Goal: Task Accomplishment & Management: Complete application form

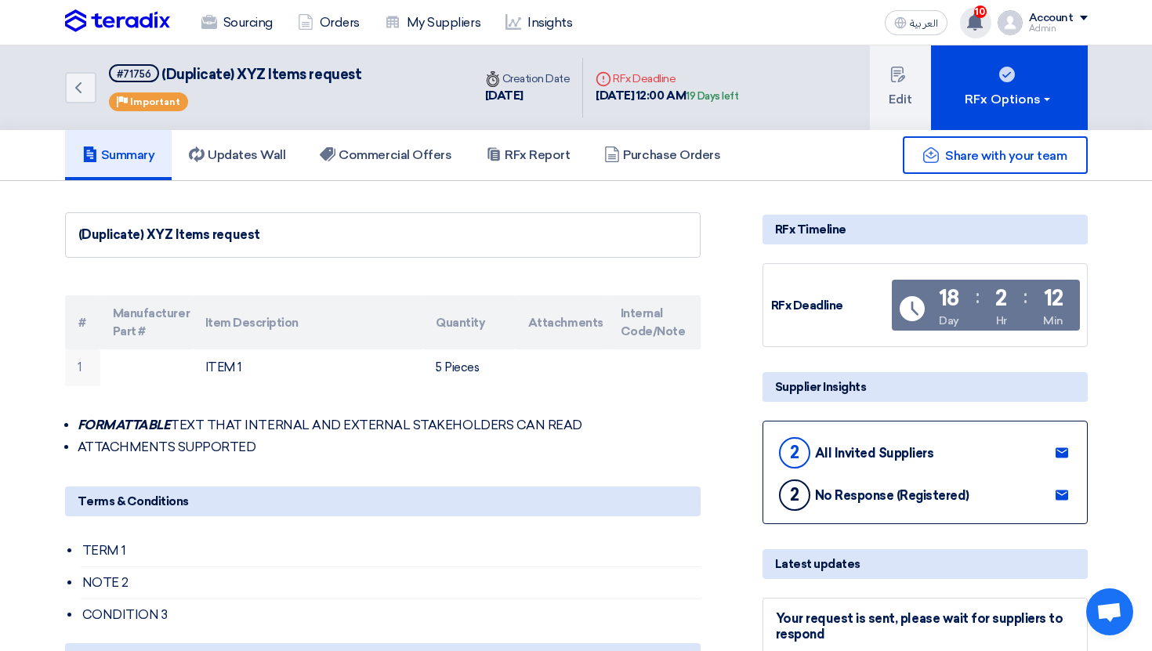
click at [982, 16] on span "10" at bounding box center [980, 11] width 13 height 13
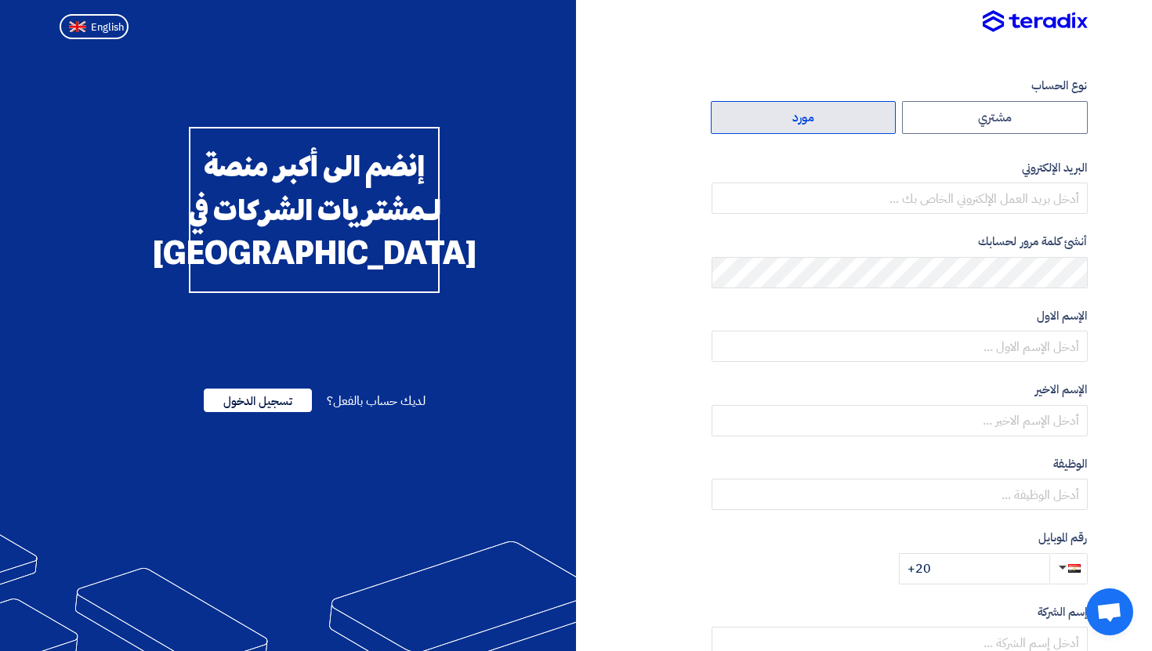
click at [821, 120] on label "مورد" at bounding box center [804, 117] width 186 height 33
click at [821, 120] on input "مورد" at bounding box center [804, 117] width 184 height 31
radio input "true"
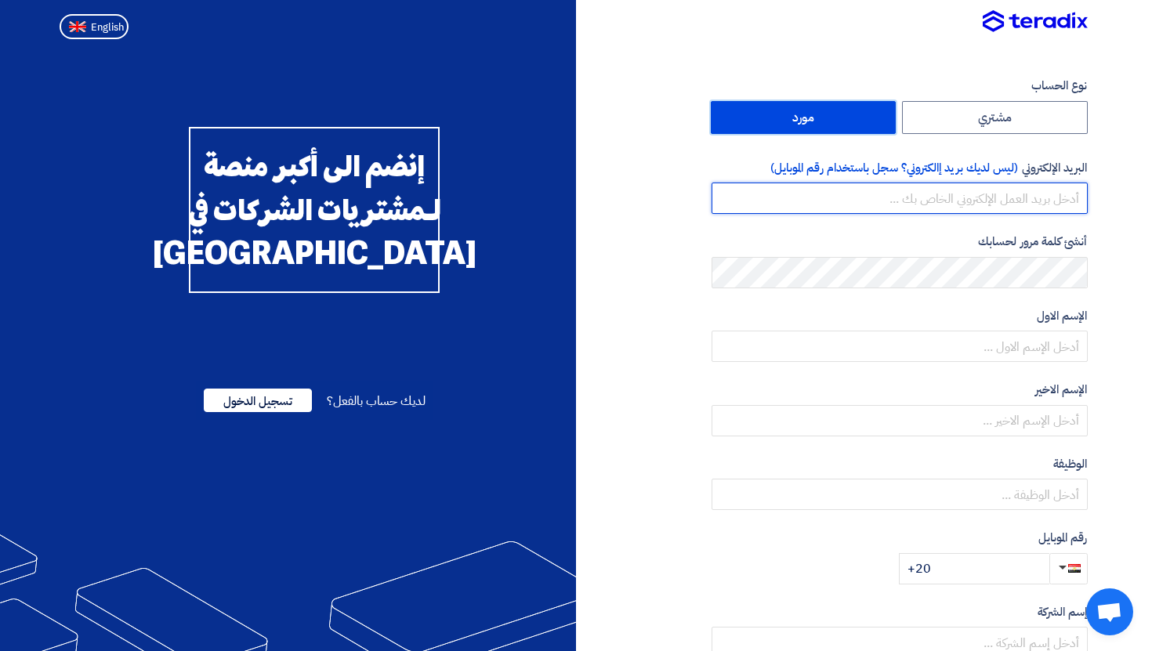
click at [980, 187] on input "email" at bounding box center [900, 198] width 376 height 31
type input "dsdsdsdsdds@teradix.com"
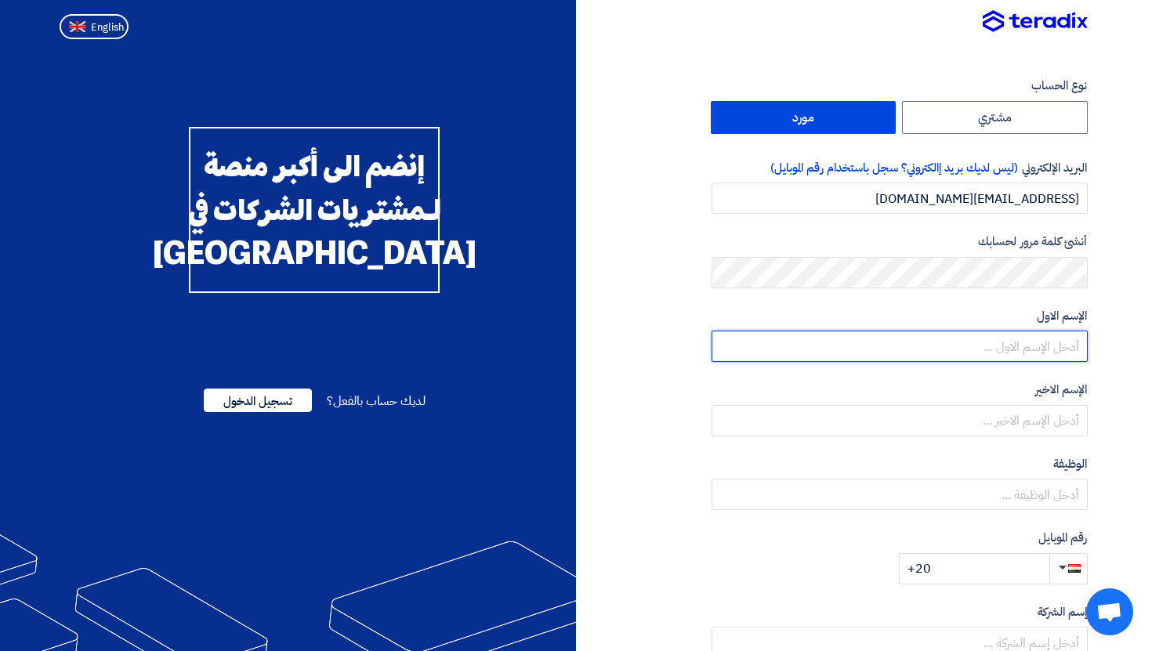
click at [1061, 346] on input "text" at bounding box center [900, 346] width 376 height 31
type input "Khaled"
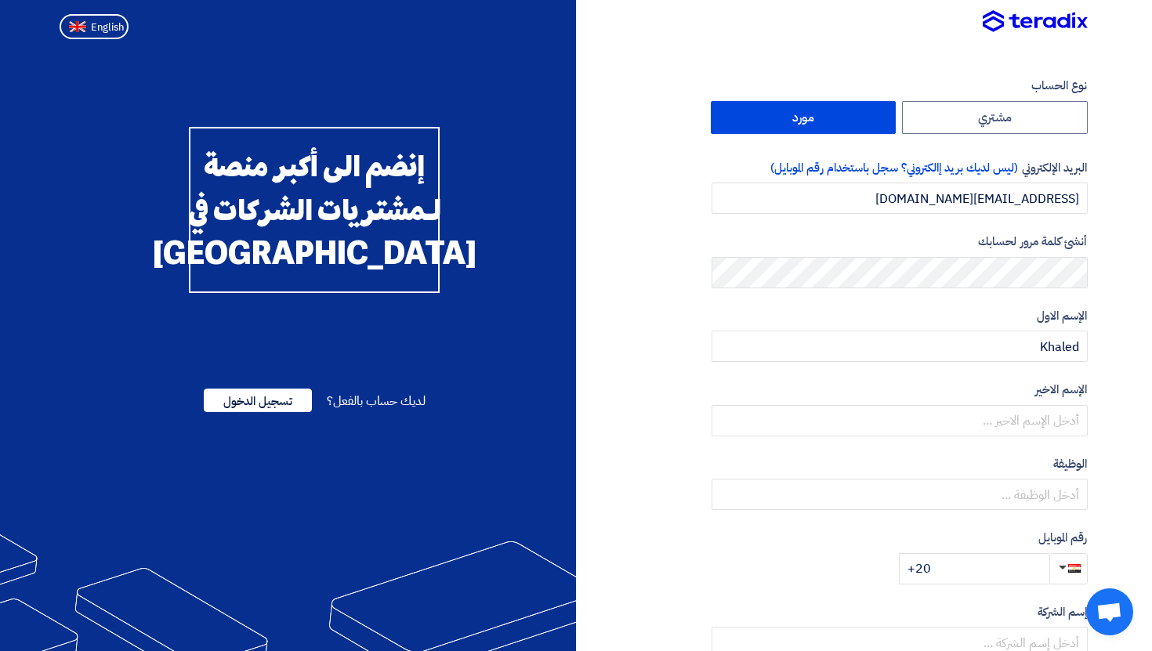
click at [1057, 399] on div "الإسم الاخير" at bounding box center [900, 409] width 376 height 56
click at [1043, 434] on input "text" at bounding box center [900, 420] width 376 height 31
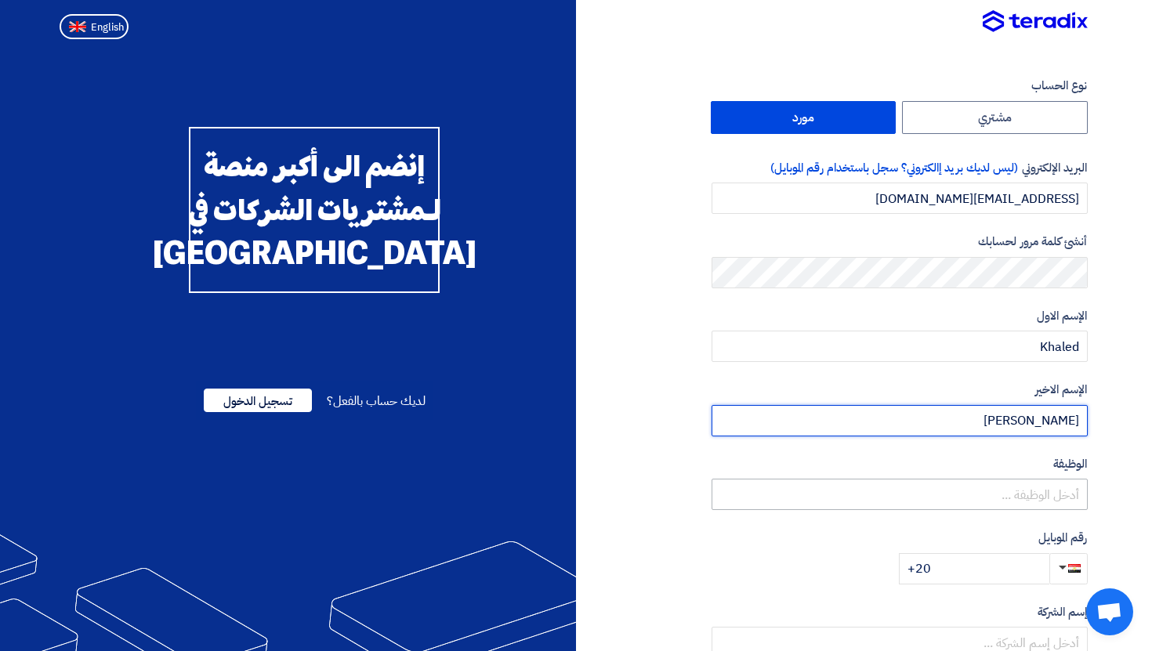
type input "Ali"
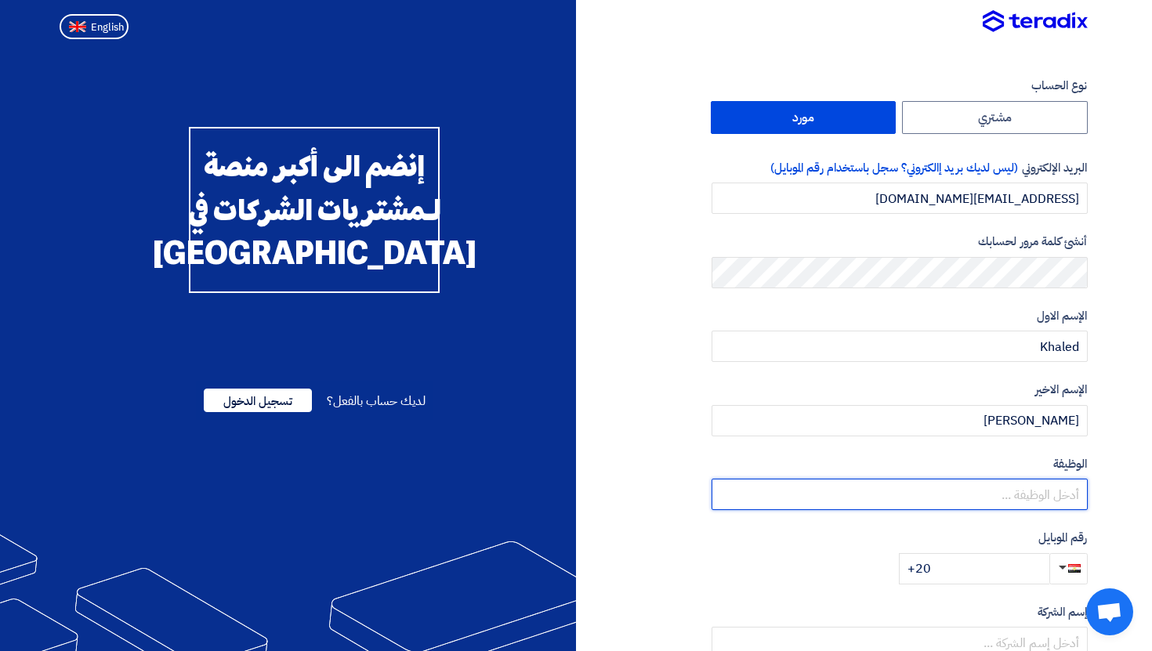
click at [1061, 495] on input "text" at bounding box center [900, 494] width 376 height 31
type input "Sales"
click at [1000, 561] on input "+20" at bounding box center [974, 568] width 151 height 31
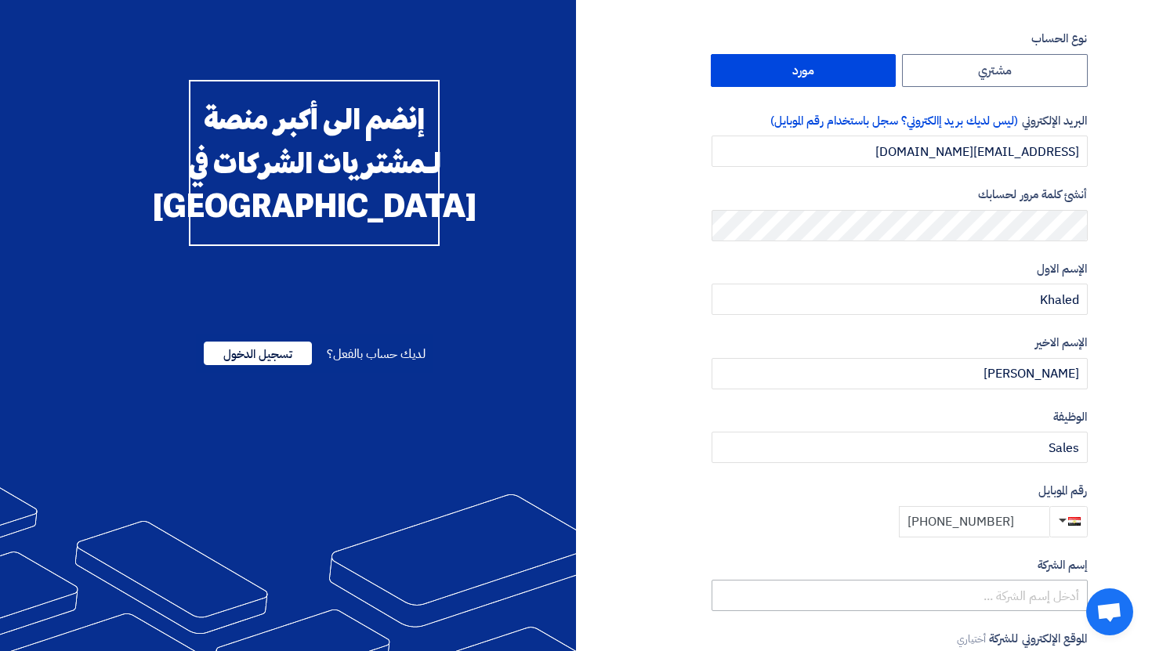
scroll to position [66, 0]
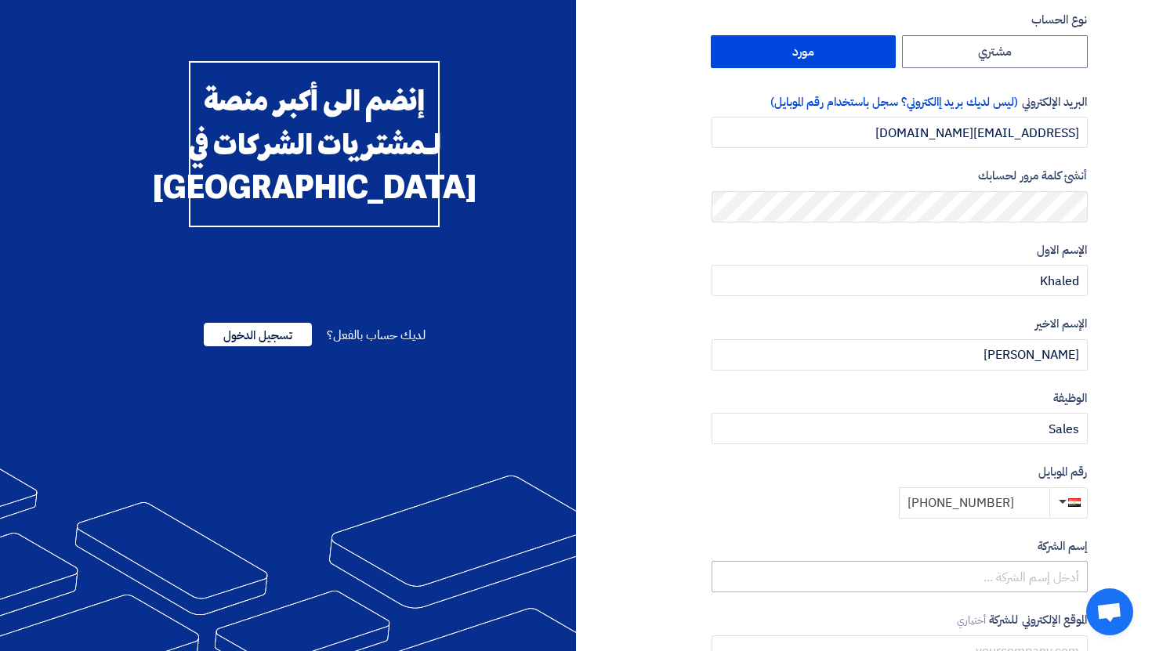
type input "+20 1049499595"
click at [1025, 586] on input "text" at bounding box center [900, 576] width 376 height 31
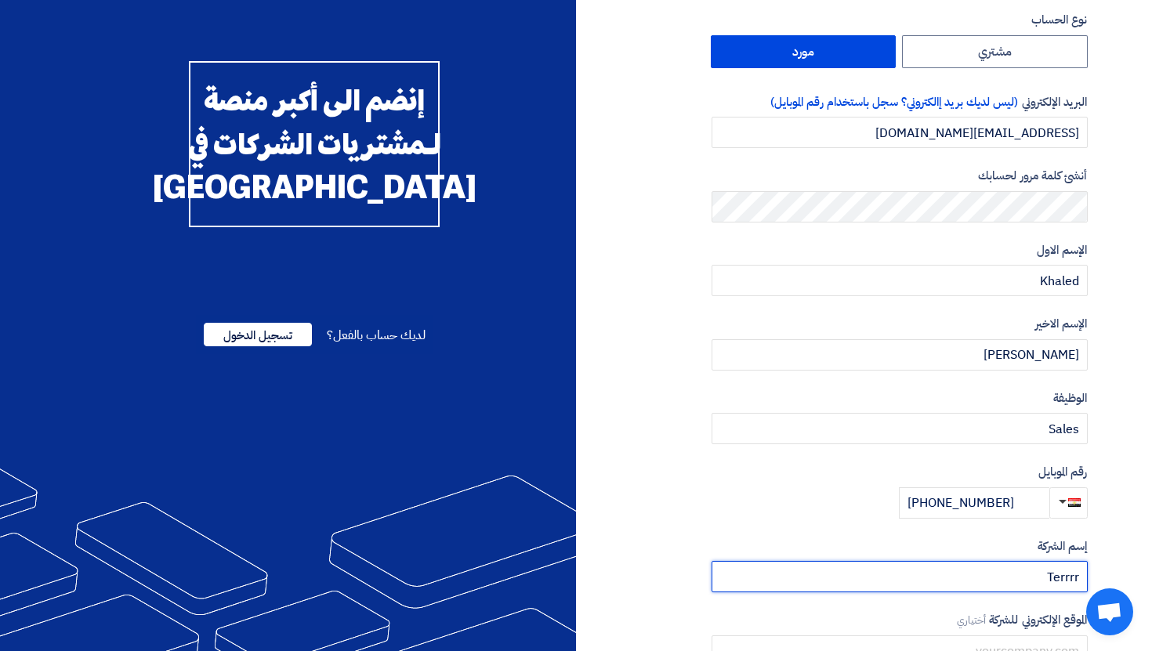
scroll to position [209, 0]
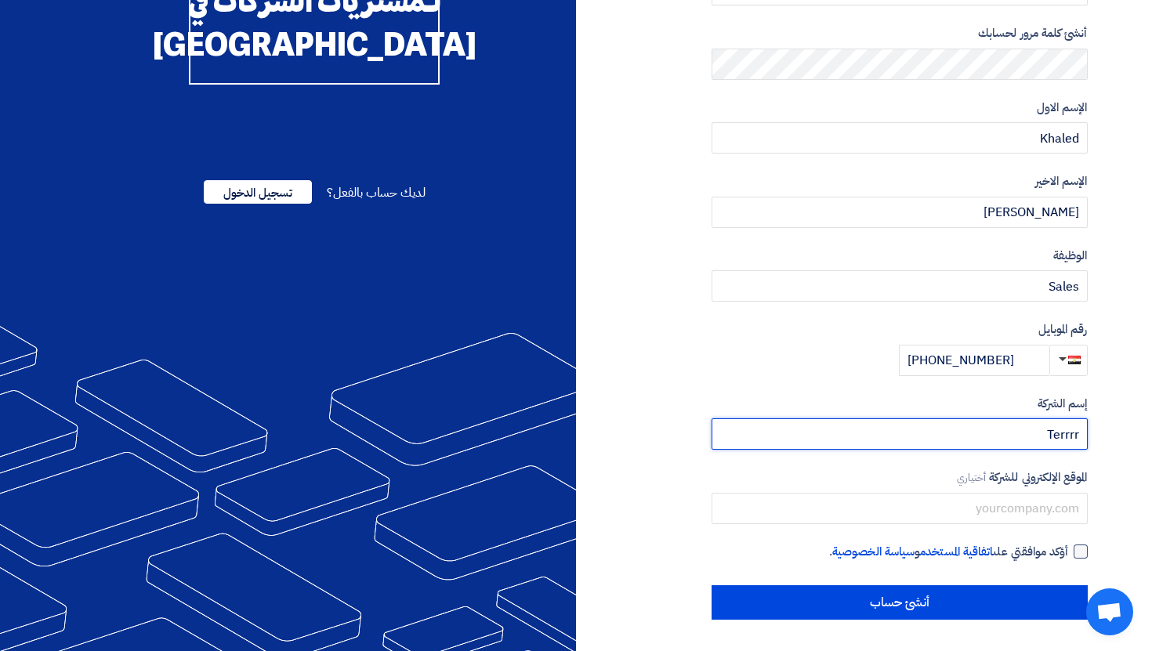
type input "Terrrr"
click at [1084, 551] on div at bounding box center [1081, 552] width 14 height 14
click at [1069, 551] on input "أؤكد موافقتي على اتفاقية المستخدم و سياسة الخصوصية ." at bounding box center [881, 558] width 376 height 31
checkbox input "true"
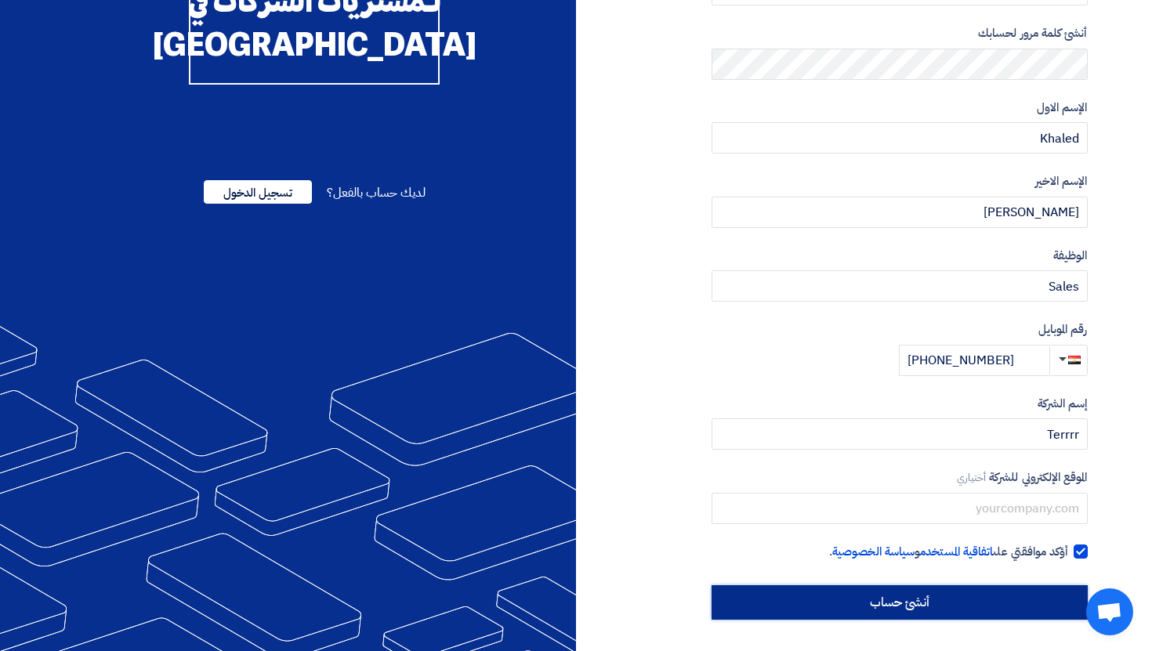
click at [1021, 615] on input "أنشئ حساب" at bounding box center [900, 603] width 376 height 34
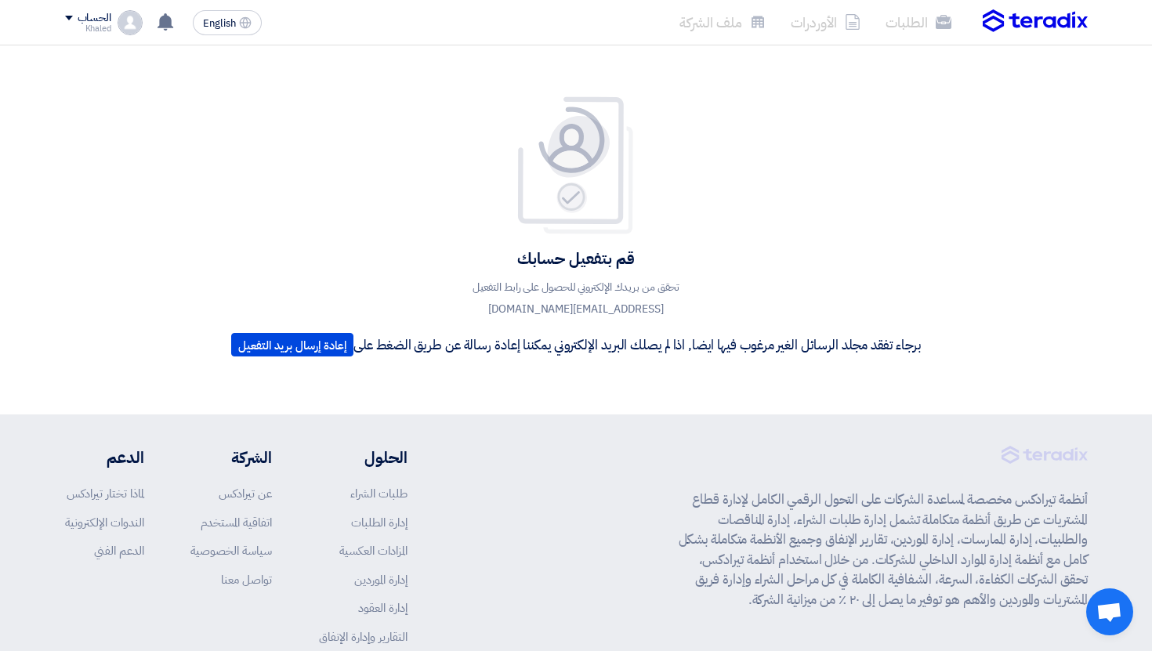
click at [628, 219] on img at bounding box center [575, 166] width 125 height 140
click at [118, 20] on img at bounding box center [130, 22] width 25 height 25
click at [196, 177] on li "خروج" at bounding box center [147, 184] width 163 height 31
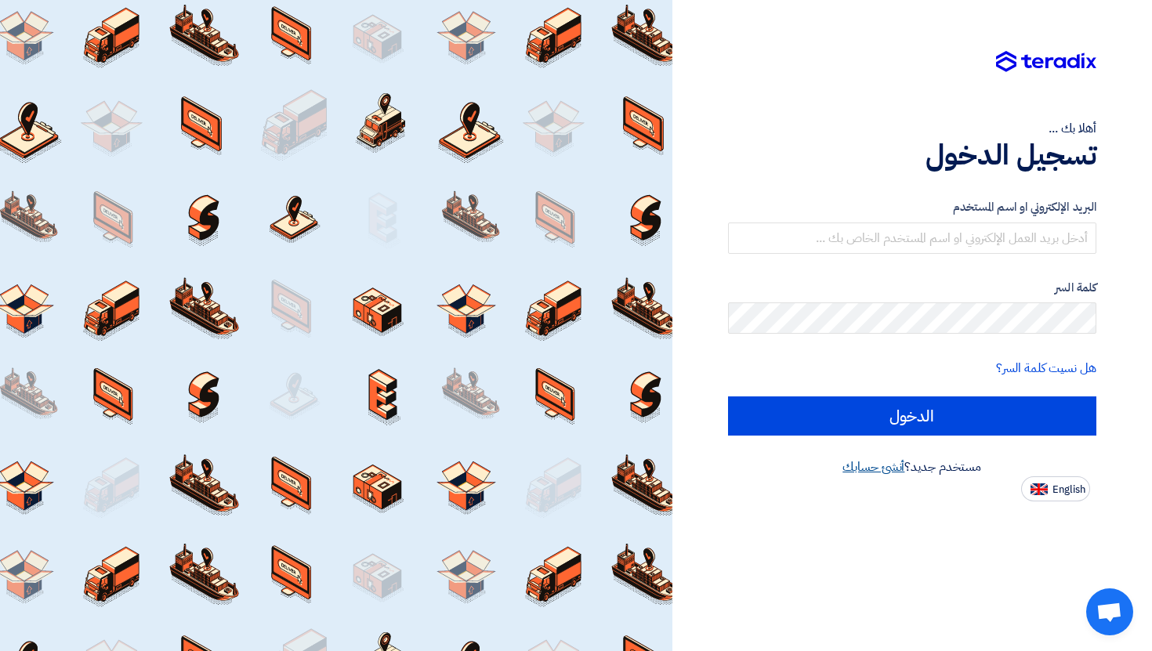
click at [883, 474] on link "أنشئ حسابك" at bounding box center [874, 467] width 62 height 19
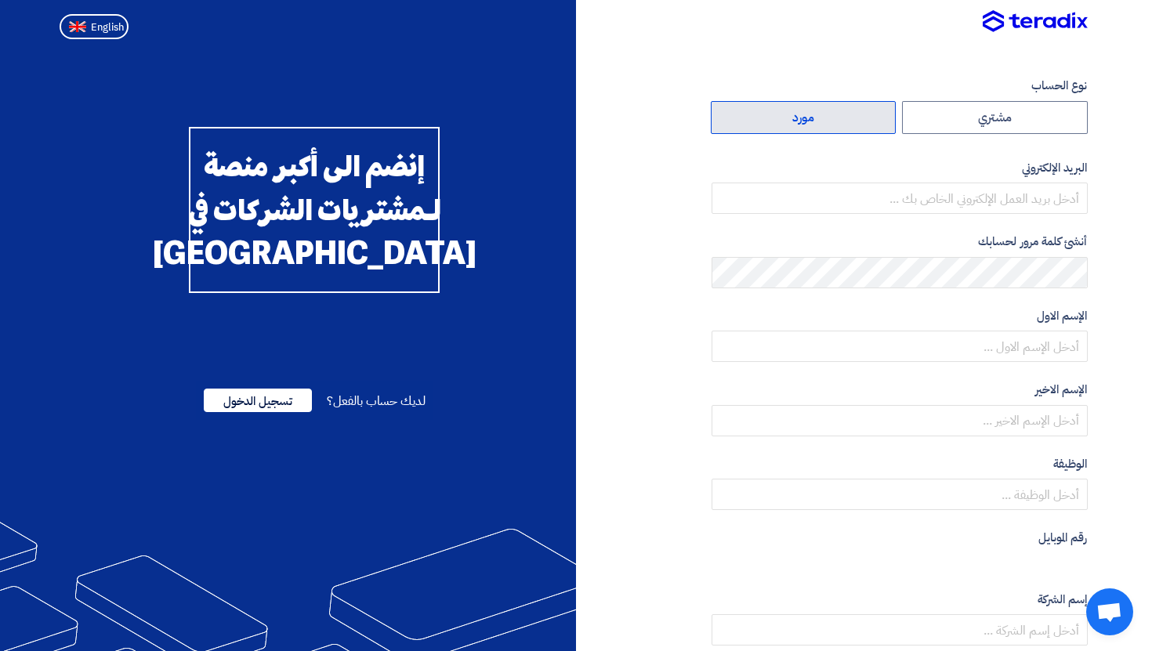
click at [829, 123] on label "مورد" at bounding box center [804, 117] width 186 height 33
click at [829, 123] on input "مورد" at bounding box center [804, 117] width 184 height 31
radio input "true"
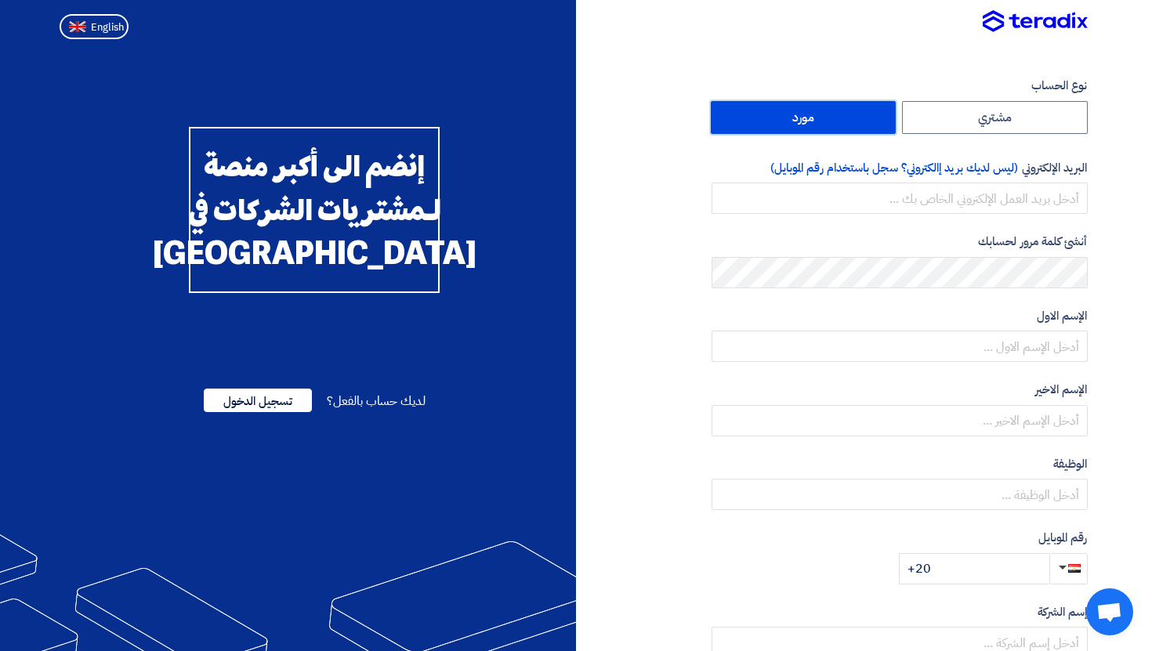
click at [990, 182] on div "البريد الإلكتروني (ليس لديك بريد إالكتروني؟ سجل باستخدام رقم الموبايل)" at bounding box center [900, 187] width 376 height 56
click at [990, 193] on input "email" at bounding box center [900, 198] width 376 height 31
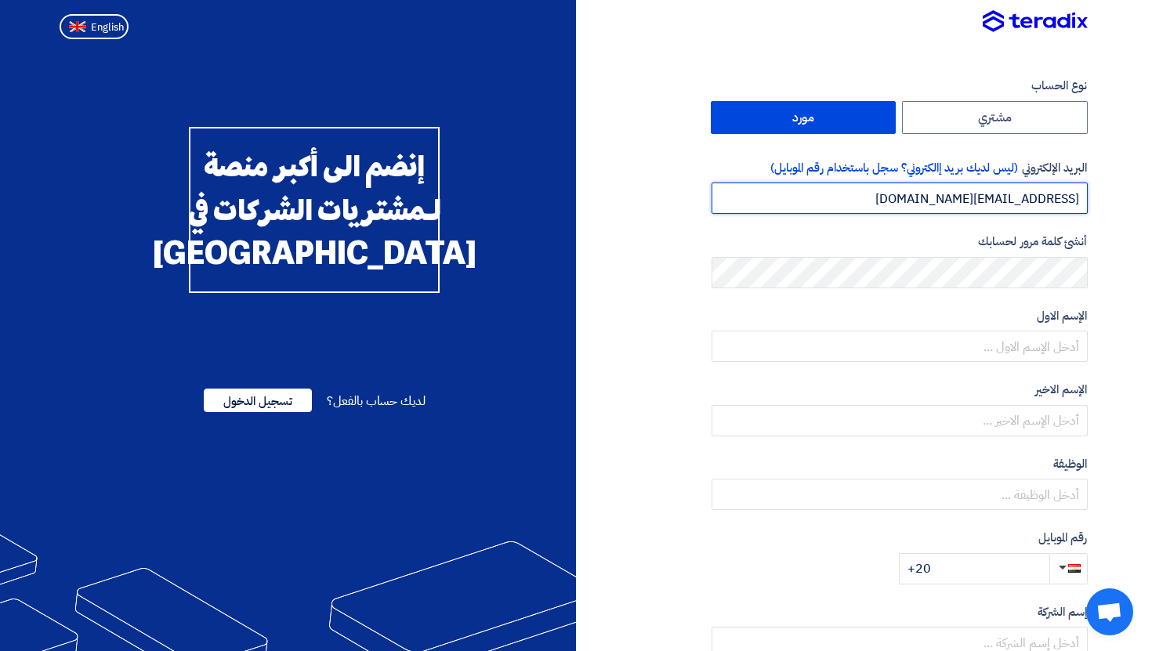
type input "rewrwer@teradix.com"
click at [1059, 325] on div "الإسم الاول" at bounding box center [900, 335] width 376 height 56
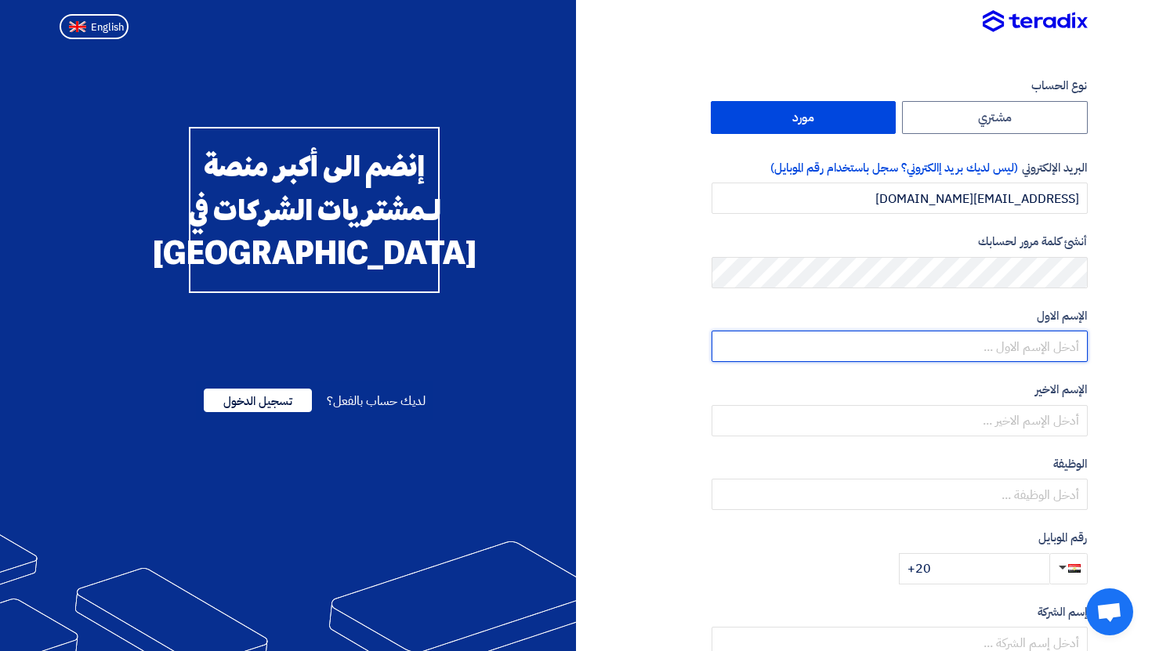
click at [1050, 337] on input "text" at bounding box center [900, 346] width 376 height 31
type input "fsf"
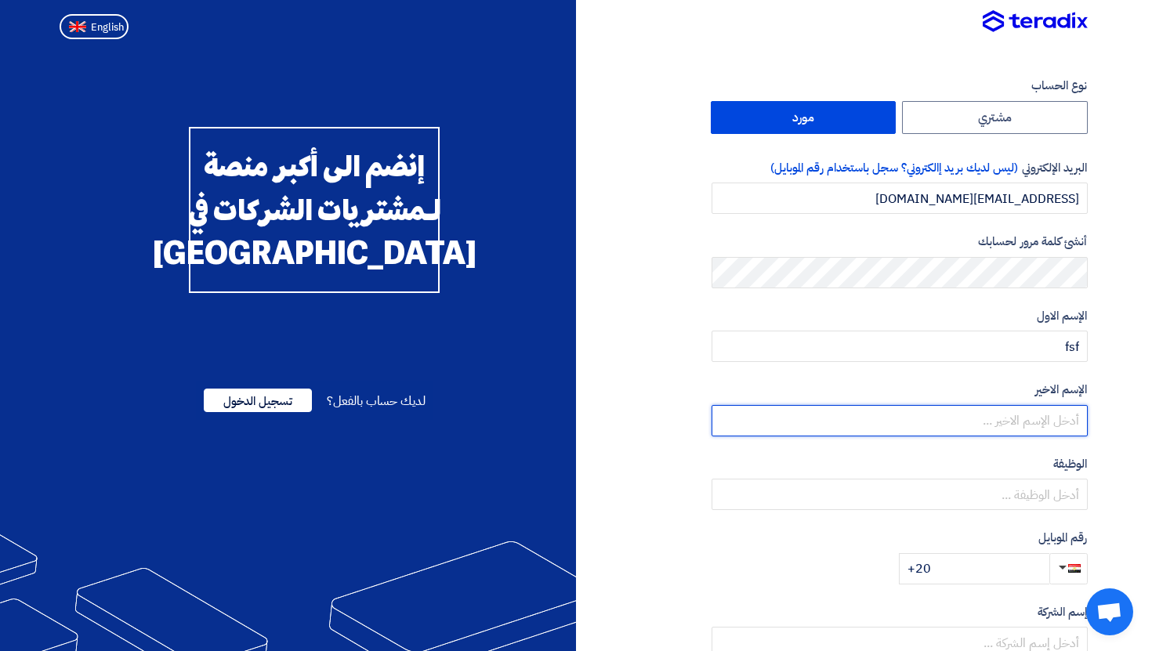
click at [1060, 430] on input "text" at bounding box center [900, 420] width 376 height 31
type input "trt"
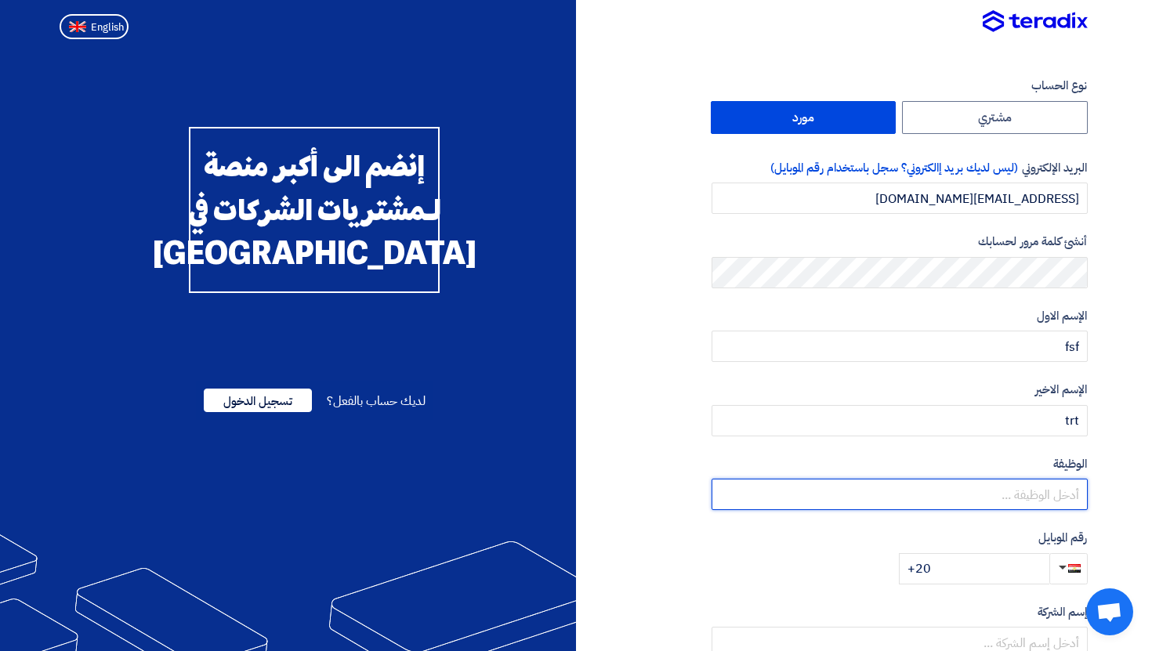
click at [1051, 495] on input "text" at bounding box center [900, 494] width 376 height 31
type input "trtrt"
click at [994, 553] on div "رقم الموبايل +20" at bounding box center [900, 557] width 376 height 56
click at [983, 559] on input "+20" at bounding box center [974, 568] width 151 height 31
click at [978, 564] on input "+20" at bounding box center [974, 568] width 151 height 31
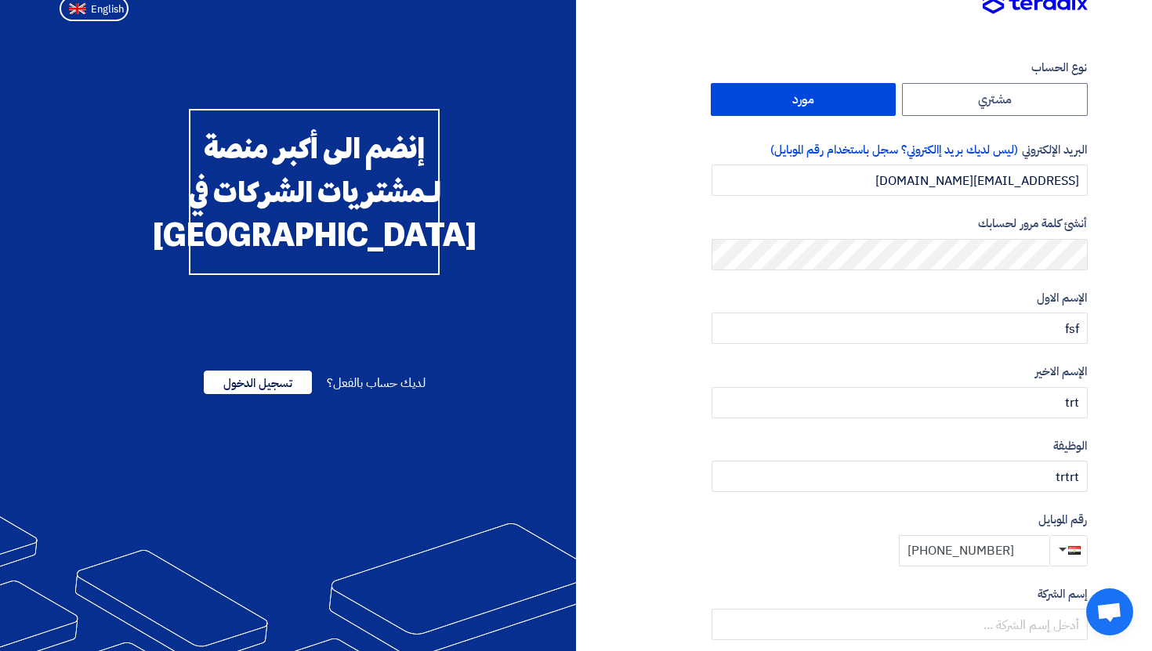
scroll to position [112, 0]
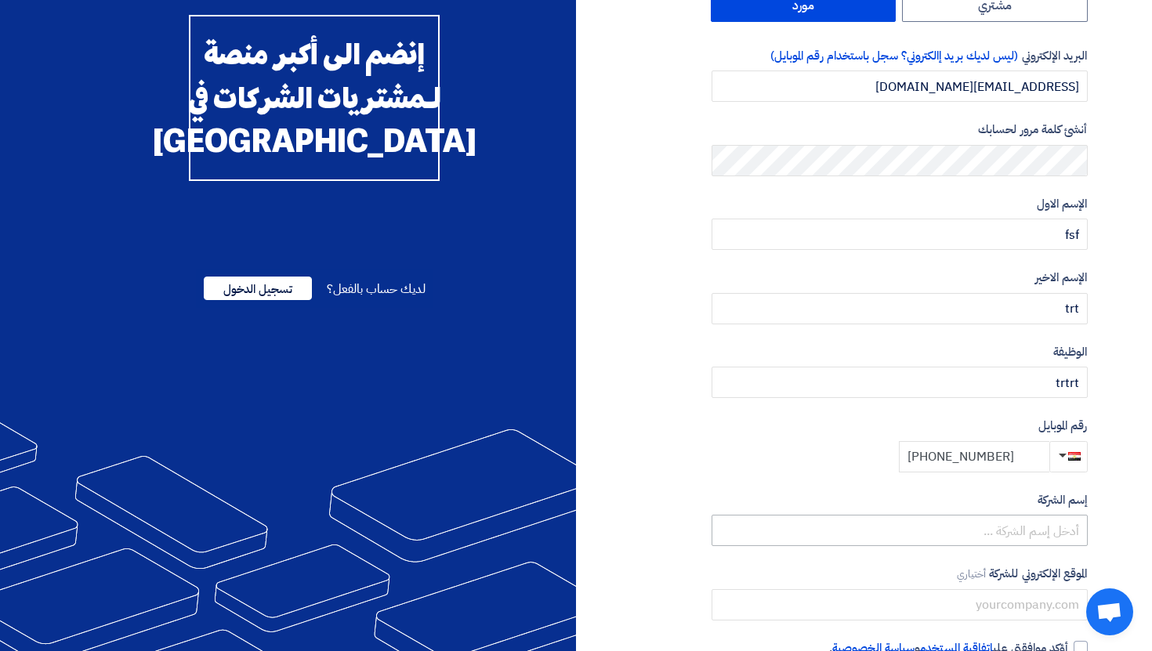
type input "+20 1040000000"
click at [1029, 531] on input "s" at bounding box center [900, 530] width 376 height 31
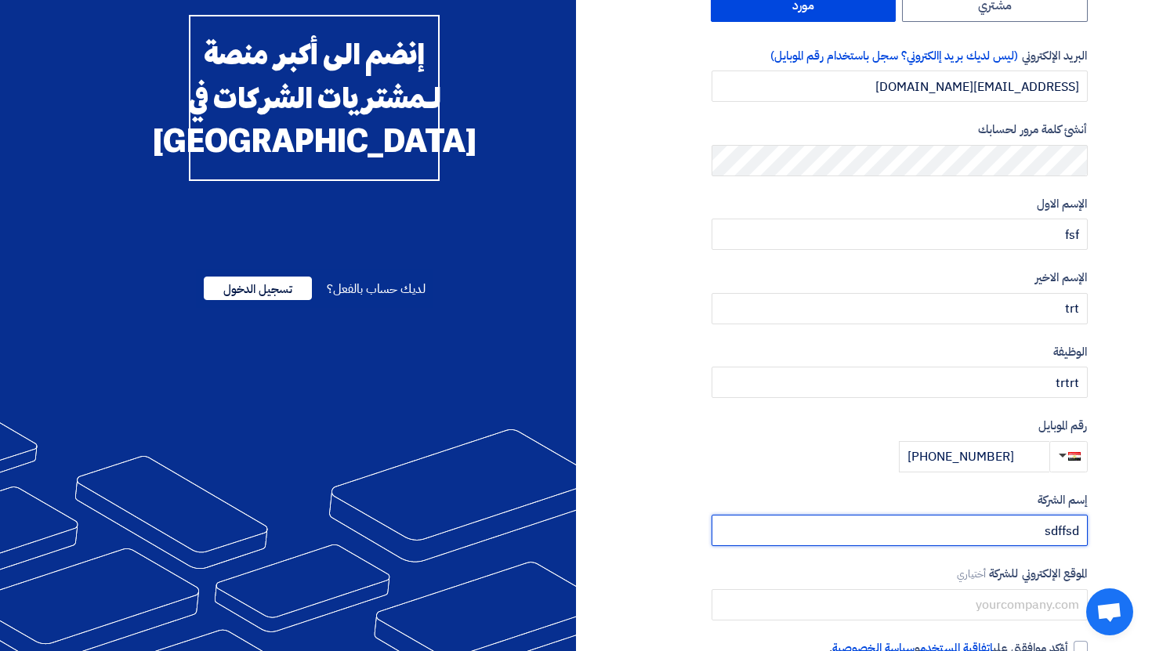
scroll to position [209, 0]
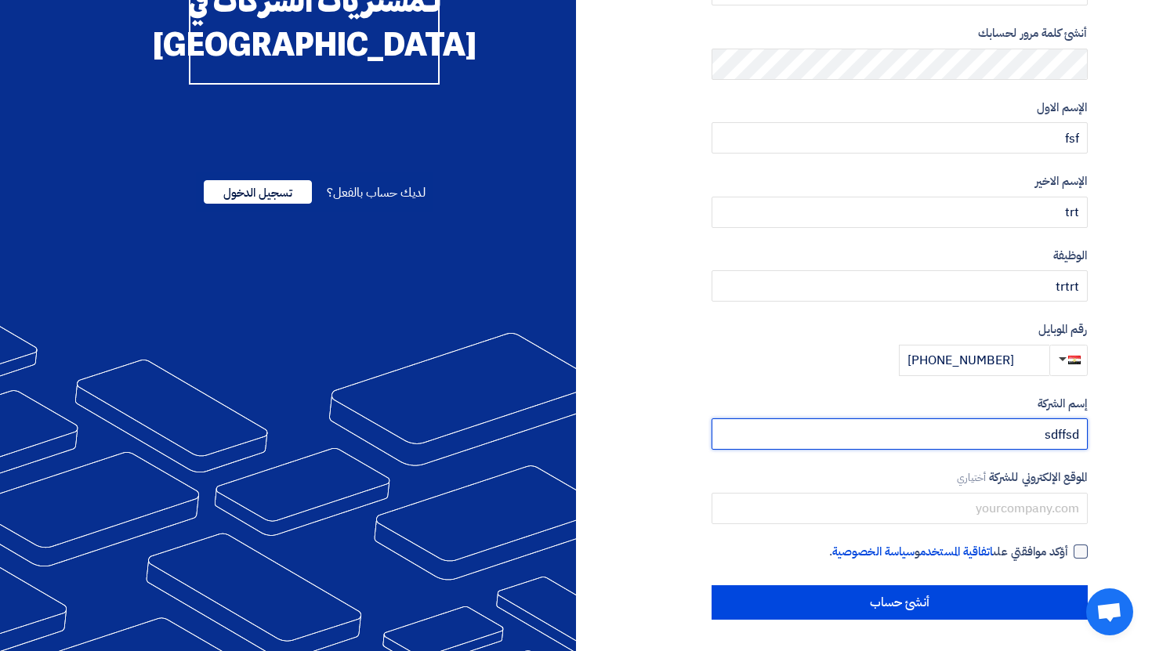
type input "sdffsd"
click at [1070, 553] on label "أؤكد موافقتي على اتفاقية المستخدم و سياسة الخصوصية ." at bounding box center [900, 552] width 376 height 18
click at [1069, 553] on input "أؤكد موافقتي على اتفاقية المستخدم و سياسة الخصوصية ." at bounding box center [881, 558] width 376 height 31
checkbox input "true"
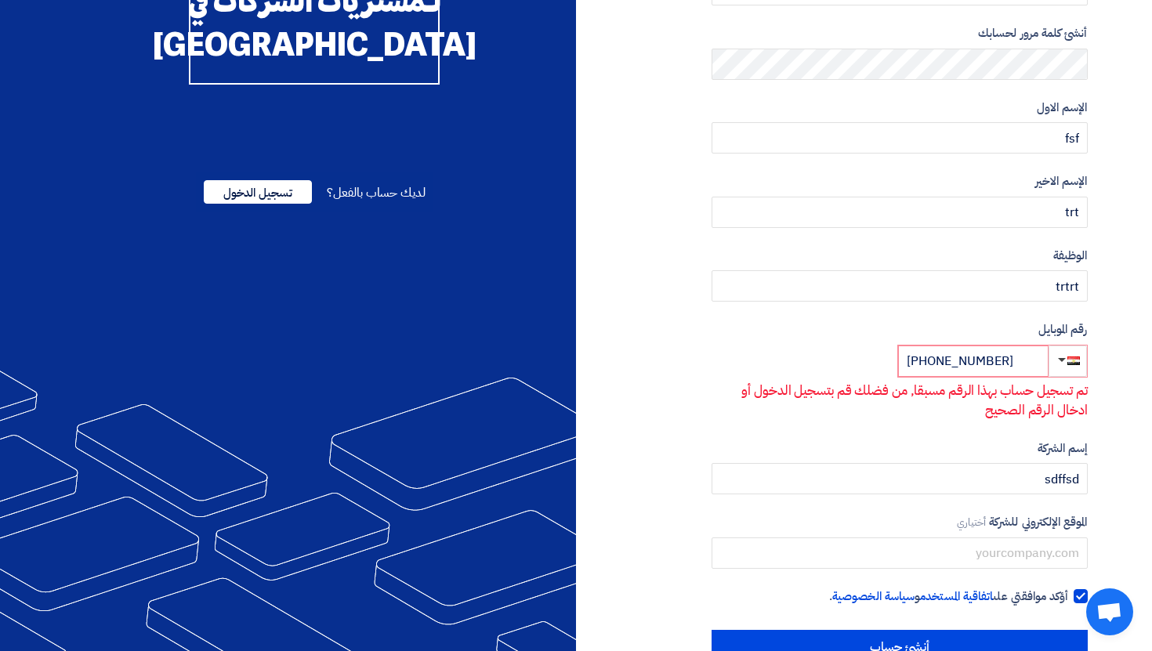
click at [1051, 585] on div "نوع الحساب مشتري مورد البريد الإلكتروني (ليس لديك بريد إالكتروني؟ سجل باستخدام …" at bounding box center [900, 266] width 376 height 796
click at [1021, 357] on input "+20 1040000000" at bounding box center [973, 361] width 151 height 31
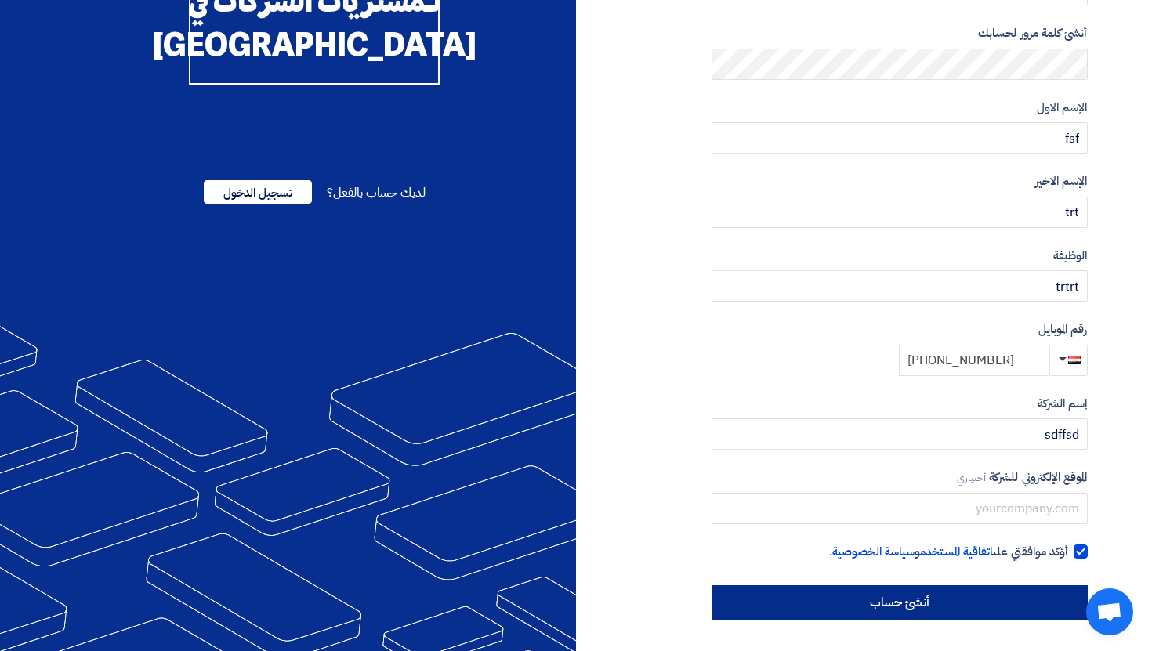
type input "+20 1040000005"
click at [974, 600] on input "أنشئ حساب" at bounding box center [900, 603] width 376 height 34
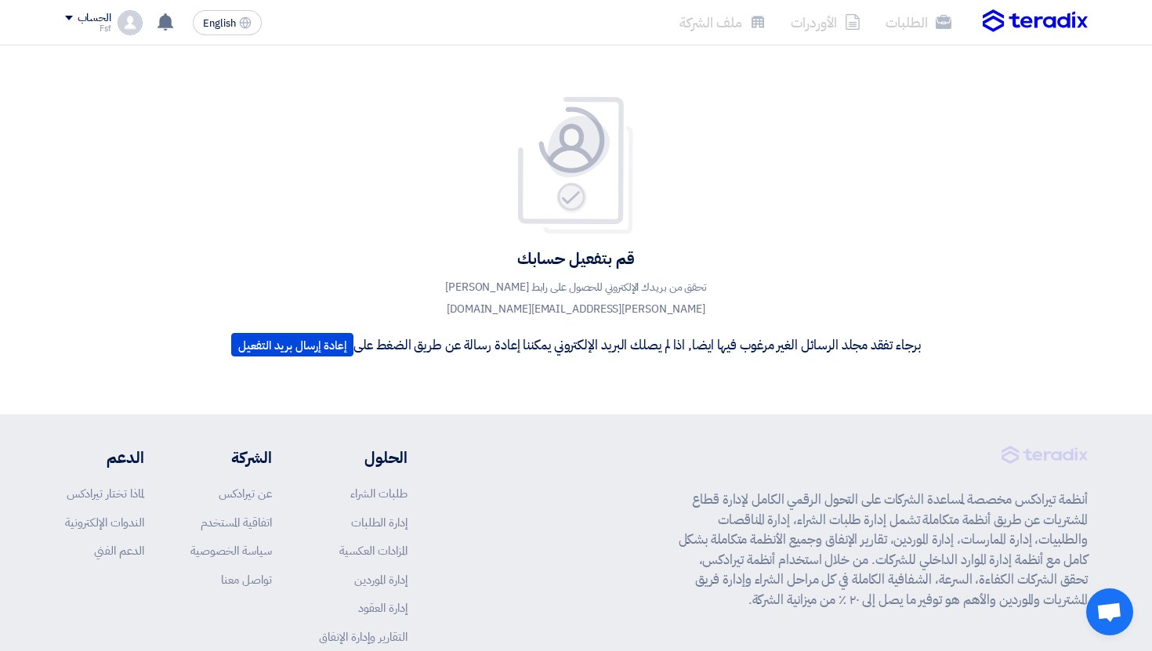
click at [96, 14] on div "الحساب" at bounding box center [95, 18] width 34 height 13
click at [176, 188] on li "خروج" at bounding box center [147, 184] width 163 height 31
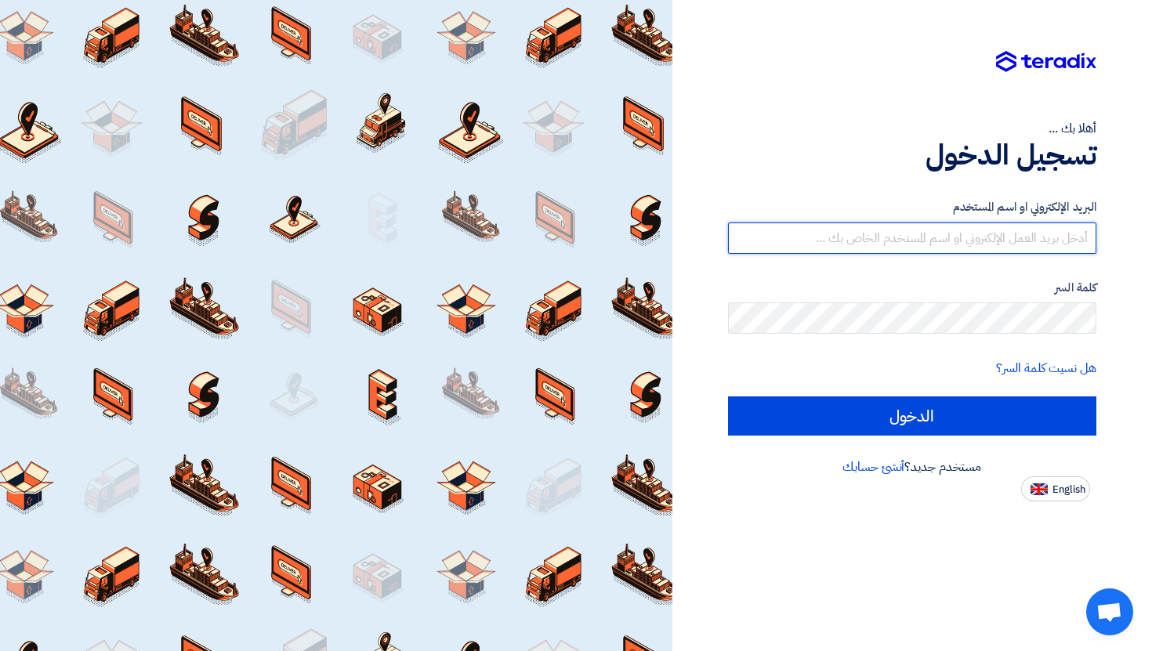
click at [836, 233] on input "text" at bounding box center [912, 238] width 369 height 31
click at [882, 467] on link "أنشئ حسابك" at bounding box center [874, 467] width 62 height 19
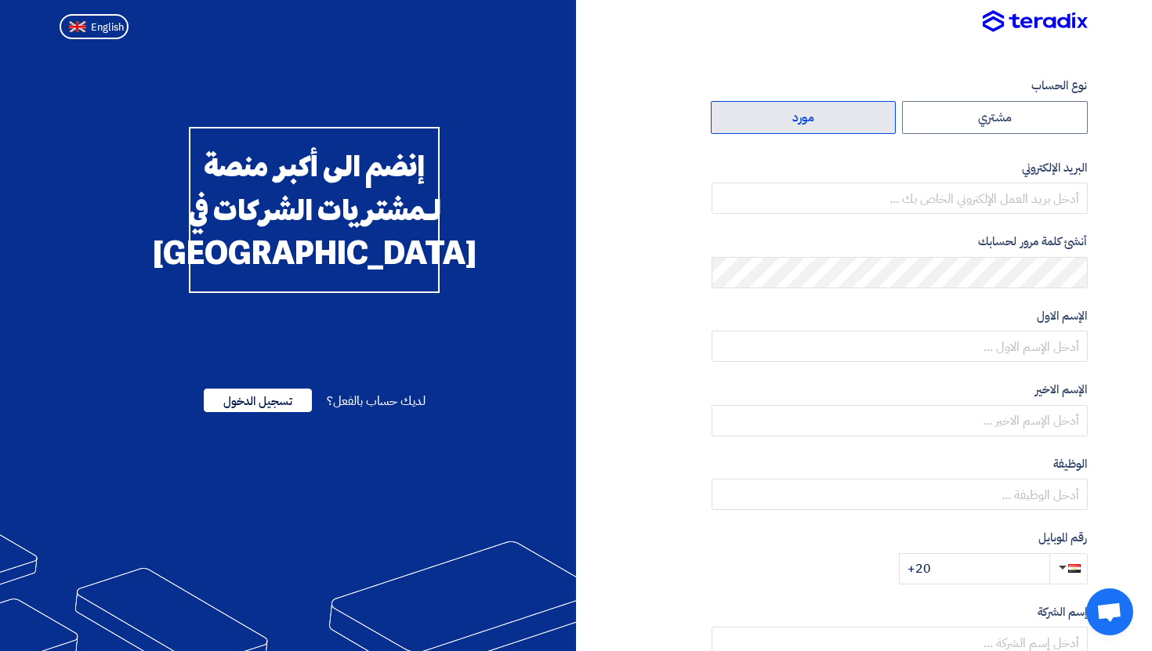
click at [832, 129] on label "مورد" at bounding box center [804, 117] width 186 height 33
click at [832, 129] on input "مورد" at bounding box center [804, 117] width 184 height 31
radio input "true"
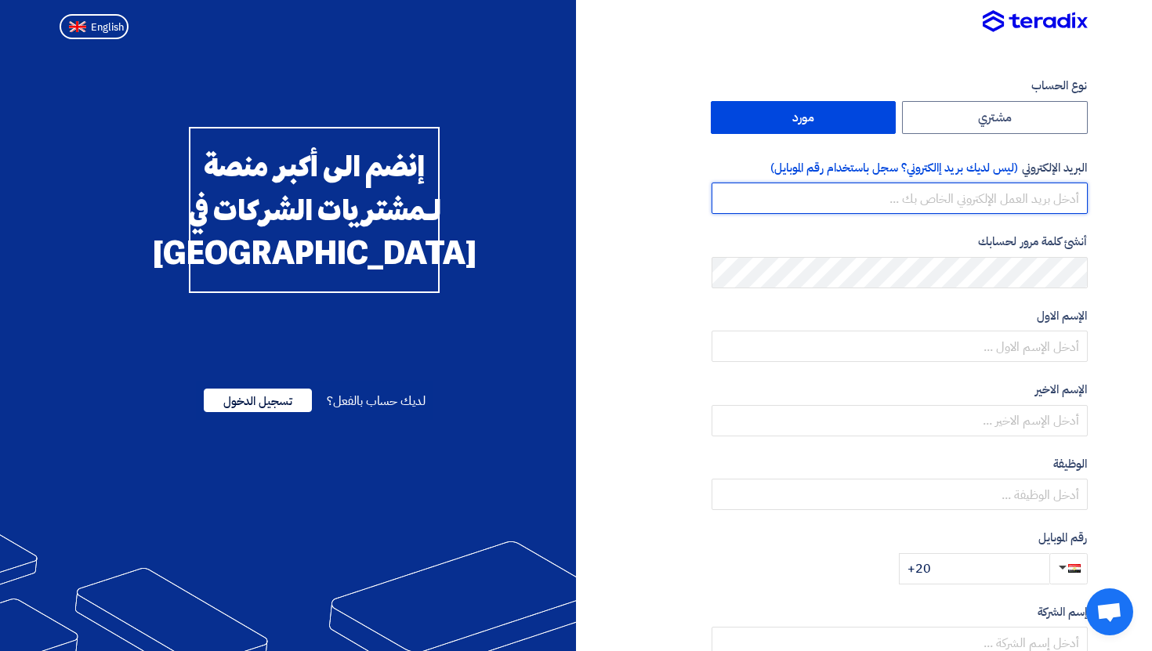
click at [998, 191] on input "email" at bounding box center [900, 198] width 376 height 31
type input "rwttttyy@teradix.com"
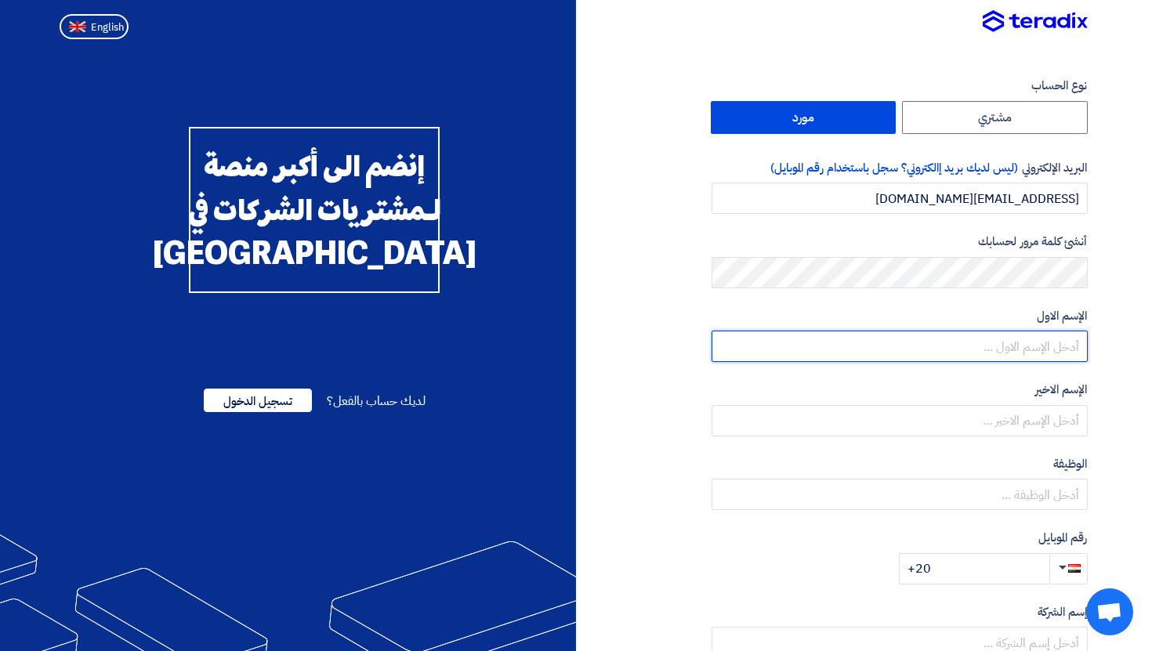
click at [1025, 348] on input "text" at bounding box center [900, 346] width 376 height 31
type input "fg"
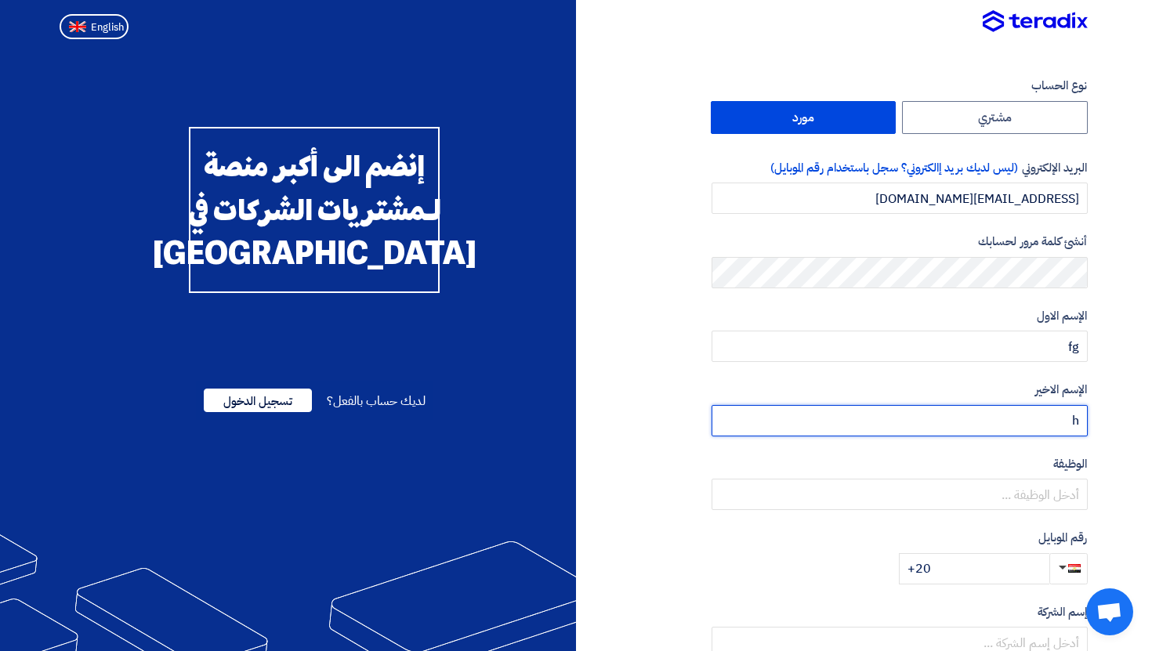
click at [1042, 405] on input "h" at bounding box center [900, 420] width 376 height 31
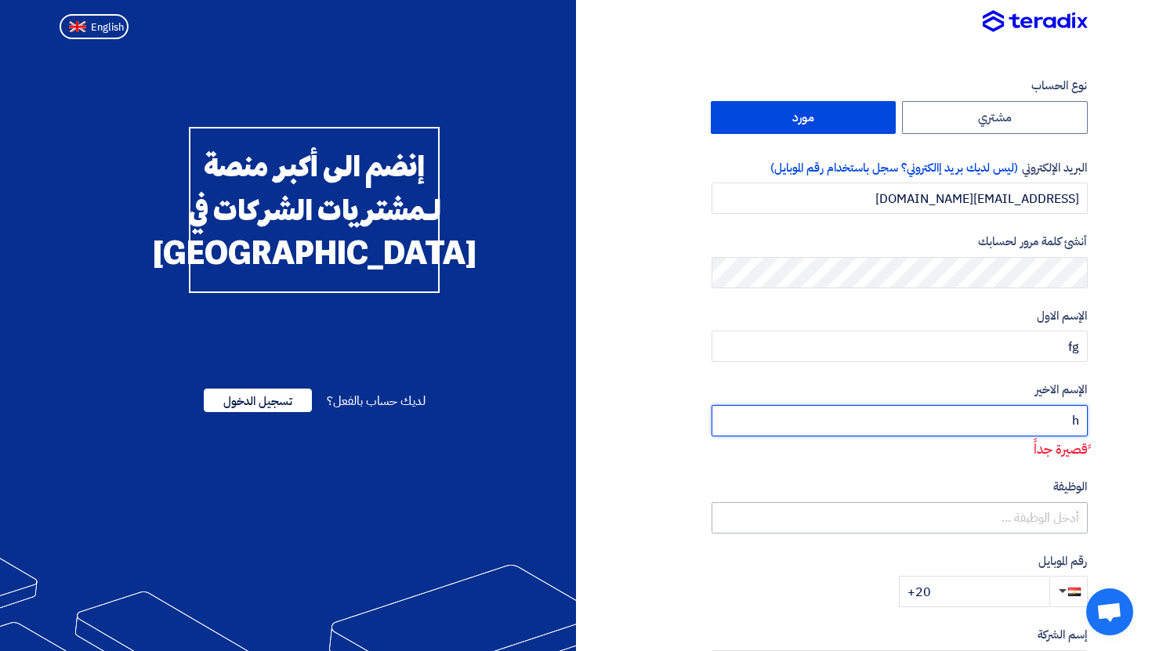
type input "h"
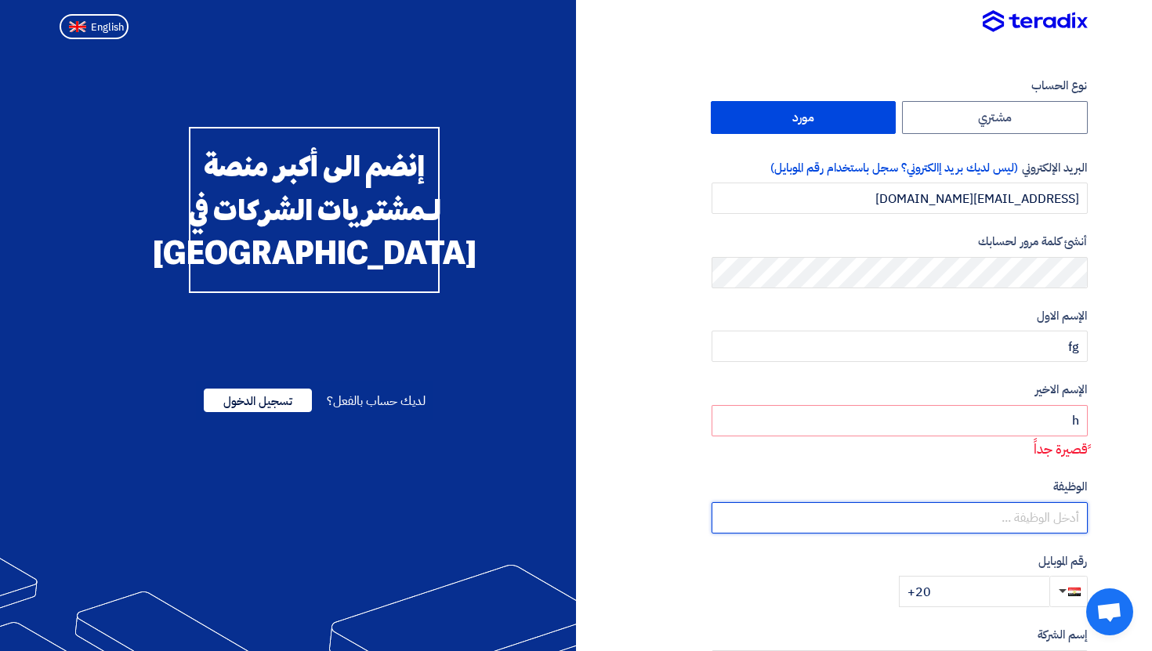
click at [1058, 510] on input "text" at bounding box center [900, 517] width 376 height 31
type input "hh"
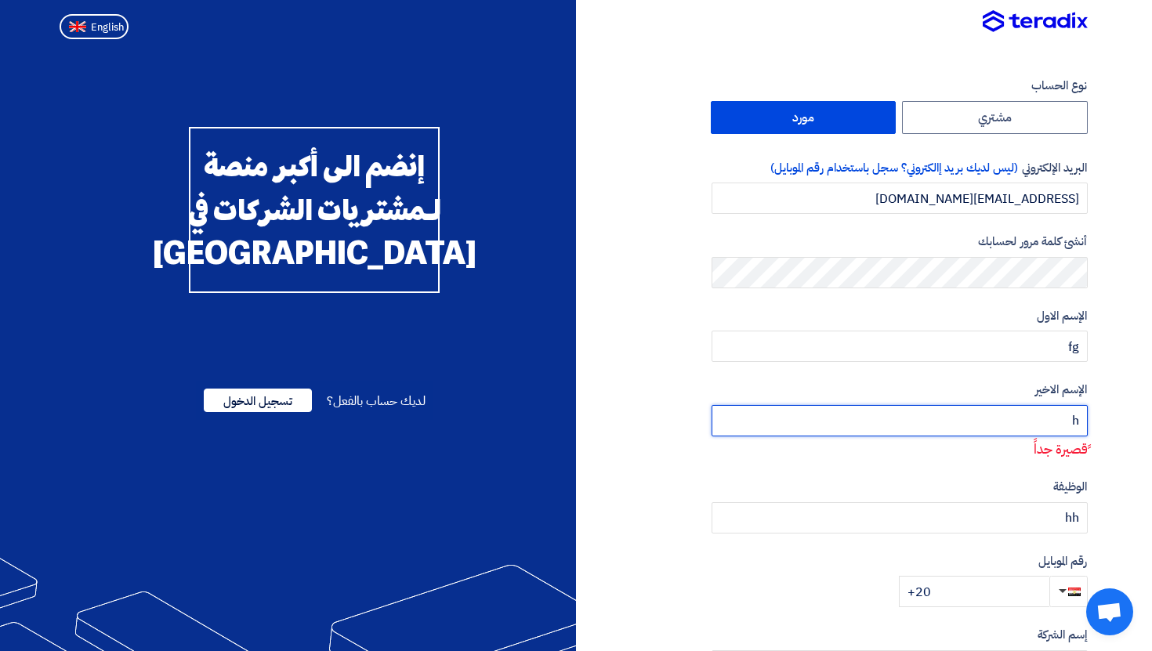
click at [1068, 422] on input "h" at bounding box center [900, 420] width 376 height 31
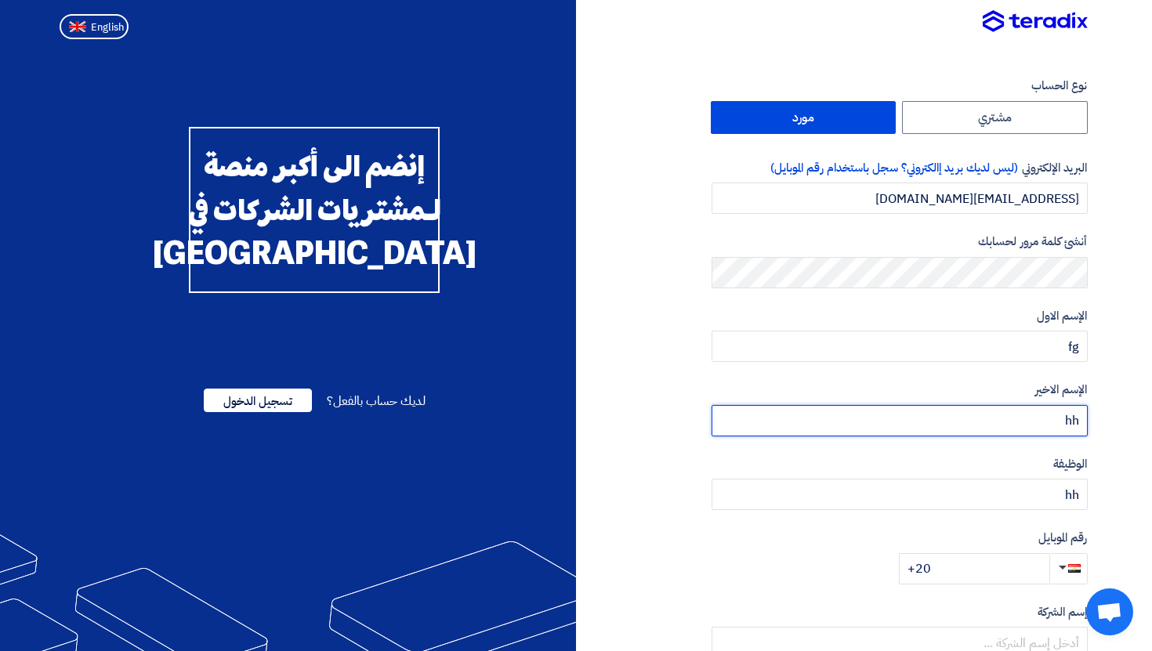
type input "hh"
click at [1000, 551] on div "رقم الموبايل +20" at bounding box center [900, 557] width 376 height 56
click at [986, 561] on input "+20" at bounding box center [974, 568] width 151 height 31
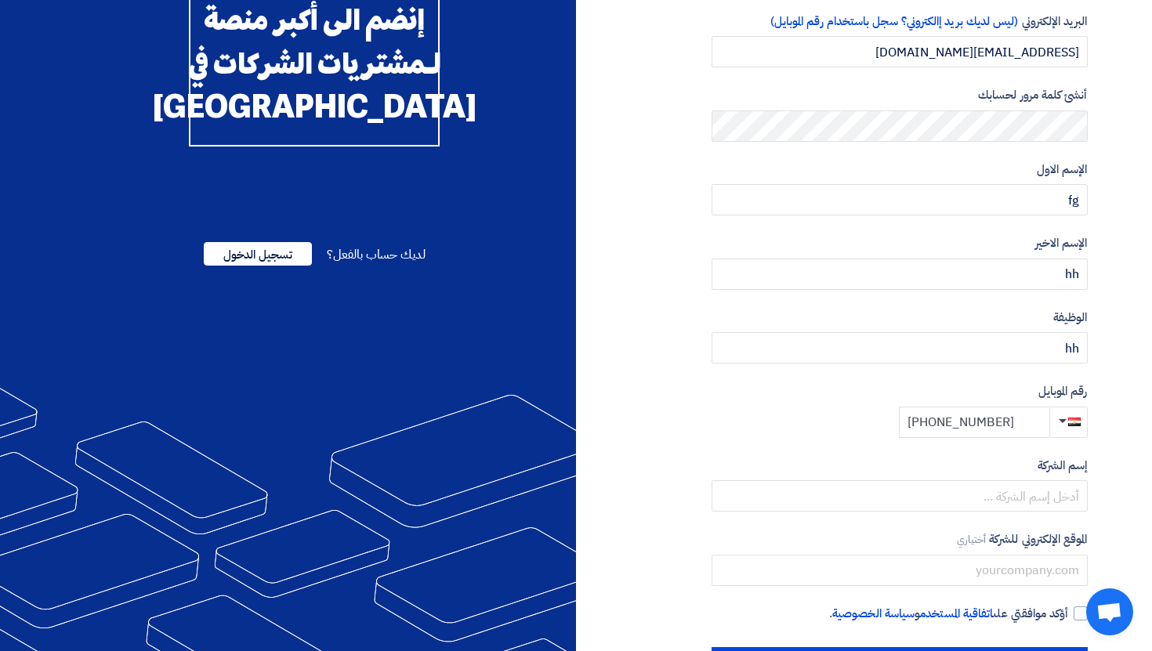
scroll to position [204, 0]
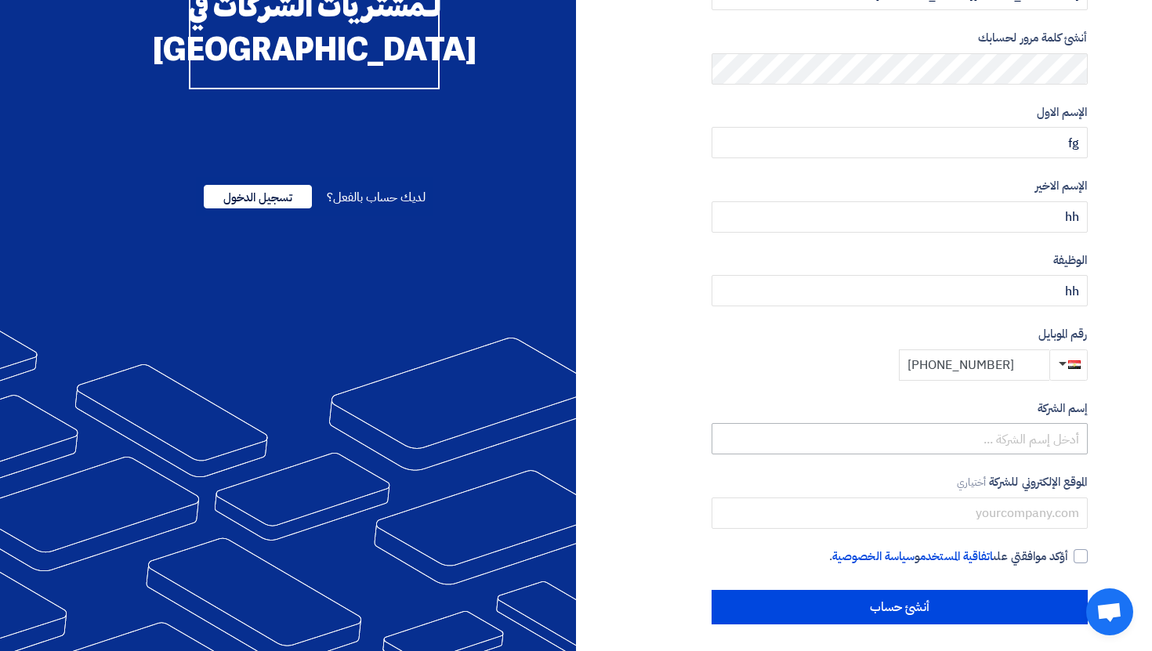
type input "+20 1040000060"
click at [1058, 452] on input "text" at bounding box center [900, 438] width 376 height 31
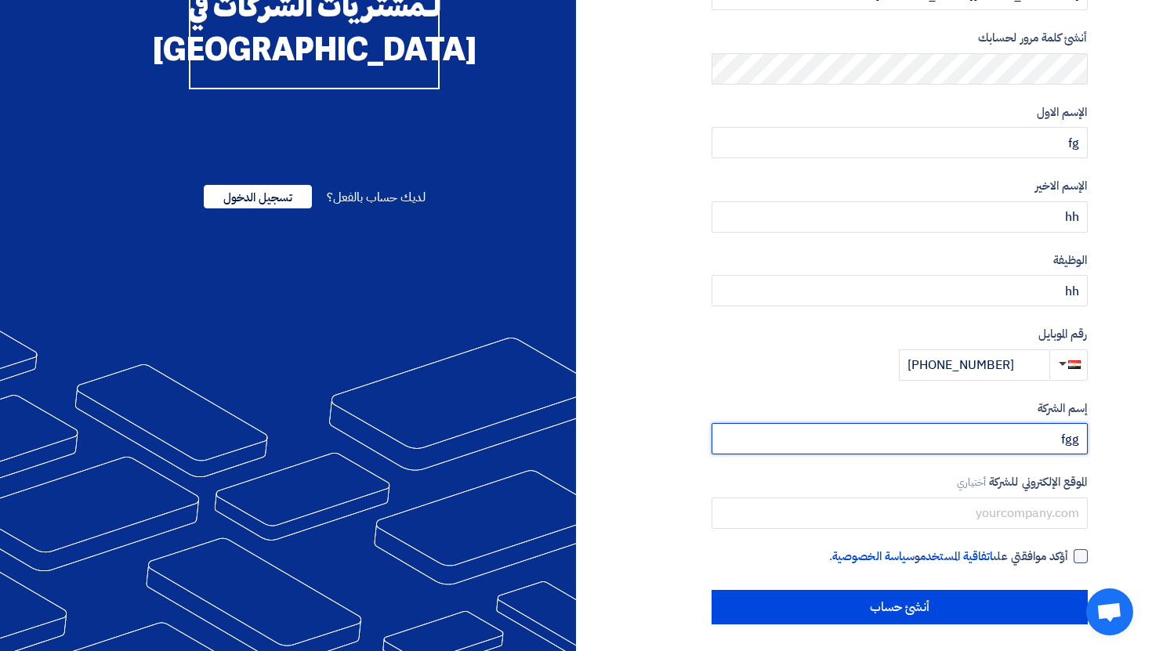
type input "fgg"
click at [1081, 557] on div at bounding box center [1081, 557] width 14 height 14
click at [1069, 557] on input "أؤكد موافقتي على اتفاقية المستخدم و سياسة الخصوصية ." at bounding box center [881, 563] width 376 height 31
checkbox input "true"
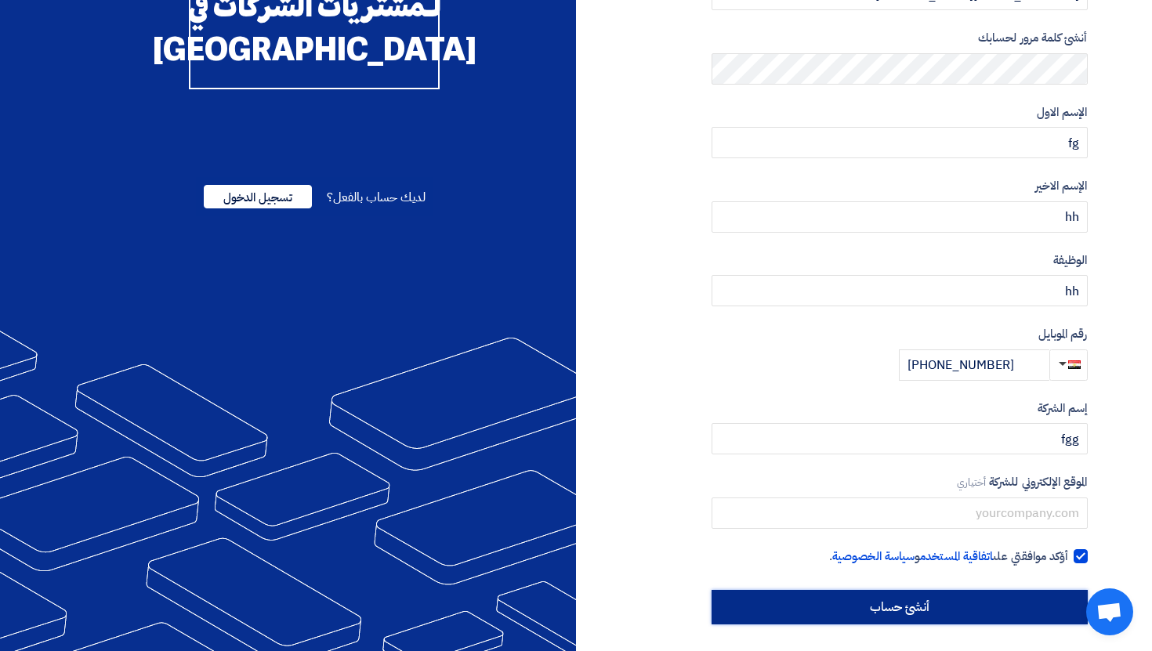
click at [1038, 595] on input "أنشئ حساب" at bounding box center [900, 607] width 376 height 34
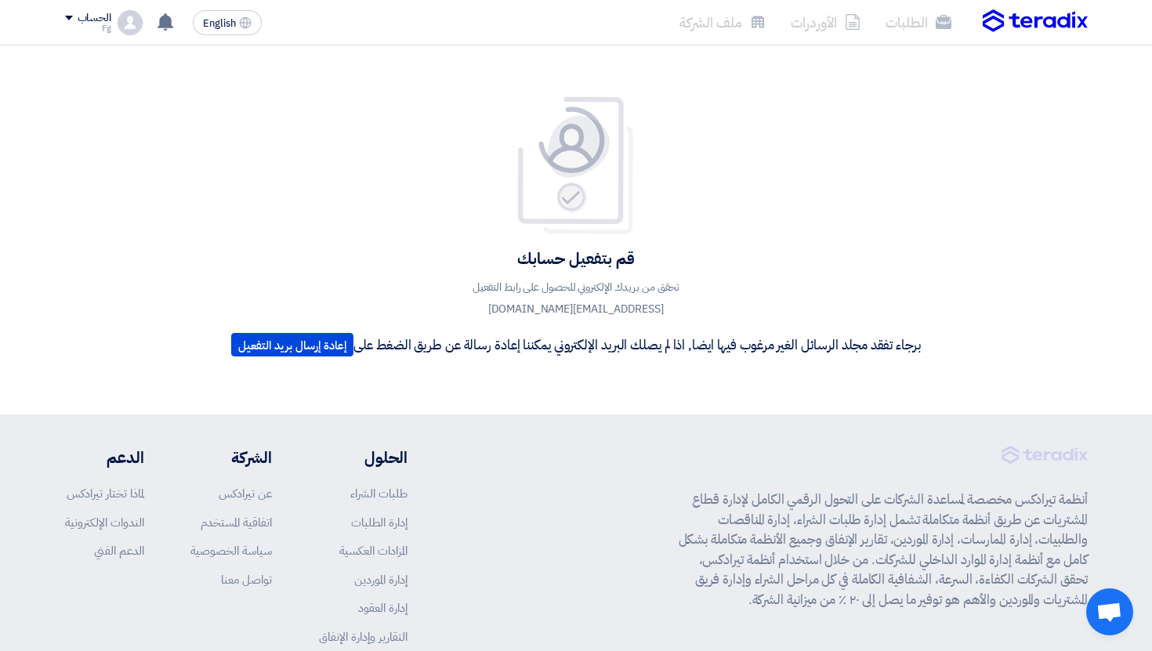
click at [122, 19] on img at bounding box center [130, 22] width 25 height 25
click at [180, 176] on li "خروج" at bounding box center [147, 184] width 163 height 31
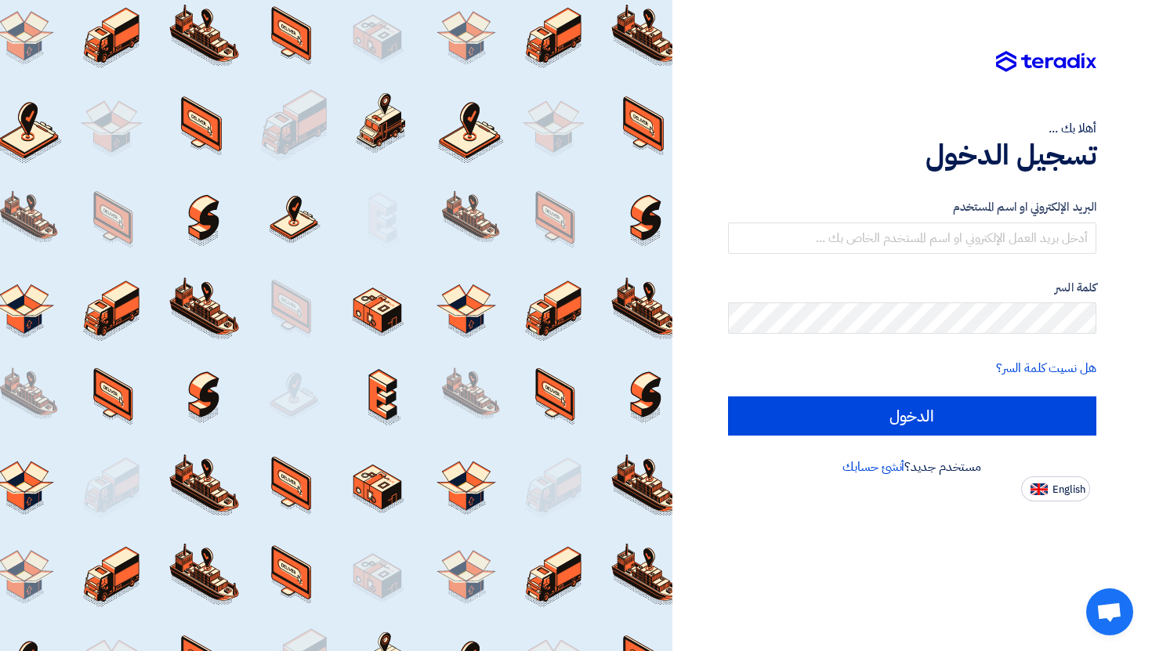
click at [965, 258] on form "البريد الإلكتروني او اسم المستخدم كلمة السر هل نسيت كلمة السر؟ الدخول" at bounding box center [912, 317] width 369 height 238
click at [971, 243] on input "text" at bounding box center [912, 238] width 369 height 31
paste input "rwttttyy@teradix.com"
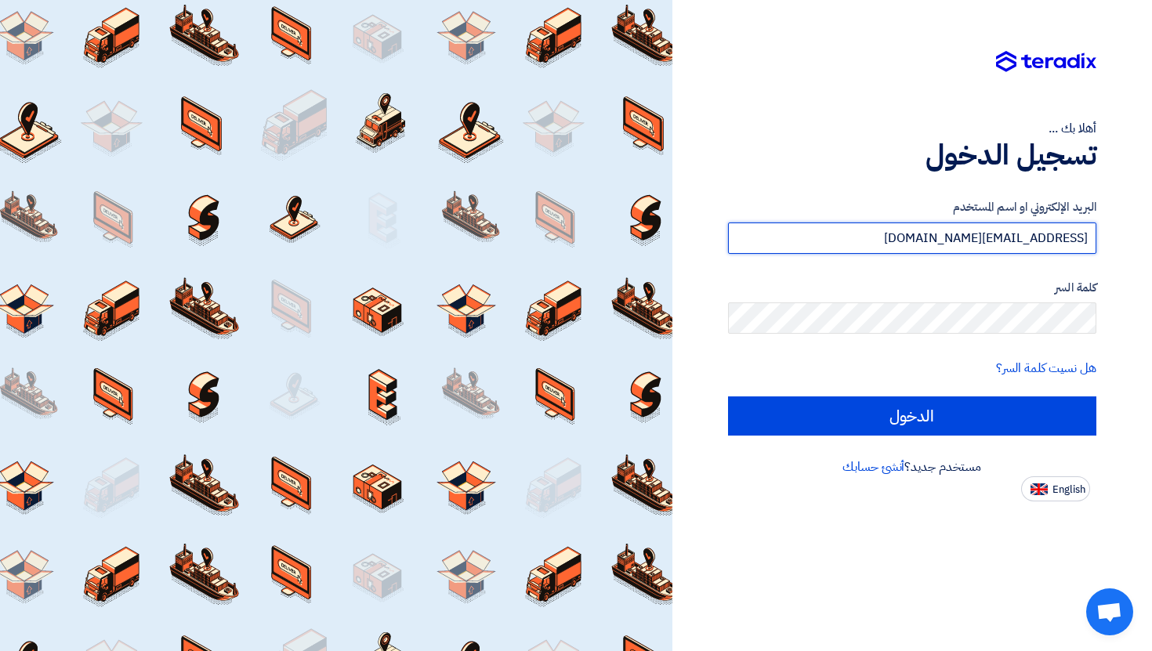
drag, startPoint x: 1067, startPoint y: 231, endPoint x: 1152, endPoint y: 238, distance: 85.0
click at [1152, 238] on div "أهلا بك ... تسجيل الدخول البريد الإلكتروني او اسم المستخدم rwttttyy@teradix.com…" at bounding box center [913, 325] width 481 height 651
type input "rwttttyy@teradix.com"
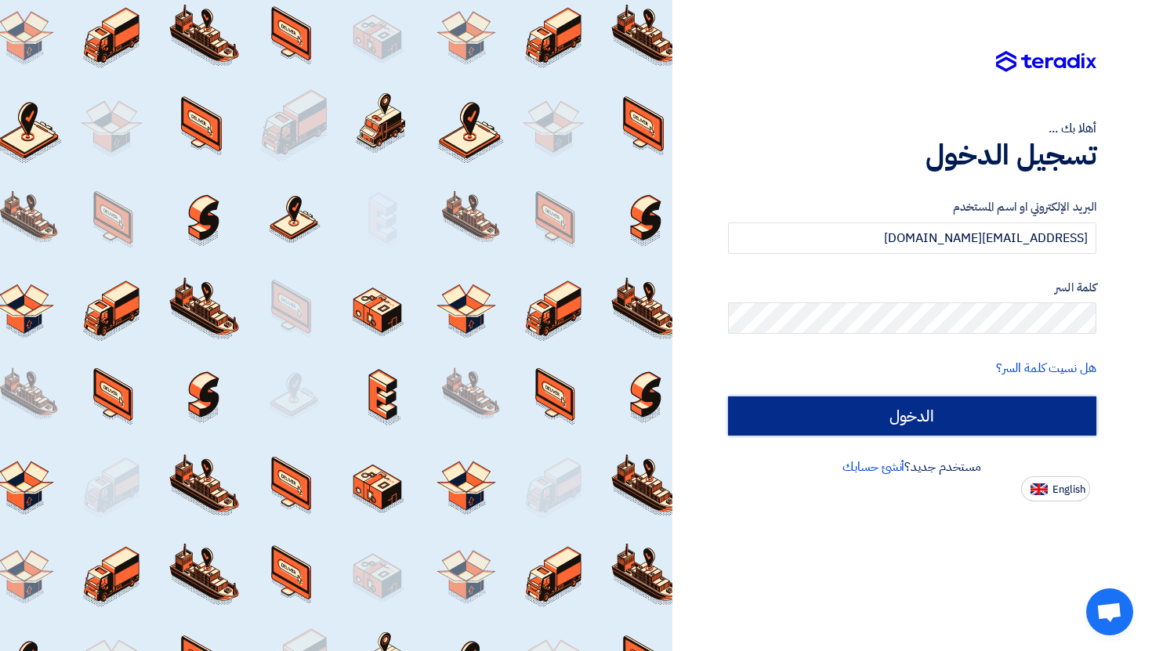
click at [987, 423] on input "الدخول" at bounding box center [912, 416] width 369 height 39
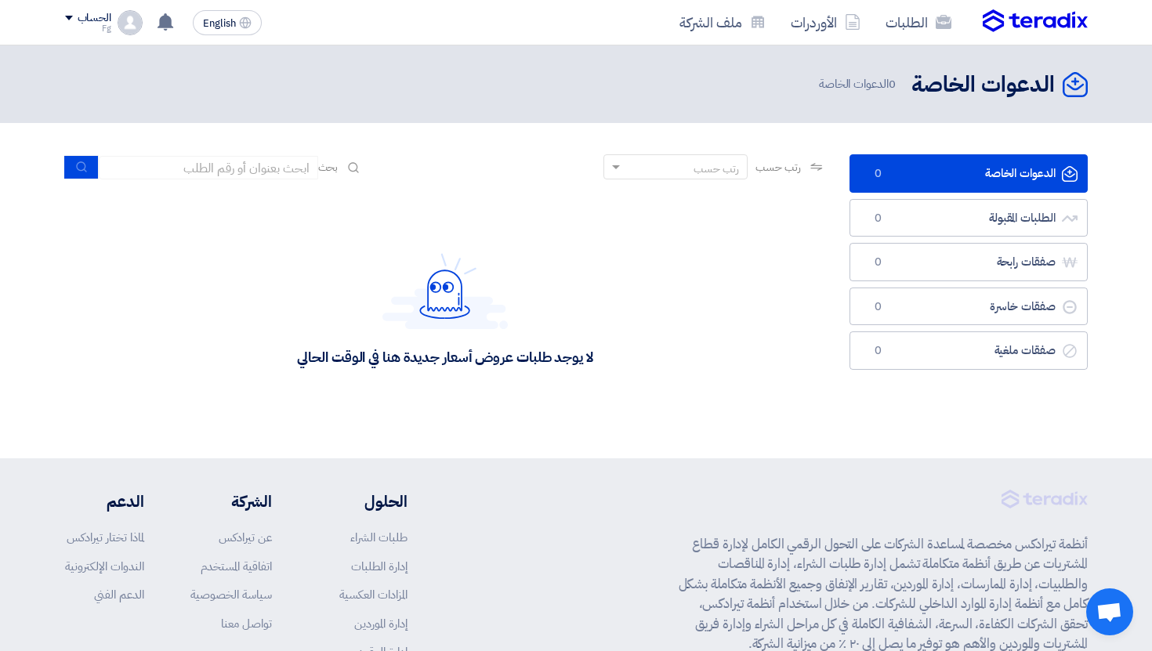
click at [114, 13] on div "الحساب Fg الطلبات الأوردرات ملف الشركة الإعدادات خروج" at bounding box center [104, 22] width 78 height 25
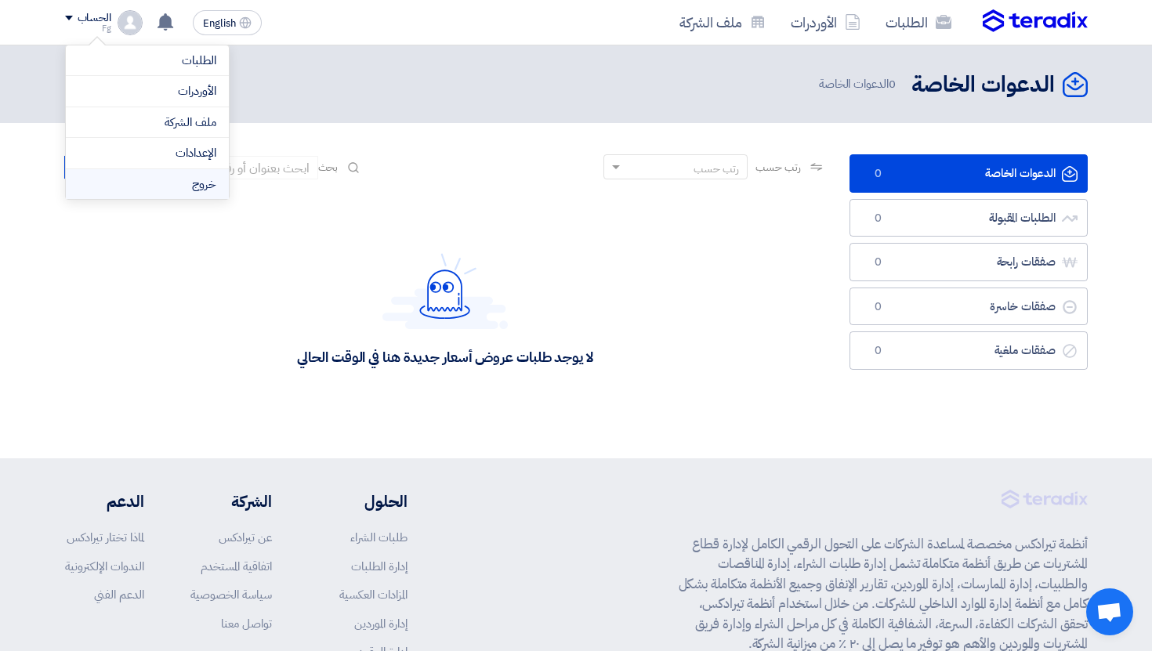
click at [187, 185] on li "خروج" at bounding box center [147, 184] width 163 height 31
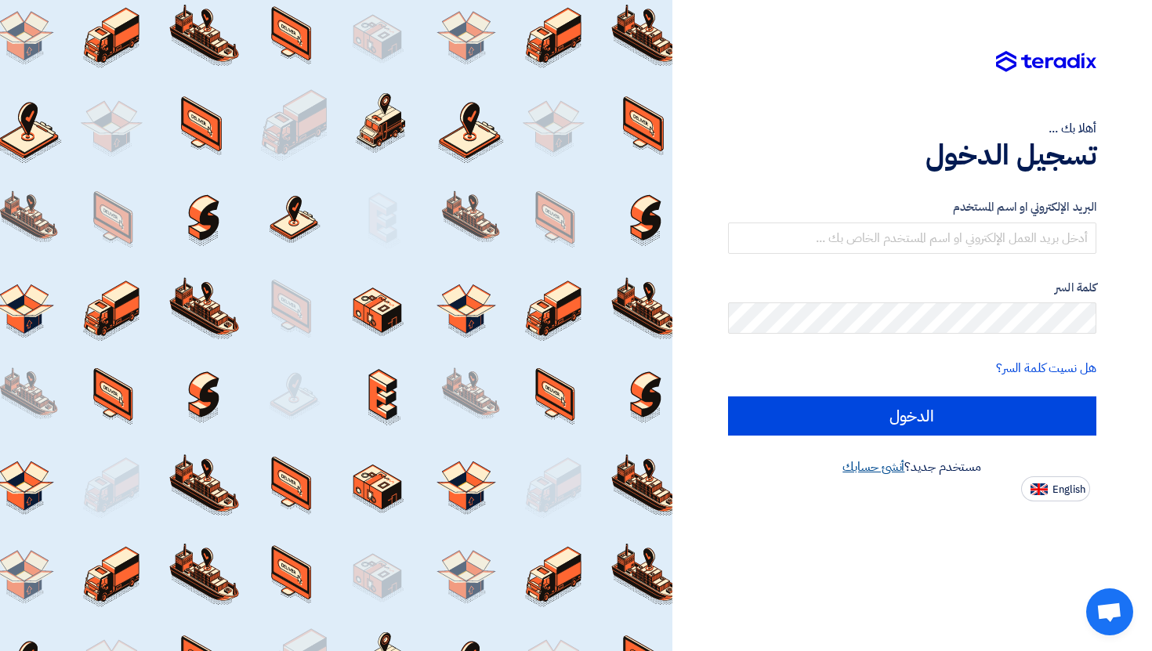
click at [877, 475] on link "أنشئ حسابك" at bounding box center [874, 467] width 62 height 19
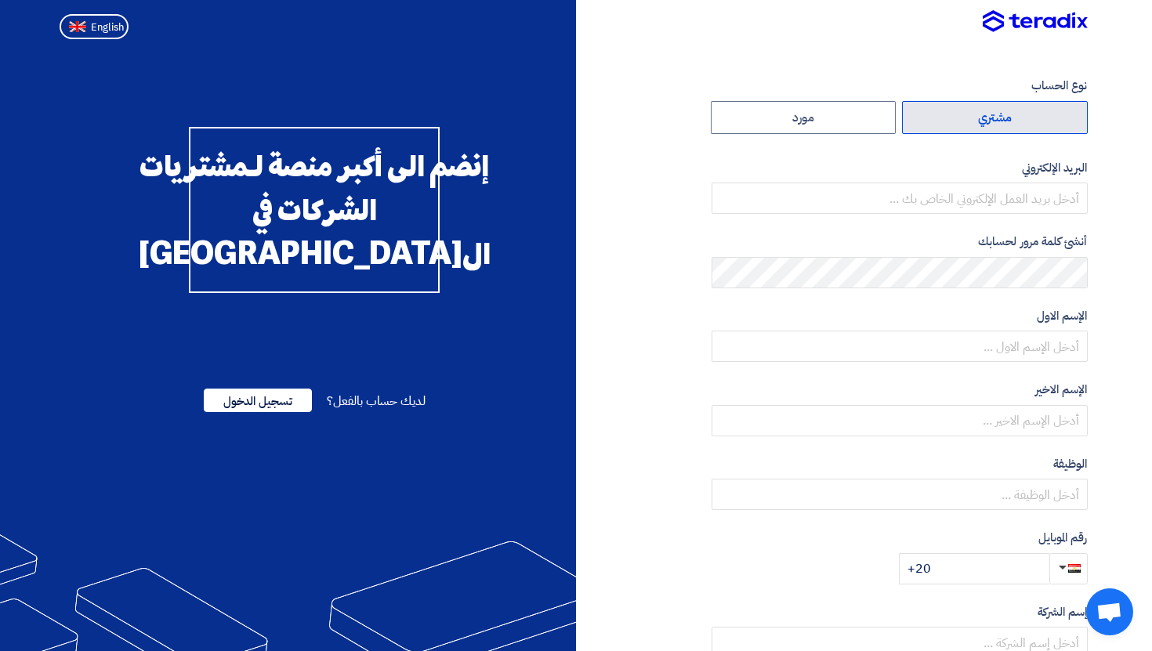
click at [987, 121] on label "مشتري" at bounding box center [995, 117] width 186 height 33
click at [987, 121] on input "مشتري" at bounding box center [995, 117] width 184 height 31
radio input "true"
click at [985, 233] on label "أنشئ كلمة مرور لحسابك" at bounding box center [900, 242] width 376 height 18
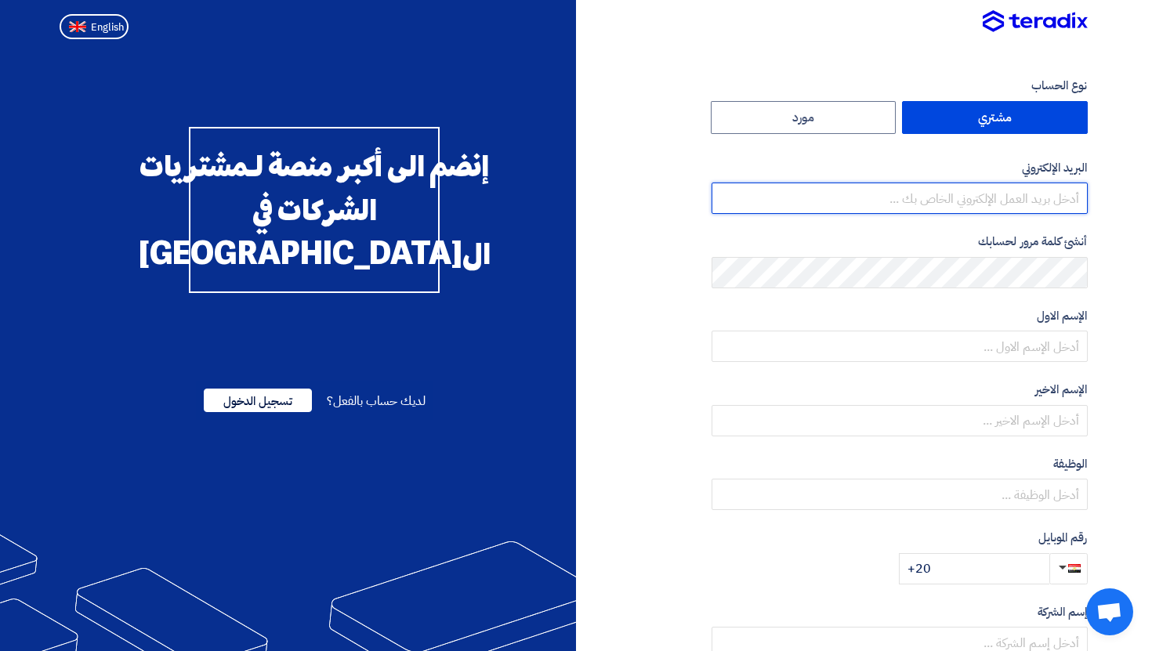
click at [995, 212] on input "email" at bounding box center [900, 198] width 376 height 31
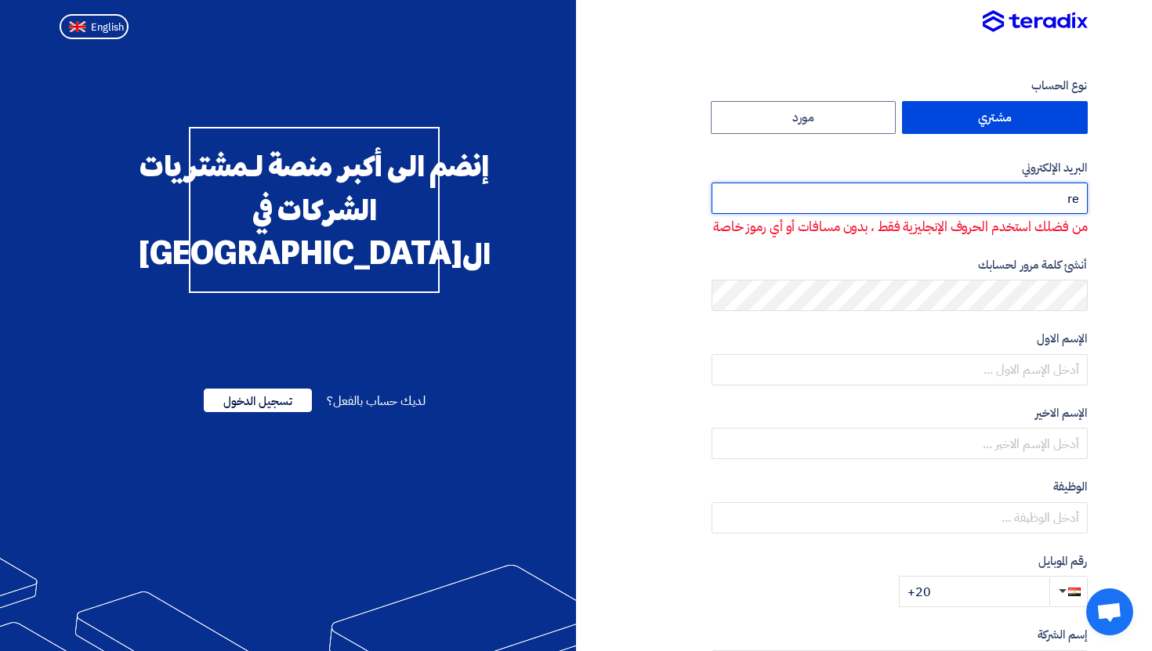
click at [995, 212] on input "re" at bounding box center [900, 198] width 376 height 31
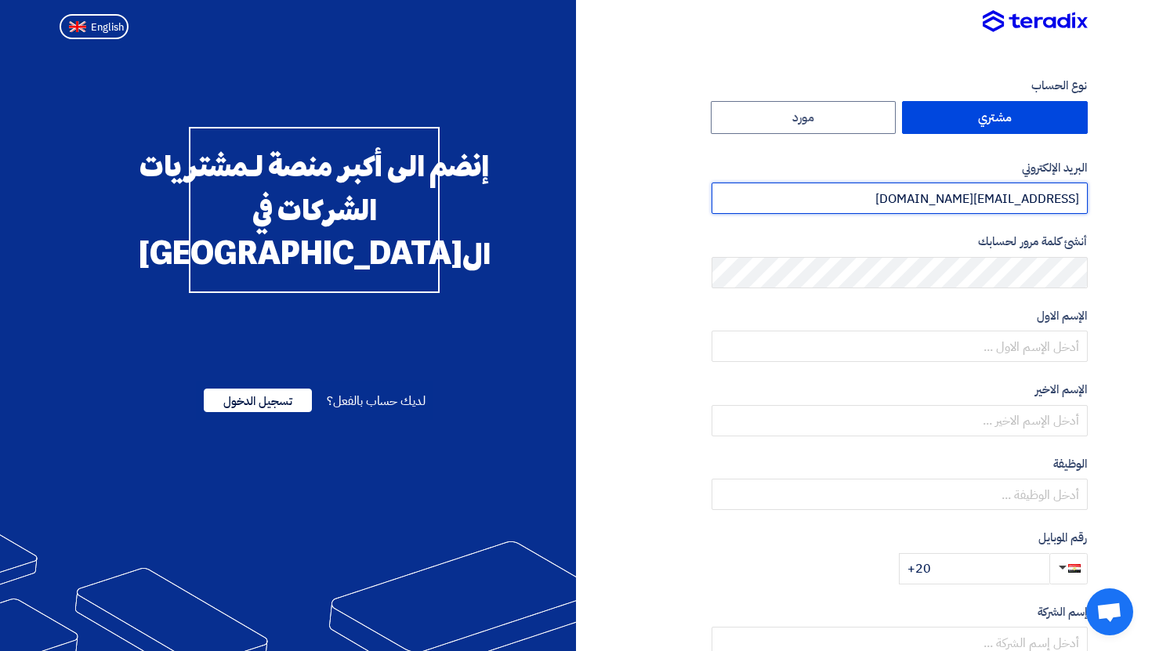
drag, startPoint x: 1010, startPoint y: 211, endPoint x: 1025, endPoint y: 218, distance: 17.2
click at [1020, 216] on form "نوع الحساب مشتري مورد البريد الإلكتروني rererrrr@teradix.com أنشئ كلمة مرور لحس…" at bounding box center [900, 331] width 376 height 508
type input "rererrrr@teradix.com"
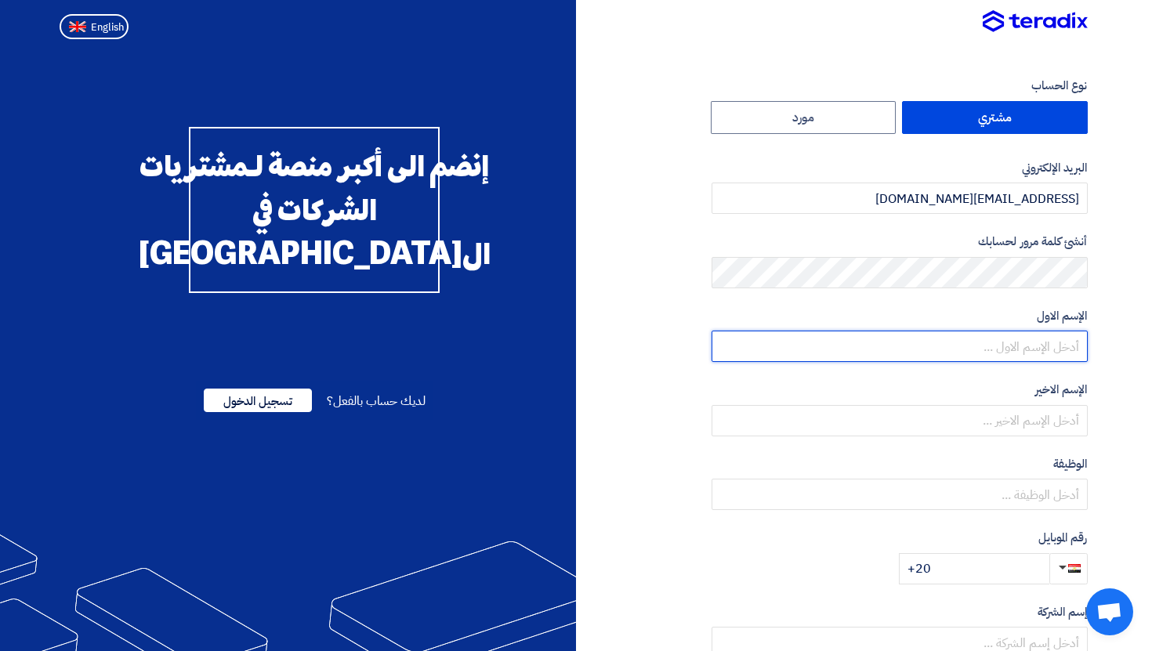
click at [1025, 347] on input "text" at bounding box center [900, 346] width 376 height 31
type input "fdsf"
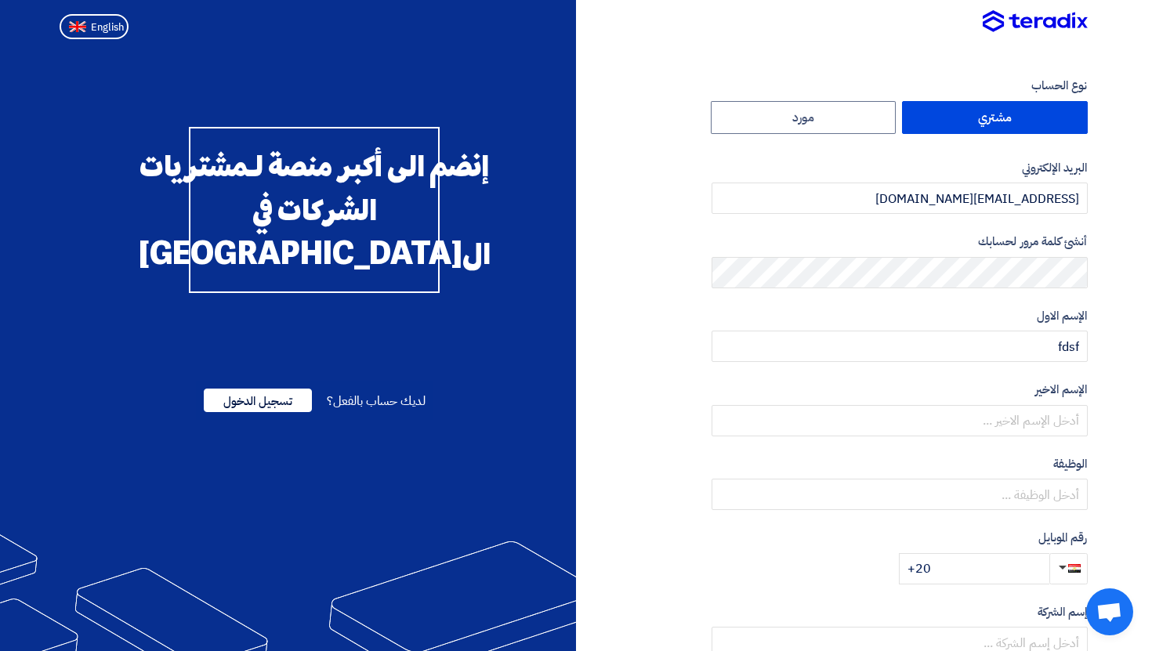
click at [1029, 443] on form "نوع الحساب مشتري مورد البريد الإلكتروني rererrrr@teradix.com أنشئ كلمة مرور لحس…" at bounding box center [900, 331] width 376 height 508
click at [1042, 422] on input "text" at bounding box center [900, 420] width 376 height 31
type input "fsdfg"
click at [1036, 513] on form "نوع الحساب مشتري مورد البريد الإلكتروني rererrrr@teradix.com أنشئ كلمة مرور لحس…" at bounding box center [900, 331] width 376 height 508
click at [1048, 489] on input "text" at bounding box center [900, 494] width 376 height 31
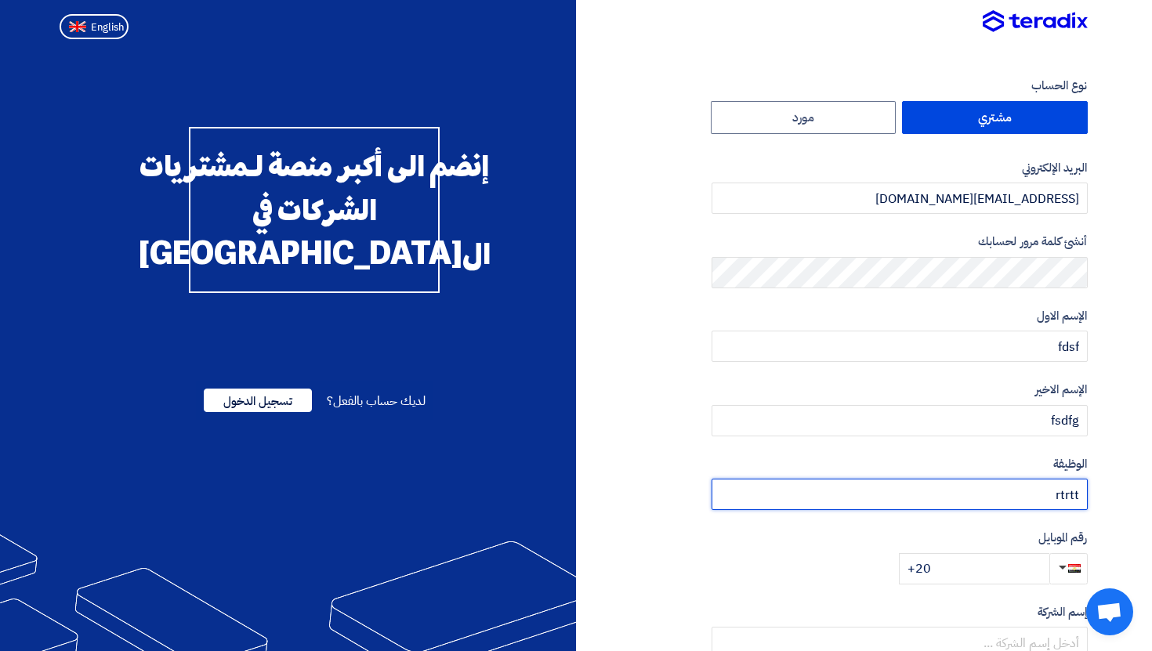
type input "rtrtt"
click at [978, 584] on input "+20" at bounding box center [974, 568] width 151 height 31
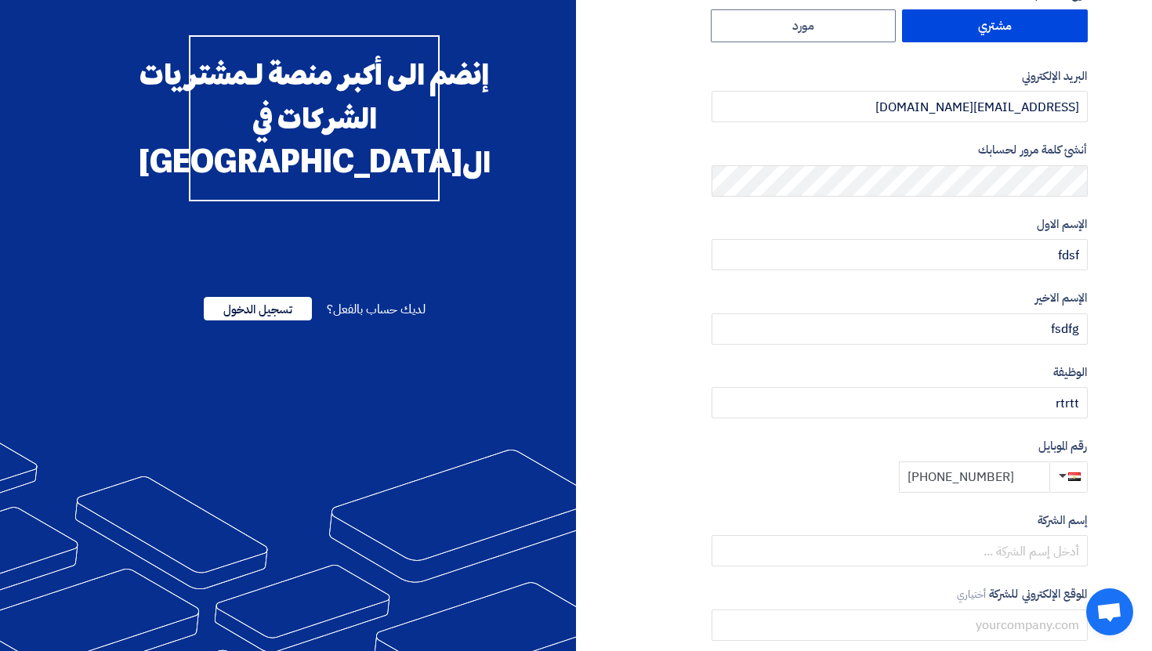
scroll to position [162, 0]
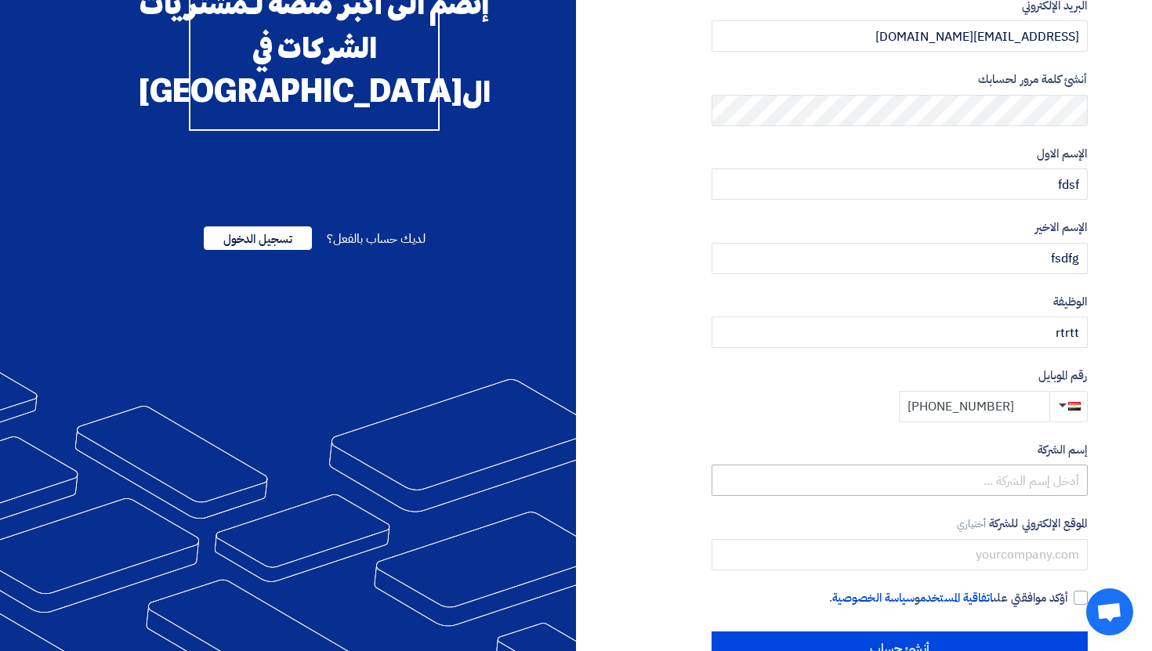
type input "[PHONE_NUMBER]"
click at [1036, 493] on input "text" at bounding box center [900, 480] width 376 height 31
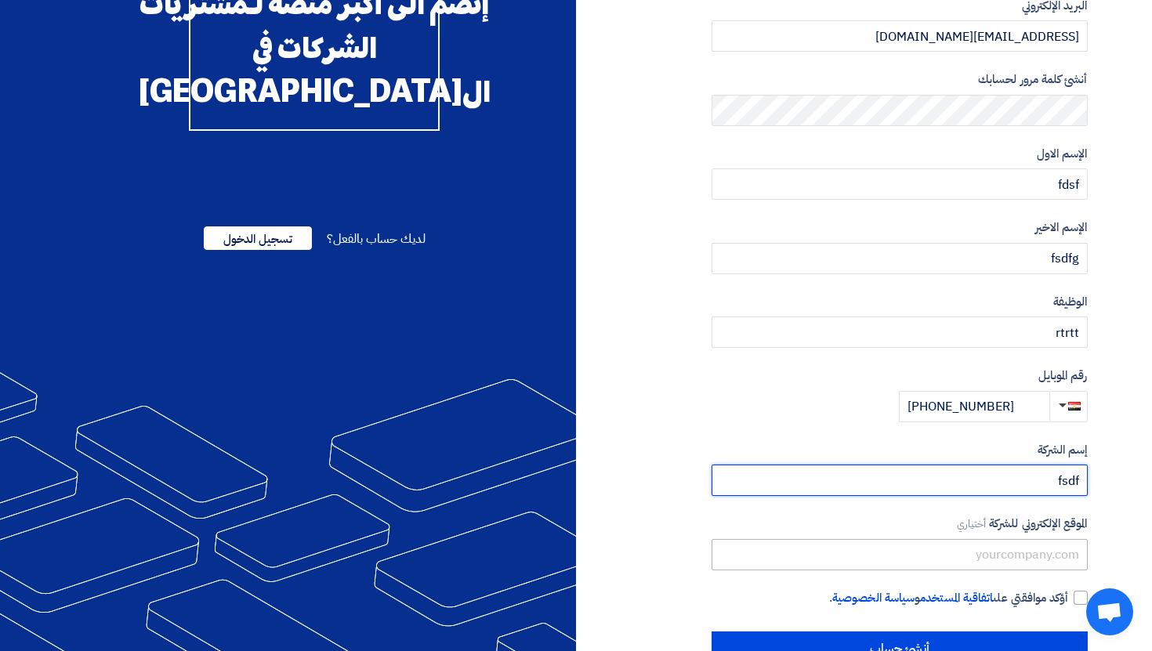
scroll to position [165, 0]
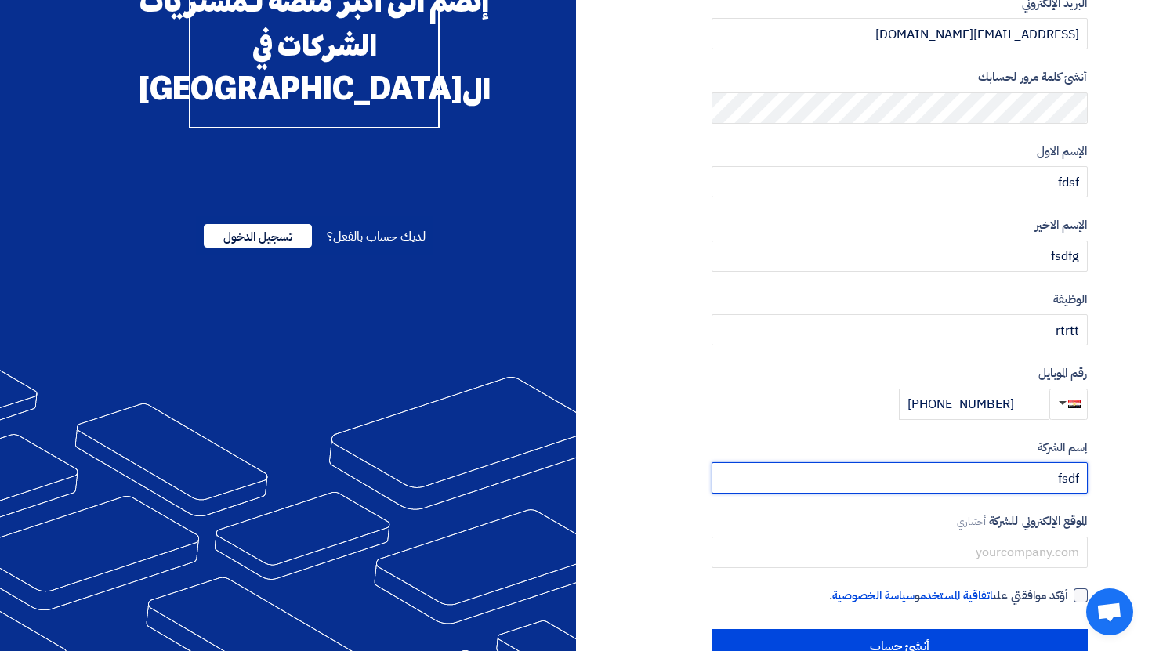
type input "fsdf"
click at [1077, 595] on div at bounding box center [1081, 596] width 14 height 14
click at [1069, 595] on input "أؤكد موافقتي على اتفاقية المستخدم و سياسة الخصوصية ." at bounding box center [881, 602] width 376 height 31
checkbox input "true"
click at [1047, 628] on div "نوع الحساب مشتري مورد البريد الإلكتروني rererrrr@teradix.com أنشئ كلمة مرور لحس…" at bounding box center [900, 288] width 376 height 752
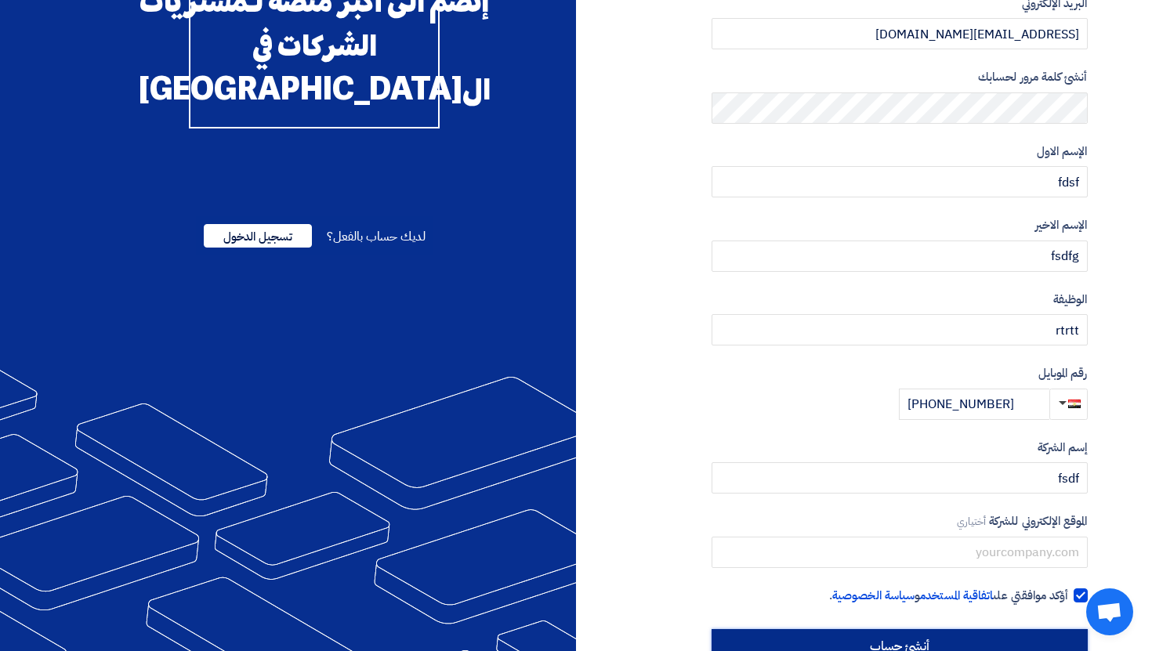
click at [1008, 644] on input "أنشئ حساب" at bounding box center [900, 646] width 376 height 34
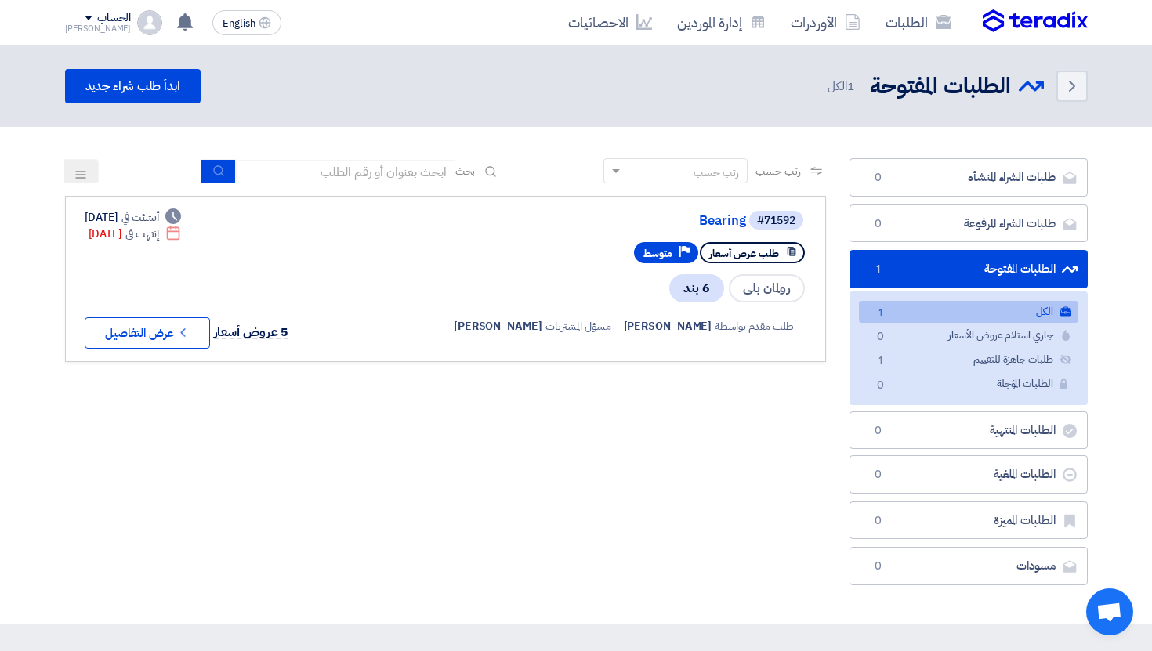
click at [101, 13] on div "الحساب" at bounding box center [114, 18] width 34 height 13
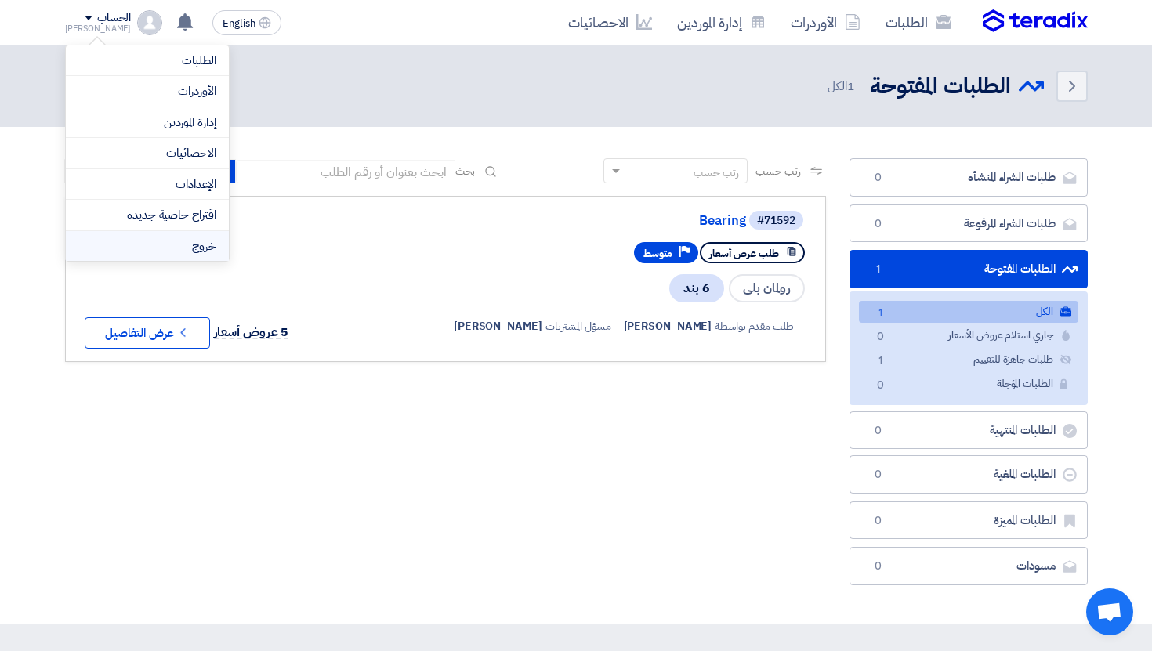
click at [174, 241] on li "خروج" at bounding box center [147, 246] width 163 height 31
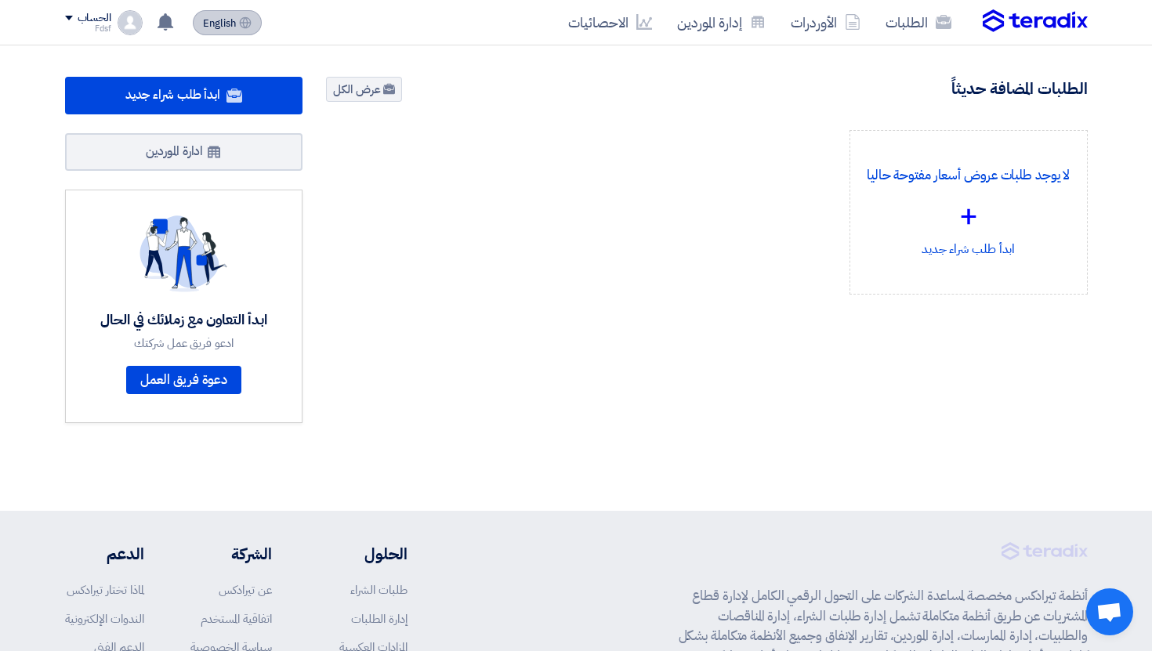
click at [250, 31] on button "English EN" at bounding box center [227, 22] width 69 height 25
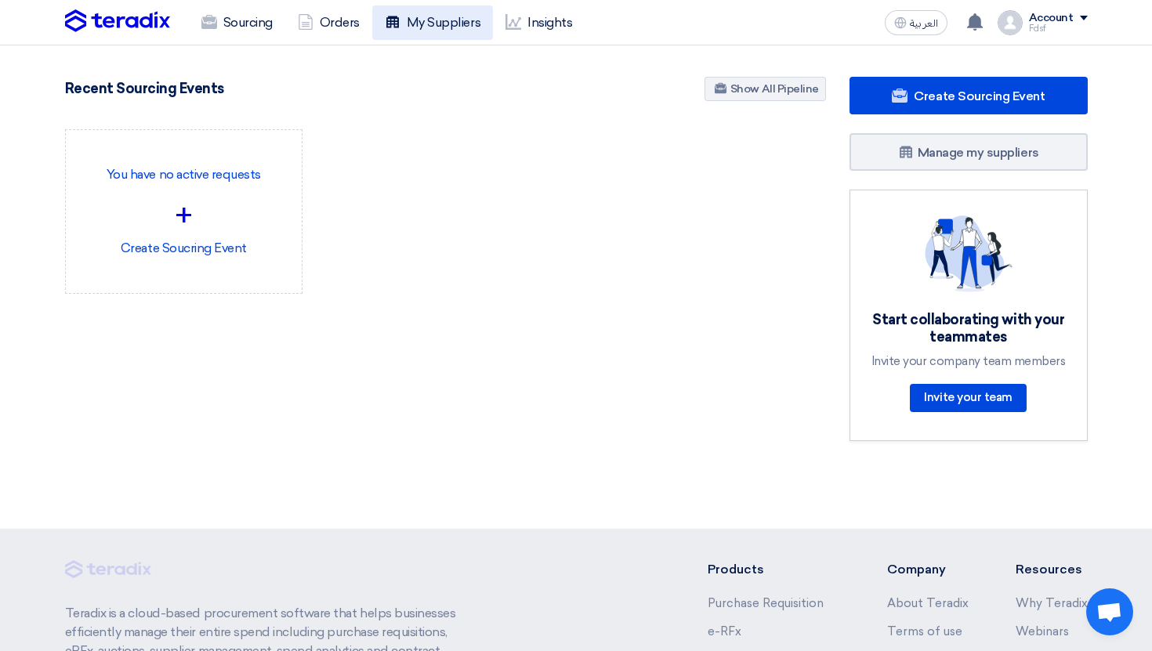
click at [443, 22] on link "My Suppliers" at bounding box center [432, 22] width 121 height 34
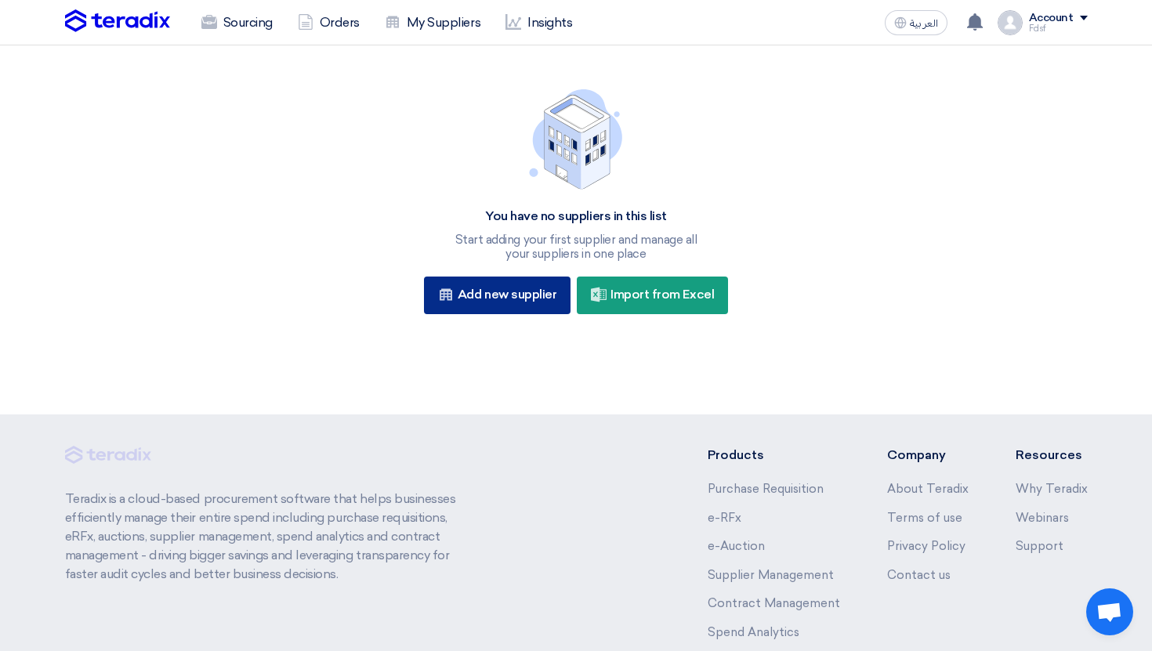
click at [544, 299] on div "New Supplier Add new supplier" at bounding box center [497, 296] width 147 height 38
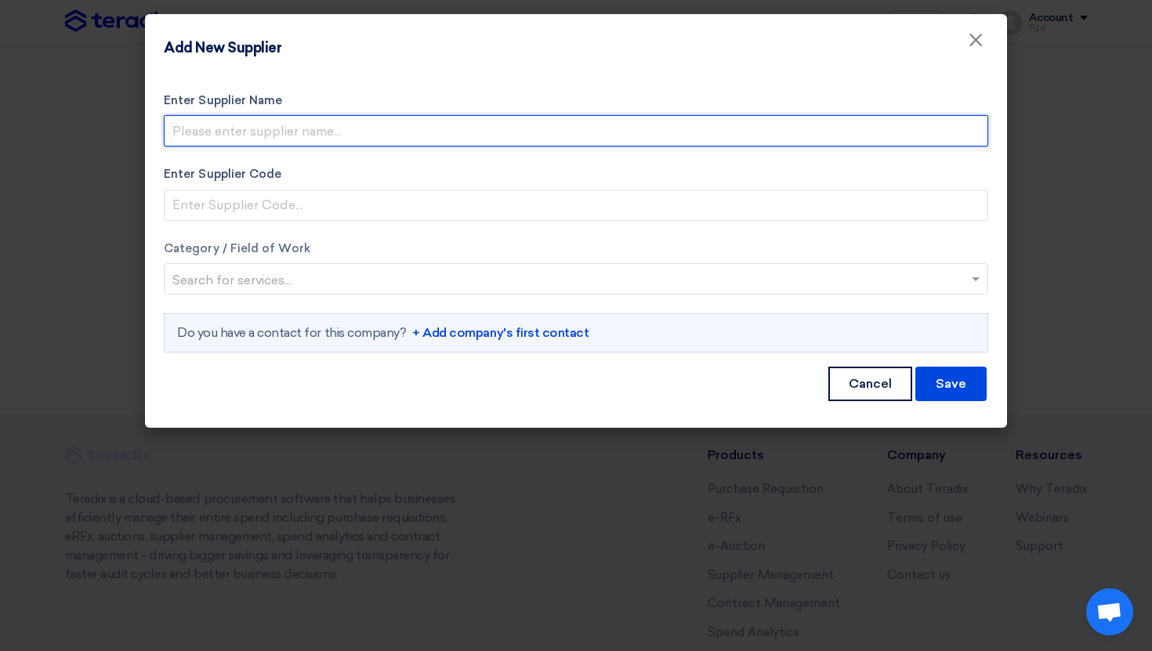
click at [270, 132] on input "Enter Supplier Name" at bounding box center [576, 130] width 825 height 31
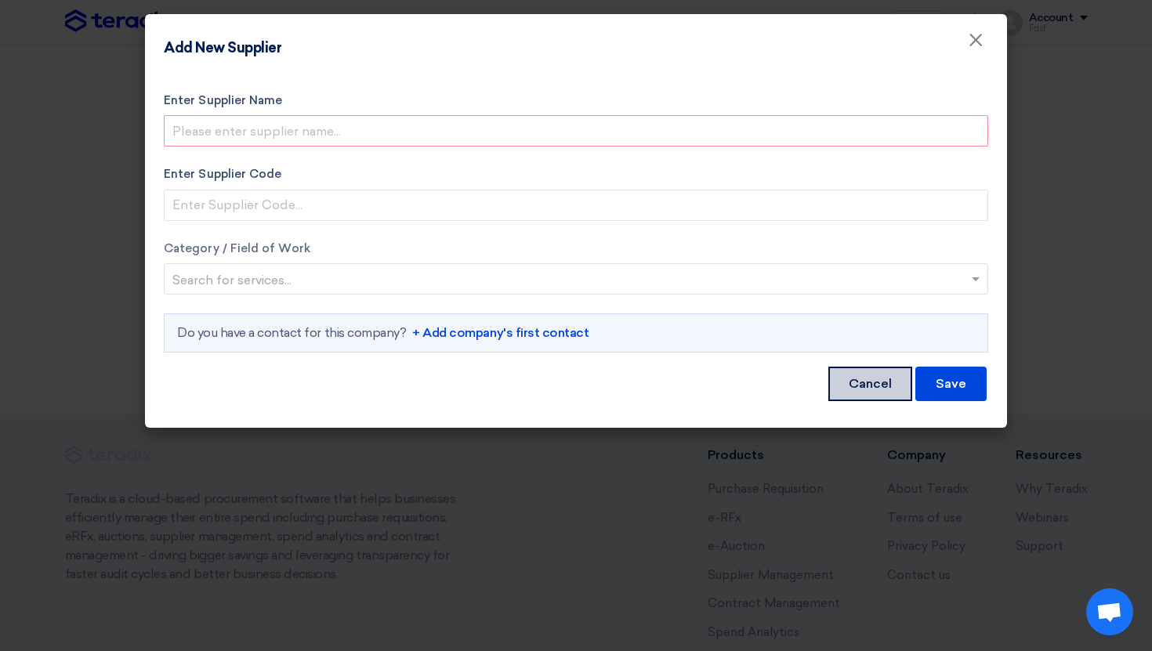
click at [863, 388] on button "Cancel" at bounding box center [871, 384] width 84 height 34
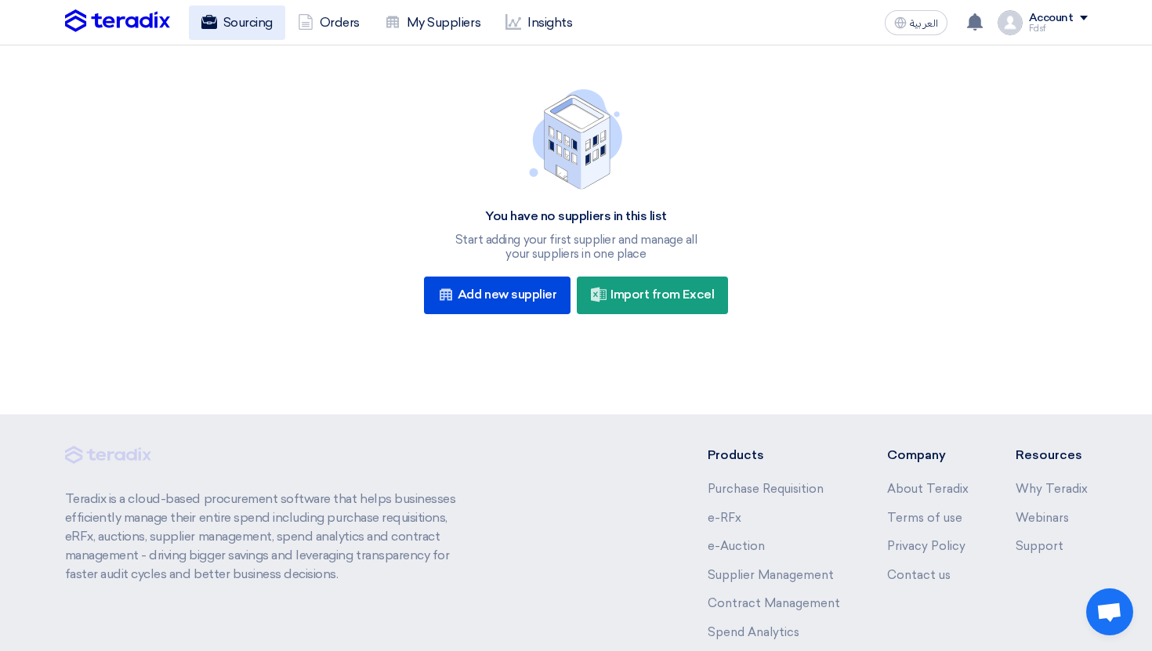
click at [261, 32] on link "Sourcing" at bounding box center [237, 22] width 96 height 34
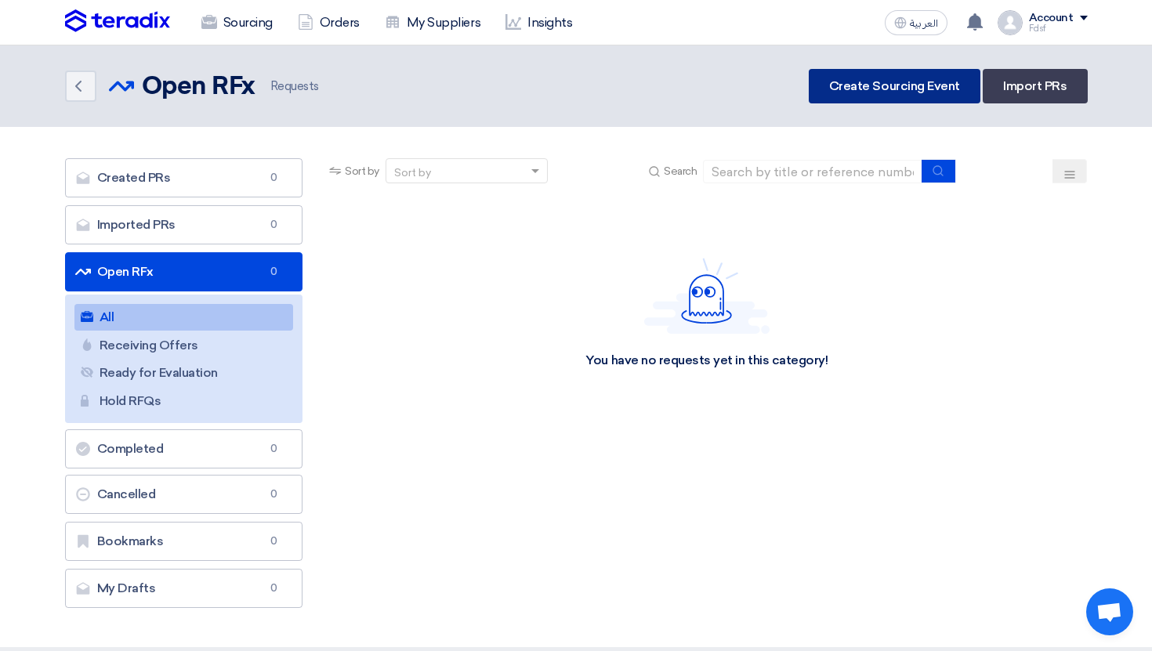
click at [890, 87] on link "Create Sourcing Event" at bounding box center [895, 86] width 172 height 34
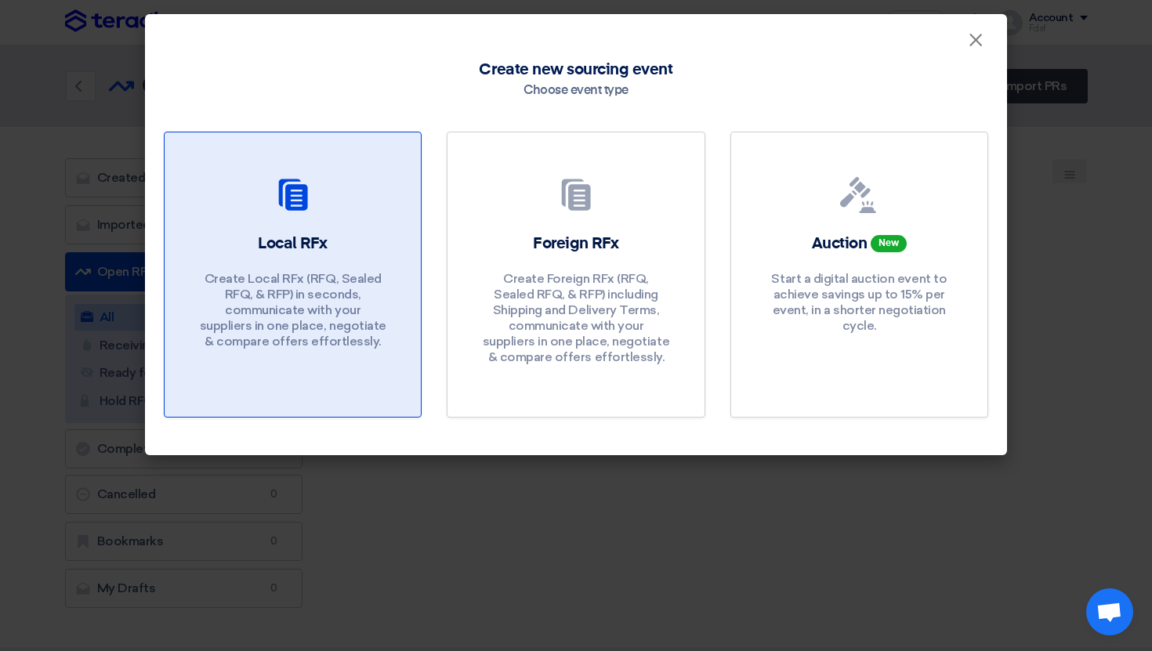
click at [363, 199] on div at bounding box center [292, 198] width 219 height 44
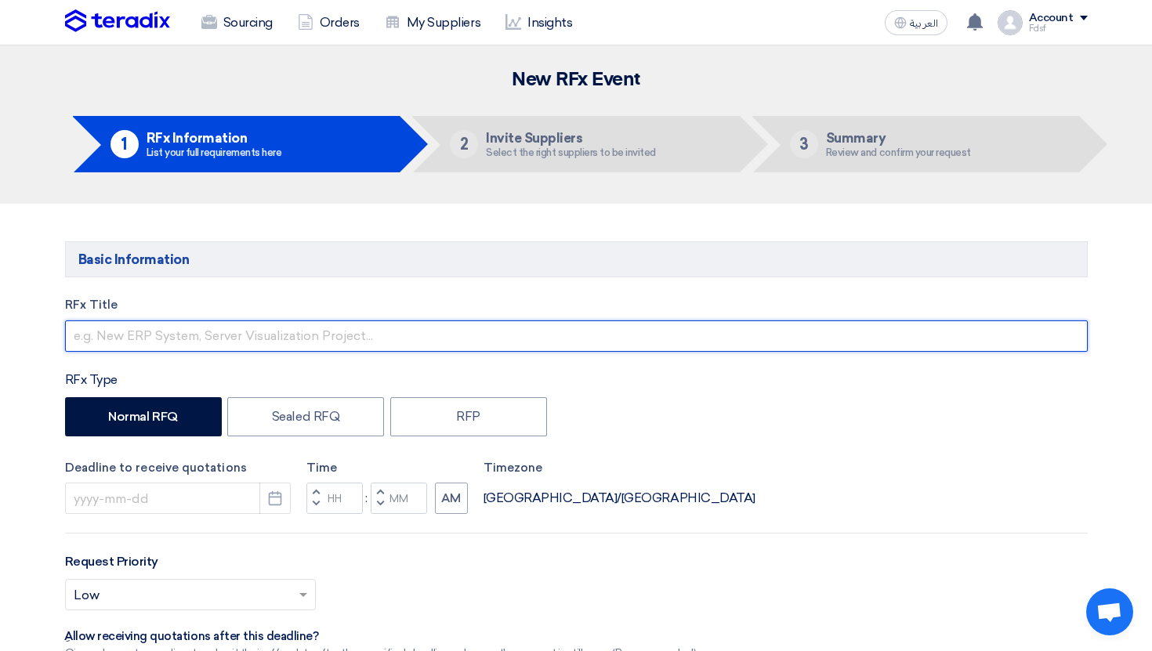
click at [210, 331] on input "text" at bounding box center [576, 336] width 1023 height 31
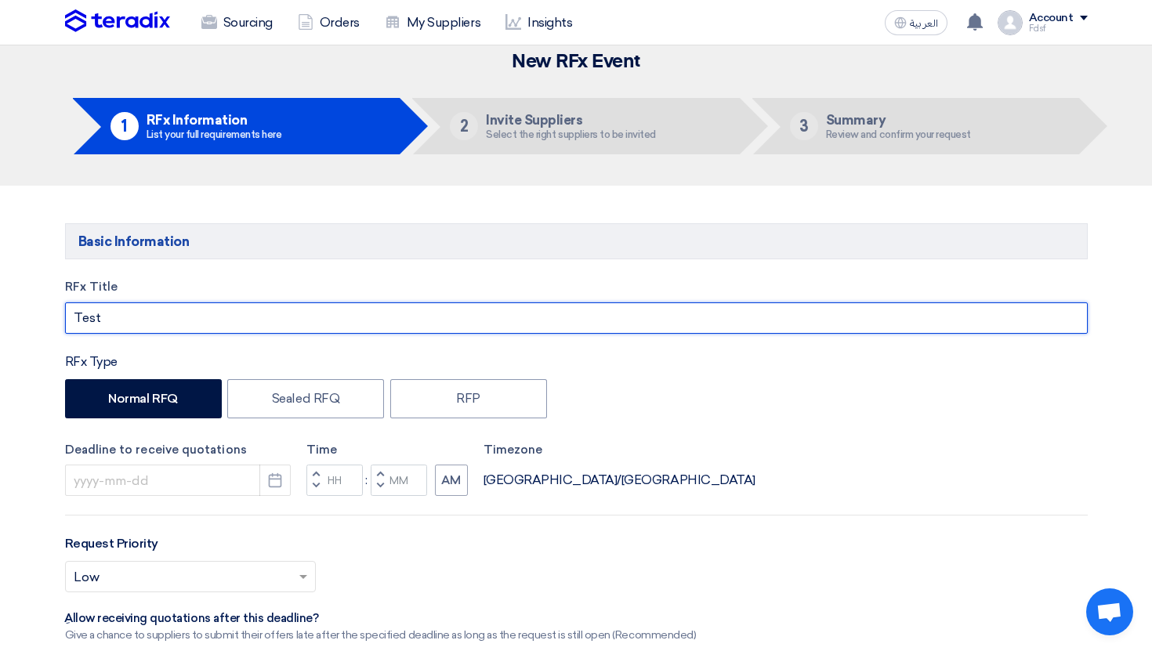
scroll to position [83, 0]
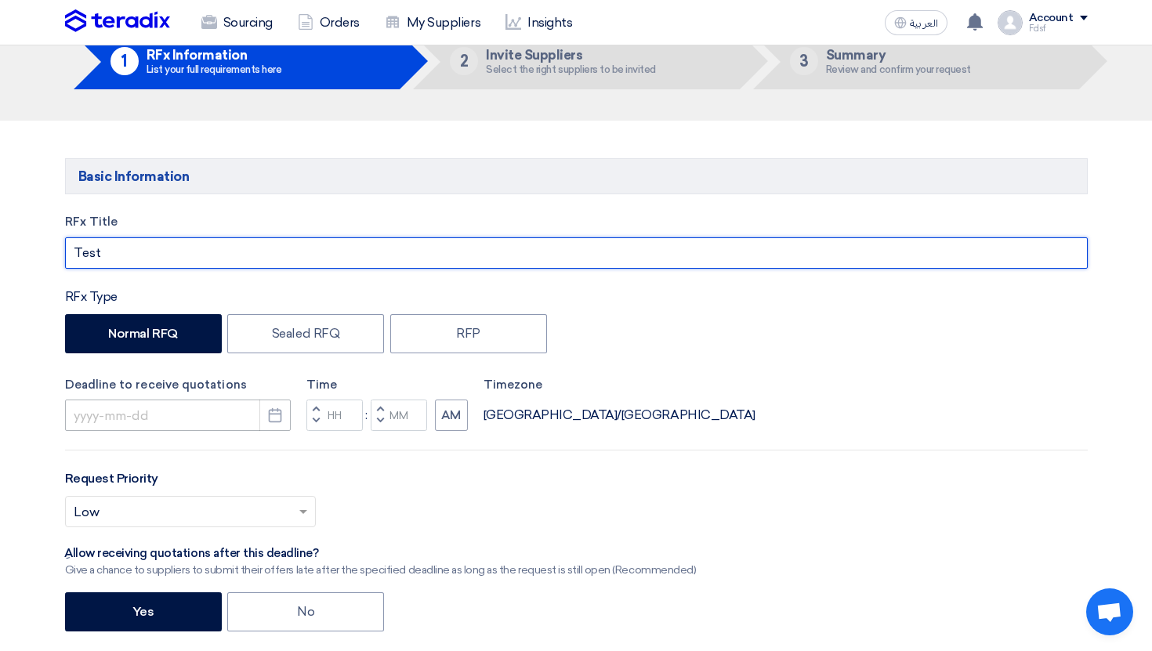
type input "Test"
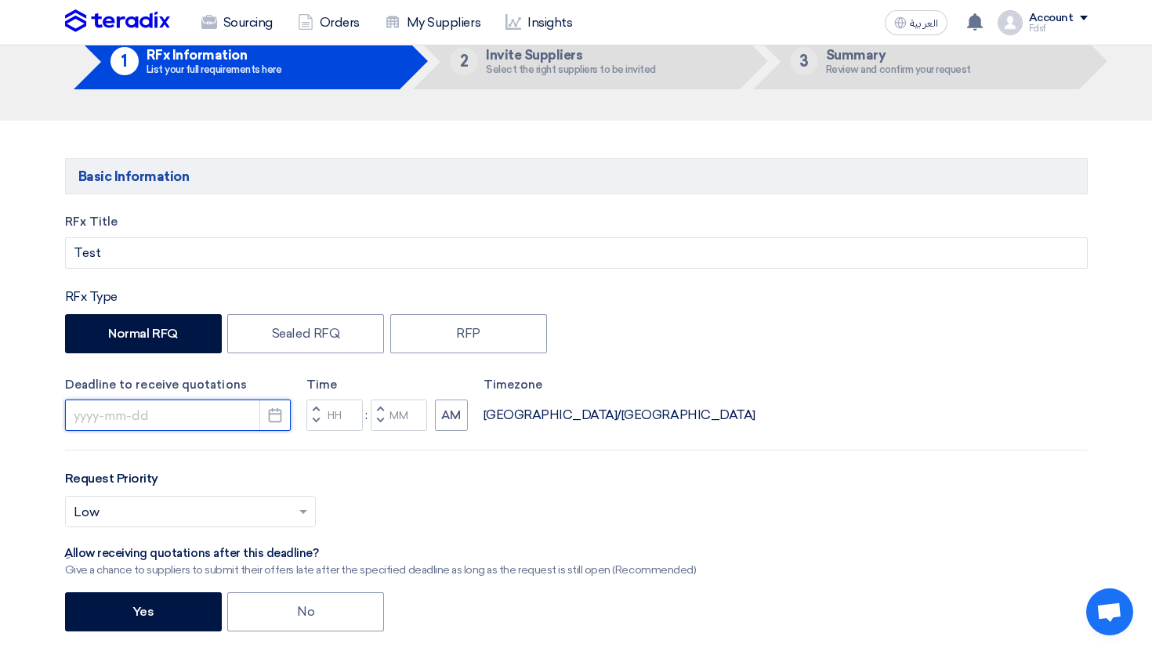
click at [249, 430] on input at bounding box center [178, 415] width 226 height 31
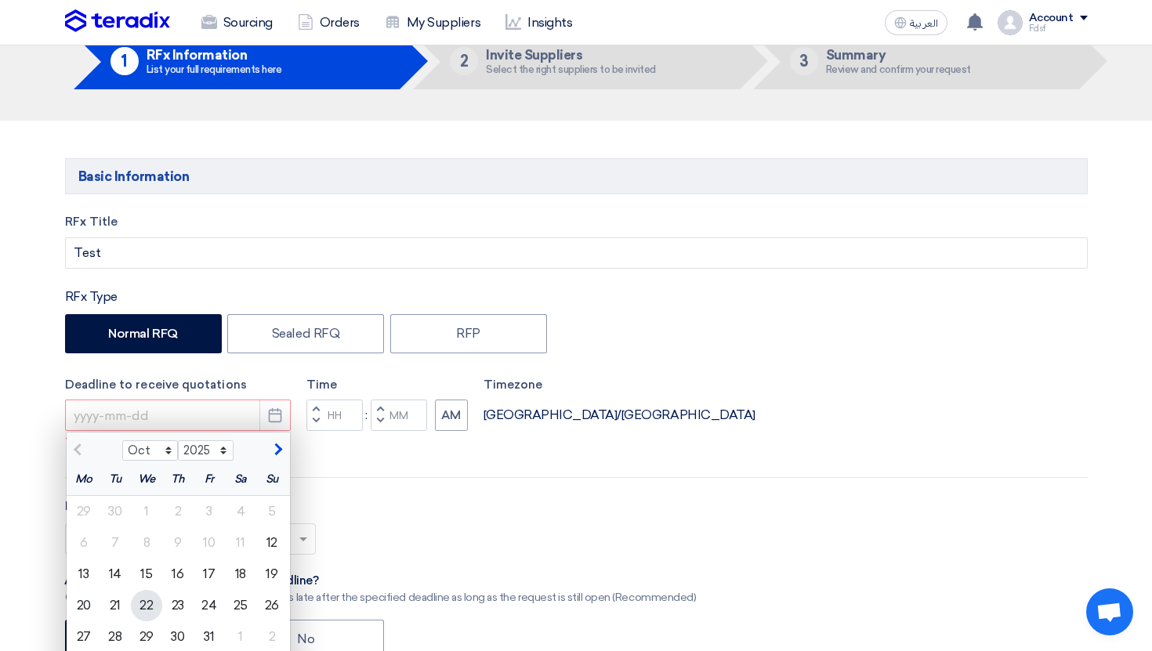
click at [142, 608] on div "22" at bounding box center [146, 605] width 31 height 31
type input "10/22/2025"
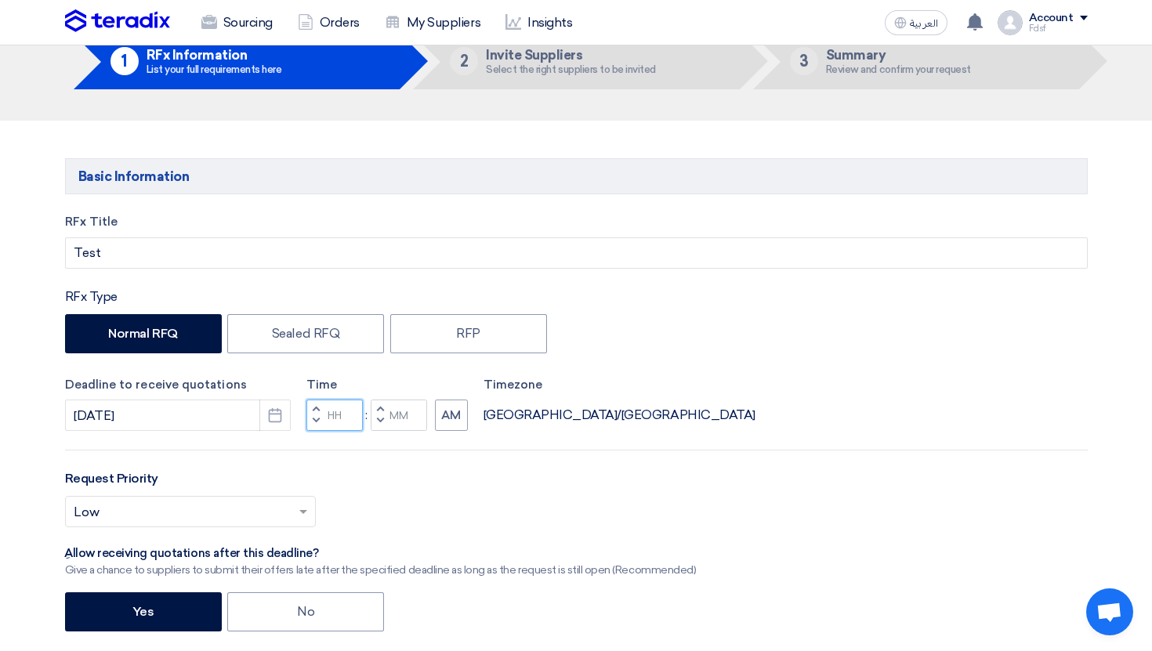
click at [336, 425] on input "Hours" at bounding box center [335, 415] width 56 height 31
click at [318, 425] on button "Decrement hours" at bounding box center [316, 422] width 19 height 20
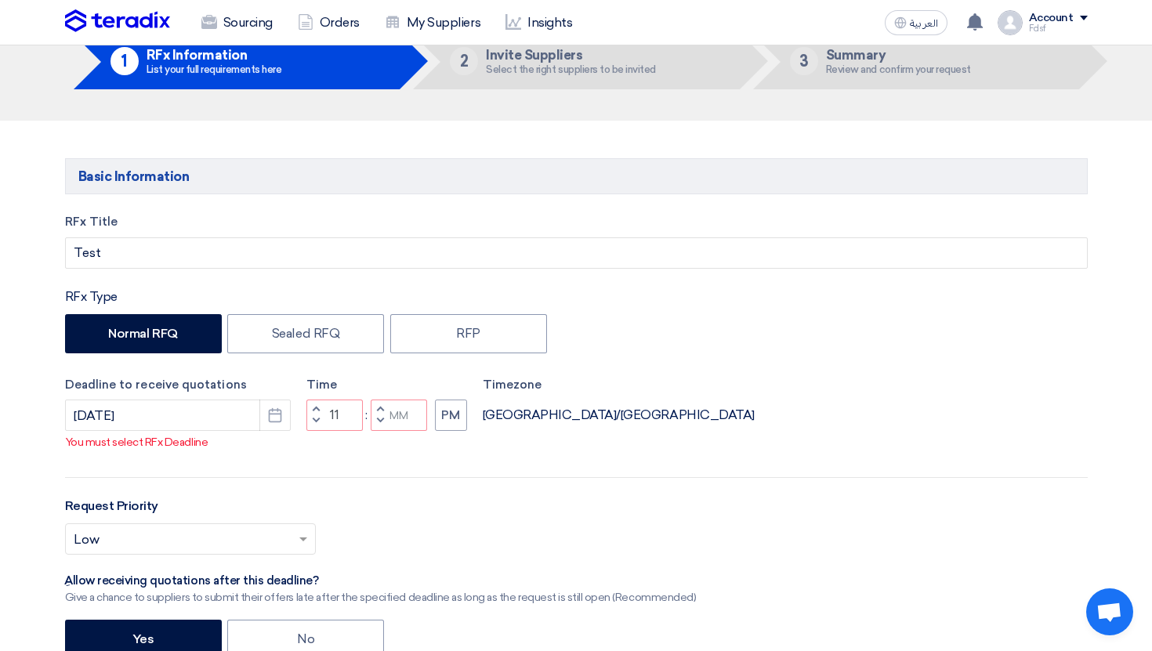
click at [378, 426] on span "button" at bounding box center [379, 420] width 5 height 9
type input "10"
type input "59"
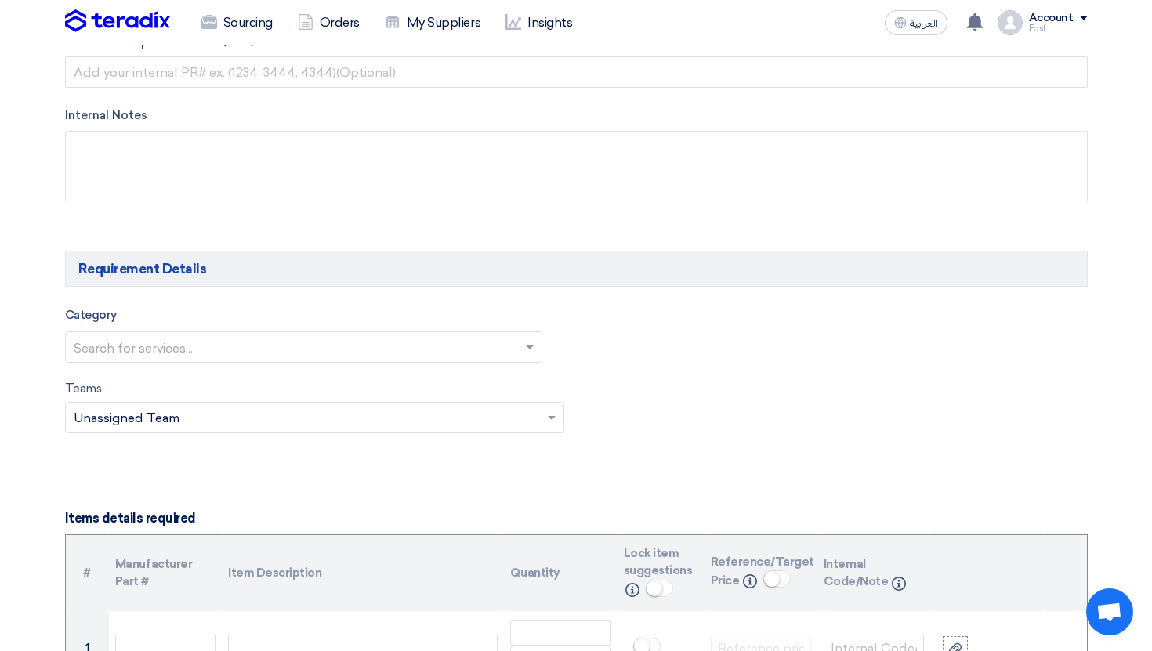
scroll to position [713, 0]
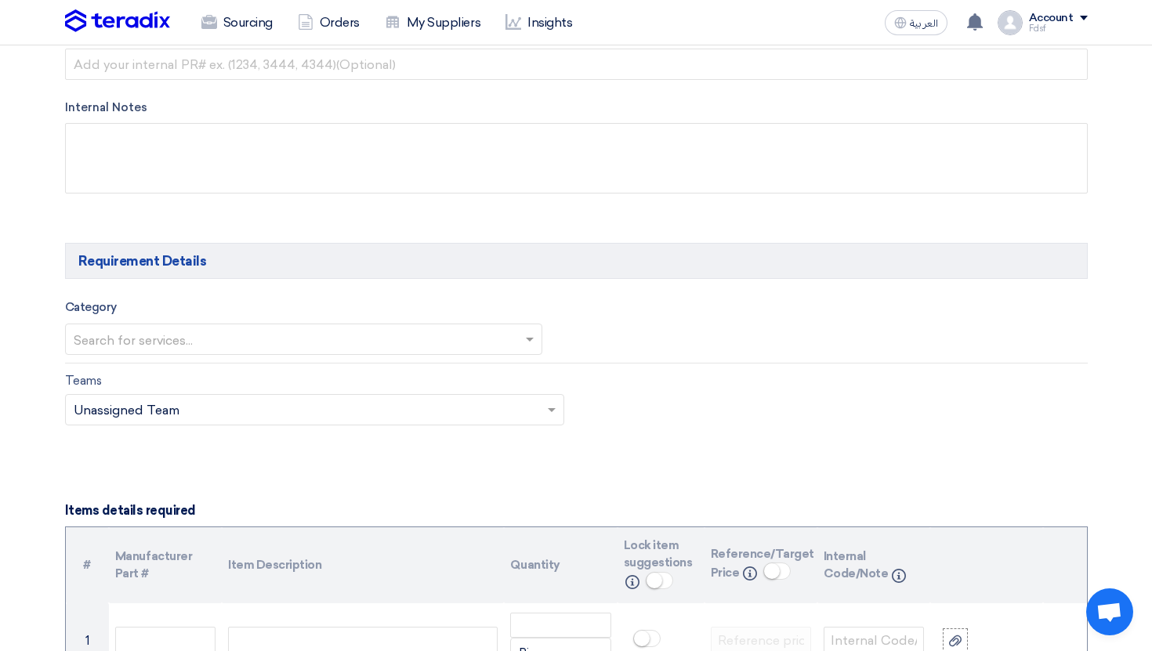
click at [158, 339] on input "text" at bounding box center [296, 341] width 445 height 26
click at [158, 376] on div "IT" at bounding box center [304, 370] width 477 height 31
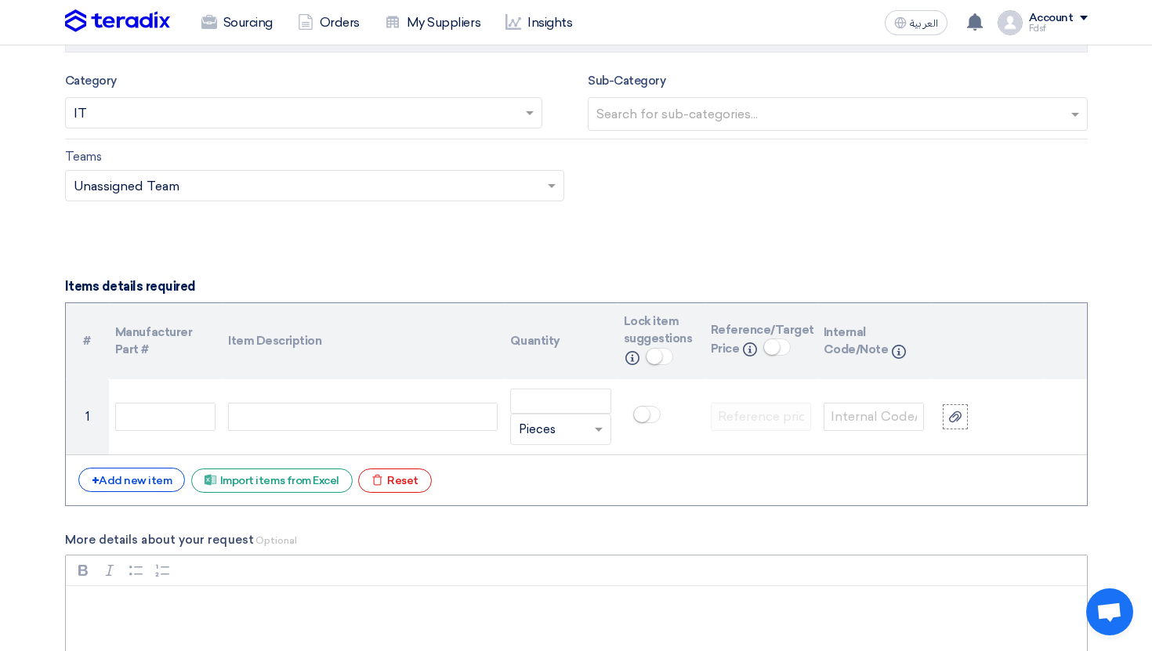
scroll to position [926, 0]
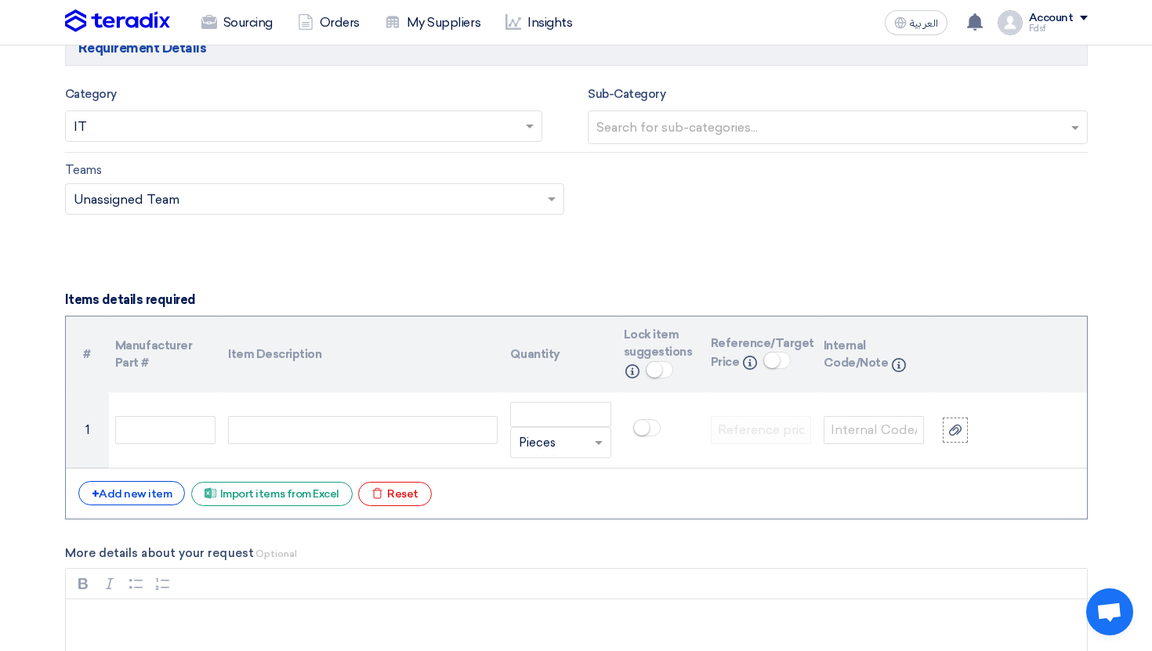
click at [656, 131] on input "text" at bounding box center [840, 129] width 487 height 26
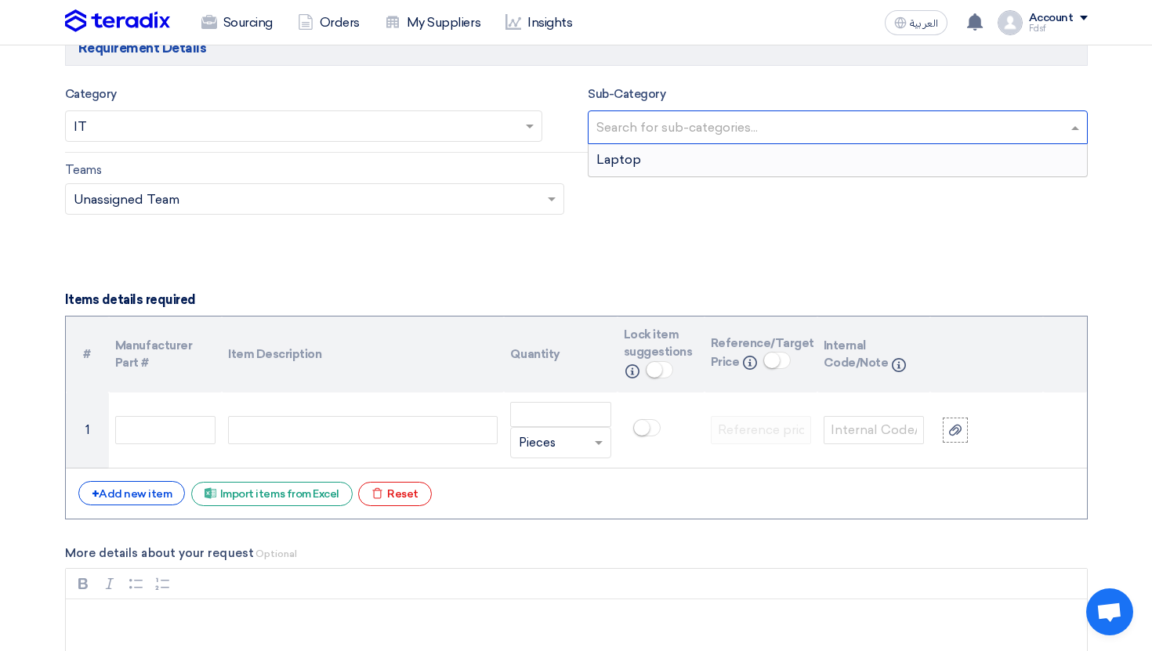
click at [655, 156] on div "Laptop" at bounding box center [838, 159] width 499 height 31
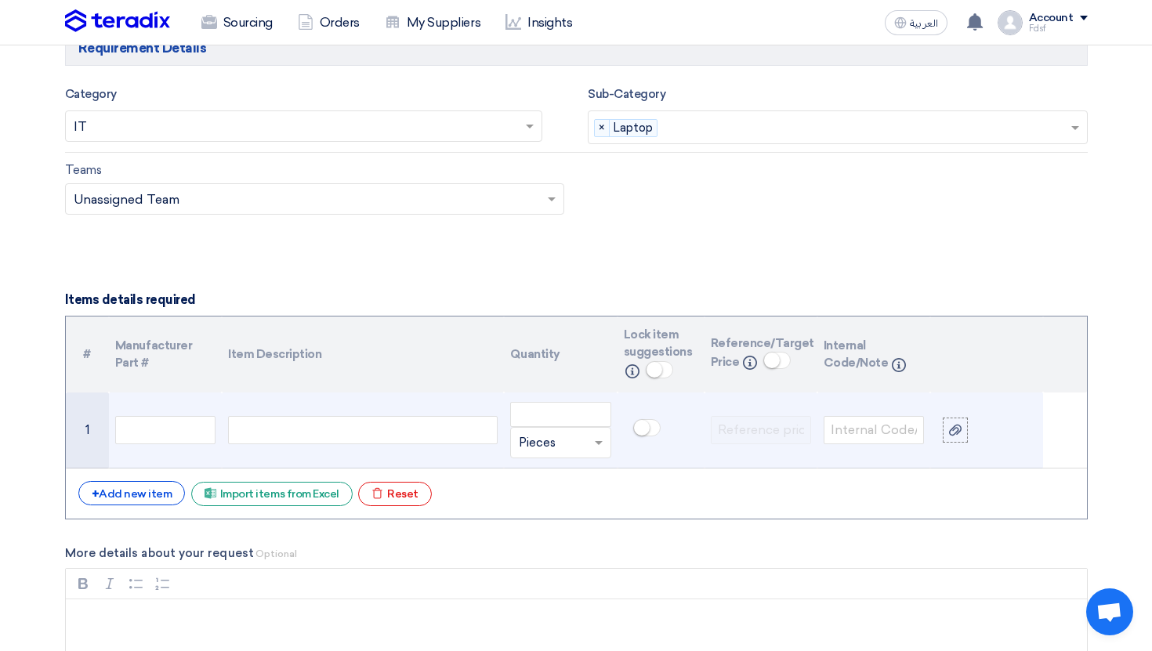
click at [430, 438] on div at bounding box center [363, 430] width 270 height 28
click at [578, 408] on input "number" at bounding box center [560, 414] width 100 height 25
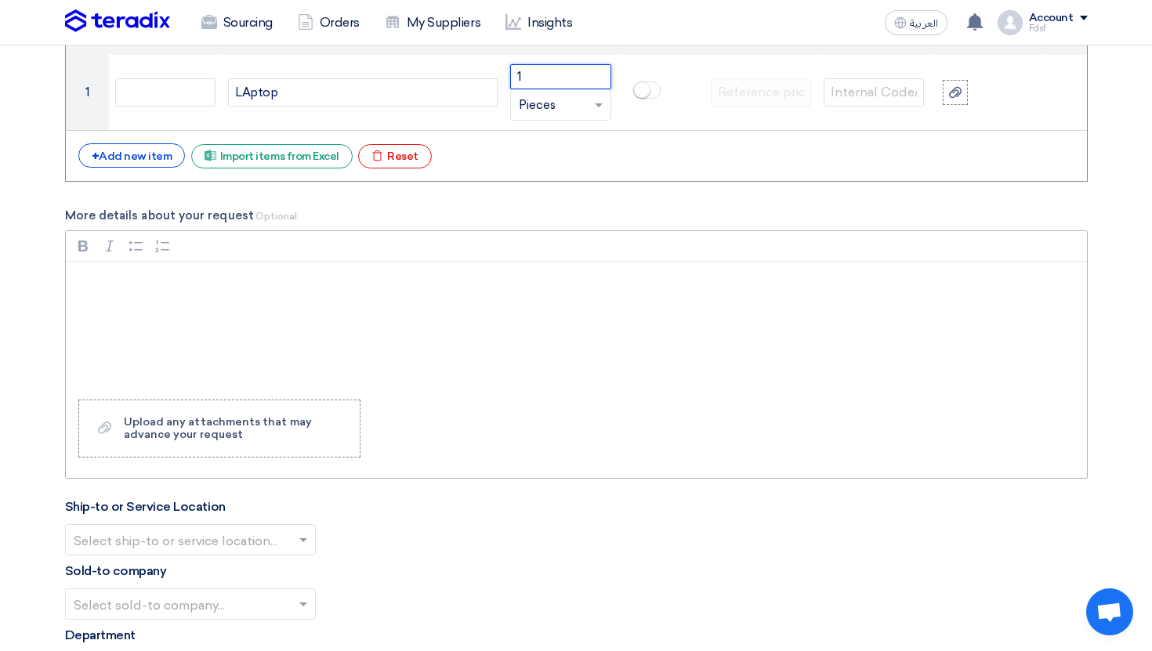
scroll to position [1550, 0]
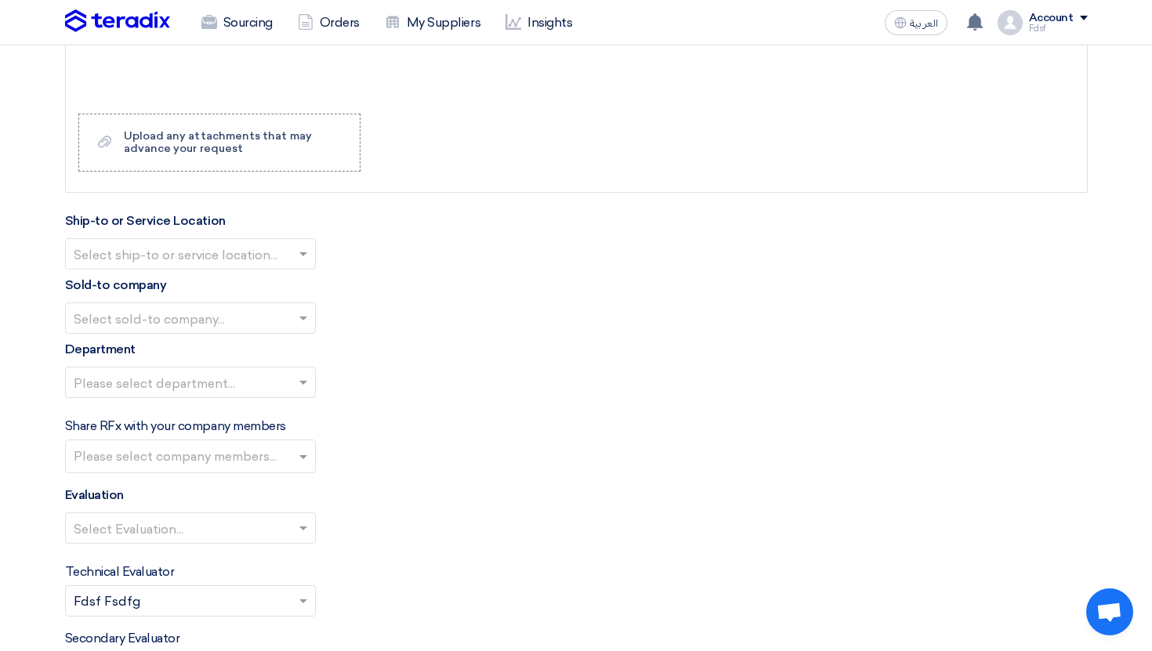
type input "1"
click at [252, 253] on input "text" at bounding box center [183, 256] width 218 height 26
click at [245, 285] on div "Main" at bounding box center [190, 285] width 249 height 31
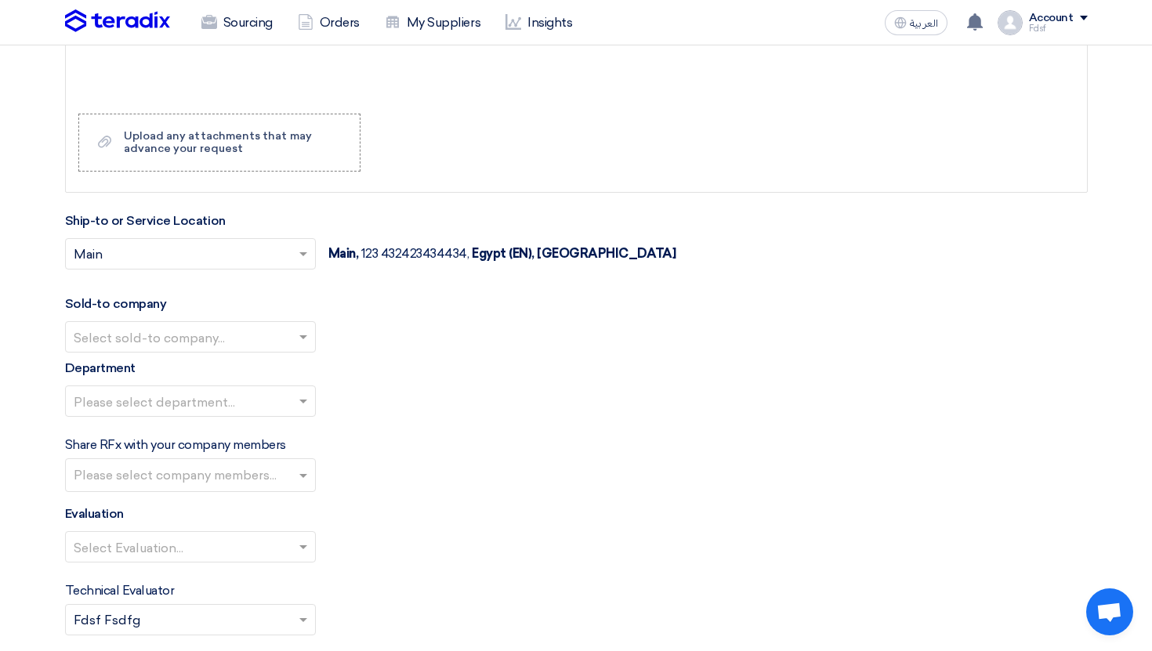
click at [187, 340] on input "text" at bounding box center [183, 339] width 218 height 26
click at [183, 372] on div "Cenomi Centers" at bounding box center [190, 369] width 249 height 32
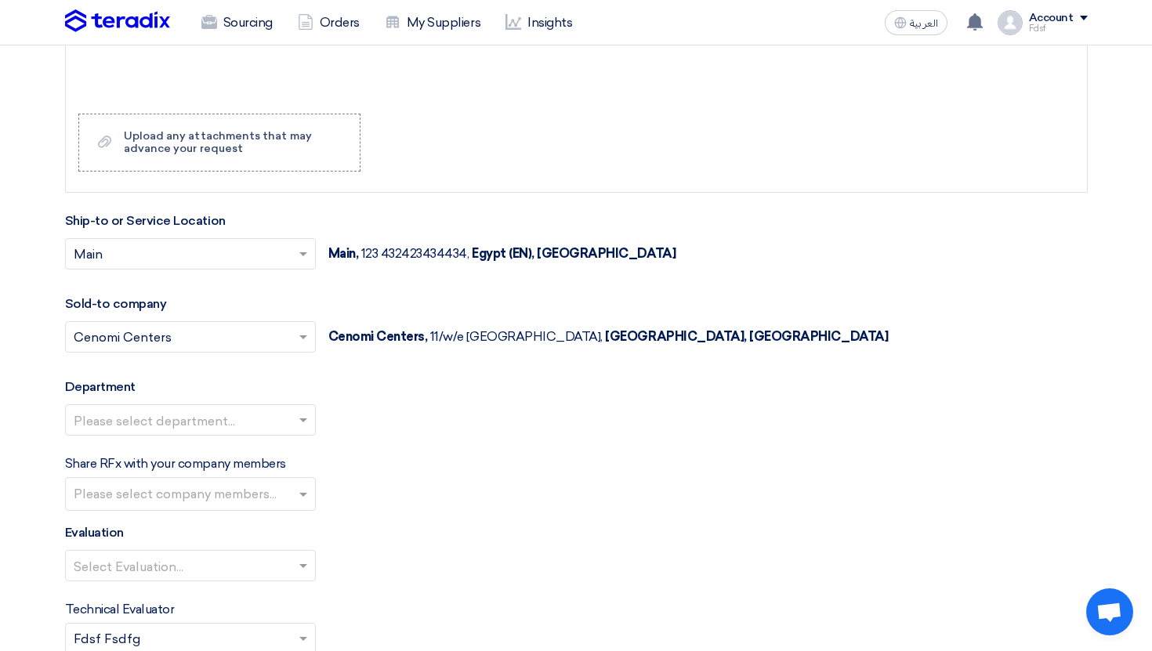
click at [211, 417] on input "text" at bounding box center [183, 422] width 218 height 26
click at [209, 455] on div "General Department" at bounding box center [190, 451] width 249 height 31
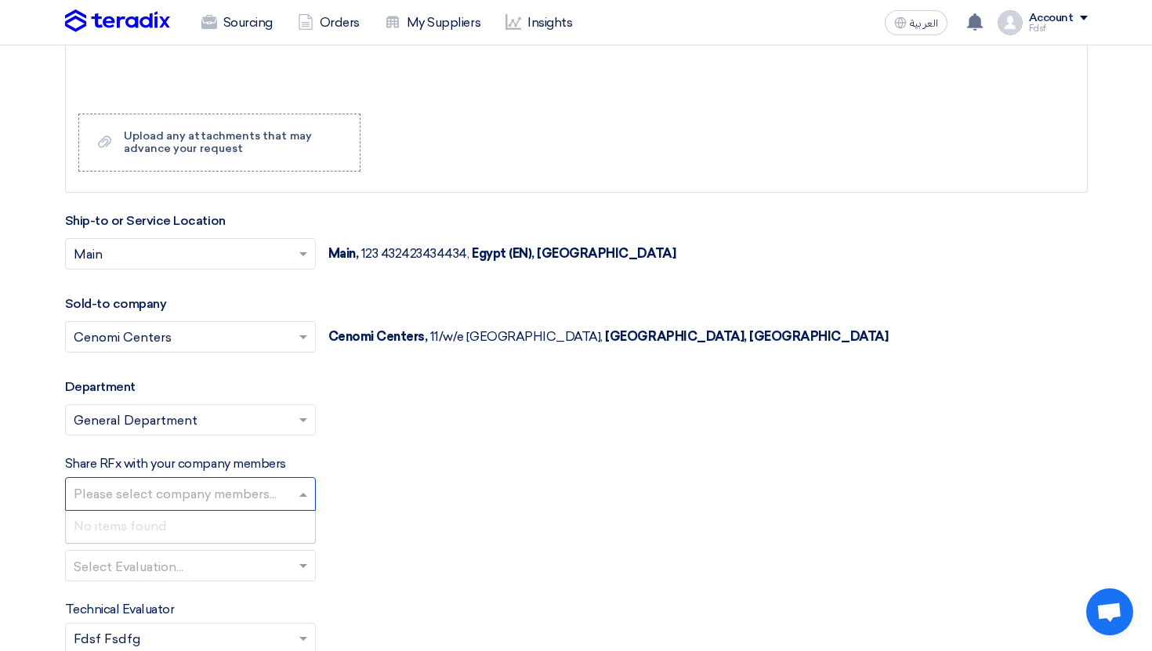
click at [219, 491] on input "text" at bounding box center [193, 496] width 238 height 26
click at [375, 511] on div "Share RFx with your company members Please select company members... No items f…" at bounding box center [576, 483] width 1023 height 56
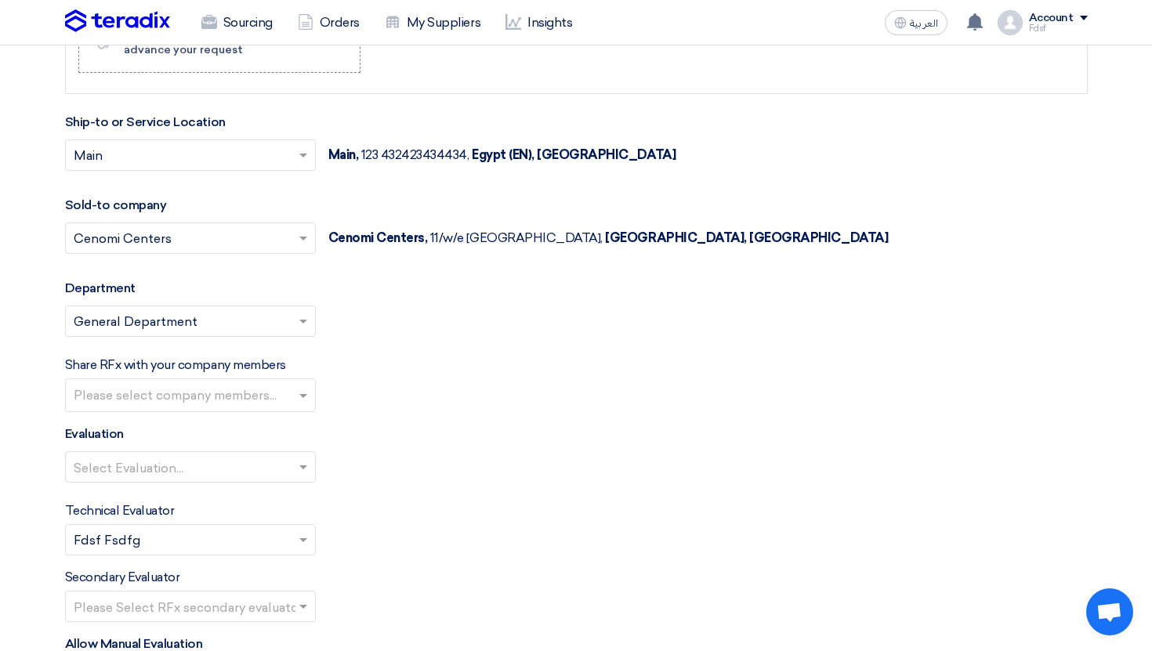
scroll to position [1757, 0]
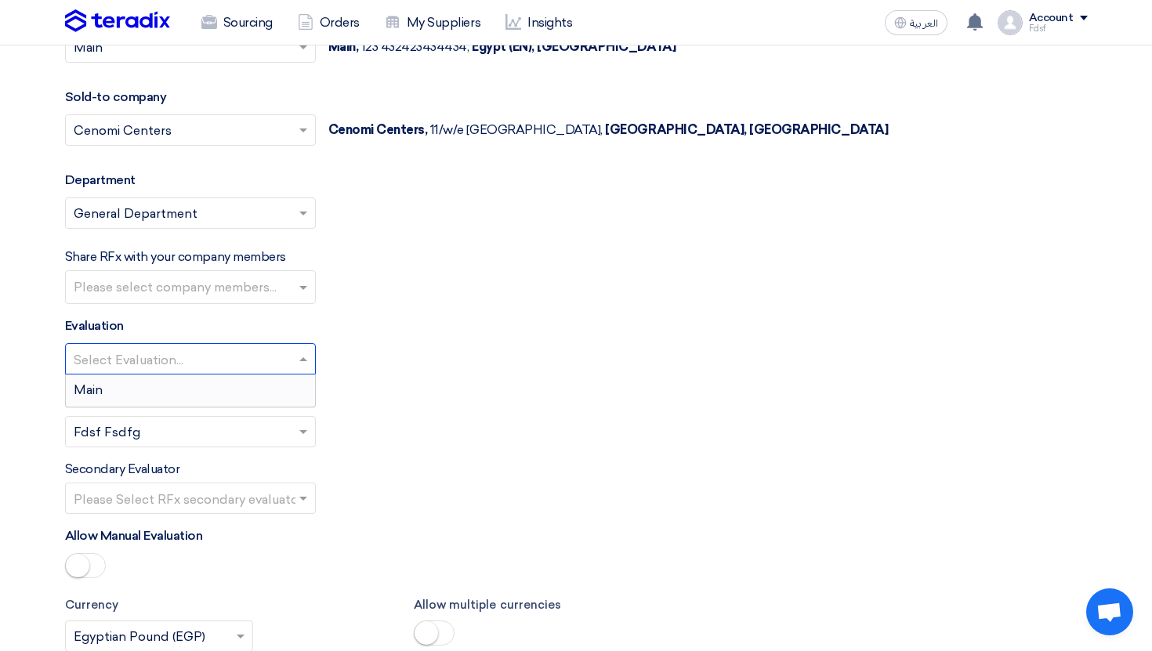
click at [235, 373] on input "text" at bounding box center [183, 361] width 218 height 26
click at [238, 423] on input "text" at bounding box center [183, 434] width 218 height 26
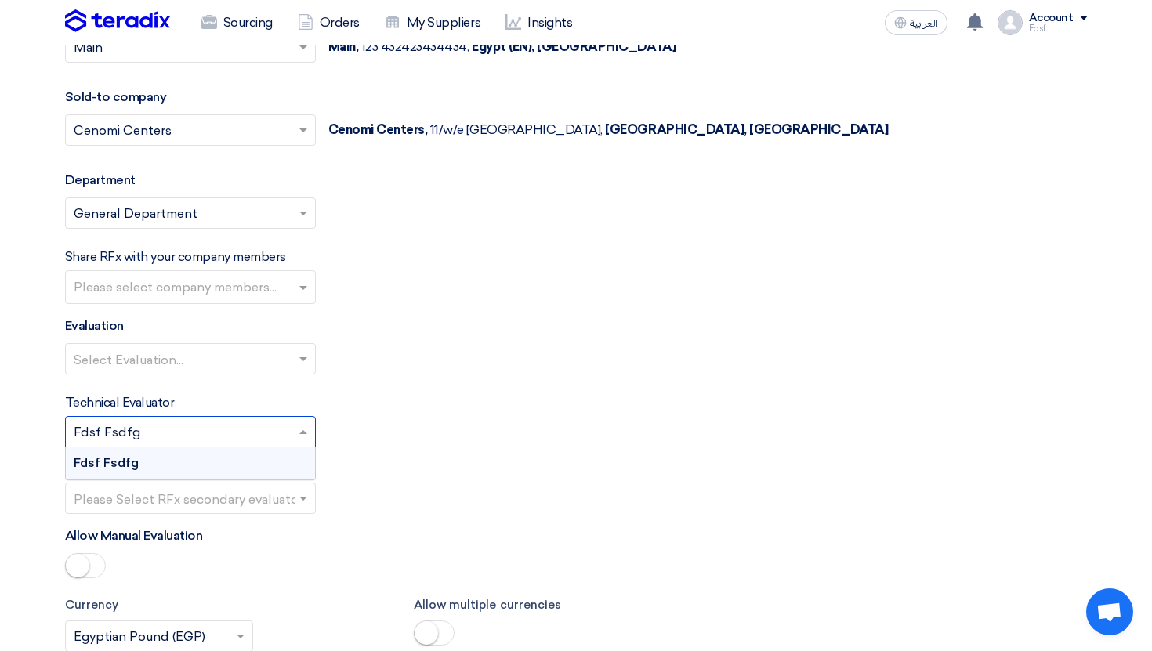
click at [223, 372] on input "text" at bounding box center [183, 361] width 218 height 26
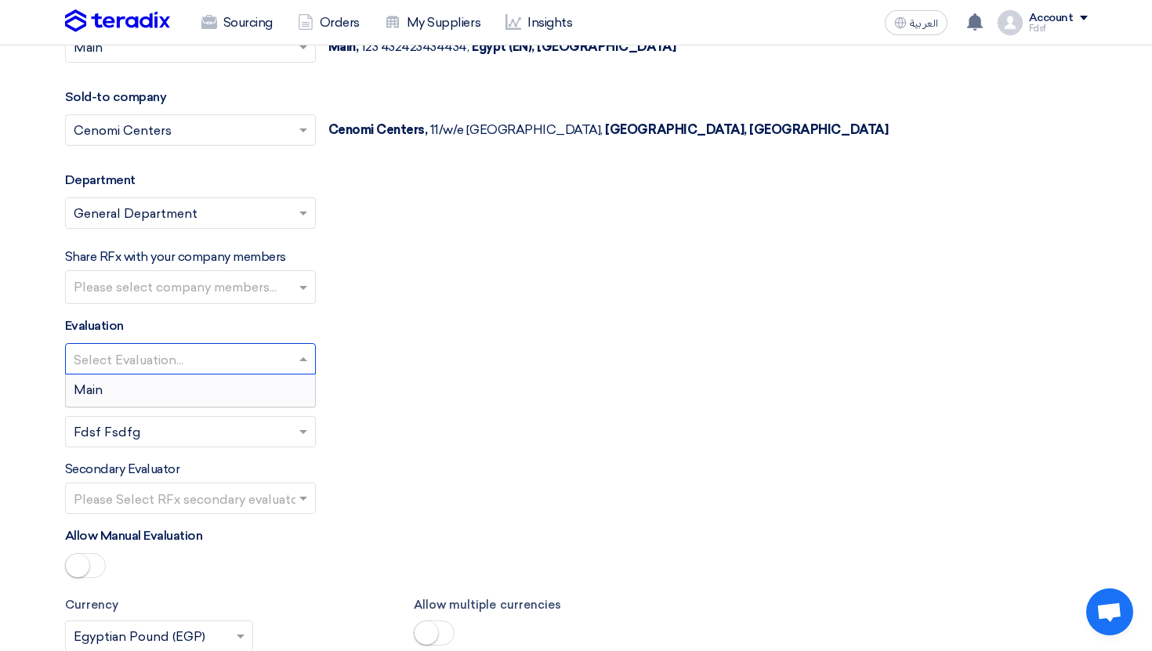
click at [222, 392] on div "Main" at bounding box center [190, 390] width 249 height 31
click at [209, 430] on input "text" at bounding box center [183, 434] width 218 height 26
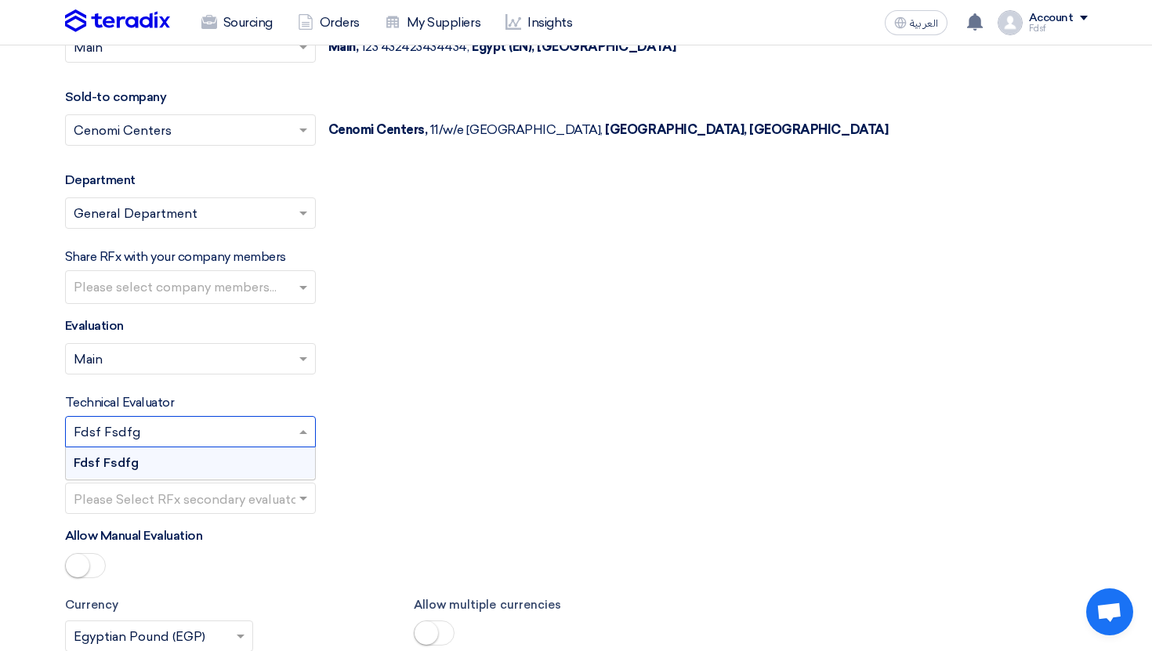
click at [212, 458] on div "Fdsf Fsdfg" at bounding box center [190, 463] width 249 height 31
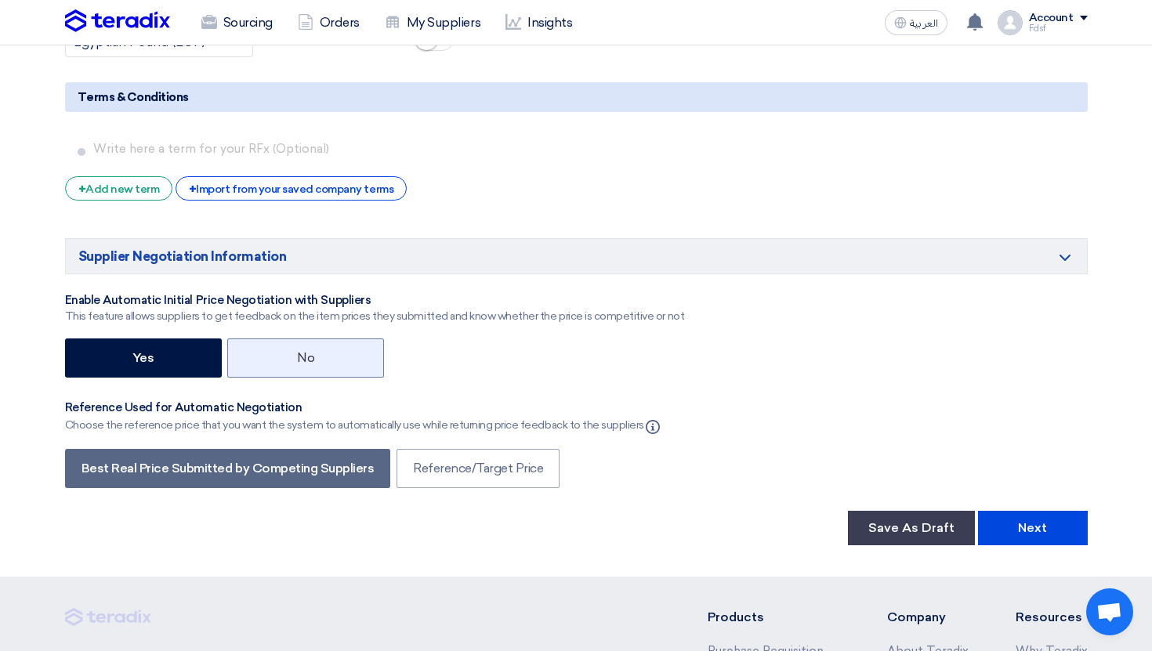
scroll to position [2363, 0]
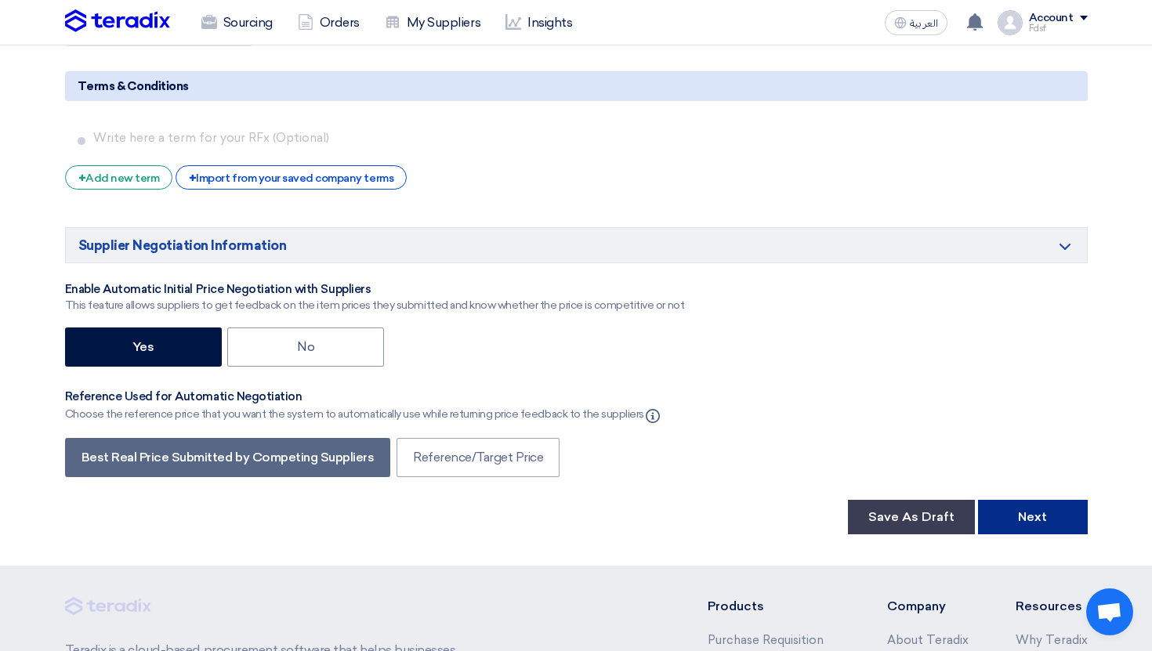
click at [1052, 532] on button "Next" at bounding box center [1033, 517] width 110 height 34
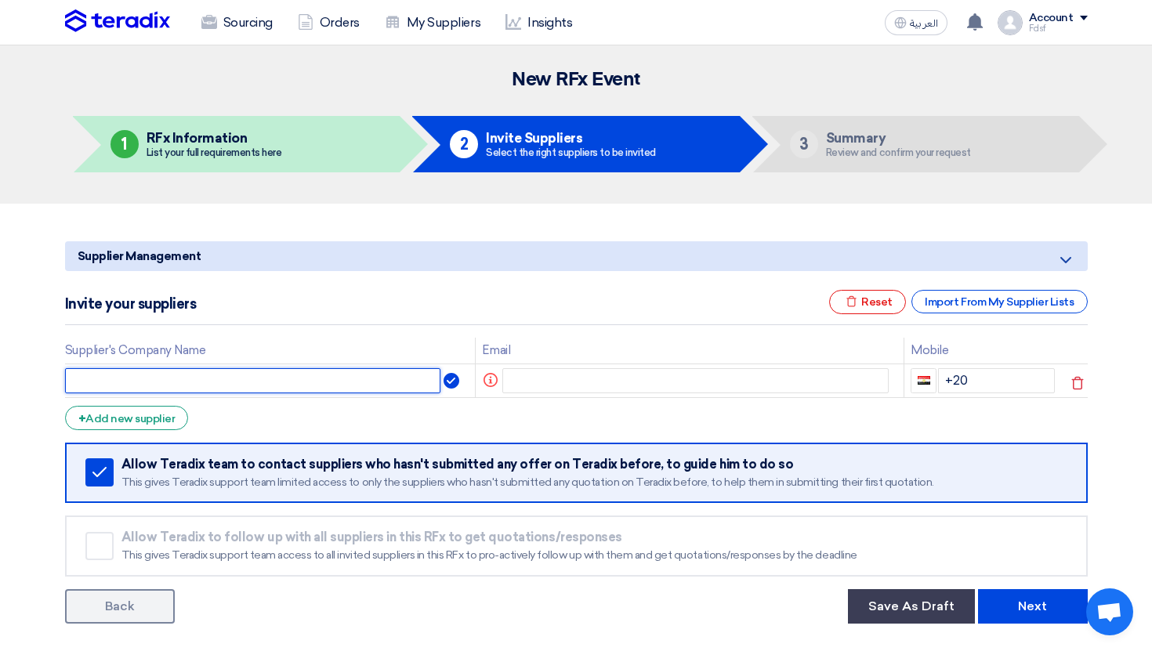
click at [286, 386] on input "text" at bounding box center [253, 380] width 376 height 25
type input "Sup 1"
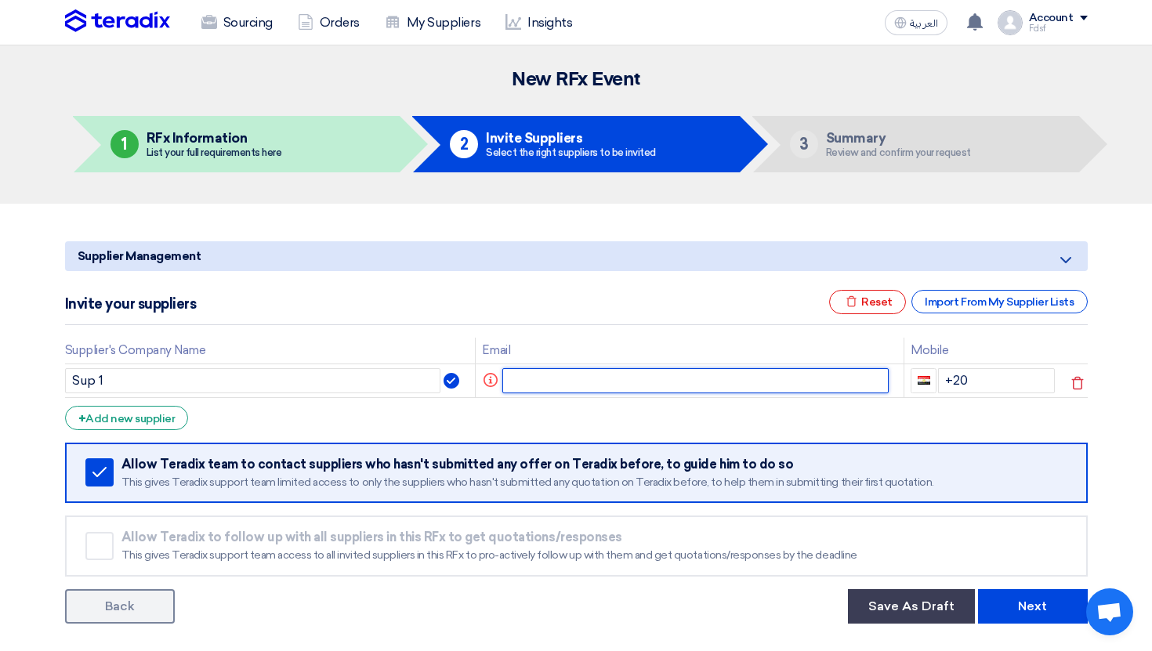
click at [540, 384] on input "text" at bounding box center [695, 380] width 386 height 25
type input "s"
type input "tesssssst@teradix.com"
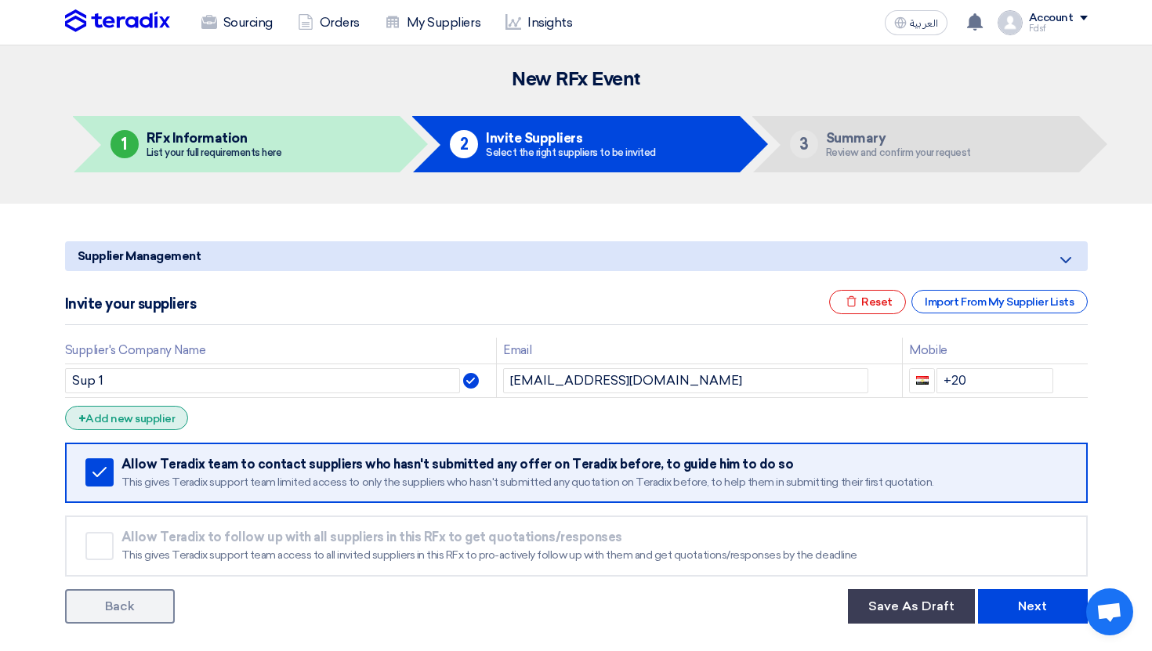
click at [143, 422] on div "+ Add new supplier" at bounding box center [127, 418] width 124 height 24
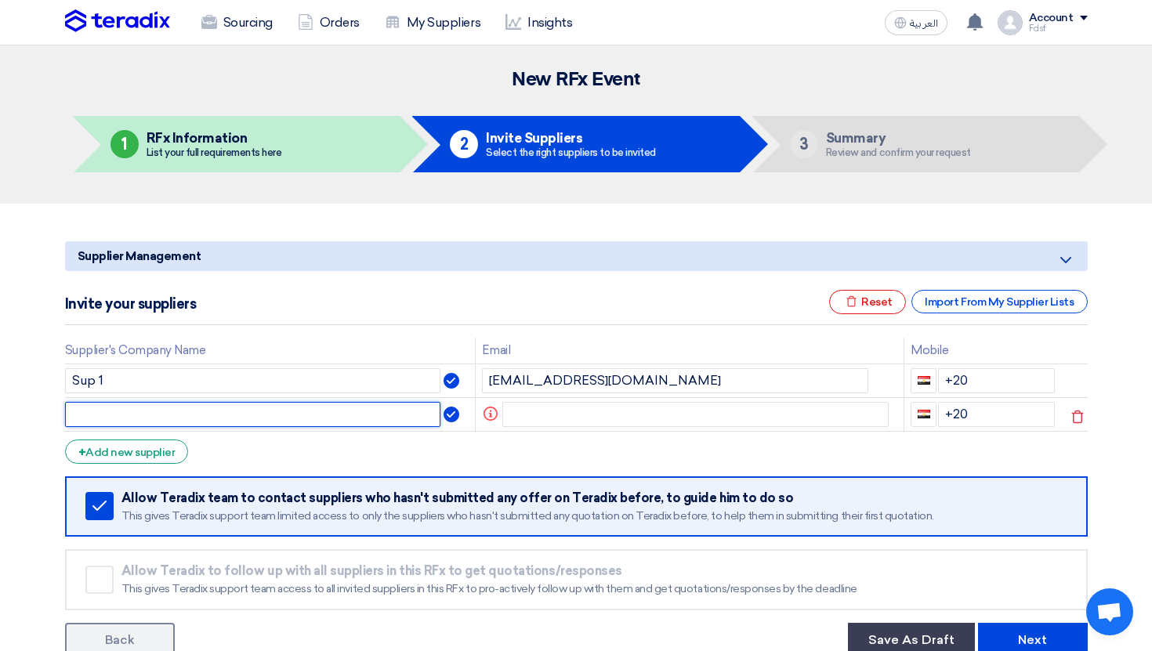
click at [130, 418] on input "text" at bounding box center [253, 414] width 376 height 25
type input "s"
type input "Sup 2"
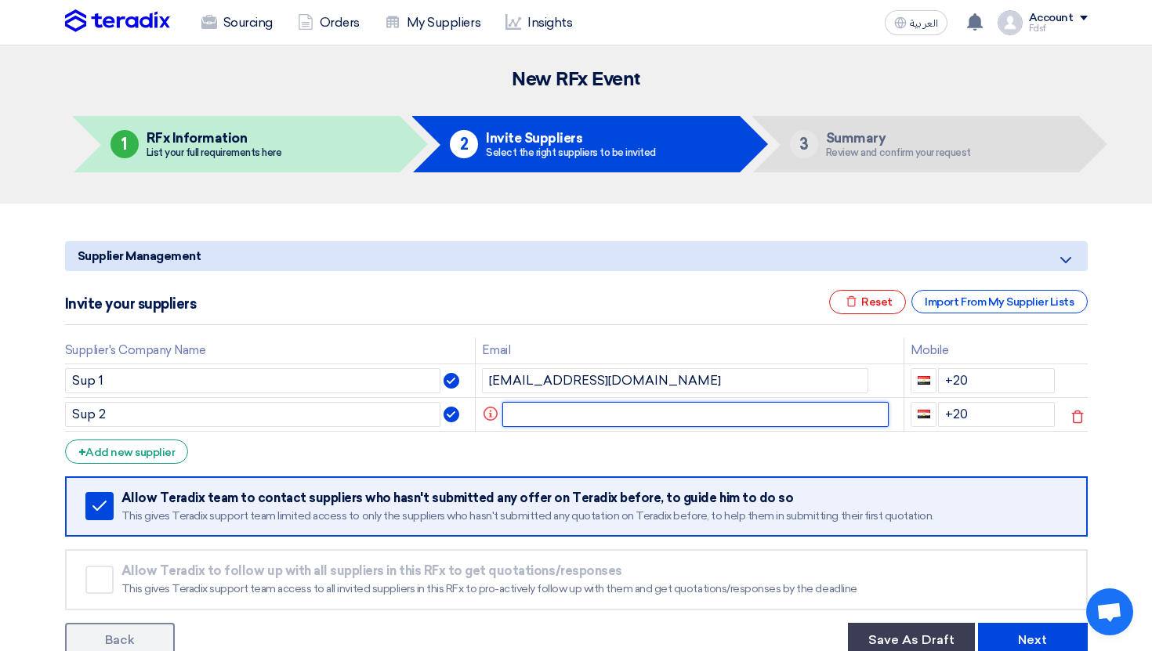
click at [540, 413] on input "text" at bounding box center [695, 414] width 386 height 25
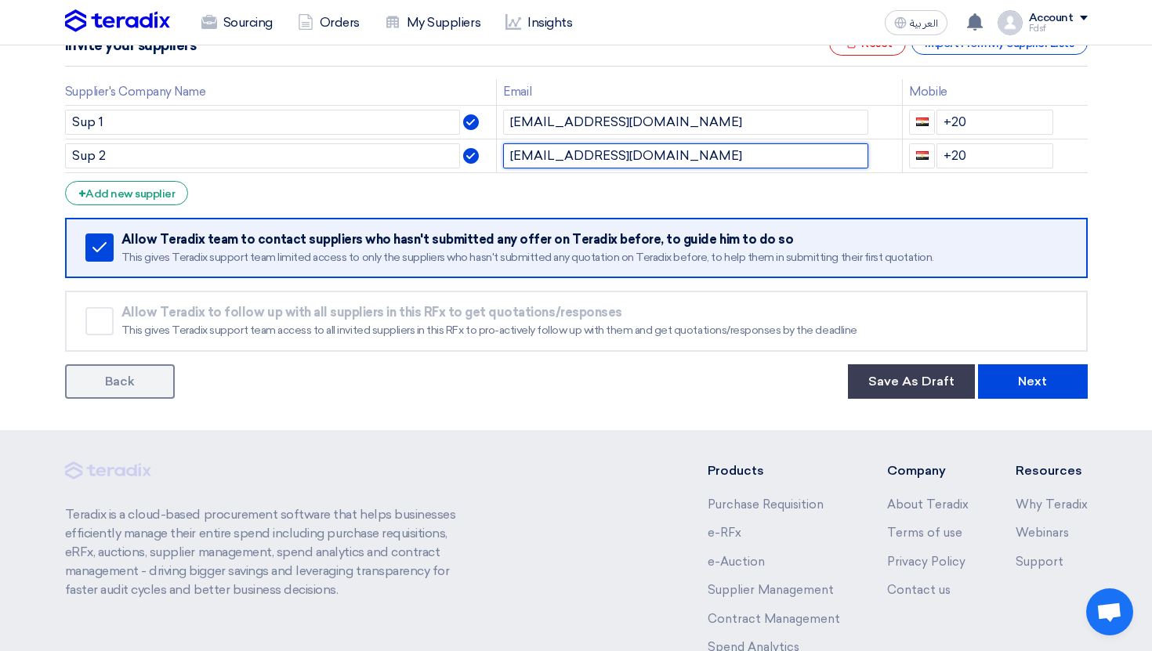
scroll to position [278, 0]
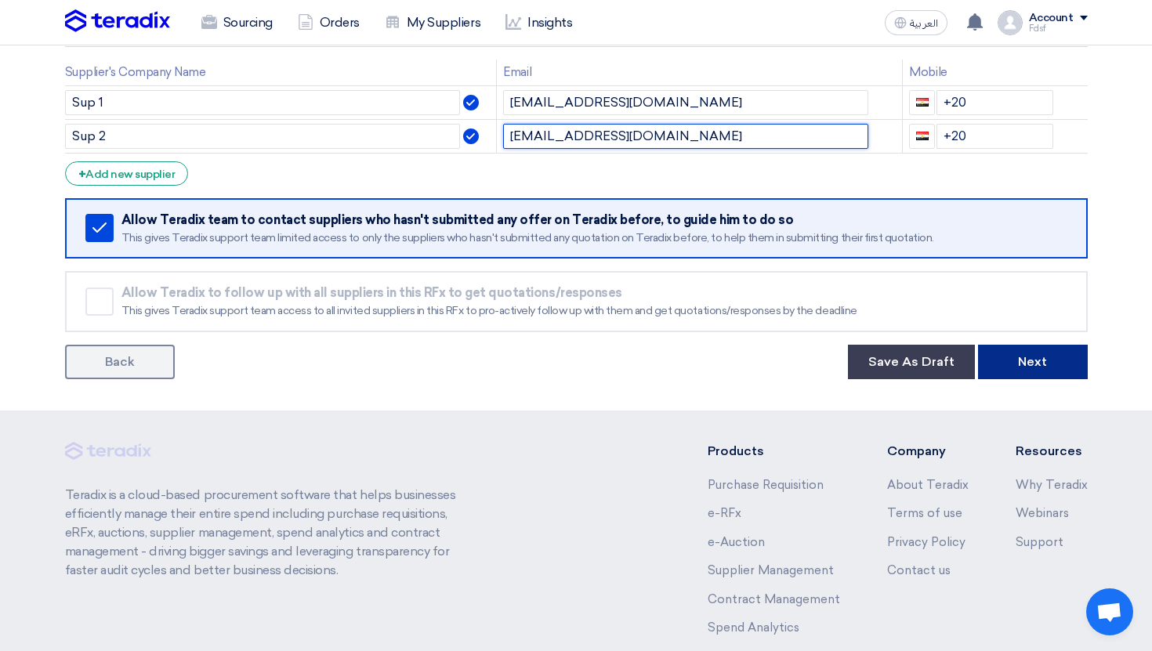
type input "rerrrr@teradix.com"
click at [1032, 368] on button "Next" at bounding box center [1033, 362] width 110 height 34
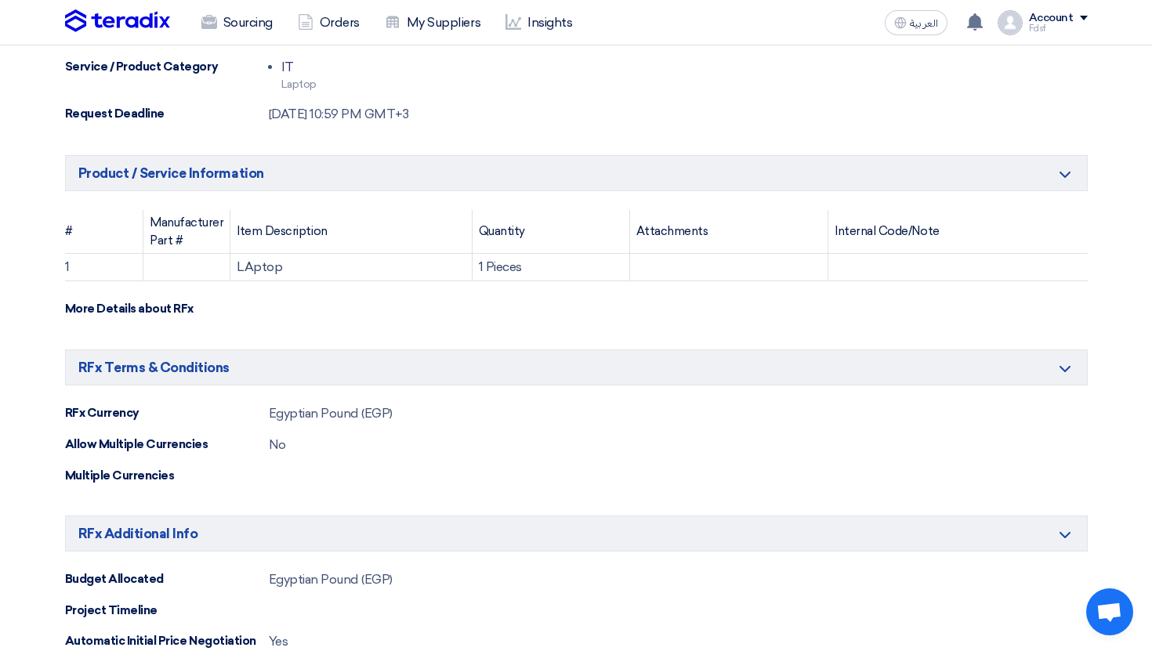
scroll to position [974, 0]
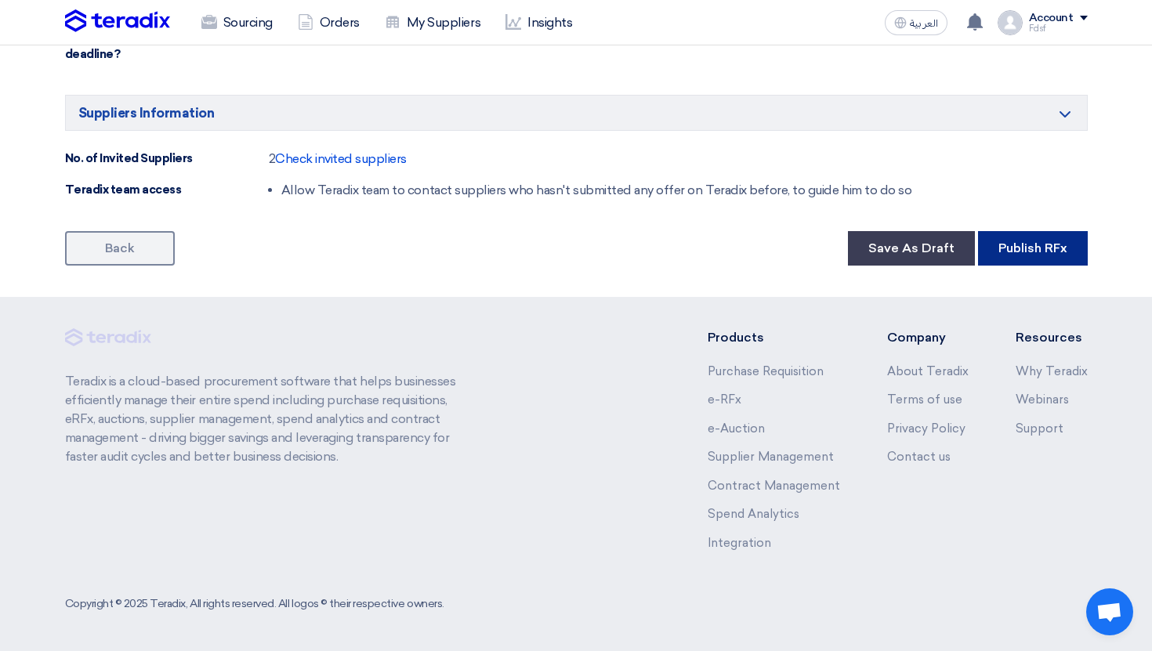
click at [1042, 256] on button "Publish RFx" at bounding box center [1033, 248] width 110 height 34
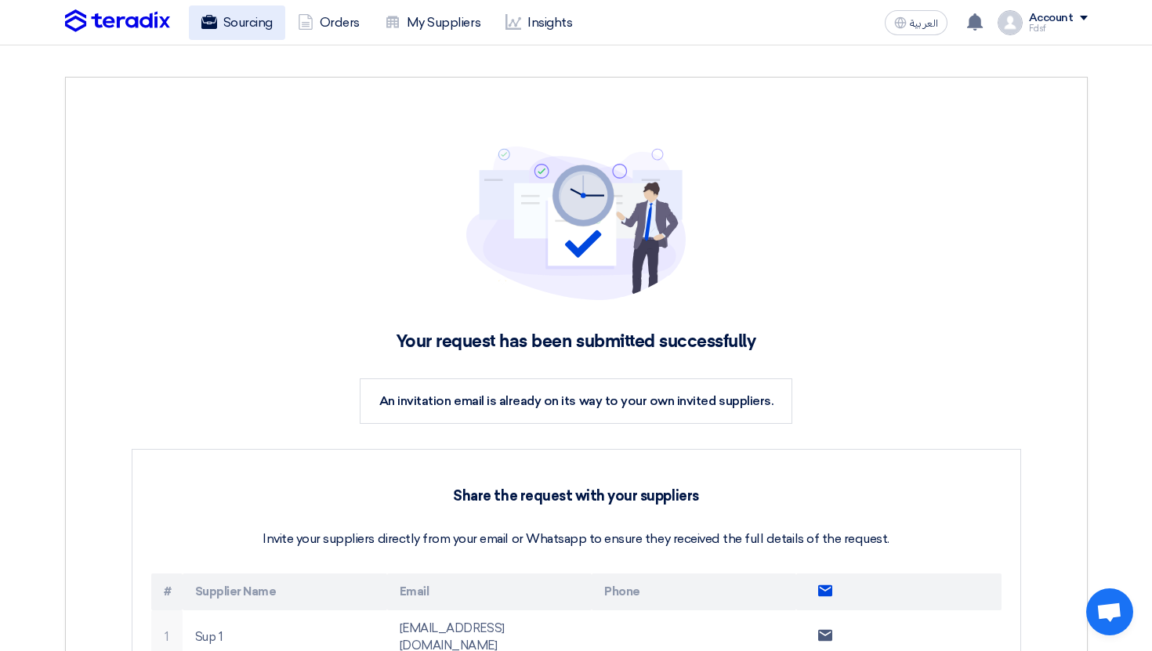
click at [285, 24] on ul "Sourcing Orders My Suppliers Insights" at bounding box center [387, 22] width 397 height 34
click at [279, 24] on link "Sourcing" at bounding box center [237, 22] width 96 height 34
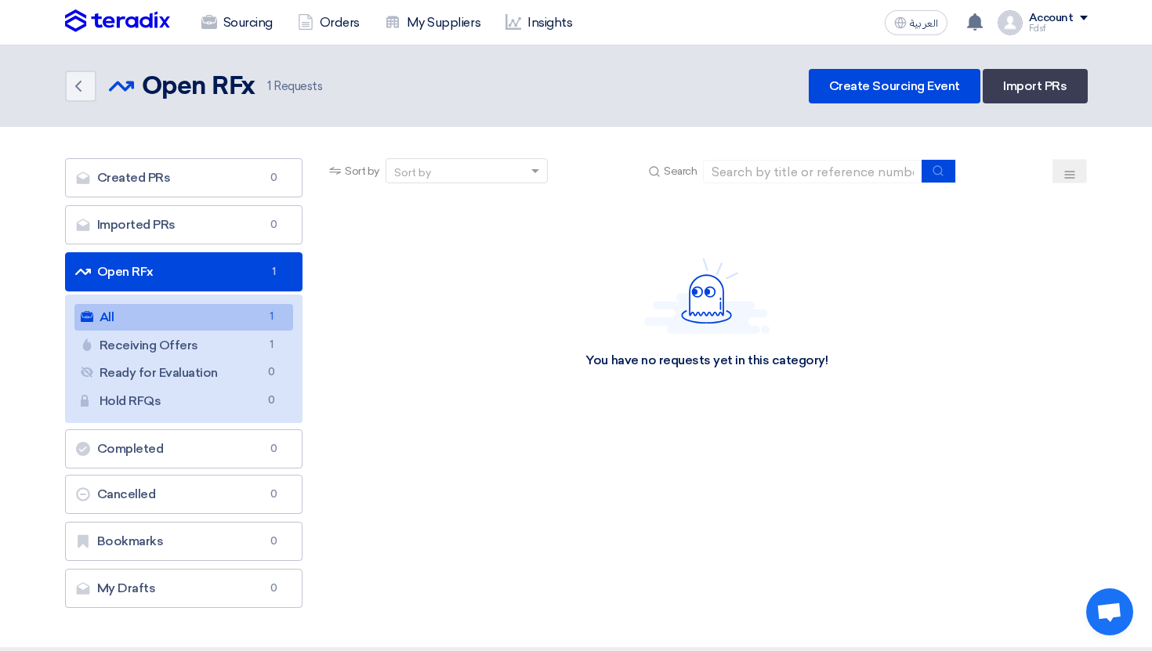
click at [260, 320] on link "All All 1" at bounding box center [183, 317] width 219 height 27
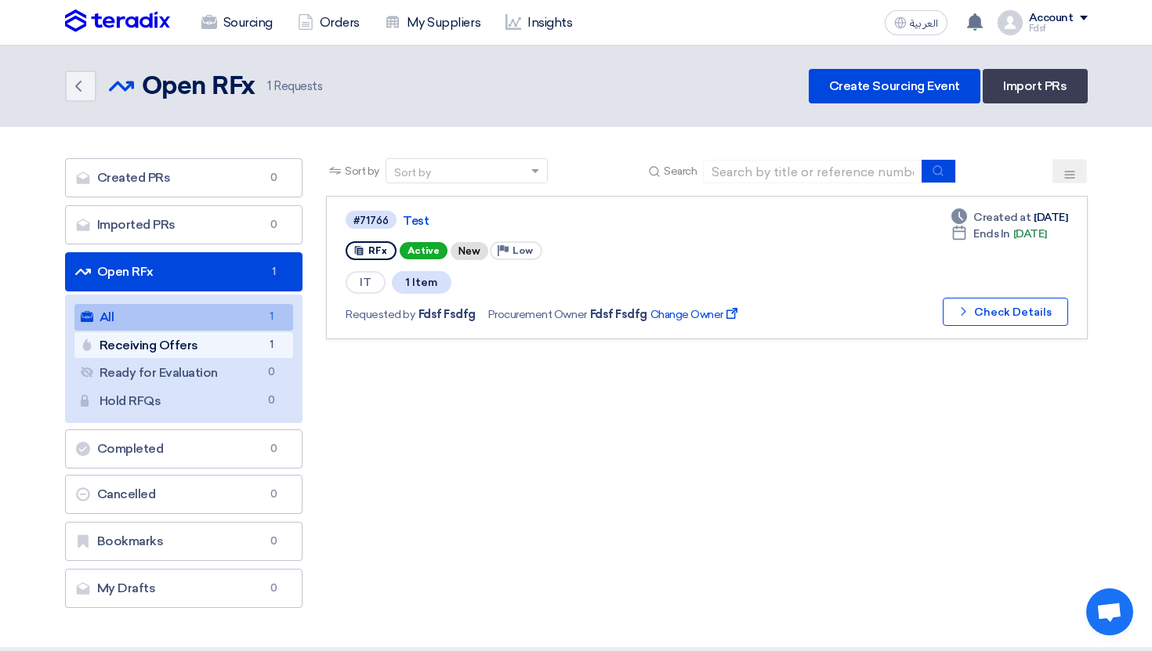
click at [279, 354] on link "Receiving Offers Receiving Offers 1" at bounding box center [183, 345] width 219 height 27
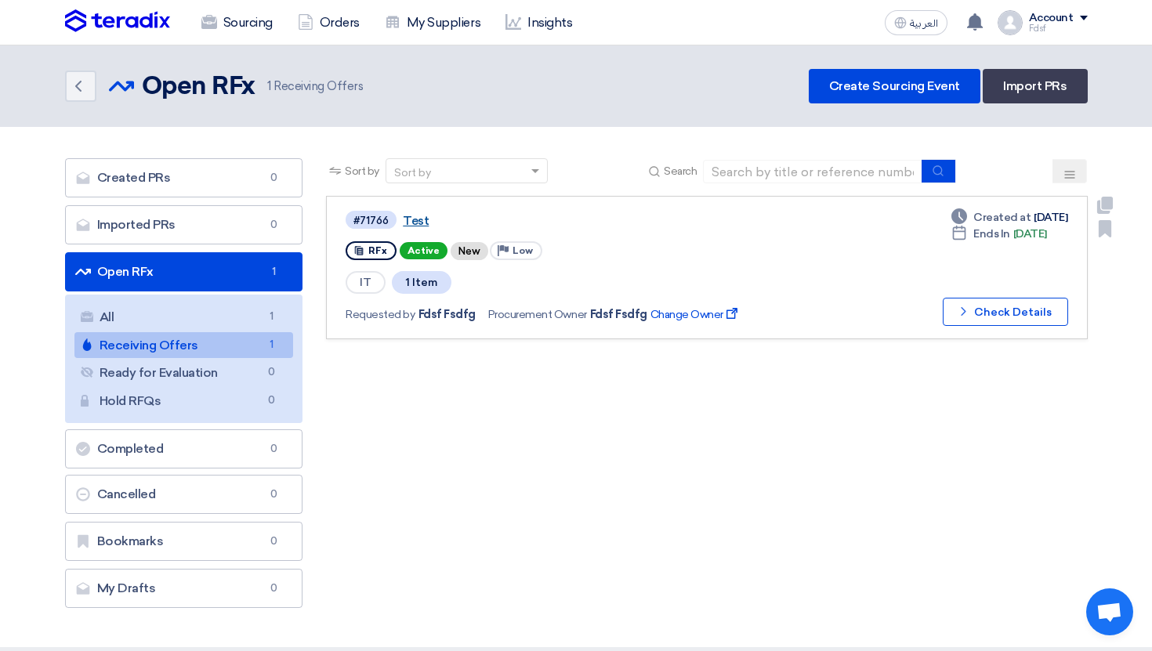
click at [405, 225] on link "Test" at bounding box center [599, 221] width 392 height 14
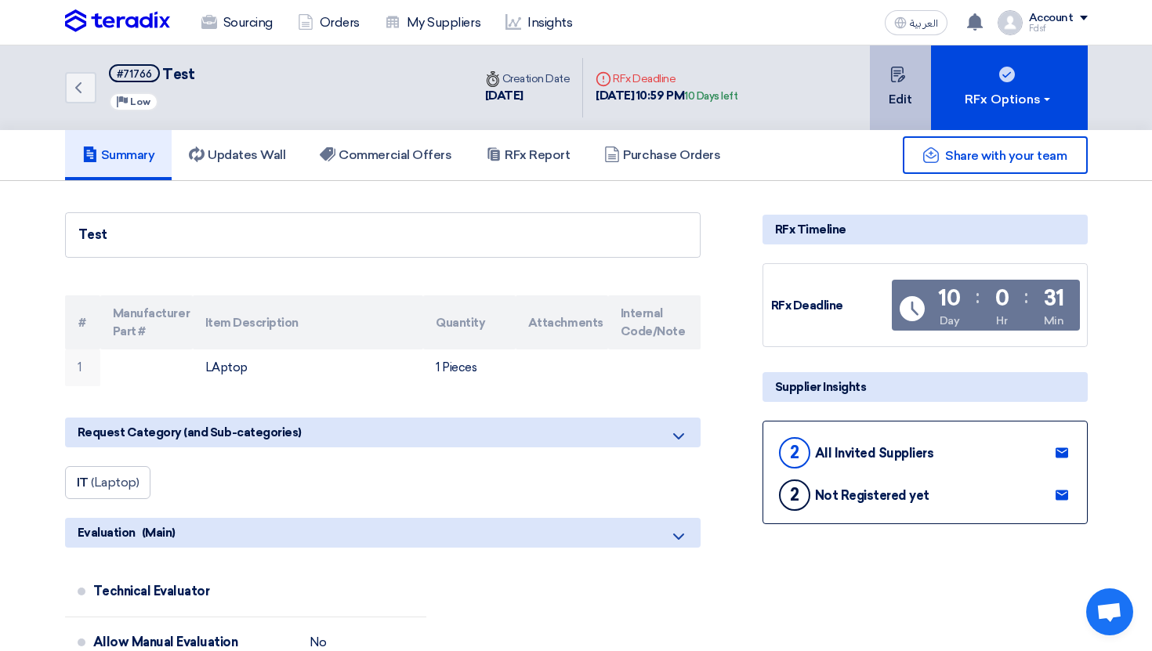
click at [927, 87] on button "Edit" at bounding box center [900, 87] width 61 height 85
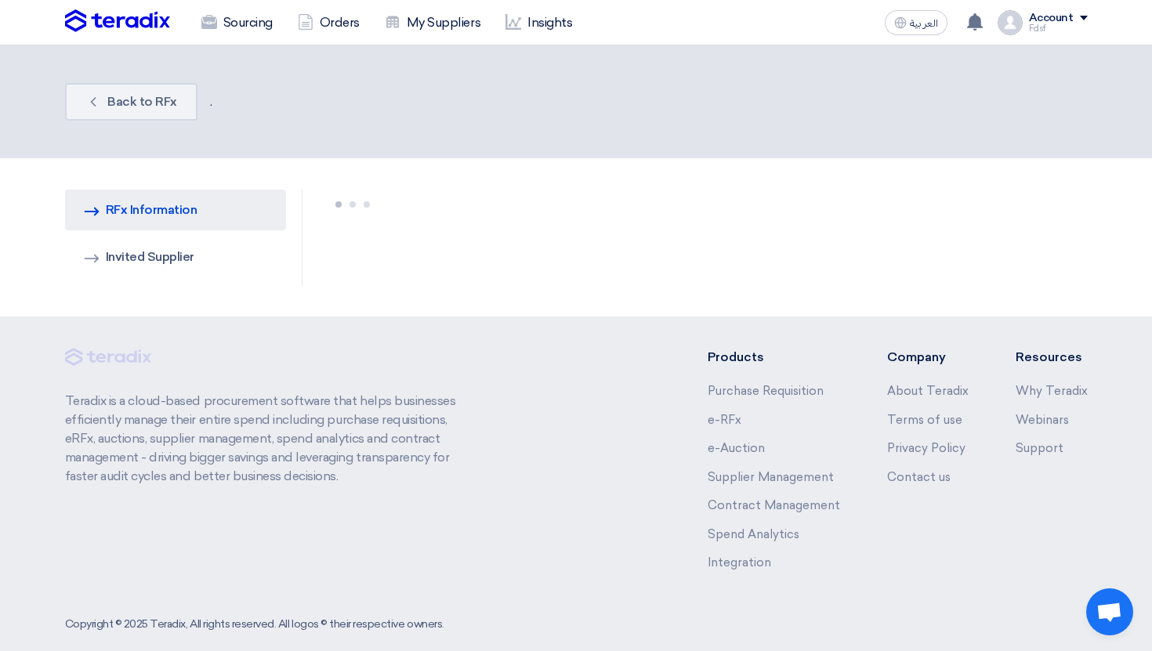
click at [297, 247] on div "RFQ Information RFx Information Invited Suppliers Invited Supplier" at bounding box center [184, 238] width 262 height 96
click at [209, 252] on link "Invited Suppliers Invited Supplier" at bounding box center [176, 257] width 222 height 41
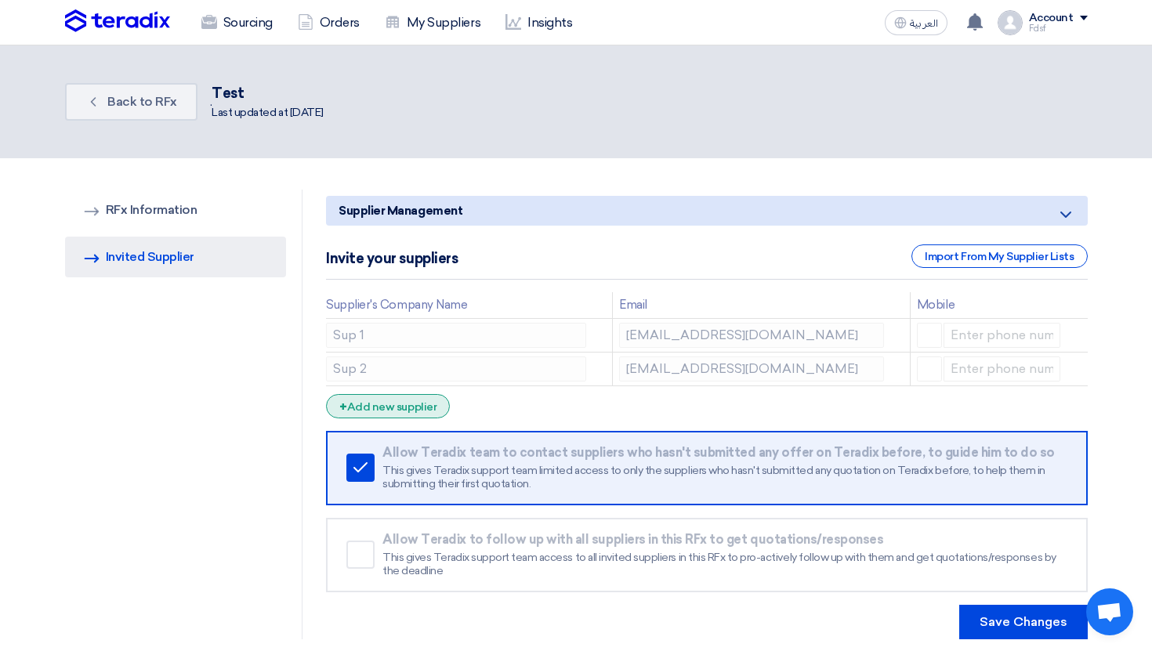
click at [411, 415] on div "+ Add new supplier" at bounding box center [388, 406] width 124 height 24
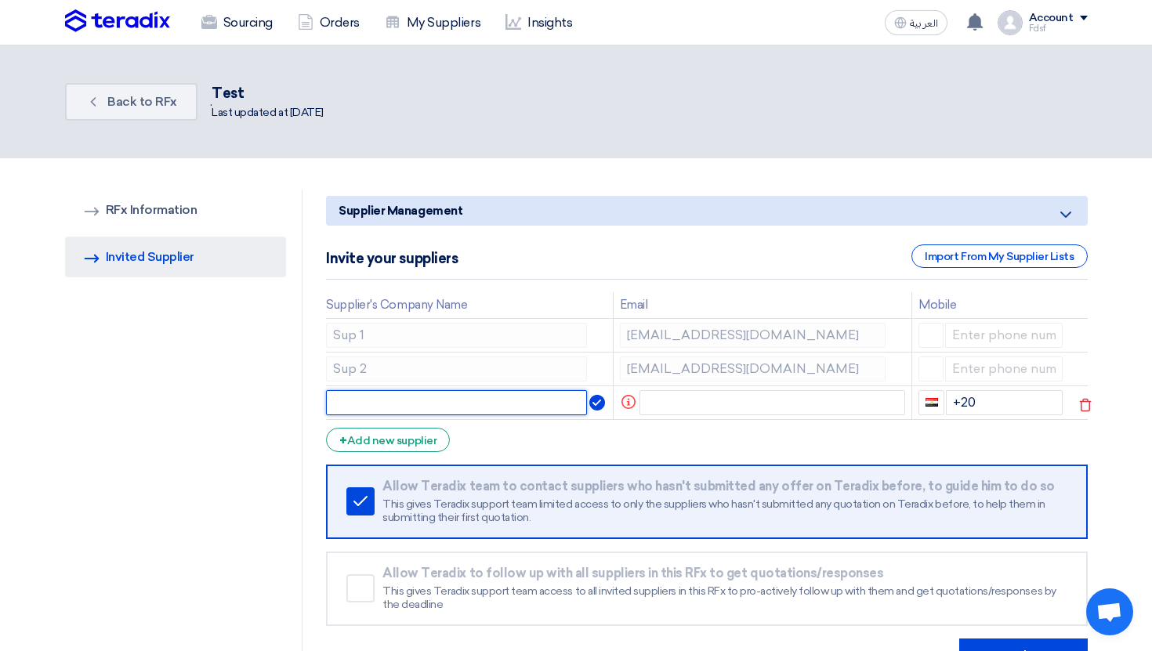
drag, startPoint x: 411, startPoint y: 415, endPoint x: 394, endPoint y: 400, distance: 22.2
click at [394, 400] on input "text" at bounding box center [456, 402] width 261 height 25
type input "ي"
type input "Sup 3"
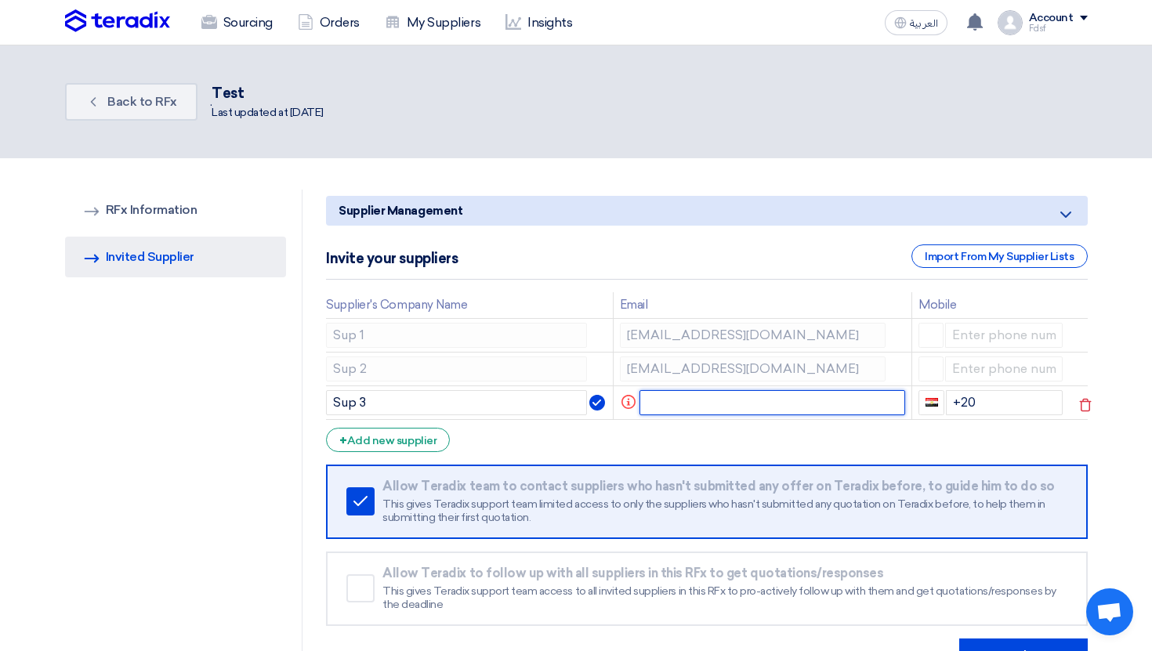
click at [691, 401] on input "text" at bounding box center [773, 402] width 266 height 25
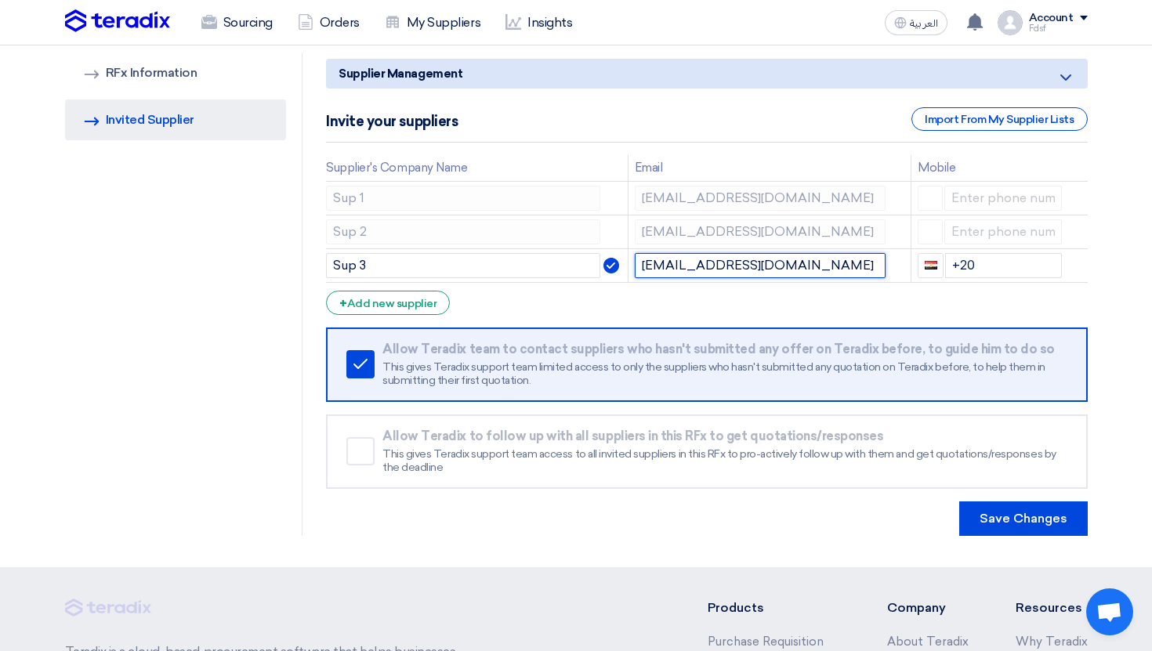
scroll to position [379, 0]
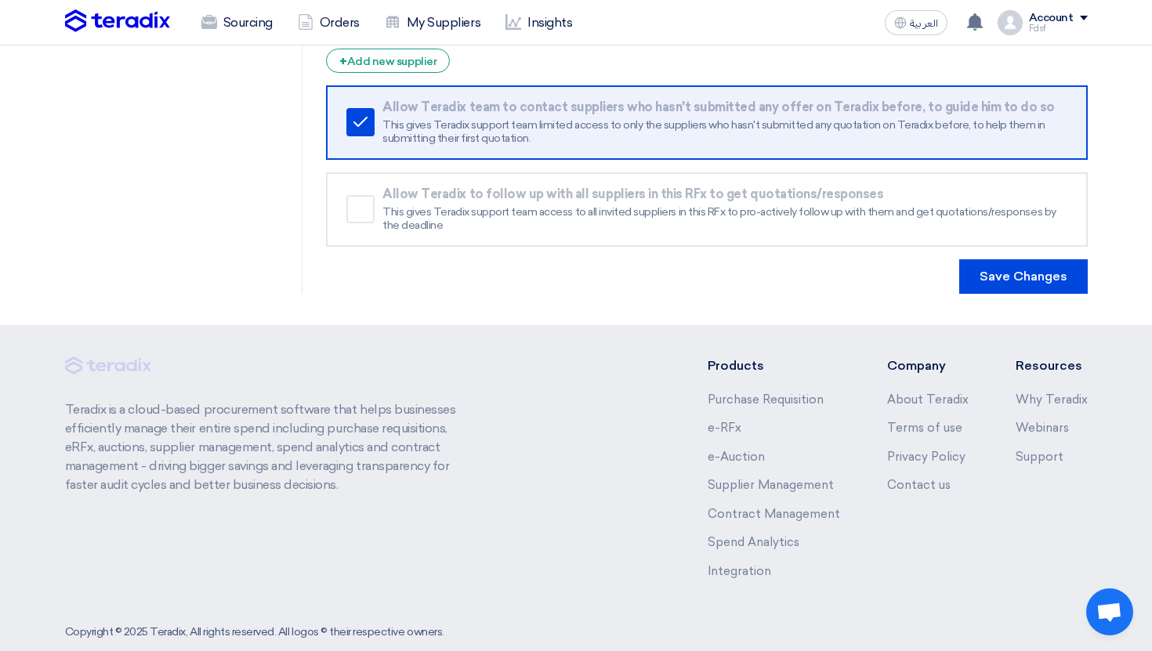
type input "rerercefc@teradix.com"
click at [1006, 298] on section "RFQ Information RFx Information Invited Suppliers Invited Supplier Supplier Man…" at bounding box center [576, 52] width 1152 height 546
click at [1007, 286] on button "Save Changes" at bounding box center [1024, 276] width 129 height 34
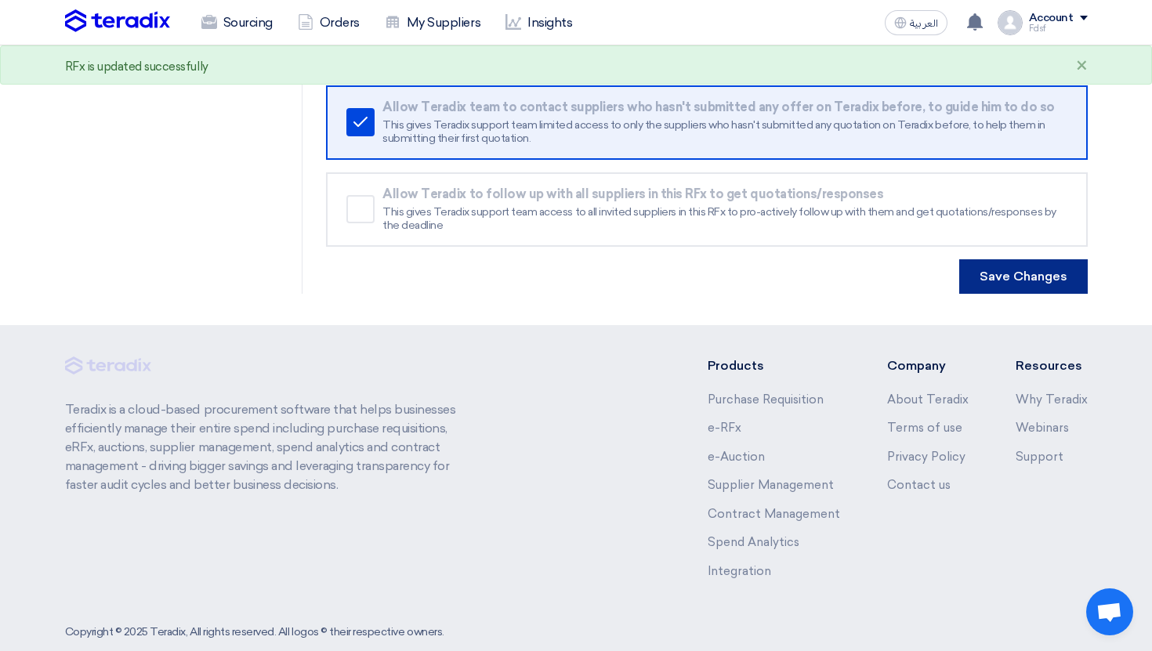
scroll to position [0, 0]
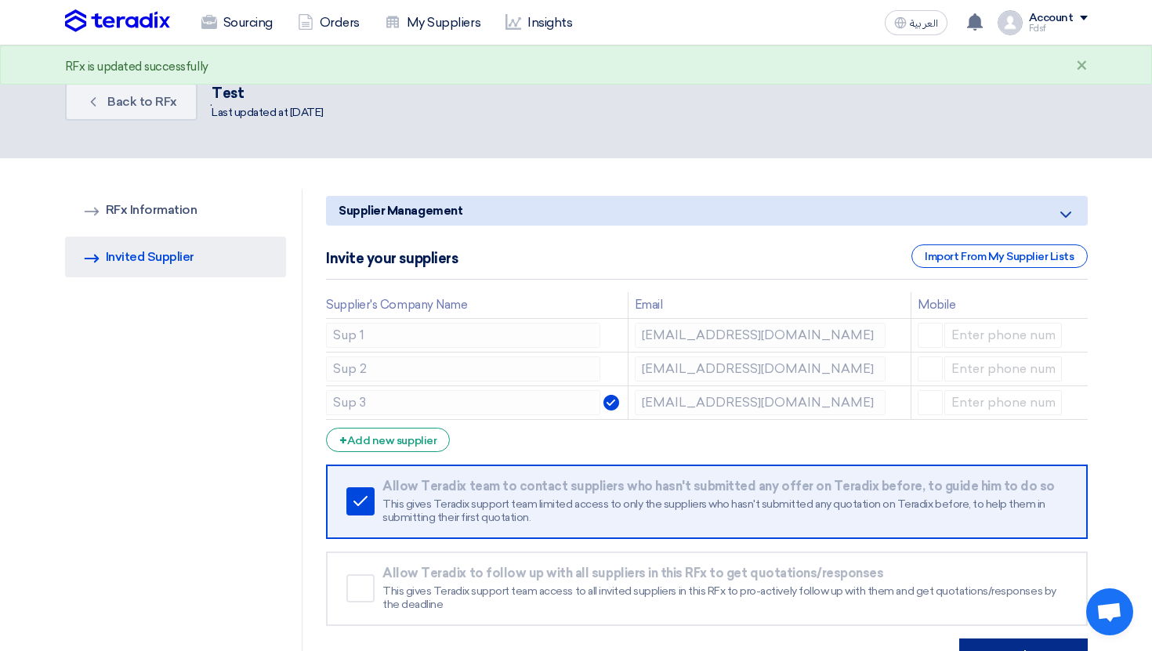
click at [1007, 286] on app-invite-partners "Supplier Management Minimize/Maximize Category Invite your suppliers Import Fro…" at bounding box center [706, 322] width 761 height 252
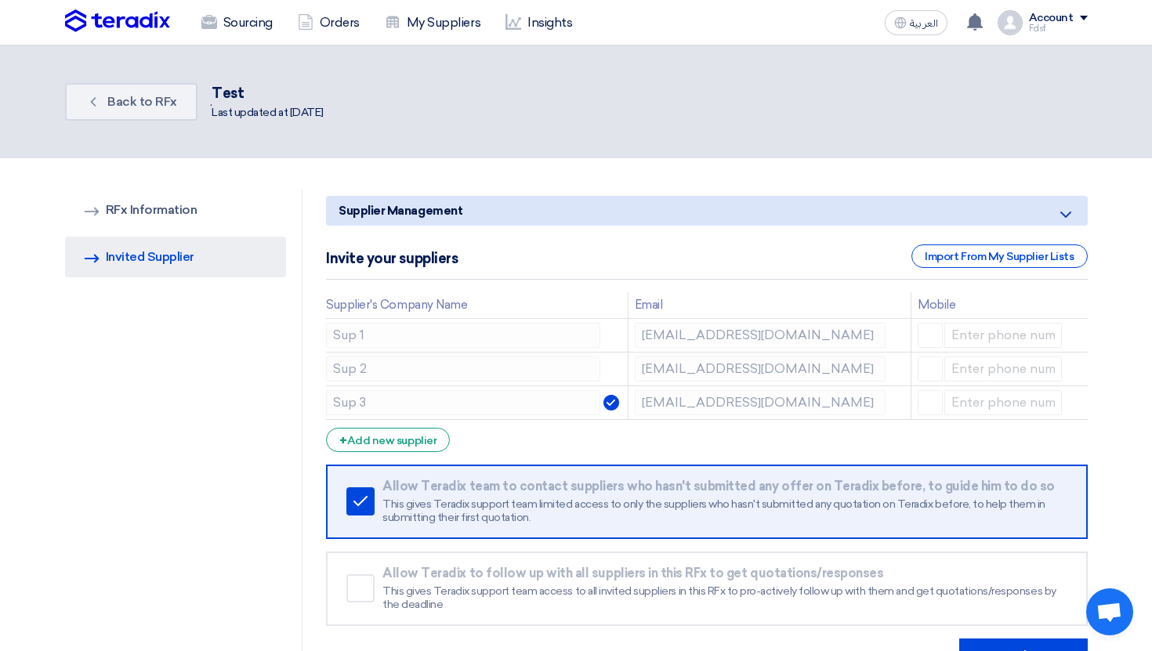
click at [1047, 18] on div "Account" at bounding box center [1051, 18] width 45 height 13
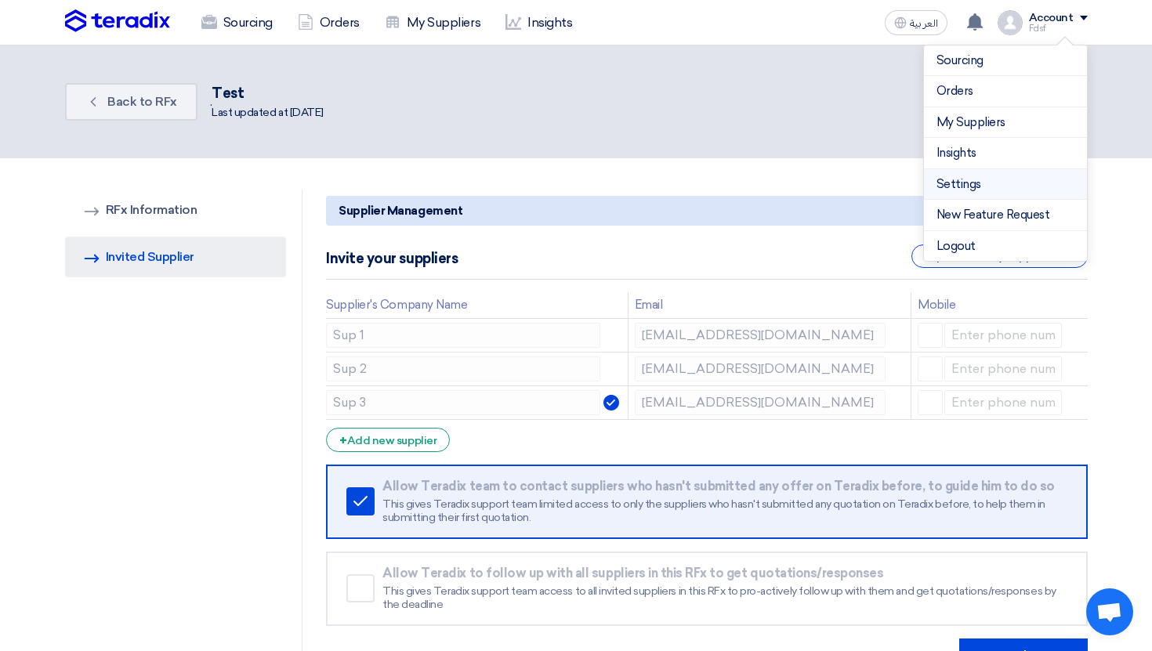
click at [1018, 188] on link "Settings" at bounding box center [1006, 185] width 138 height 18
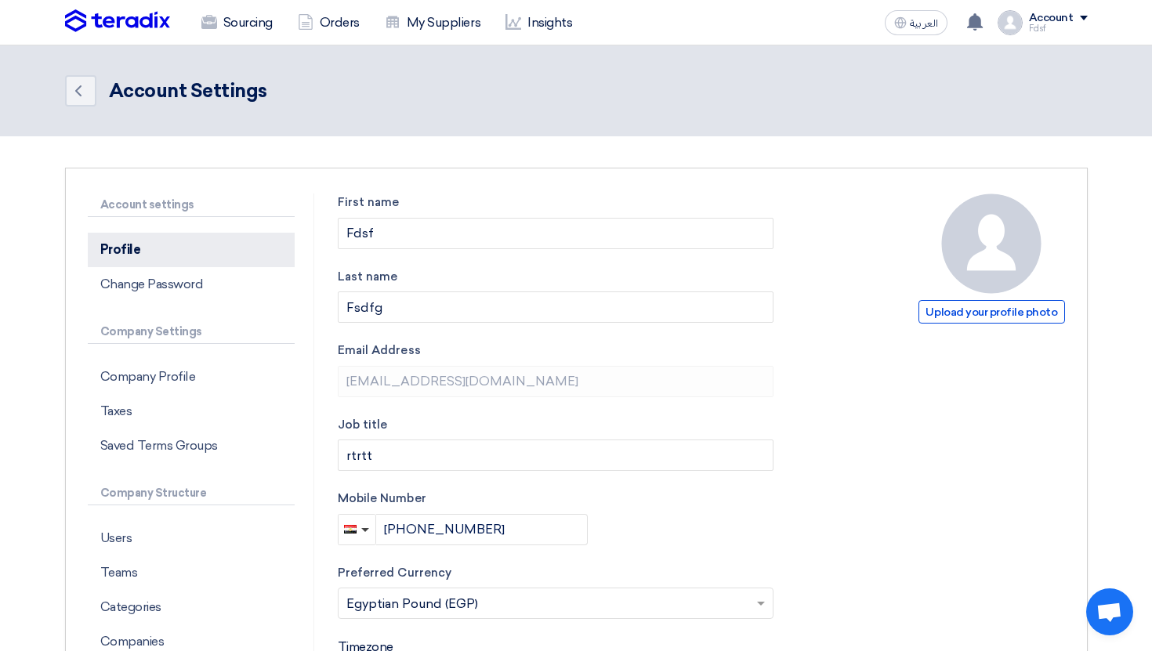
click at [219, 250] on p "Profile" at bounding box center [191, 250] width 207 height 34
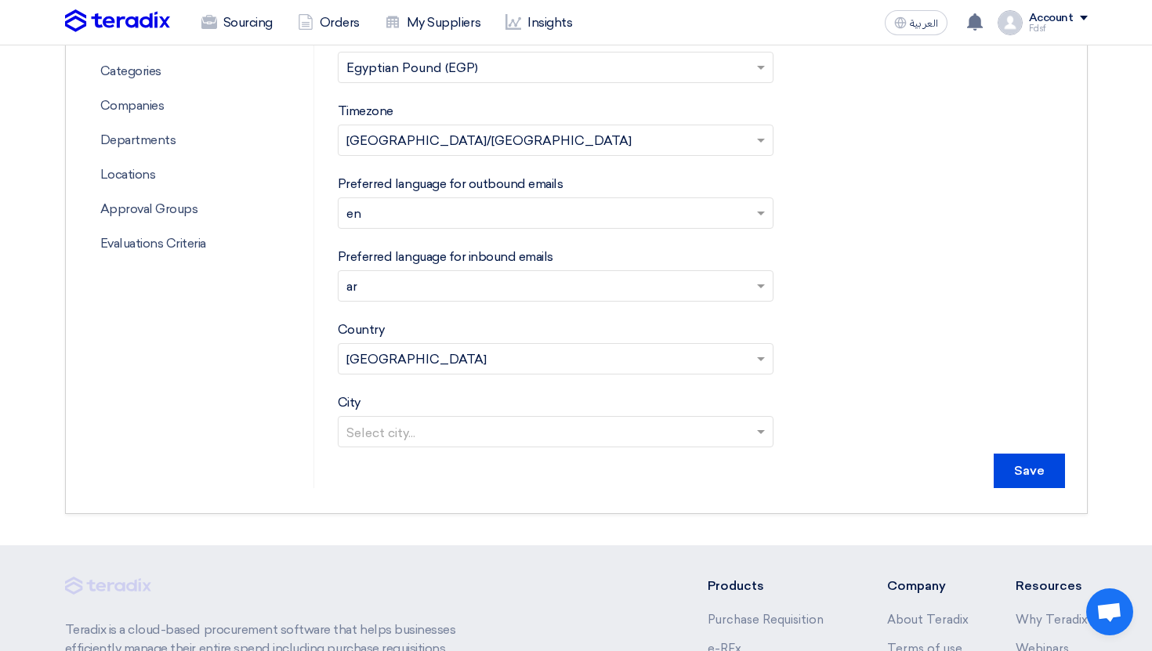
scroll to position [535, 0]
click at [529, 224] on input "text" at bounding box center [548, 217] width 404 height 26
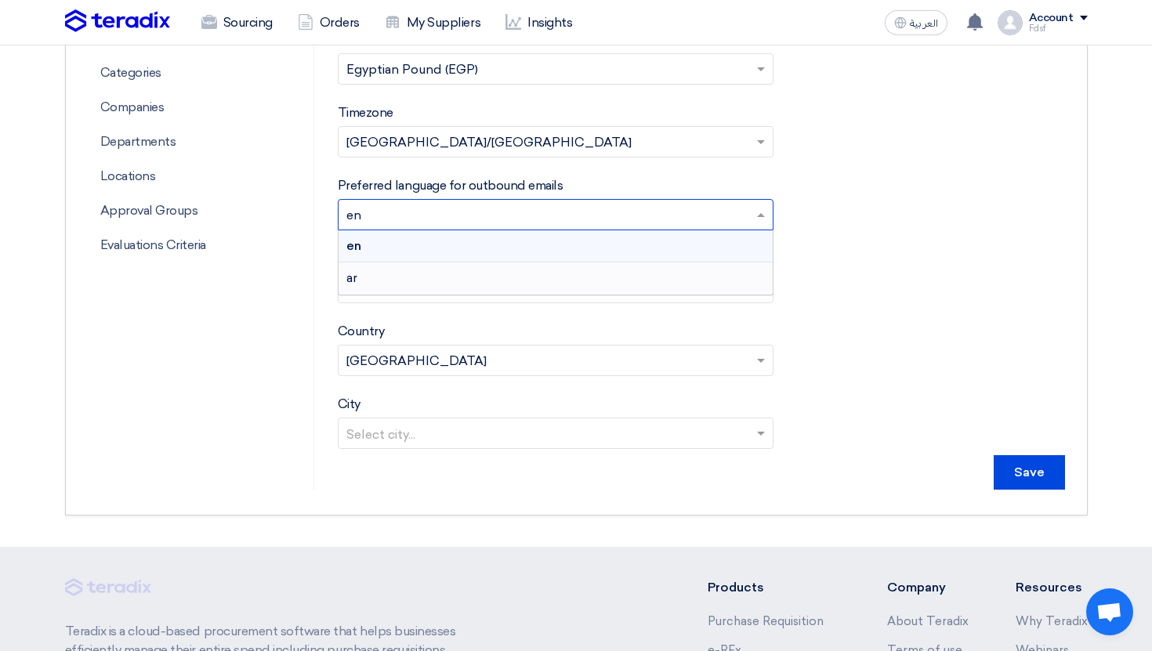
click at [527, 283] on div "ar" at bounding box center [556, 278] width 435 height 31
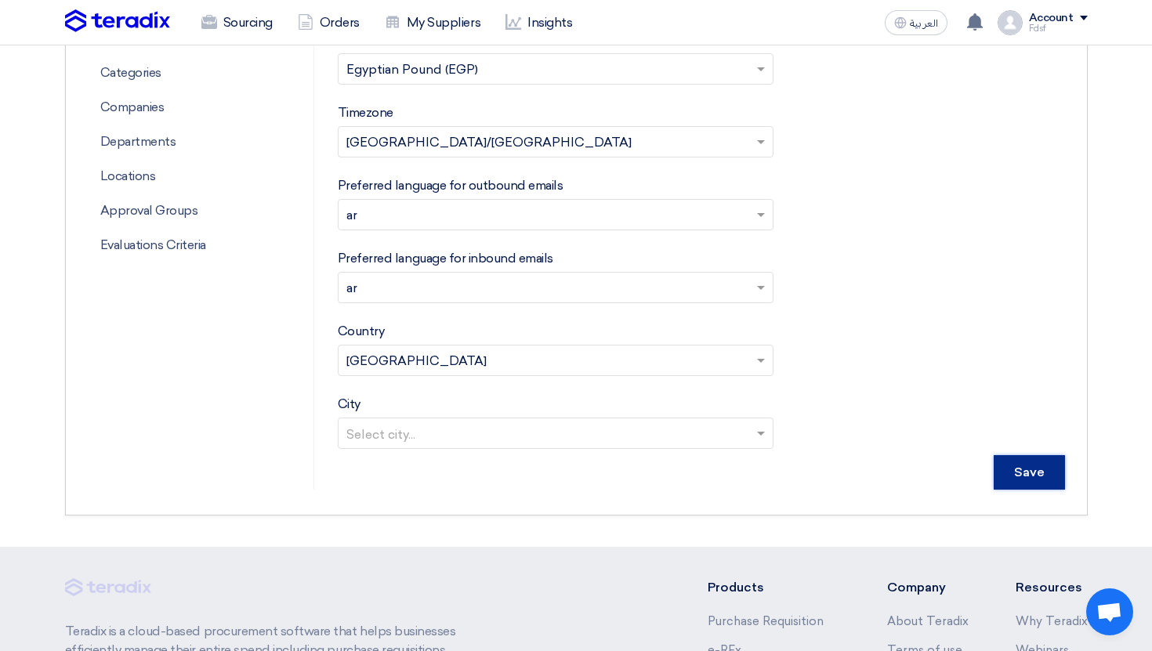
click at [1033, 467] on input "Save" at bounding box center [1029, 472] width 71 height 34
click at [213, 28] on use at bounding box center [209, 22] width 16 height 14
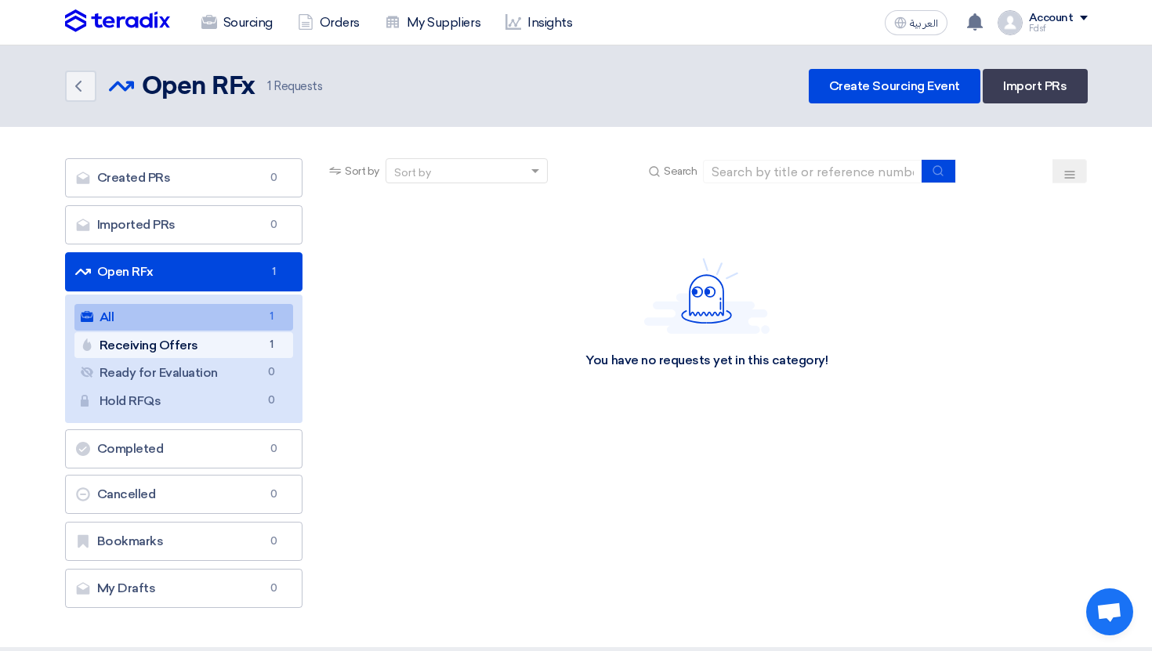
click at [248, 343] on link "Receiving Offers Receiving Offers 1" at bounding box center [183, 345] width 219 height 27
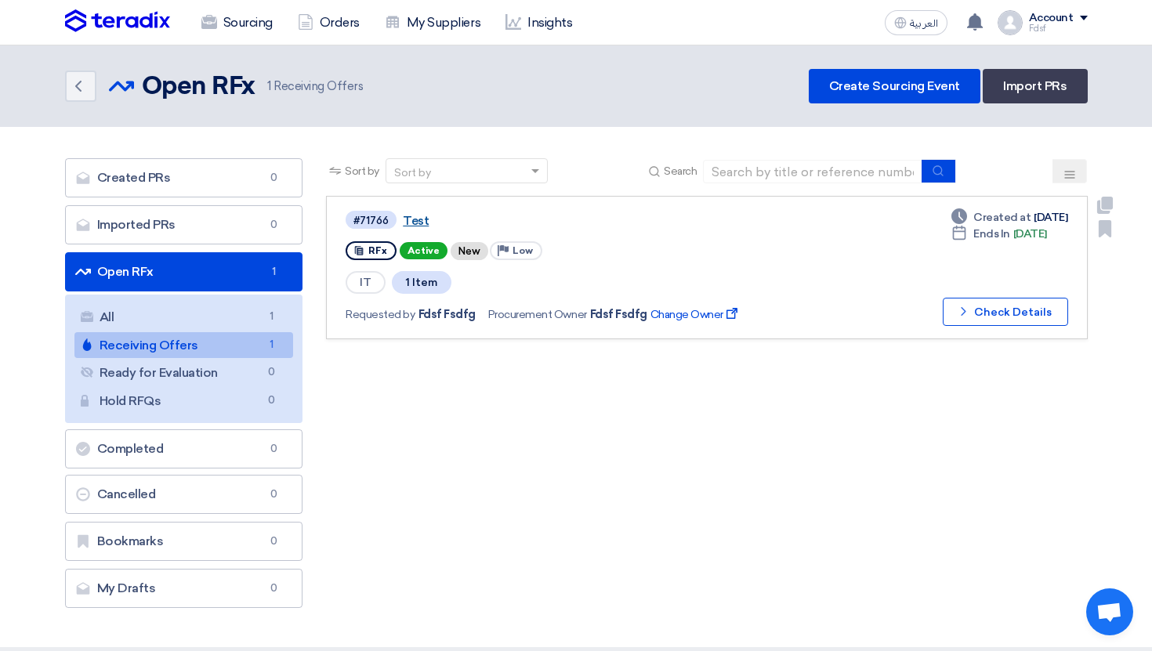
click at [412, 221] on link "Test" at bounding box center [599, 221] width 392 height 14
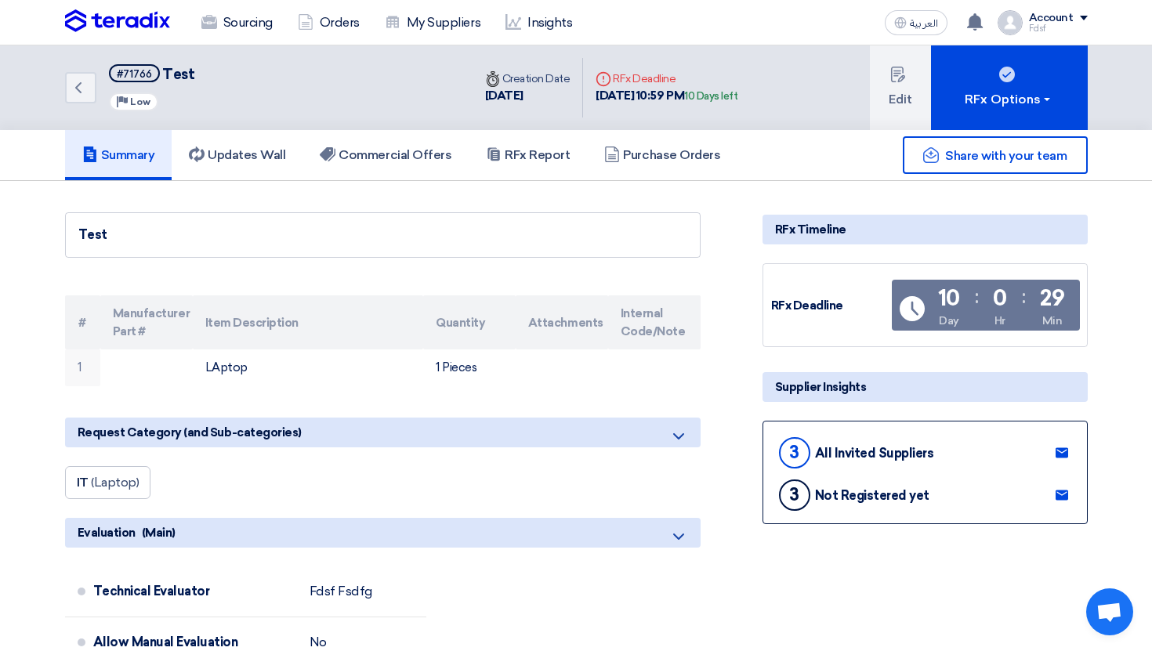
click at [912, 132] on div "Summary Updates Wall Commercial Offers RFx Report Purchase Orders" at bounding box center [576, 155] width 1023 height 50
click at [904, 118] on button "Edit" at bounding box center [900, 87] width 61 height 85
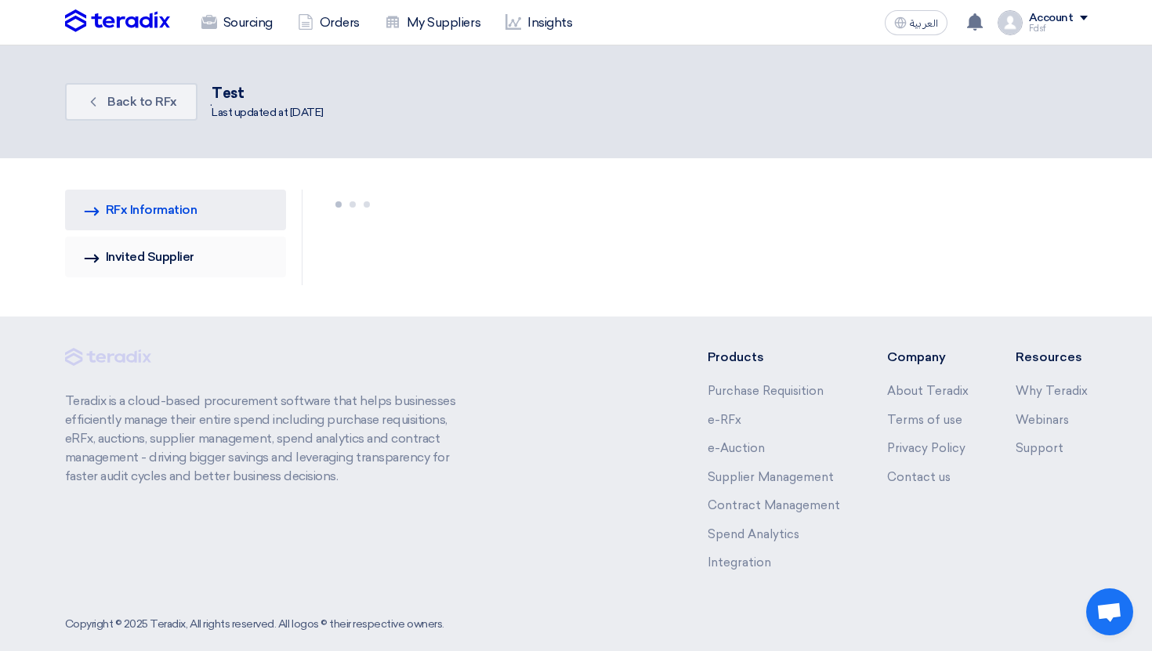
click at [221, 266] on link "Invited Suppliers Invited Supplier" at bounding box center [176, 257] width 222 height 41
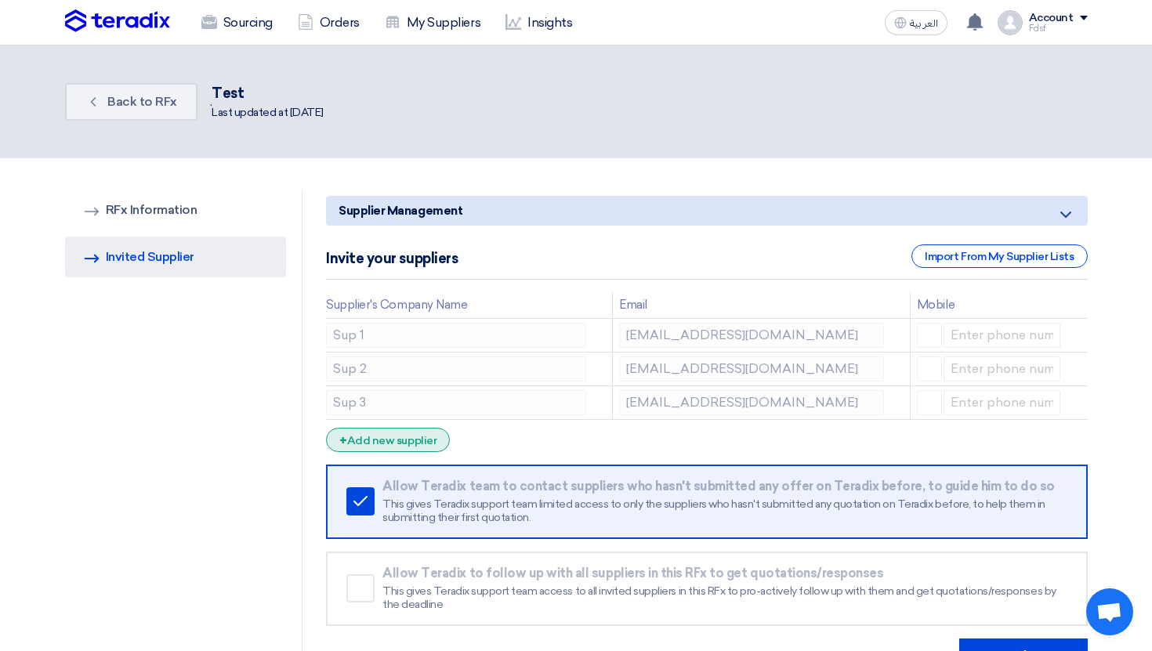
click at [390, 432] on div "+ Add new supplier" at bounding box center [388, 440] width 124 height 24
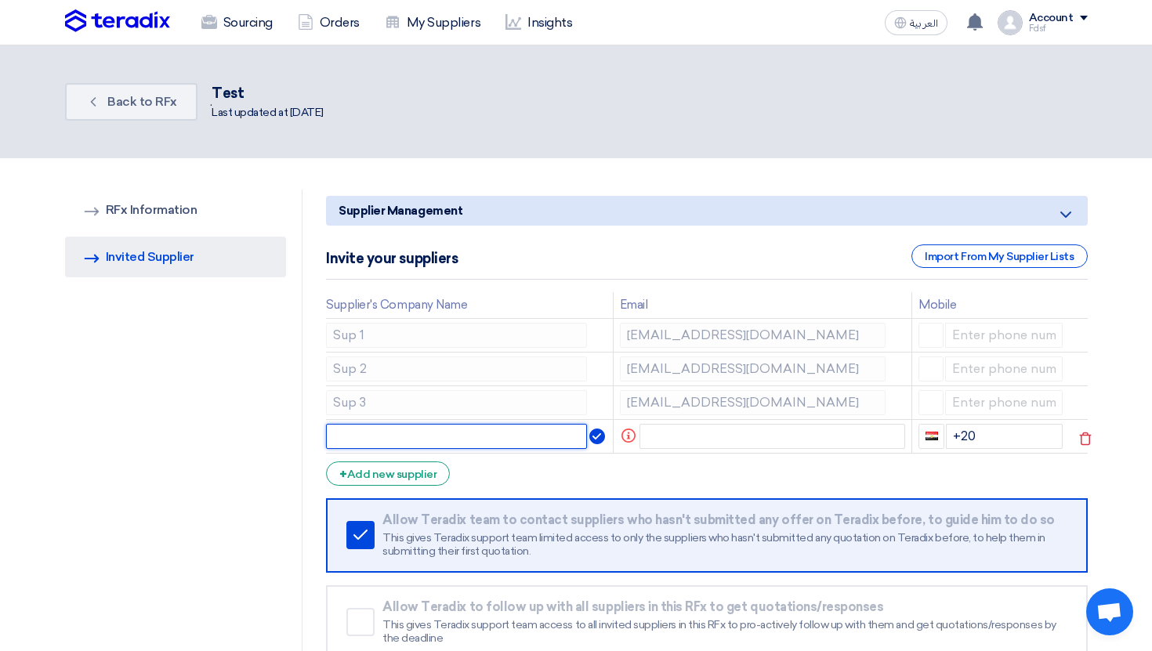
click at [382, 433] on input "text" at bounding box center [456, 436] width 261 height 25
type input "s"
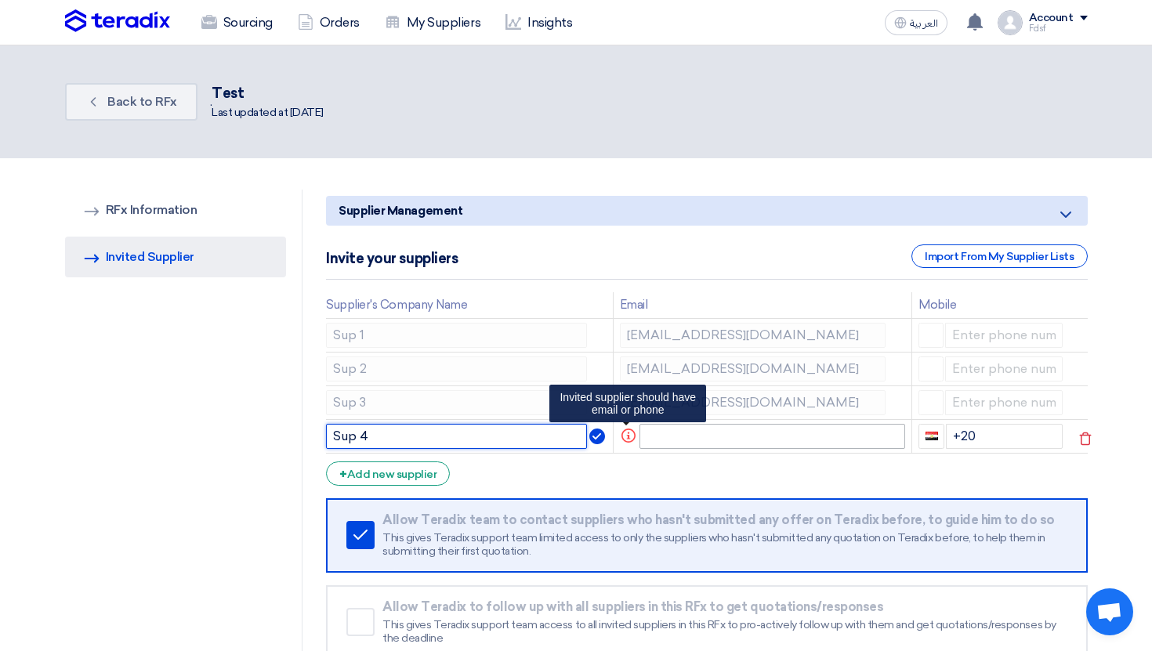
type input "Sup 4"
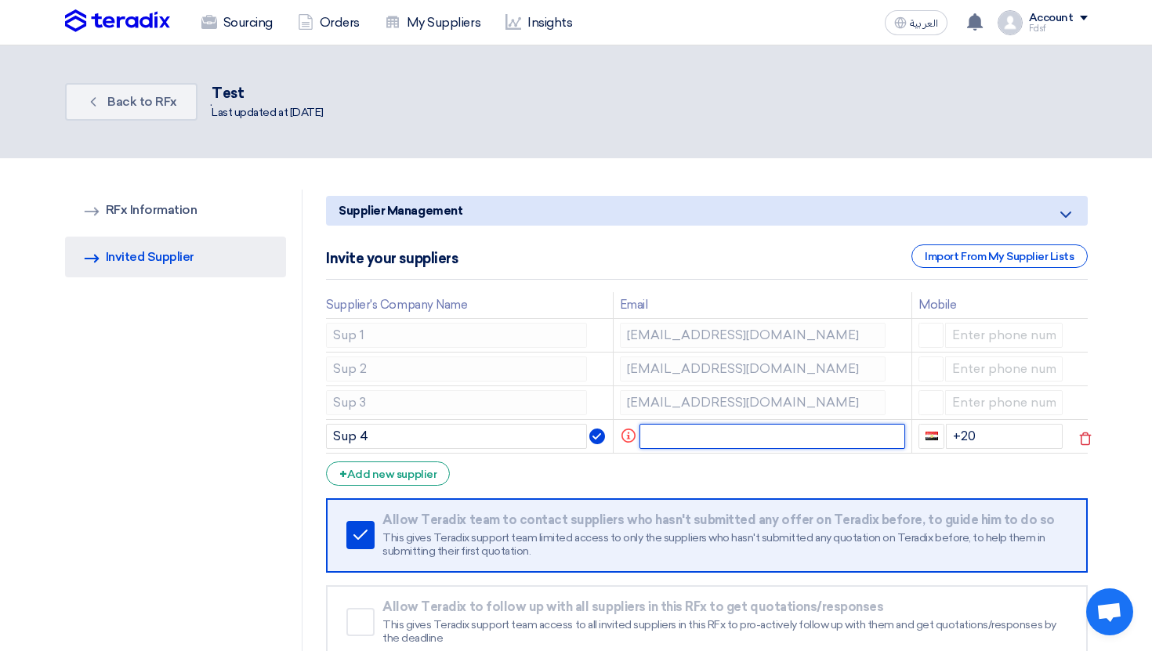
click at [688, 437] on input "text" at bounding box center [773, 436] width 266 height 25
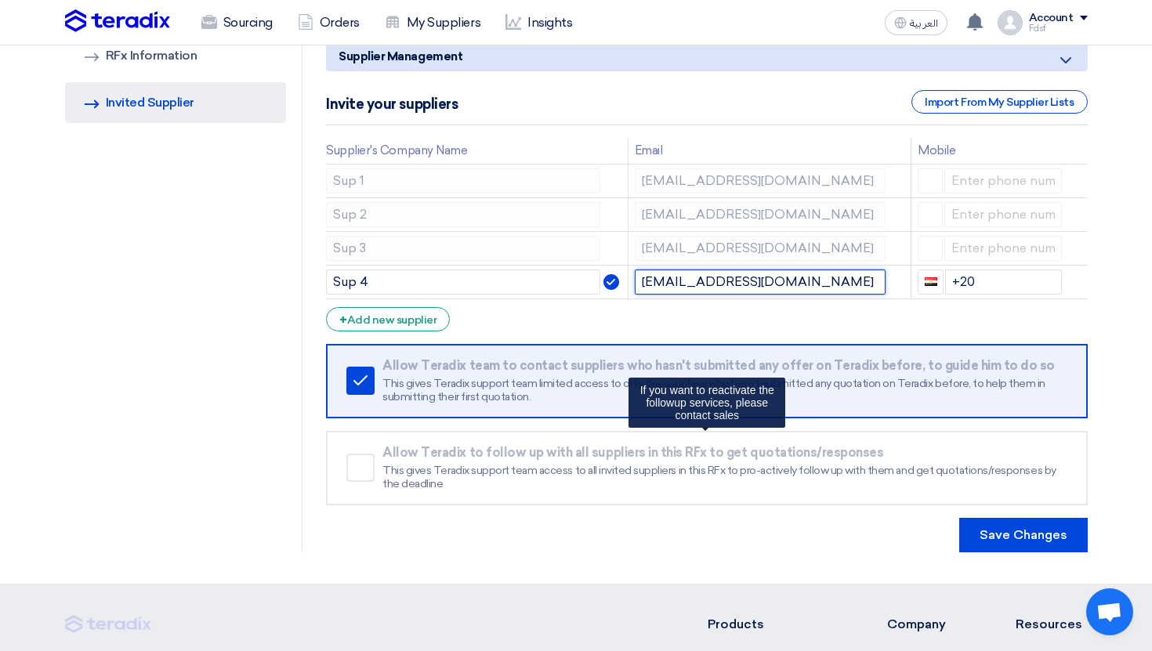
scroll to position [441, 0]
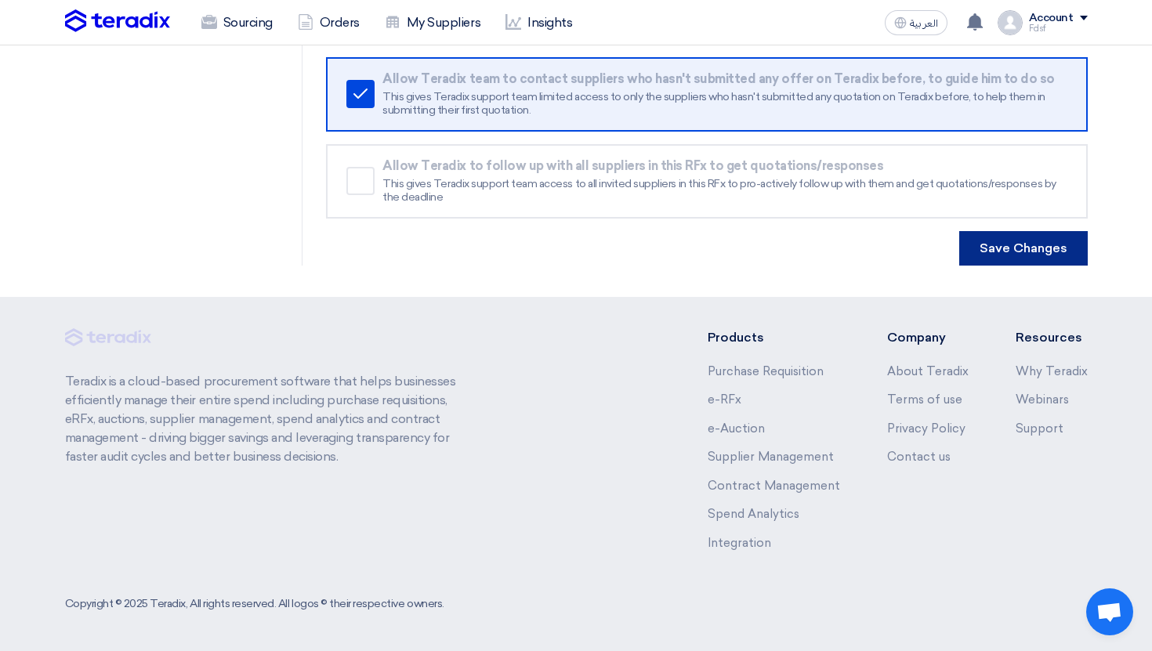
type input "fdsfdf334@teradix.com"
click at [1076, 258] on button "Save Changes" at bounding box center [1024, 248] width 129 height 34
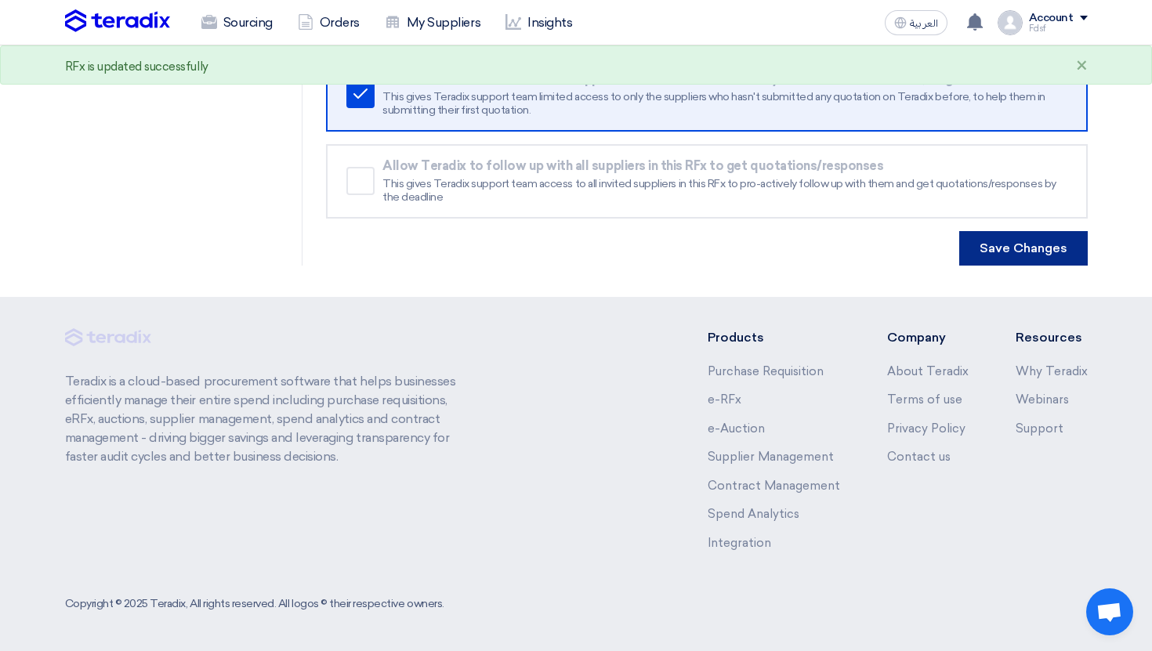
scroll to position [0, 0]
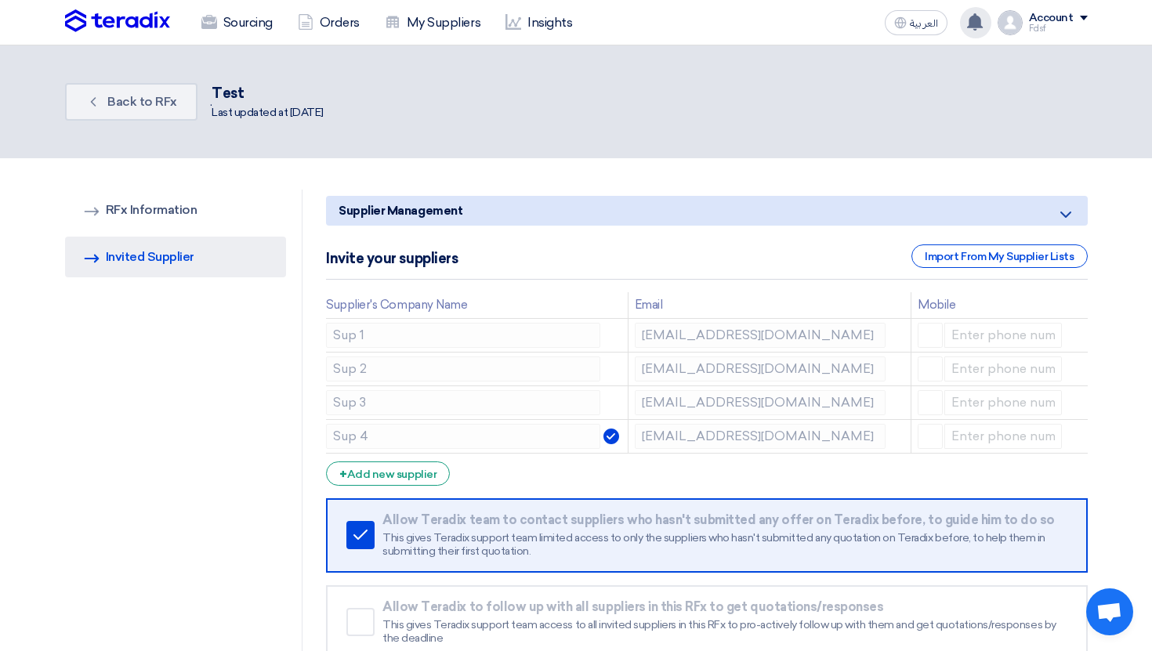
click at [964, 27] on div "Your notification list is empty" at bounding box center [975, 22] width 31 height 31
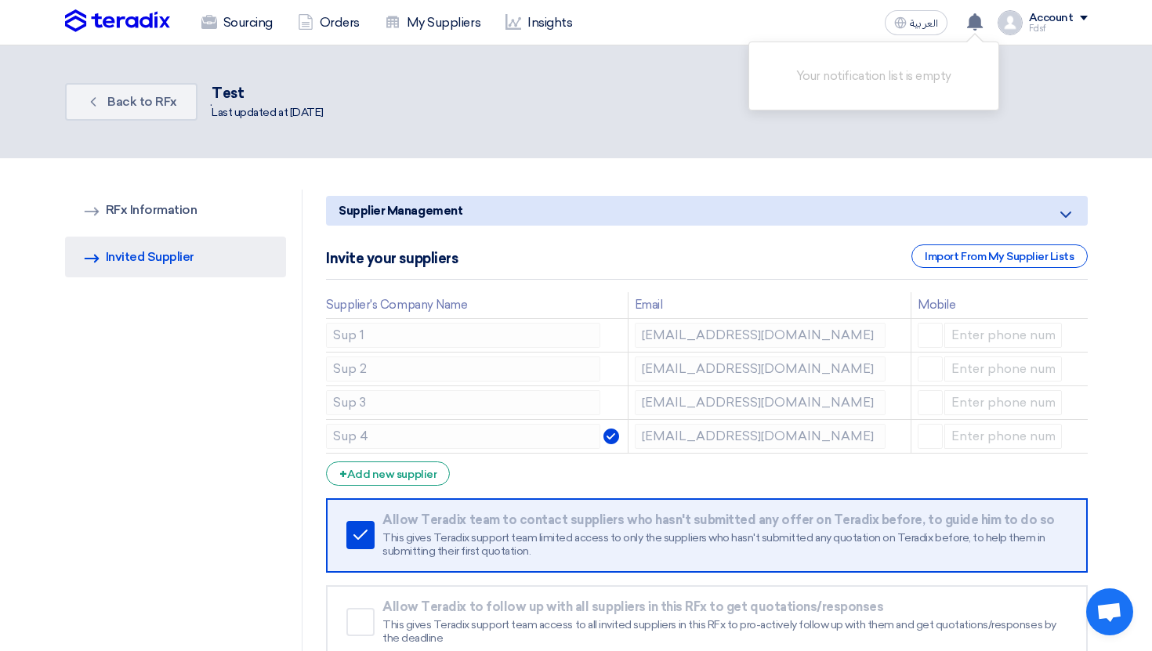
click at [149, 22] on img at bounding box center [117, 21] width 105 height 24
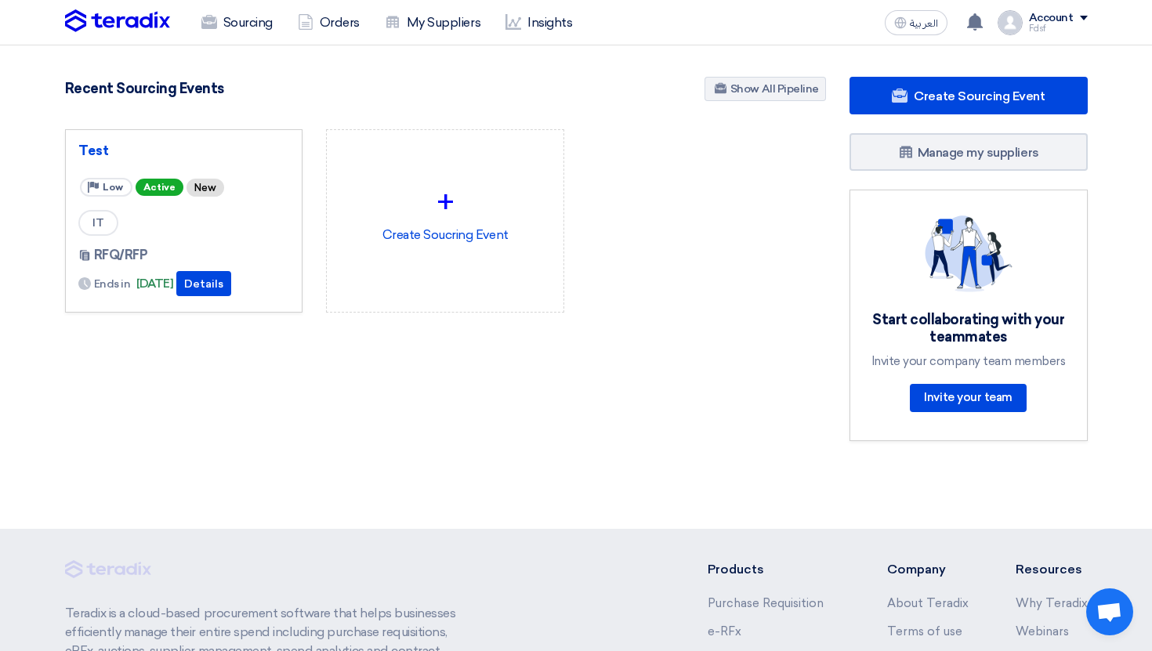
scroll to position [8, 0]
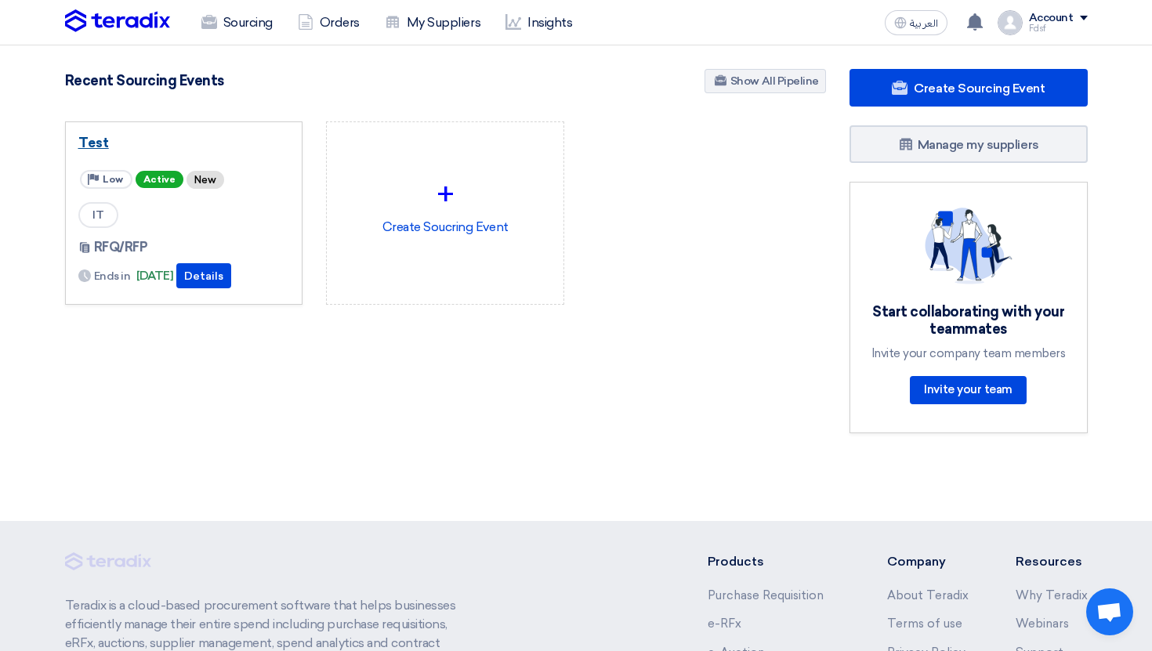
click at [91, 140] on link "Test" at bounding box center [184, 143] width 212 height 16
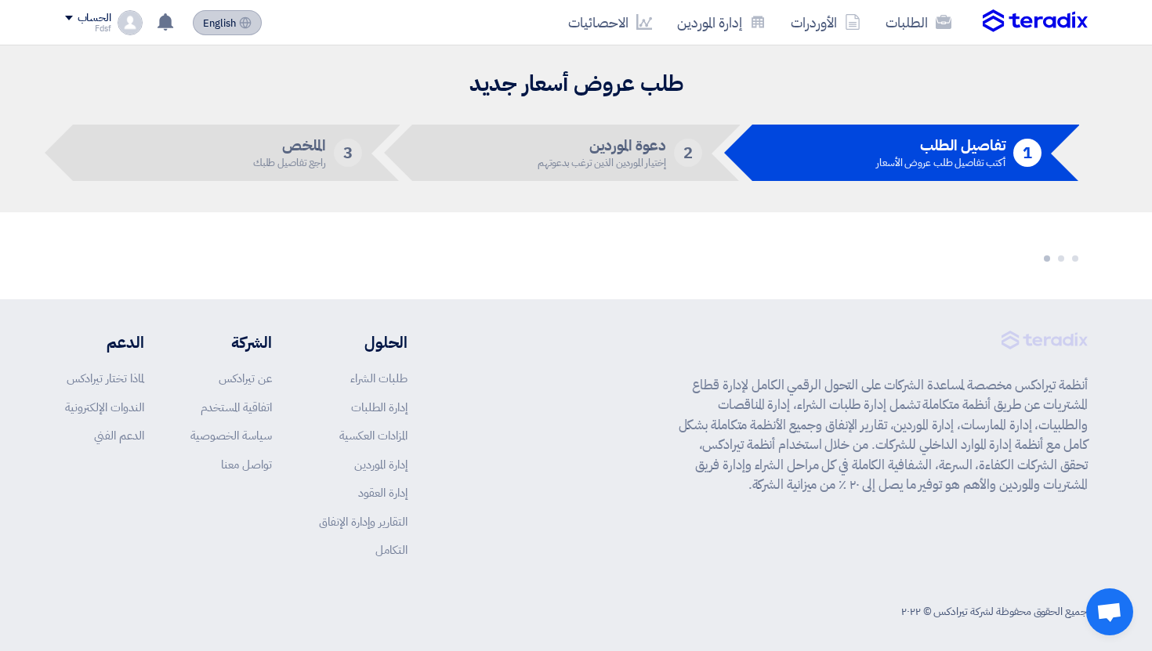
click at [247, 15] on button "English EN" at bounding box center [227, 22] width 69 height 25
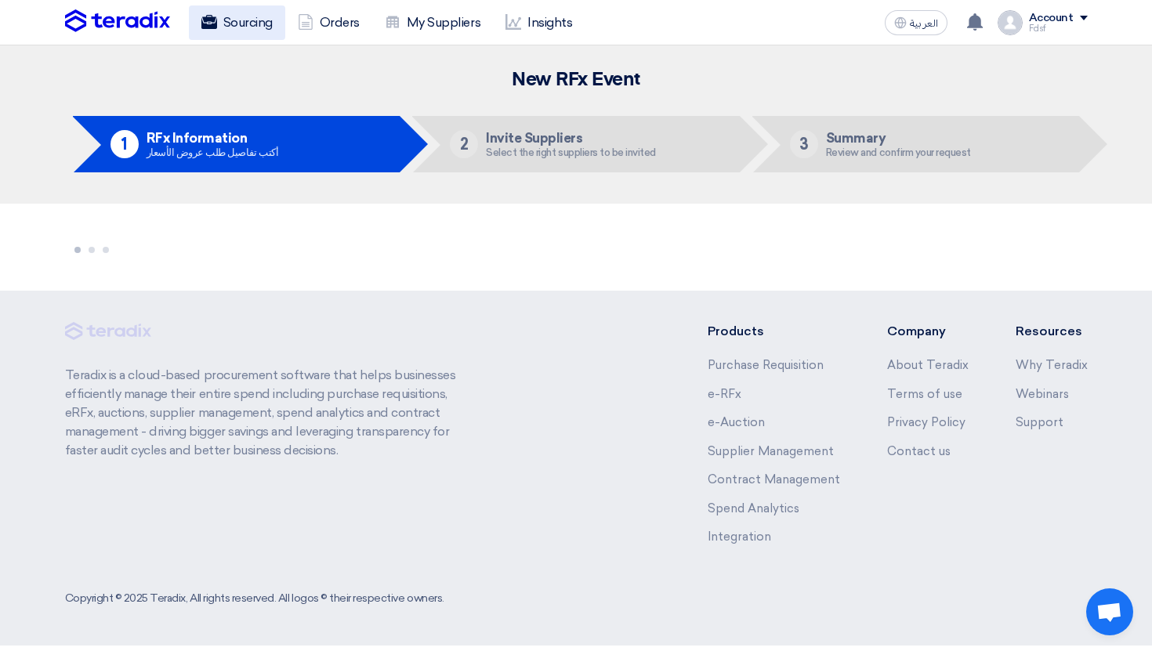
click at [209, 24] on icon at bounding box center [209, 22] width 16 height 16
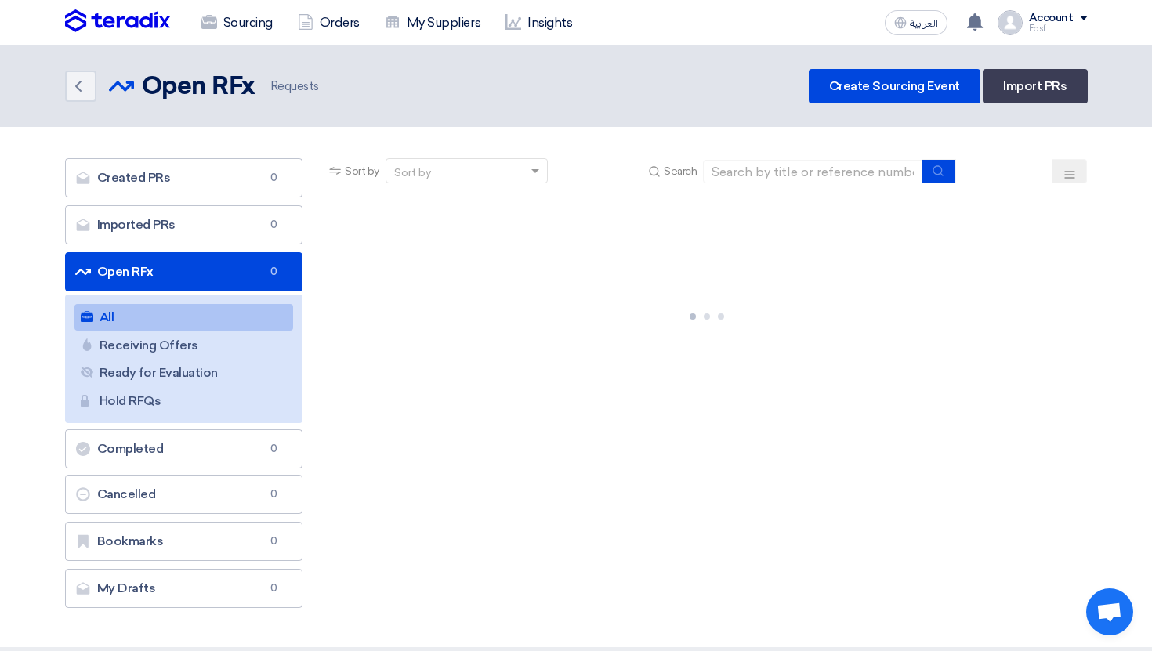
click at [126, 24] on img at bounding box center [117, 21] width 105 height 24
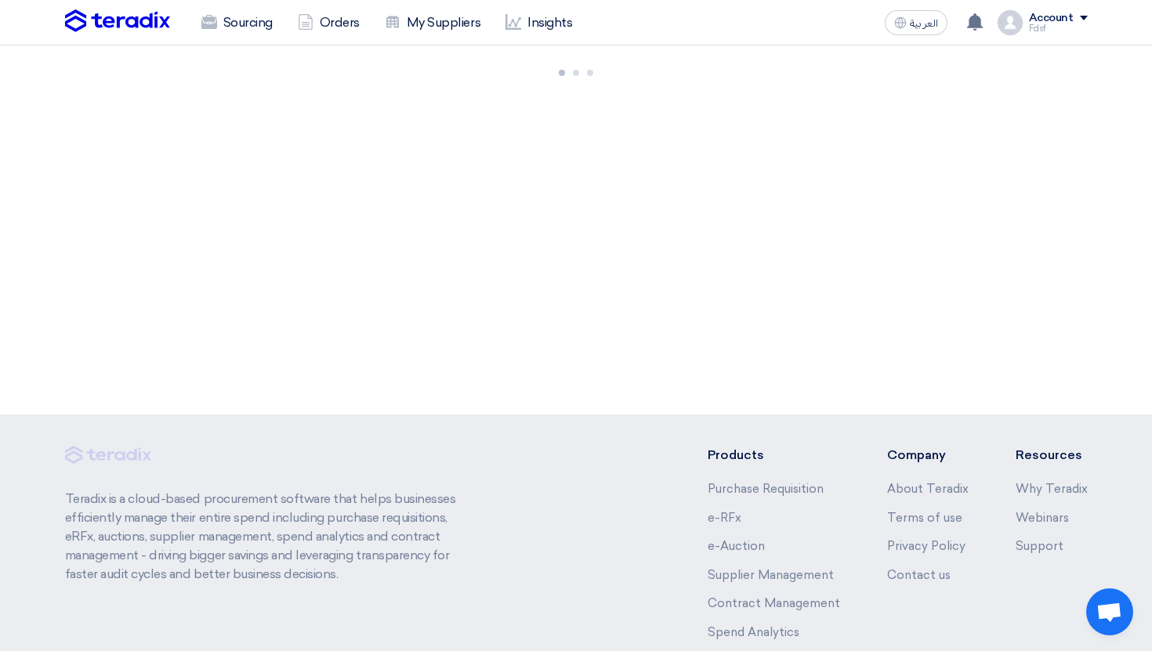
click at [1050, 21] on div "Account" at bounding box center [1051, 18] width 45 height 13
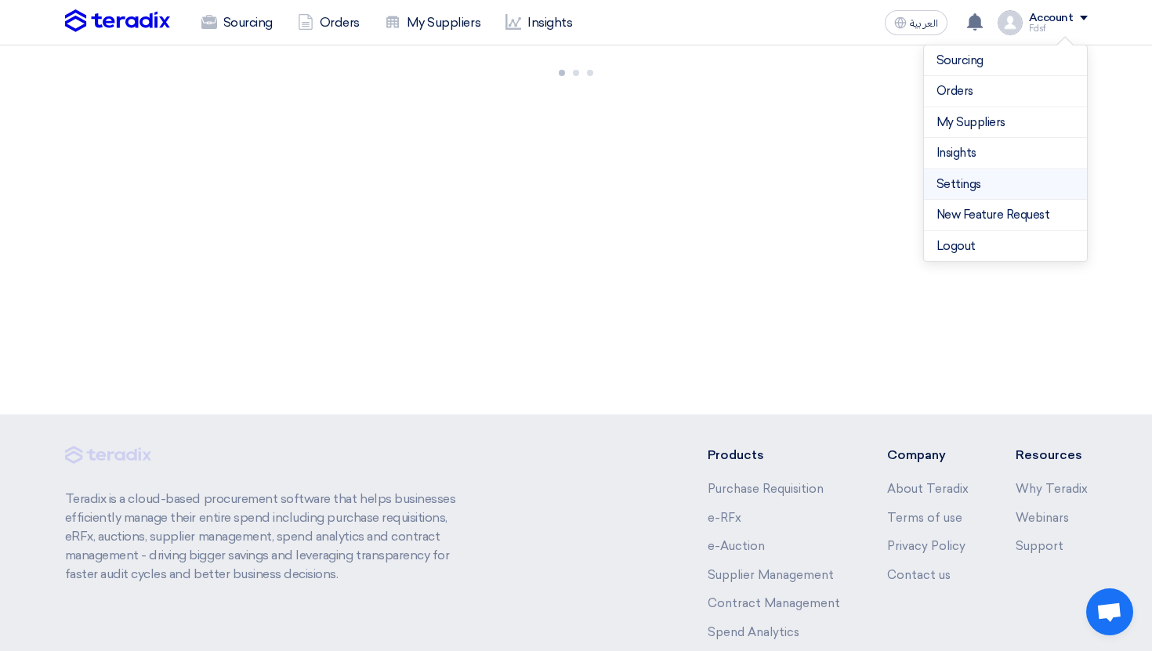
click at [986, 182] on link "Settings" at bounding box center [1006, 185] width 138 height 18
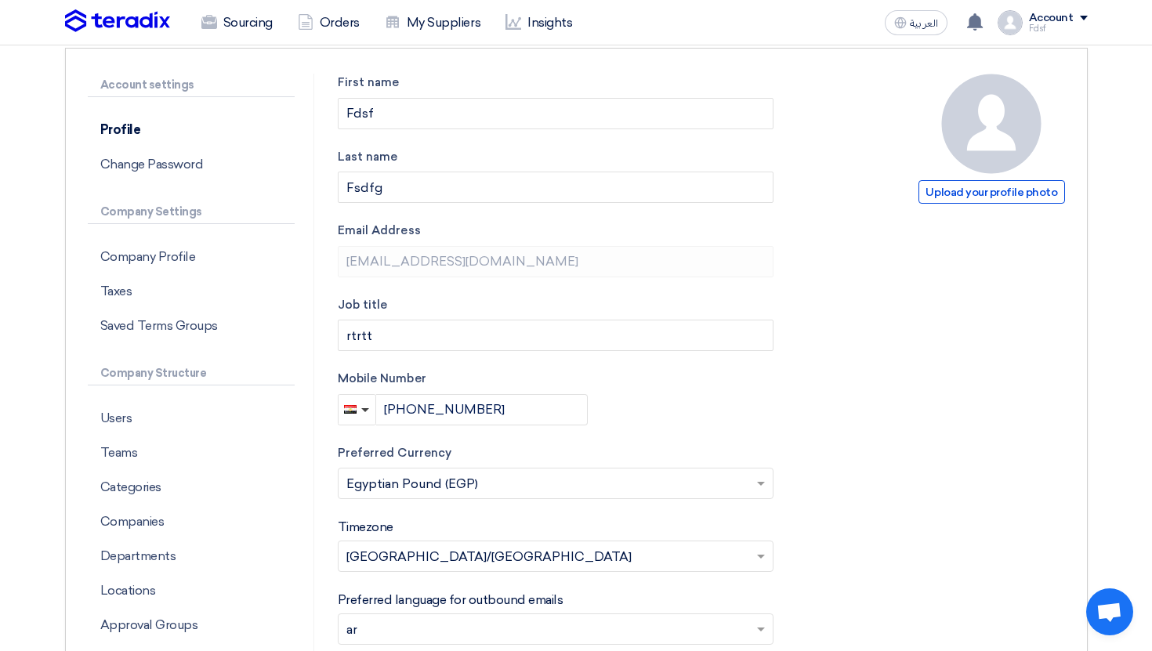
scroll to position [91, 0]
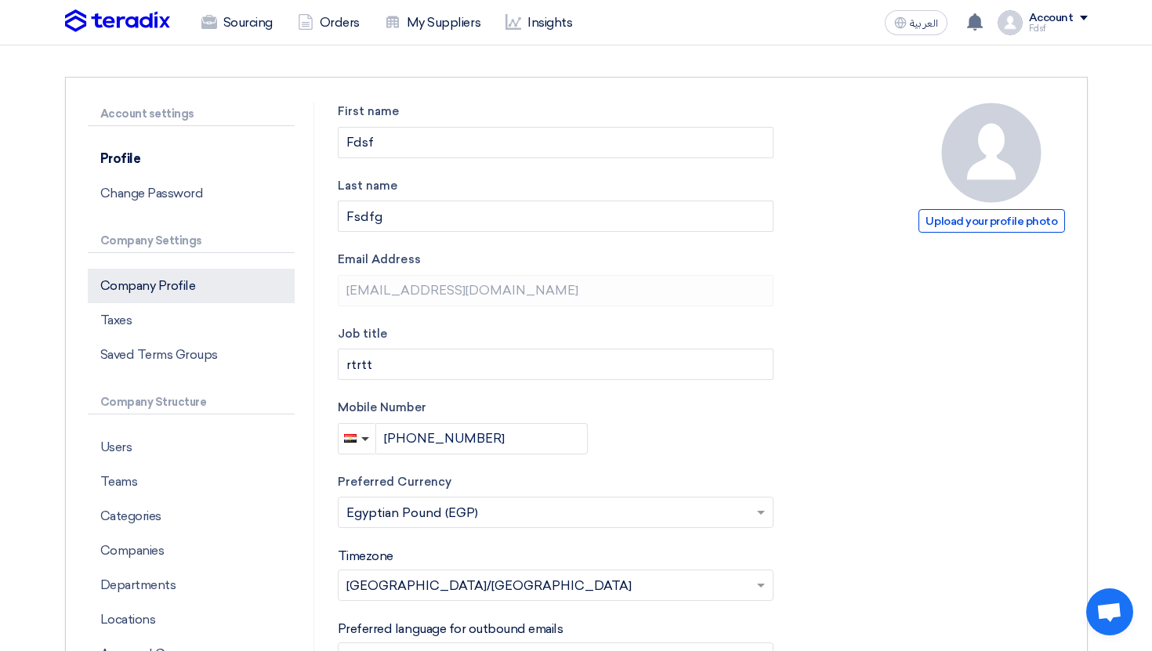
click at [210, 281] on p "Company Profile" at bounding box center [191, 286] width 207 height 34
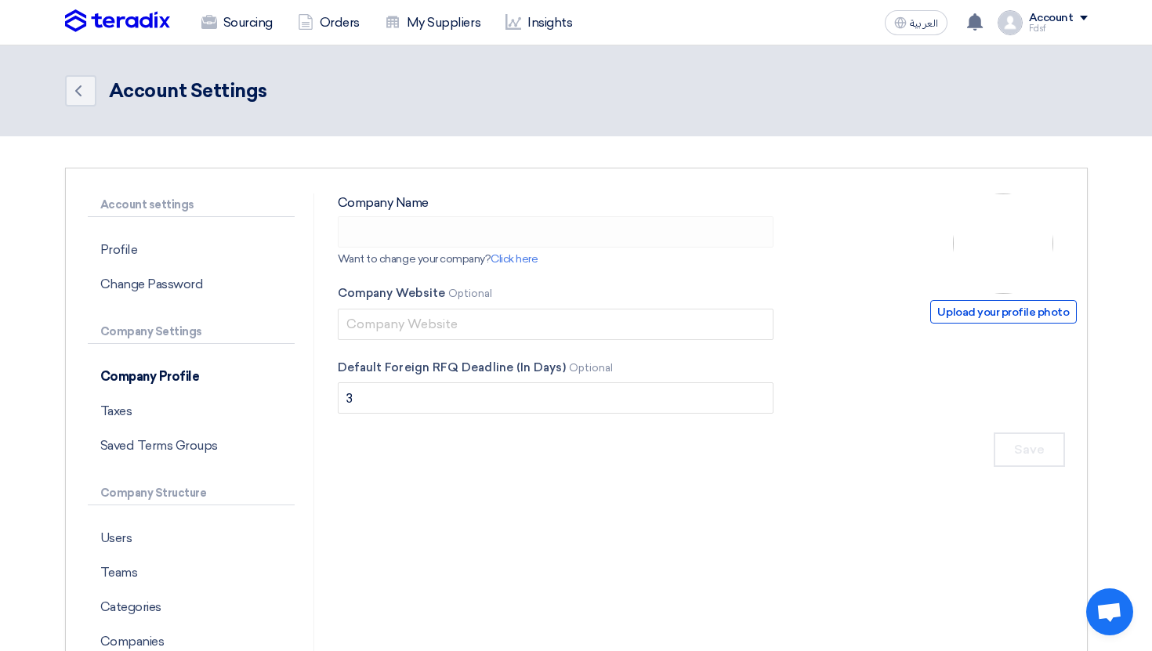
type input "fsdf"
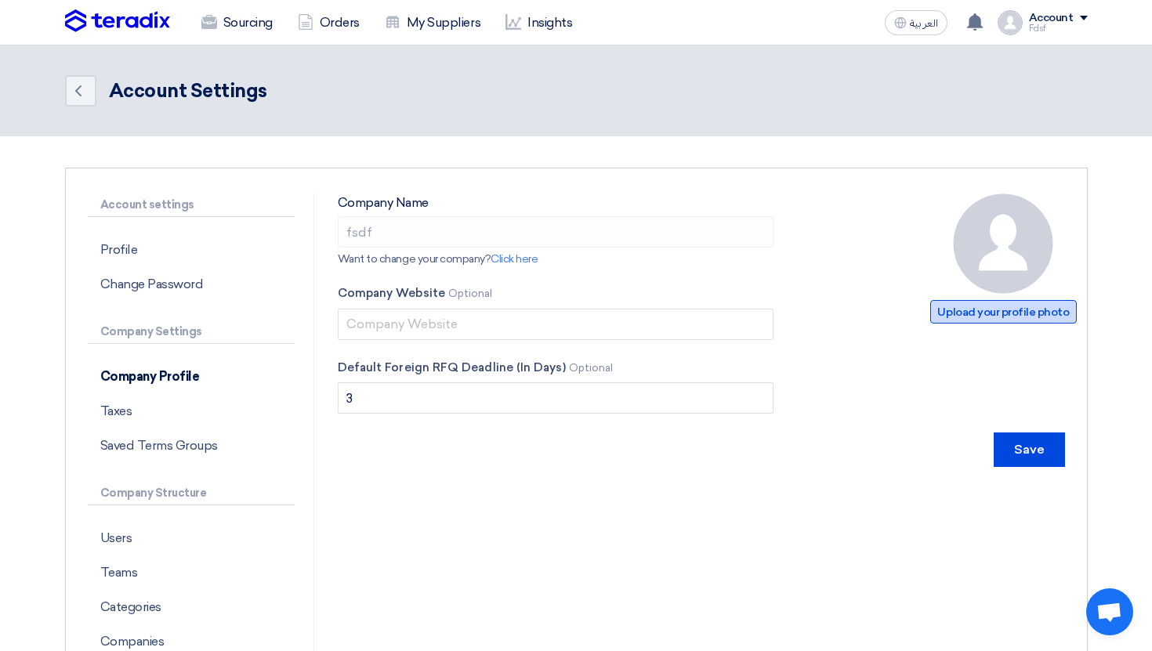
click at [1034, 314] on span "Upload your profile photo" at bounding box center [1004, 312] width 146 height 24
type input "C:\fakepath\Cenomi_Logo_Fina_1740337351137.png"
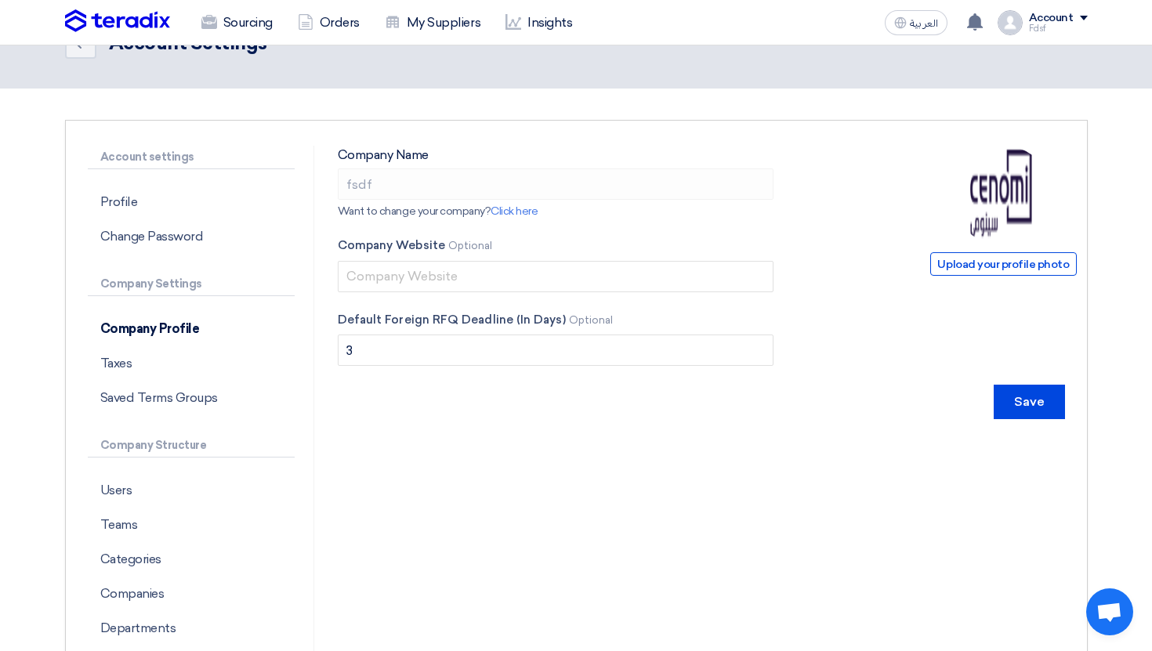
scroll to position [55, 0]
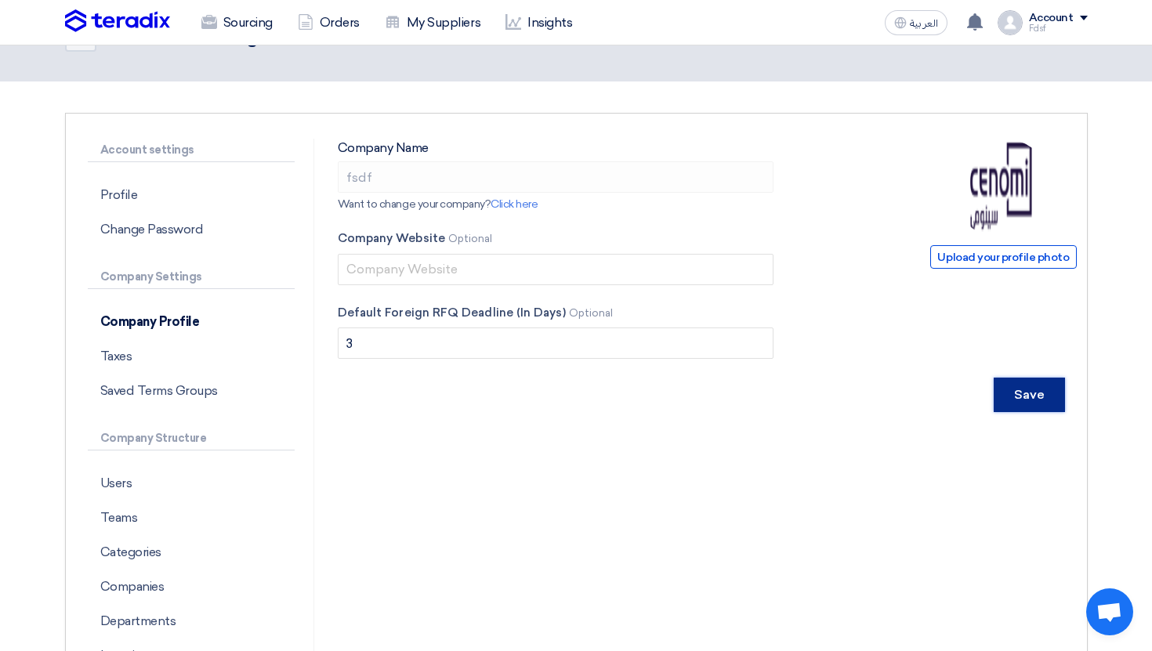
click at [1043, 386] on input "Save" at bounding box center [1029, 395] width 71 height 34
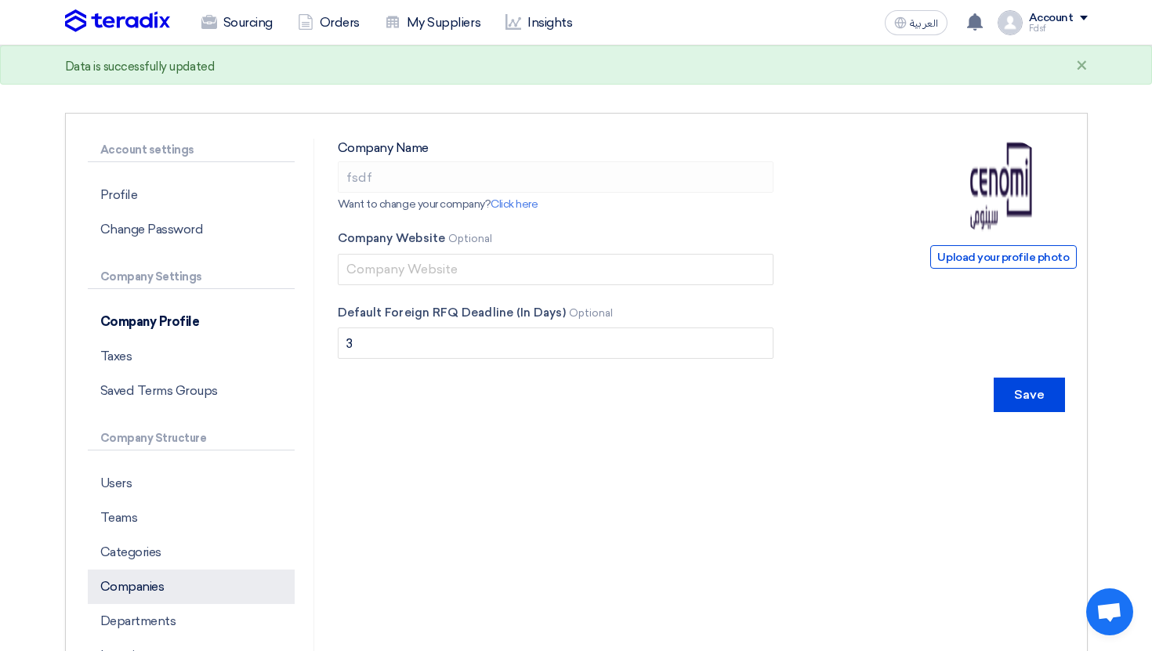
click at [215, 575] on p "Companies" at bounding box center [191, 587] width 207 height 34
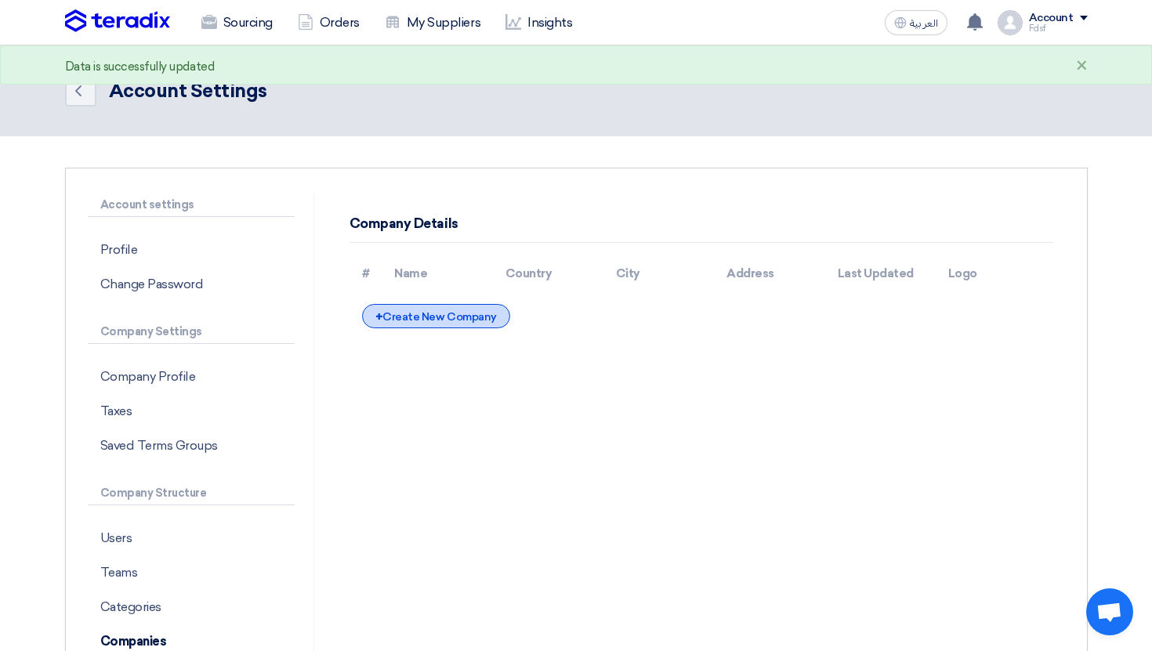
click at [455, 319] on div "+ Create New Company" at bounding box center [436, 316] width 148 height 24
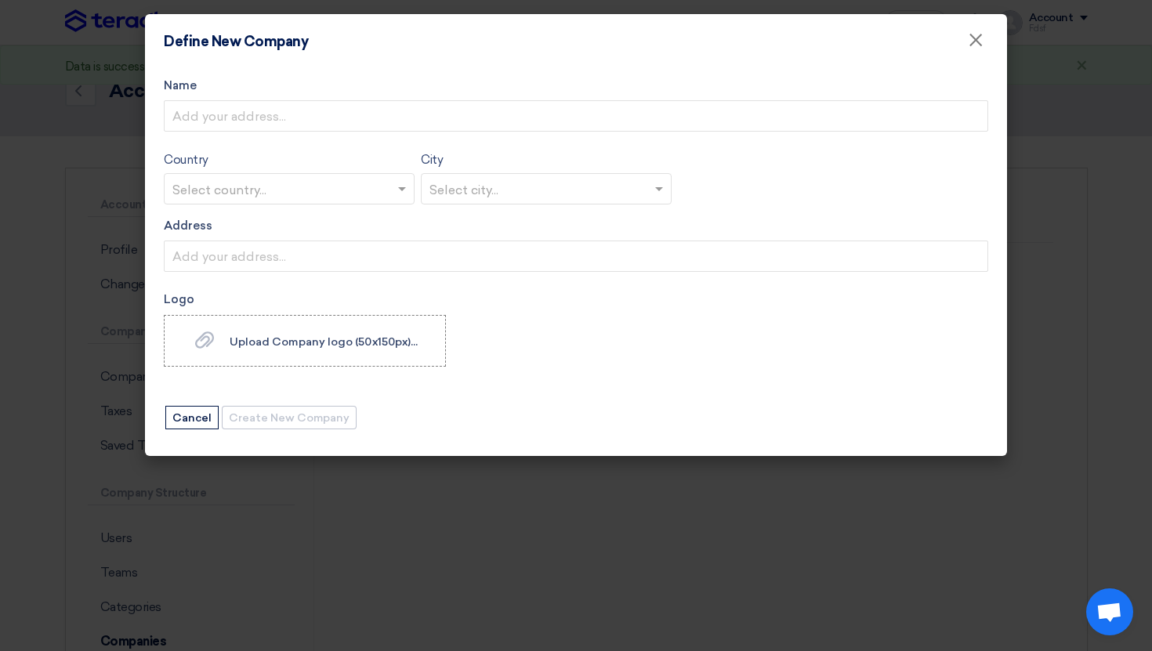
click at [390, 132] on form "Name Country Select country... City Select city... Address Logo Upload Company …" at bounding box center [576, 254] width 825 height 354
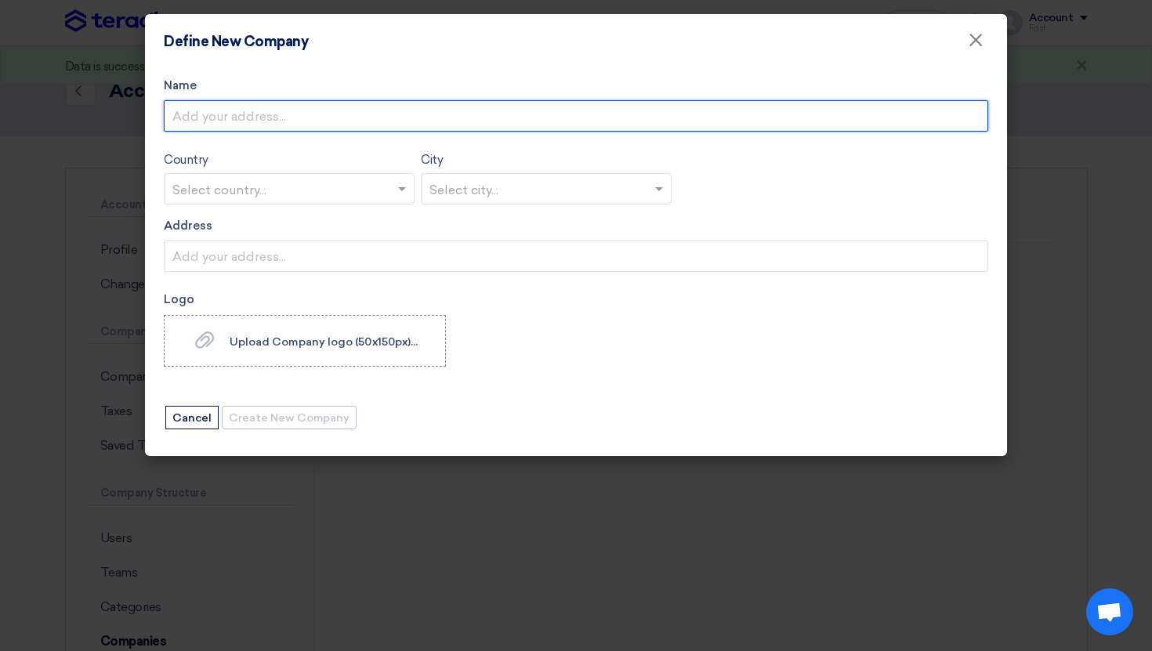
click at [336, 116] on input "Name" at bounding box center [576, 115] width 825 height 31
type input "Teradi"
type input "Cenomi Centers"
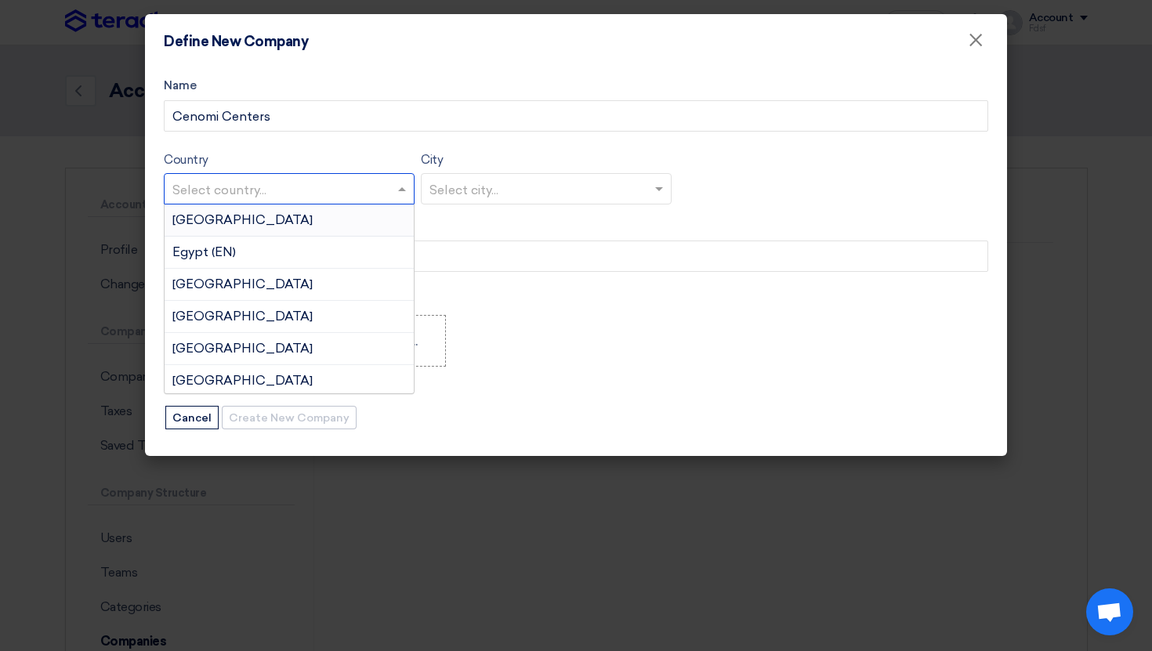
click at [306, 176] on div "Select country..." at bounding box center [289, 188] width 251 height 31
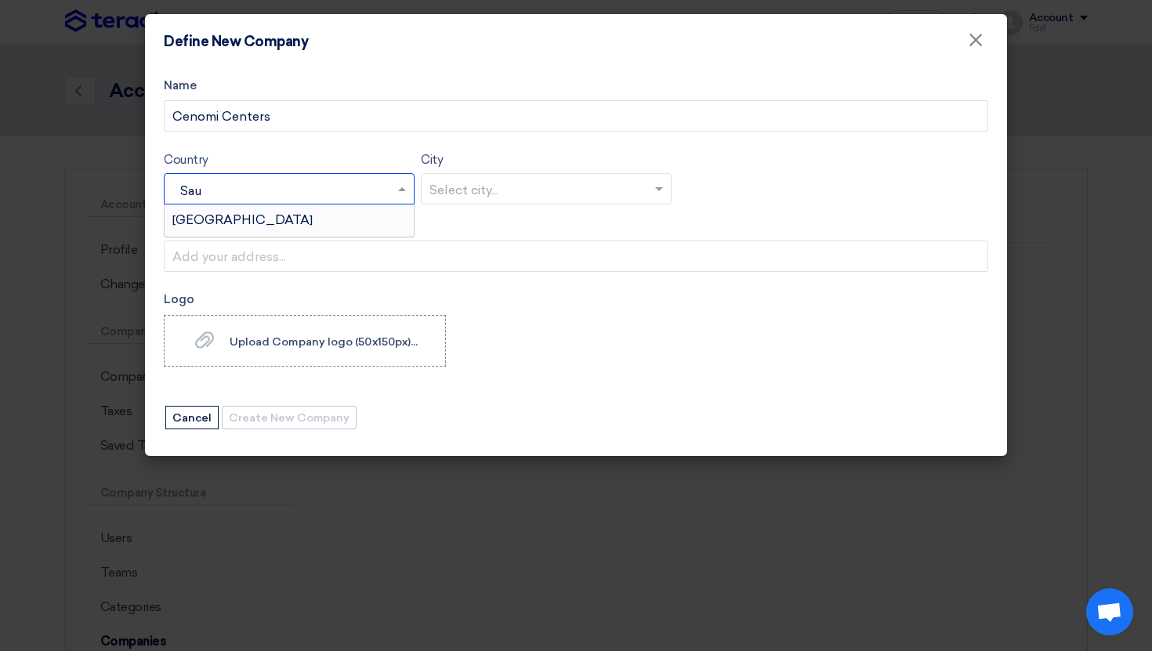
type input "Saud"
click at [306, 233] on div "[GEOGRAPHIC_DATA]" at bounding box center [289, 220] width 249 height 31
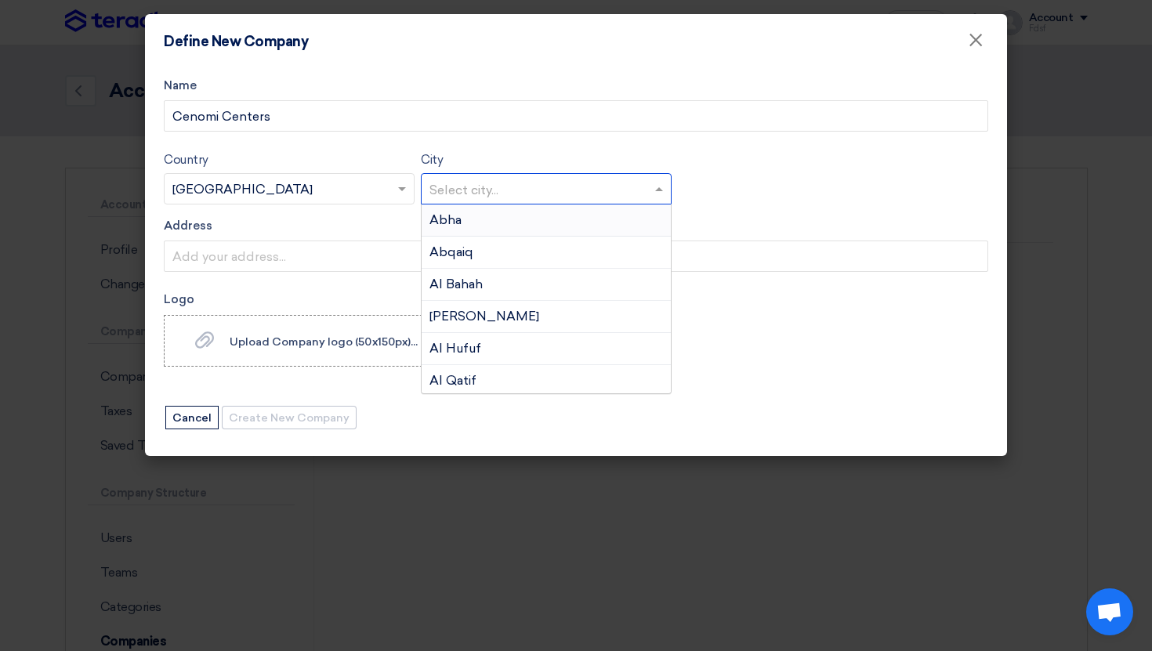
click at [457, 179] on input "text" at bounding box center [539, 190] width 218 height 26
type input "Ri"
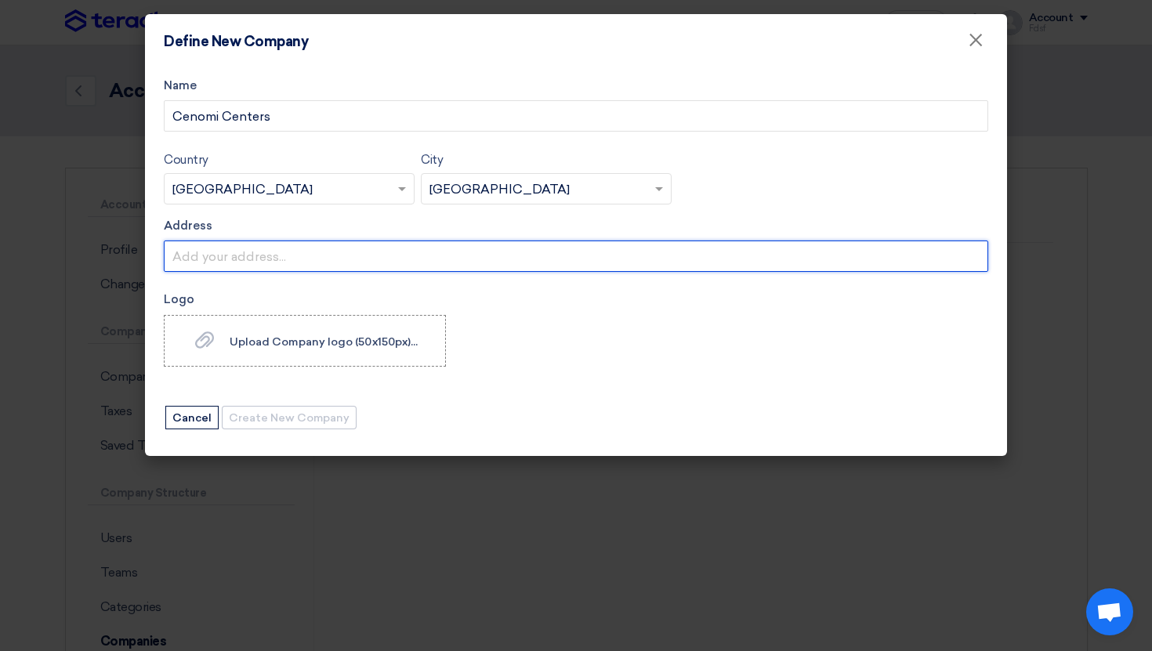
click at [317, 254] on input "Address" at bounding box center [576, 256] width 825 height 31
type input "11/w/e [GEOGRAPHIC_DATA]."
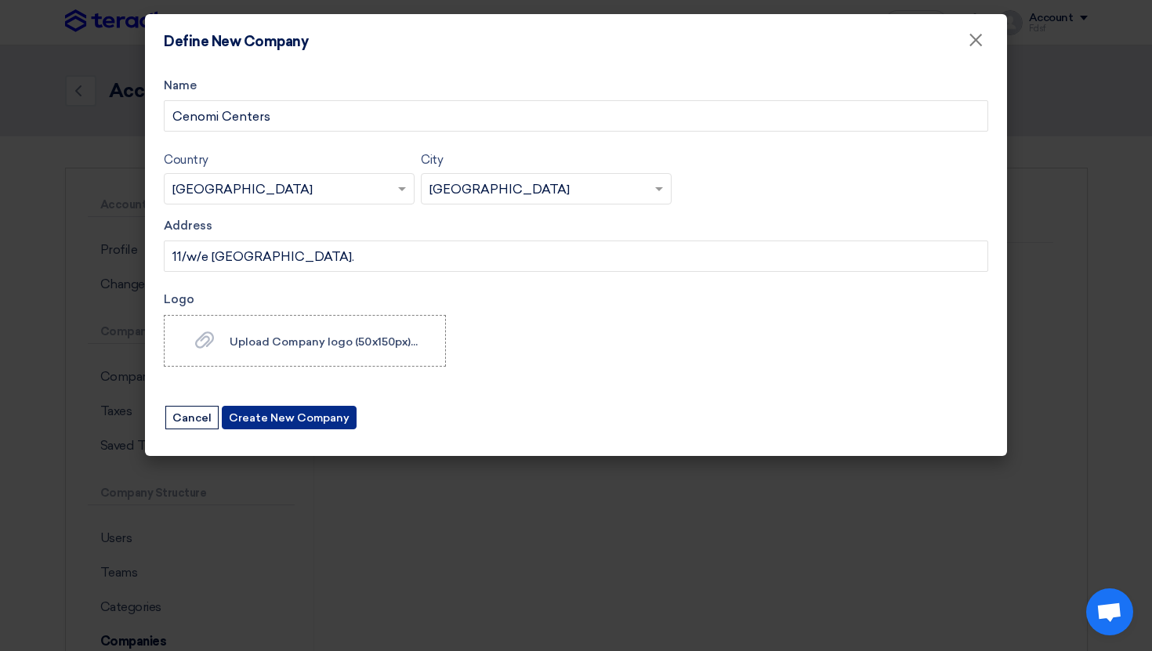
click at [270, 425] on button "Create New Company" at bounding box center [289, 418] width 135 height 24
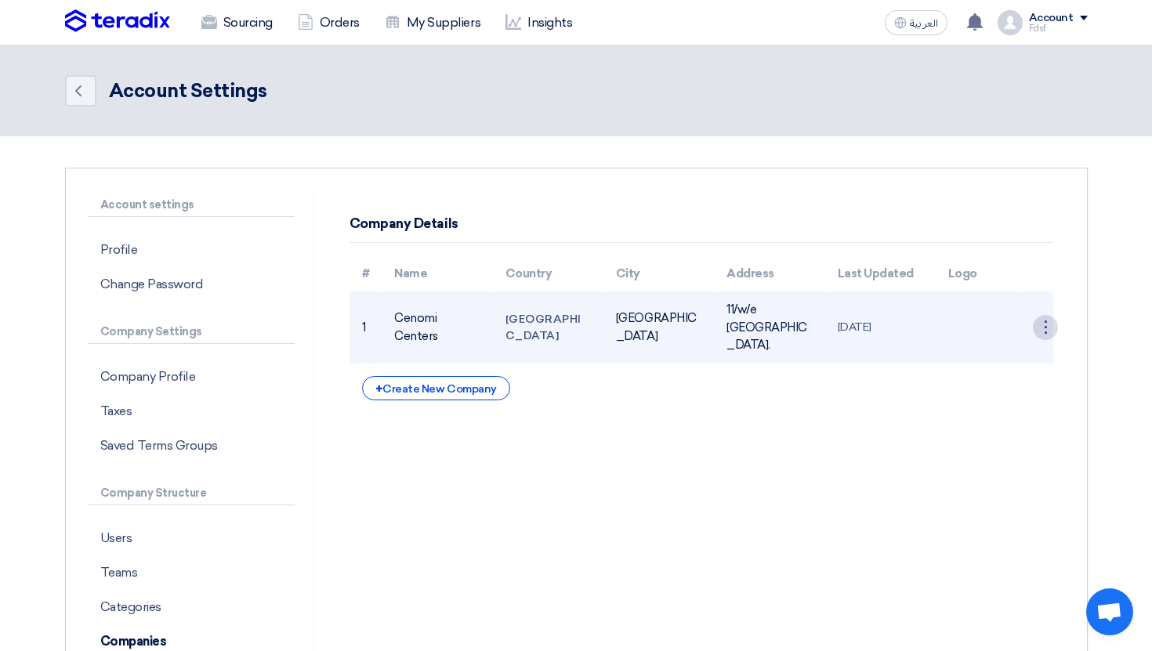
click at [1046, 325] on div "⋮" at bounding box center [1045, 327] width 25 height 25
click at [1018, 349] on link "Edit Company" at bounding box center [1005, 357] width 104 height 23
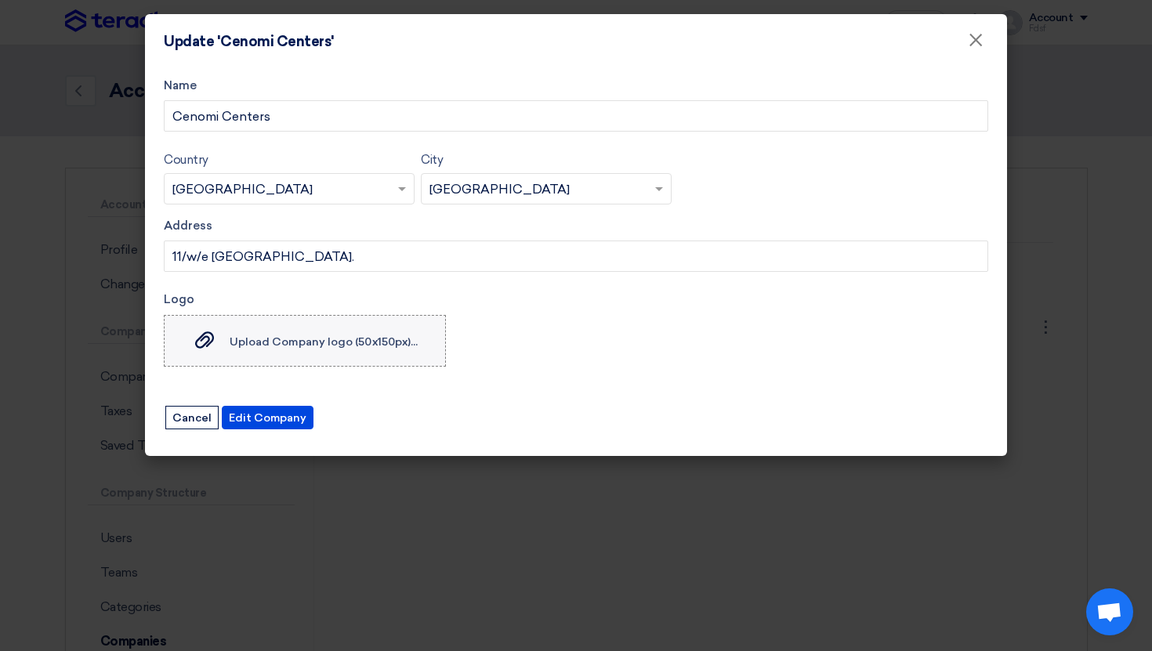
click at [327, 346] on span "Upload Company logo (50x150px)..." at bounding box center [324, 341] width 188 height 13
click at [0, 0] on input "Upload Company logo (50x150px)... Upload Company logo (50x150px)..." at bounding box center [0, 0] width 0 height 0
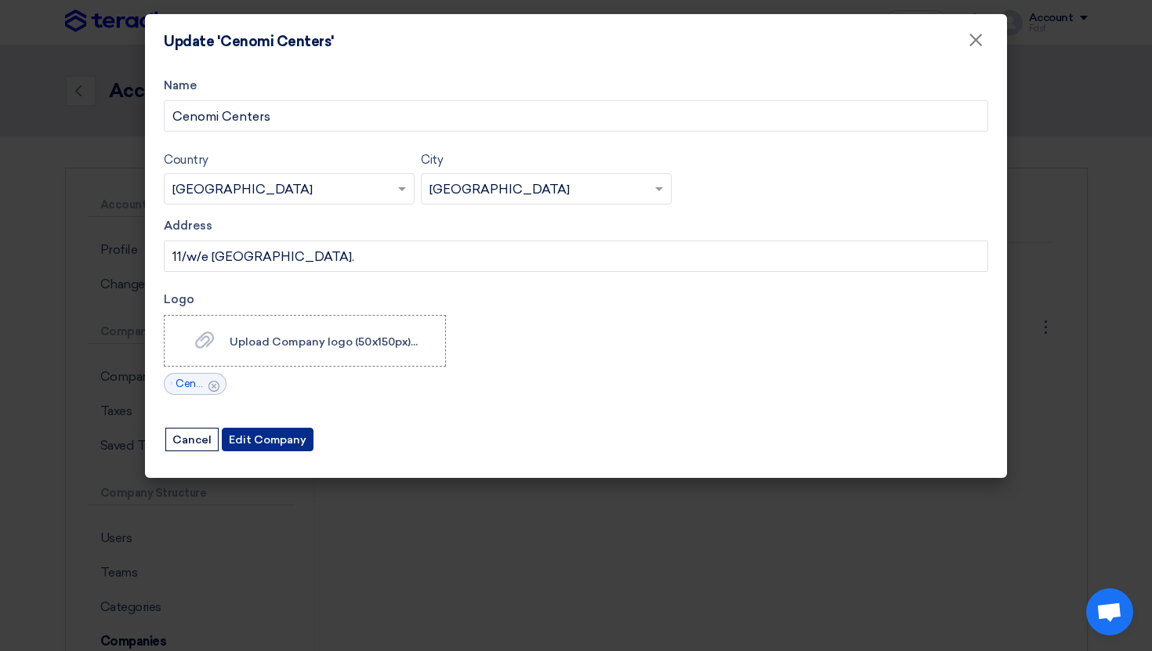
click at [291, 431] on button "Edit Company" at bounding box center [268, 440] width 92 height 24
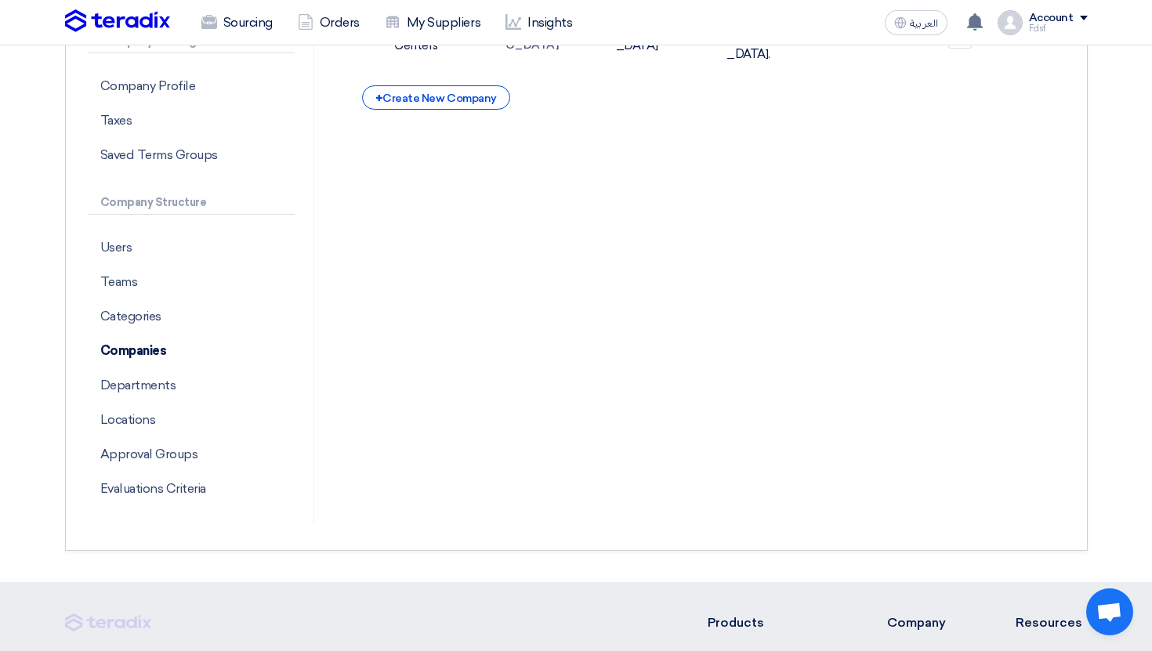
scroll to position [230, 0]
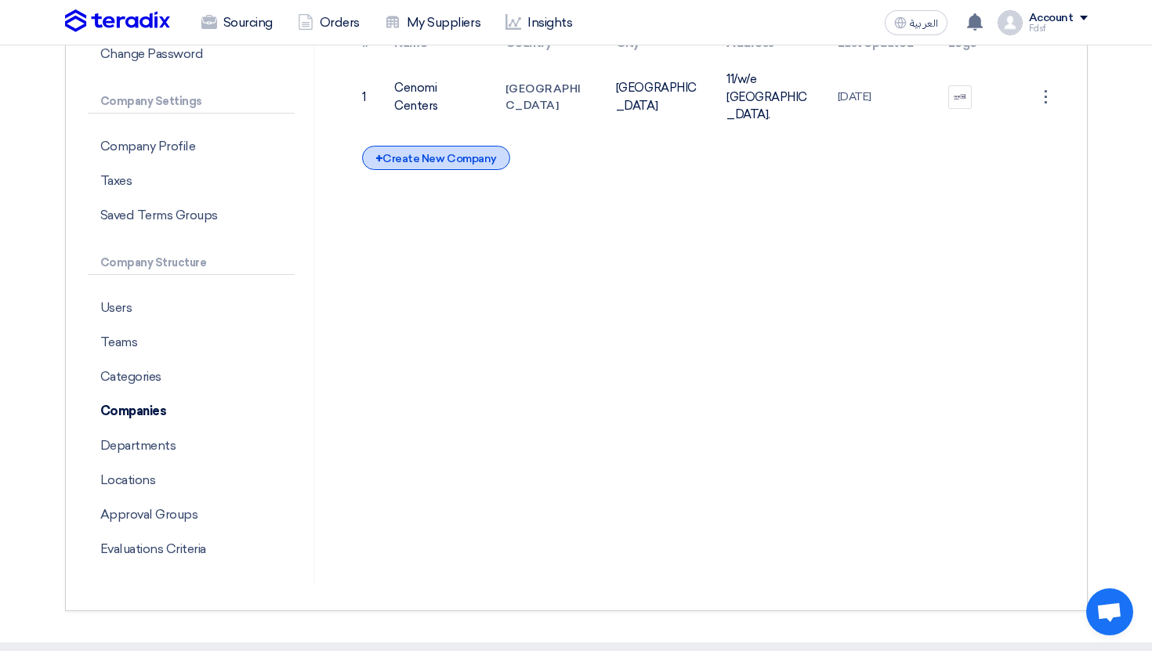
click at [463, 149] on div "+ Create New Company" at bounding box center [436, 158] width 148 height 24
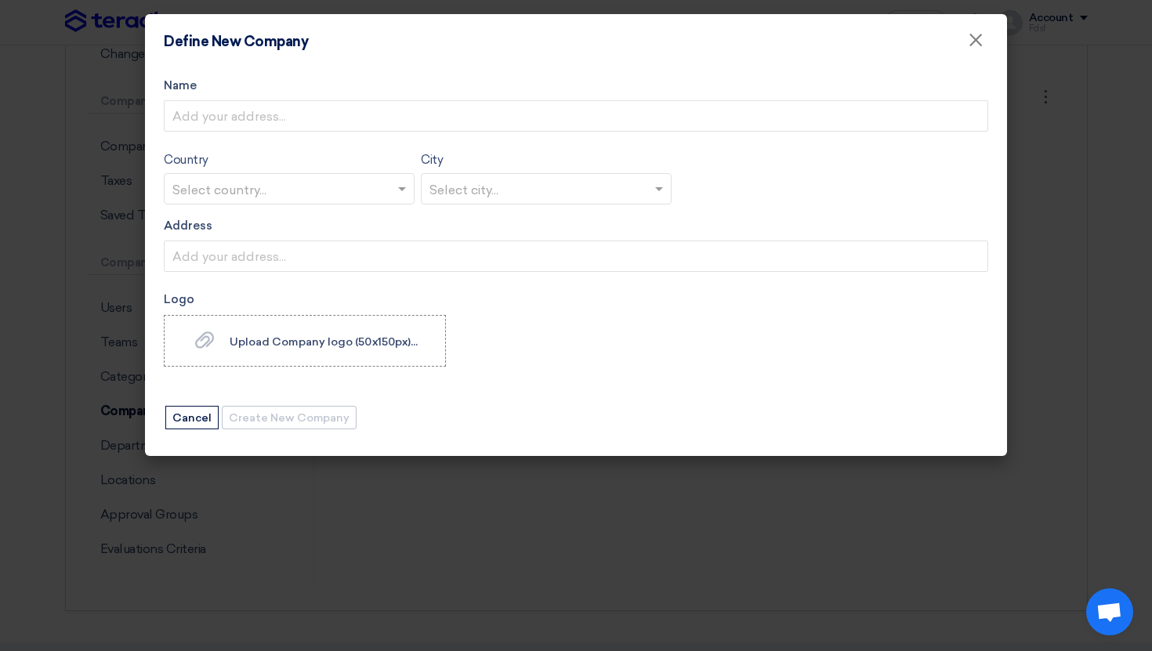
click at [300, 137] on form "Name Country Select country... City Select city... Address Logo Upload Company …" at bounding box center [576, 254] width 825 height 354
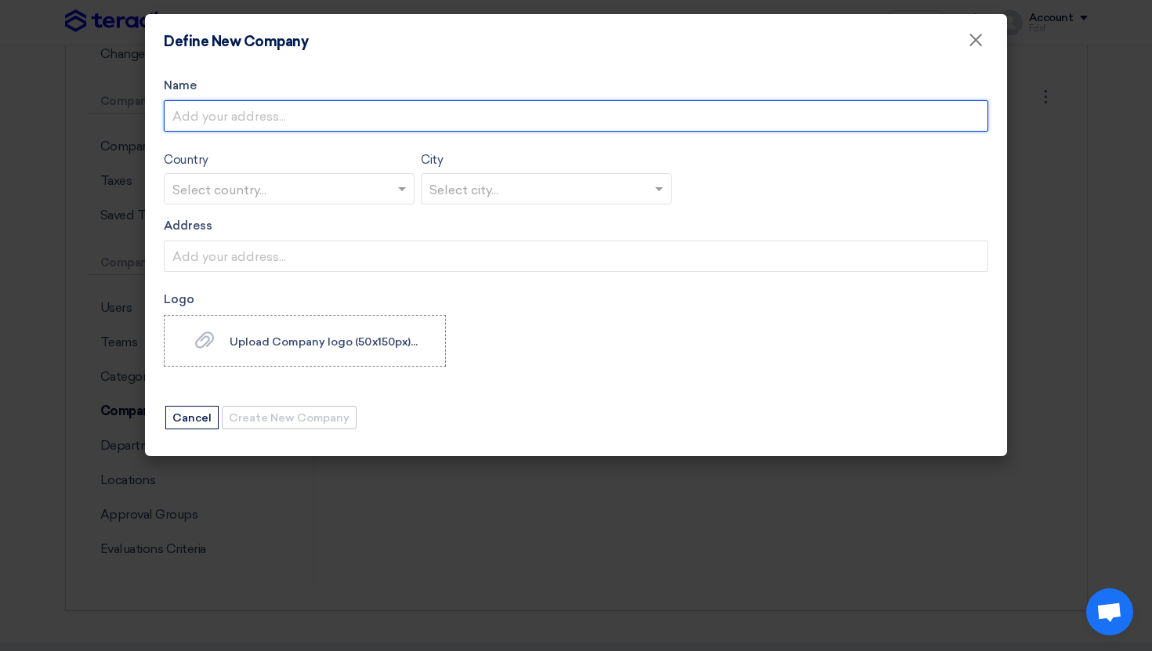
click at [291, 119] on input "Name" at bounding box center [576, 115] width 825 height 31
type input "Teradix"
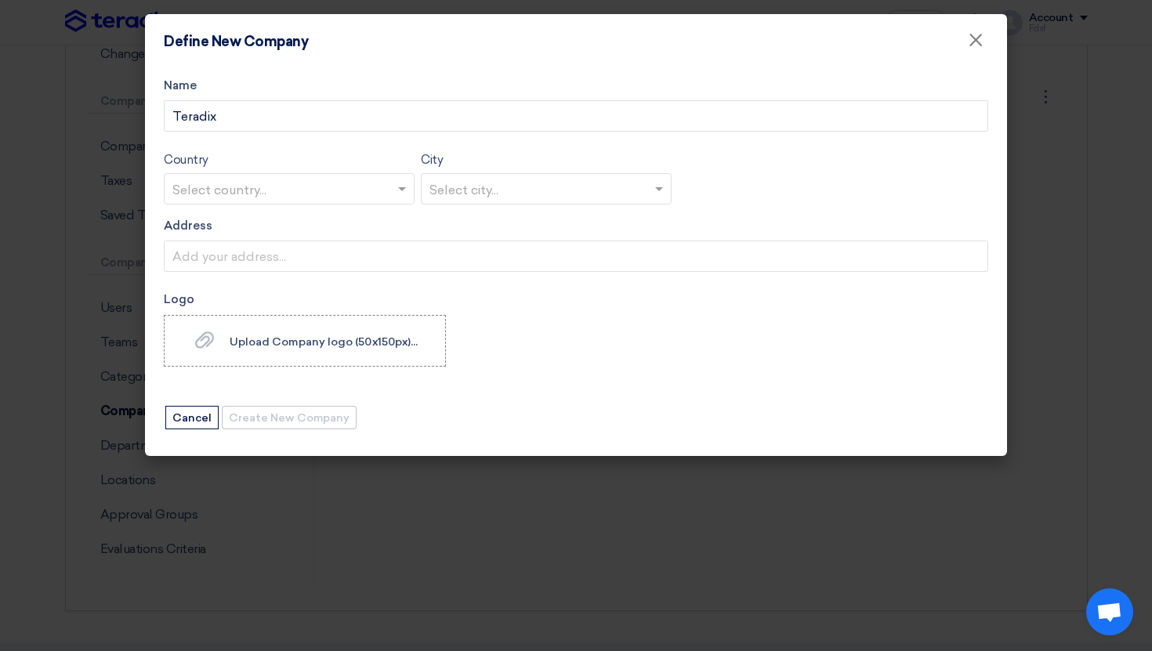
click at [294, 190] on input "text" at bounding box center [281, 190] width 218 height 26
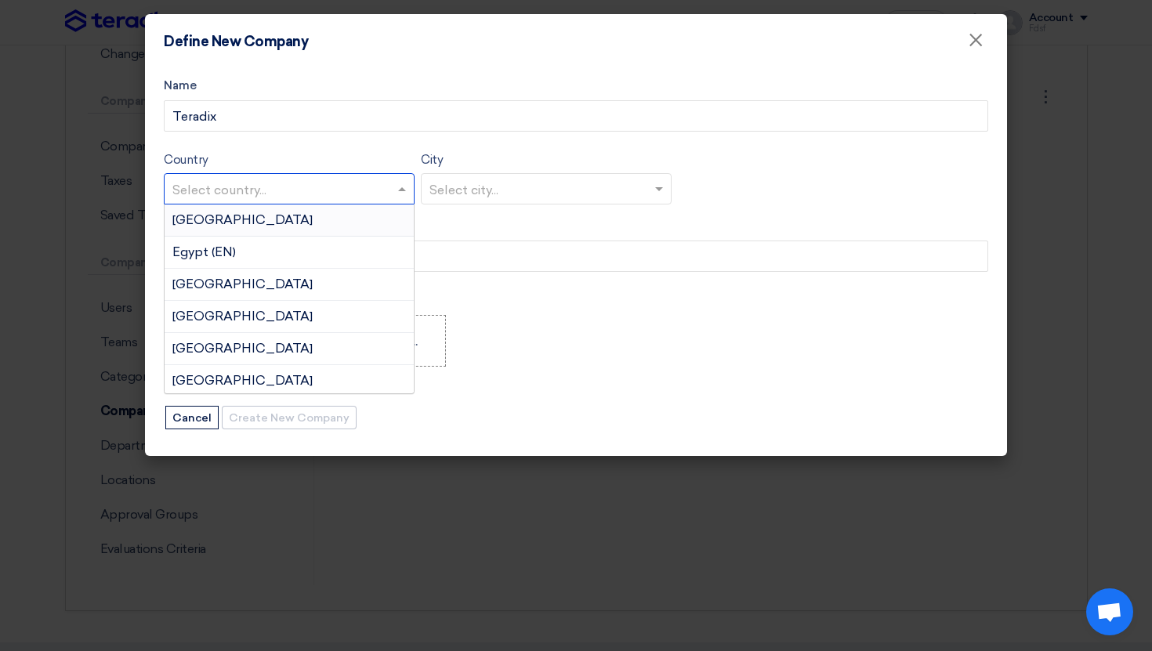
click at [284, 222] on div "[GEOGRAPHIC_DATA]" at bounding box center [289, 221] width 249 height 32
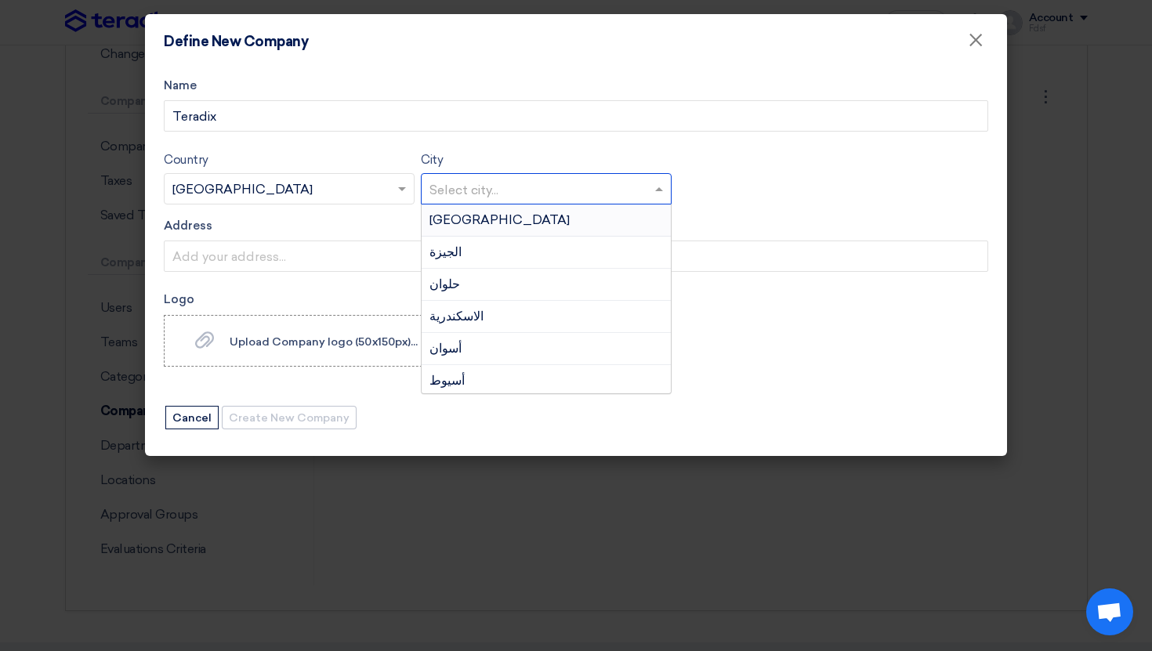
click at [540, 183] on input "text" at bounding box center [539, 190] width 218 height 26
click at [274, 186] on input "text" at bounding box center [281, 190] width 218 height 26
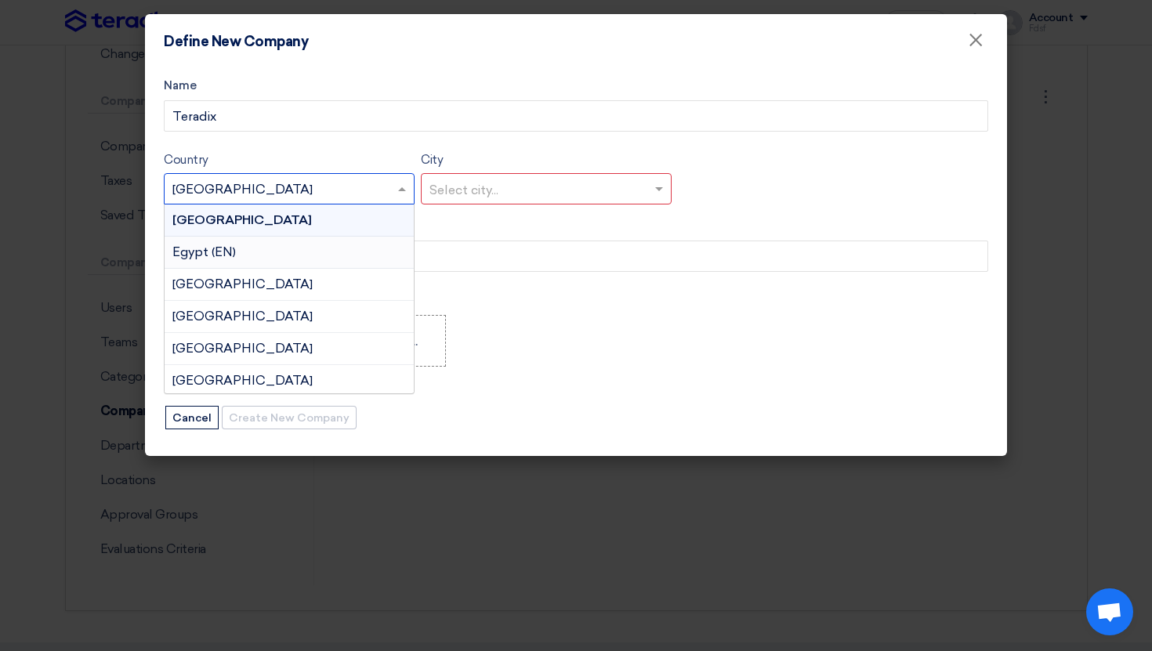
click at [270, 246] on div "Egypt (EN)" at bounding box center [289, 253] width 249 height 32
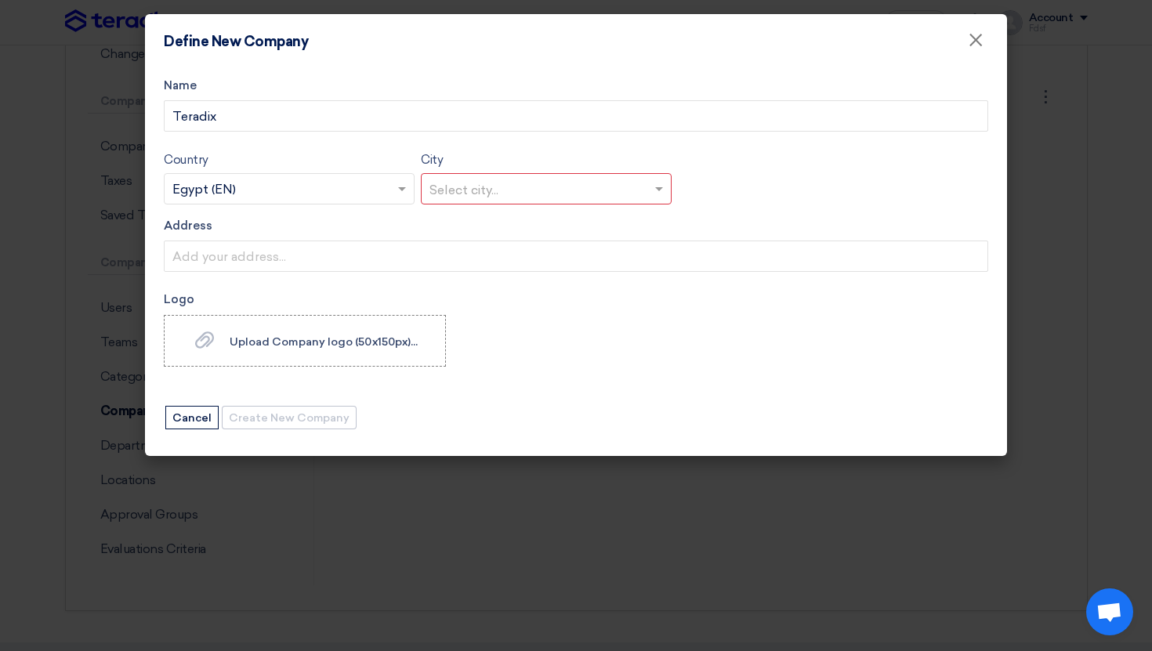
click at [478, 190] on input "text" at bounding box center [539, 190] width 218 height 26
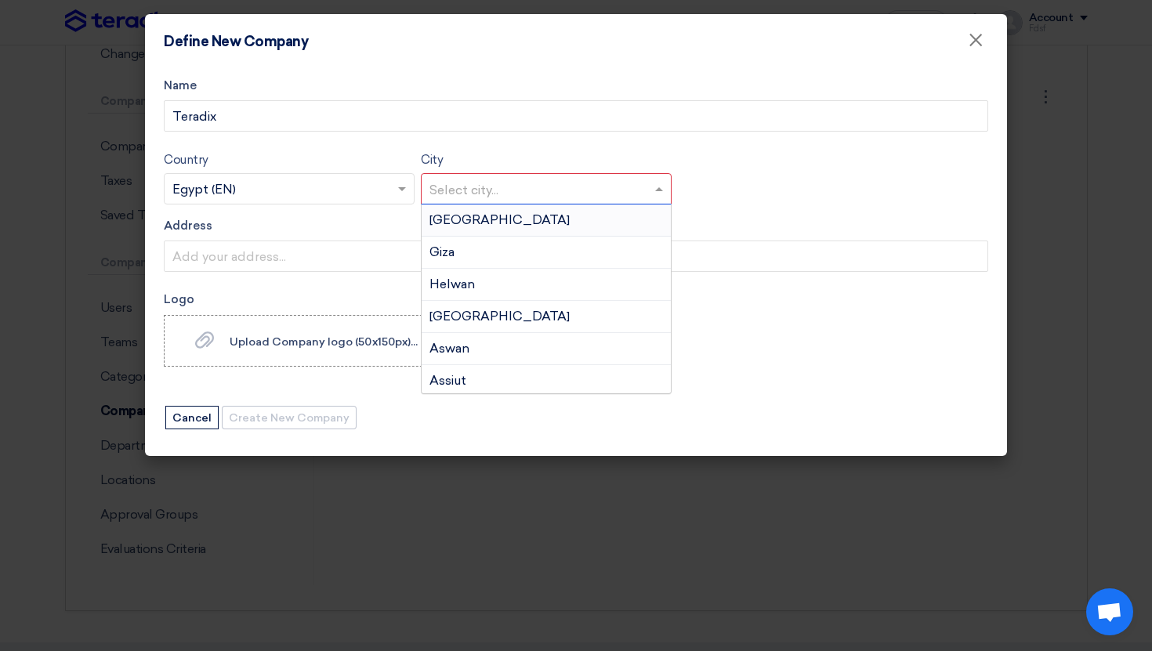
click at [471, 221] on div "[GEOGRAPHIC_DATA]" at bounding box center [546, 221] width 249 height 32
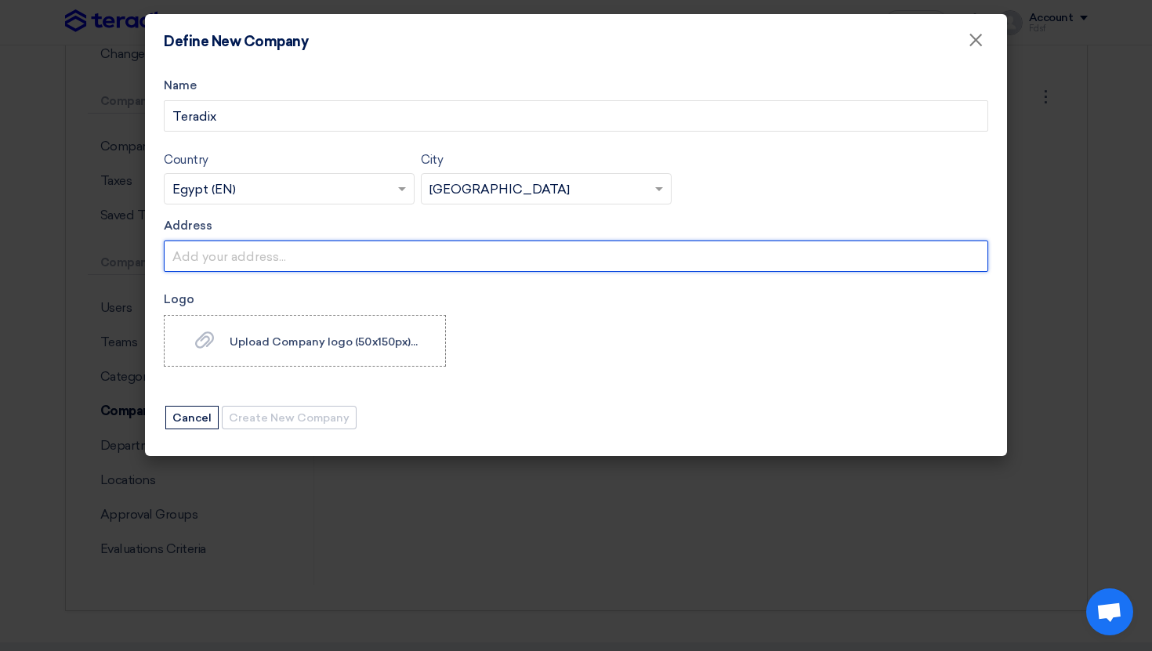
click at [272, 255] on input "Address" at bounding box center [576, 256] width 825 height 31
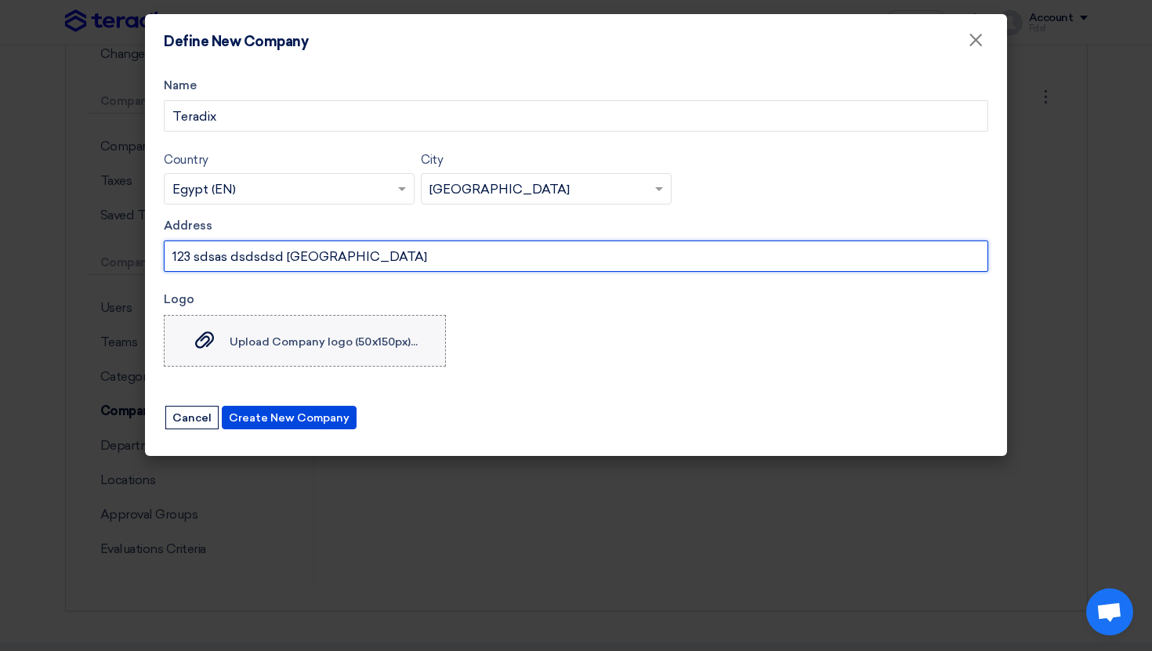
type input "123 sdsas dsdsdsd [GEOGRAPHIC_DATA]"
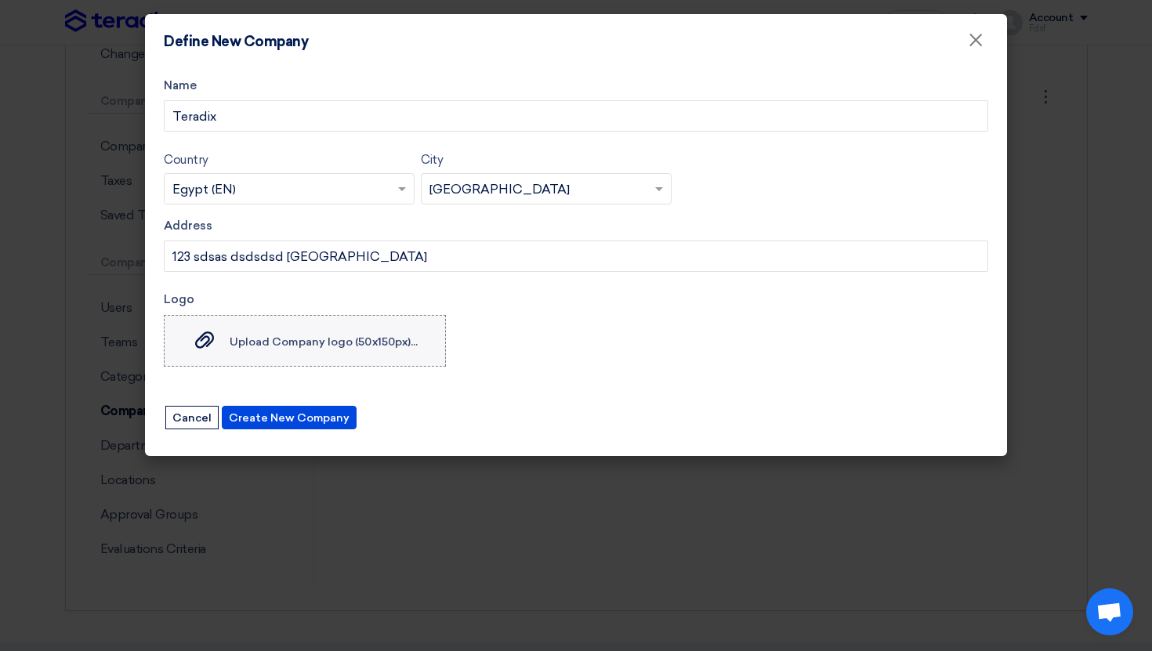
click at [299, 358] on label "Upload Company logo (50x150px)... Upload Company logo (50x150px)..." at bounding box center [305, 341] width 282 height 52
click at [0, 0] on input "Upload Company logo (50x150px)... Upload Company logo (50x150px)..." at bounding box center [0, 0] width 0 height 0
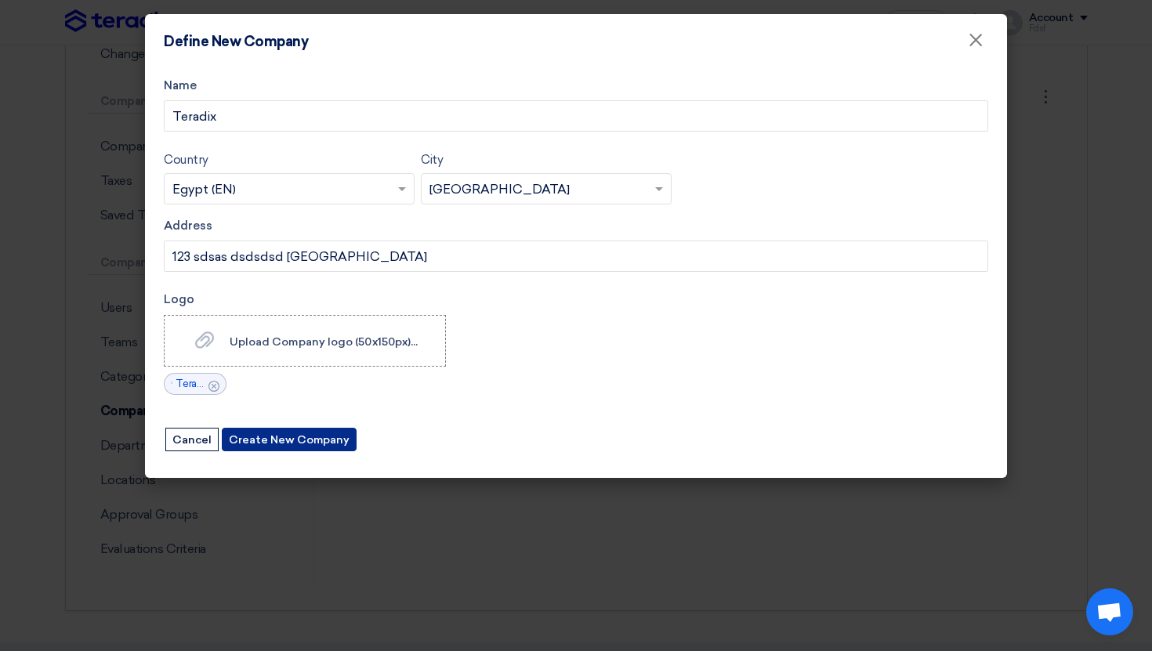
click at [304, 433] on button "Create New Company" at bounding box center [289, 440] width 135 height 24
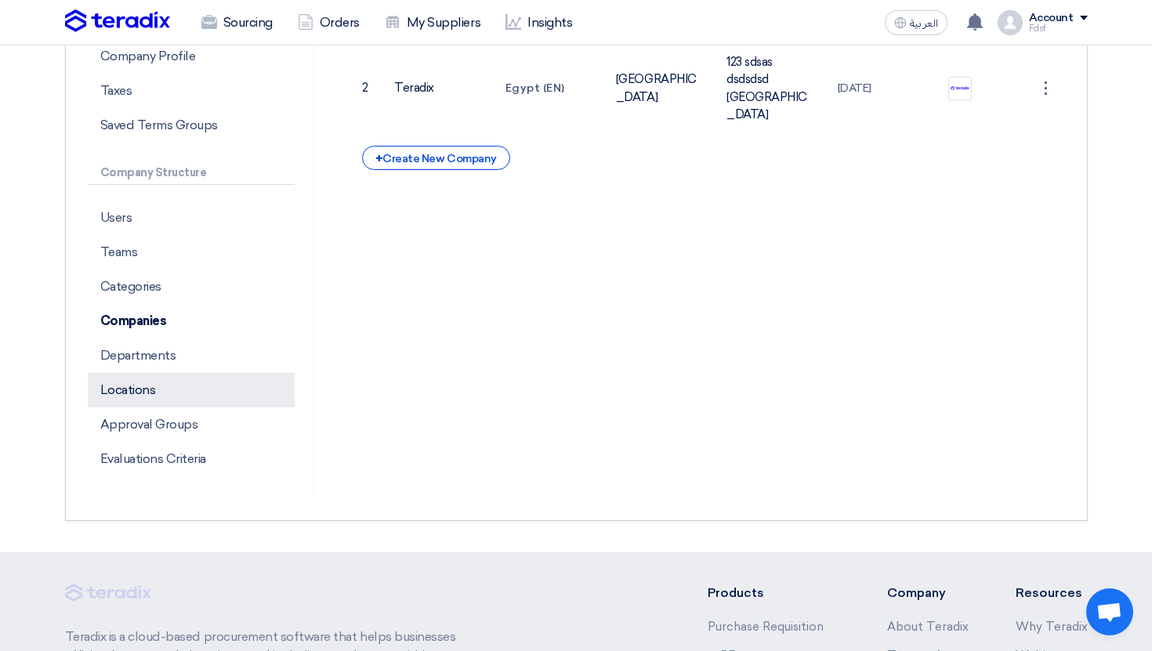
scroll to position [324, 0]
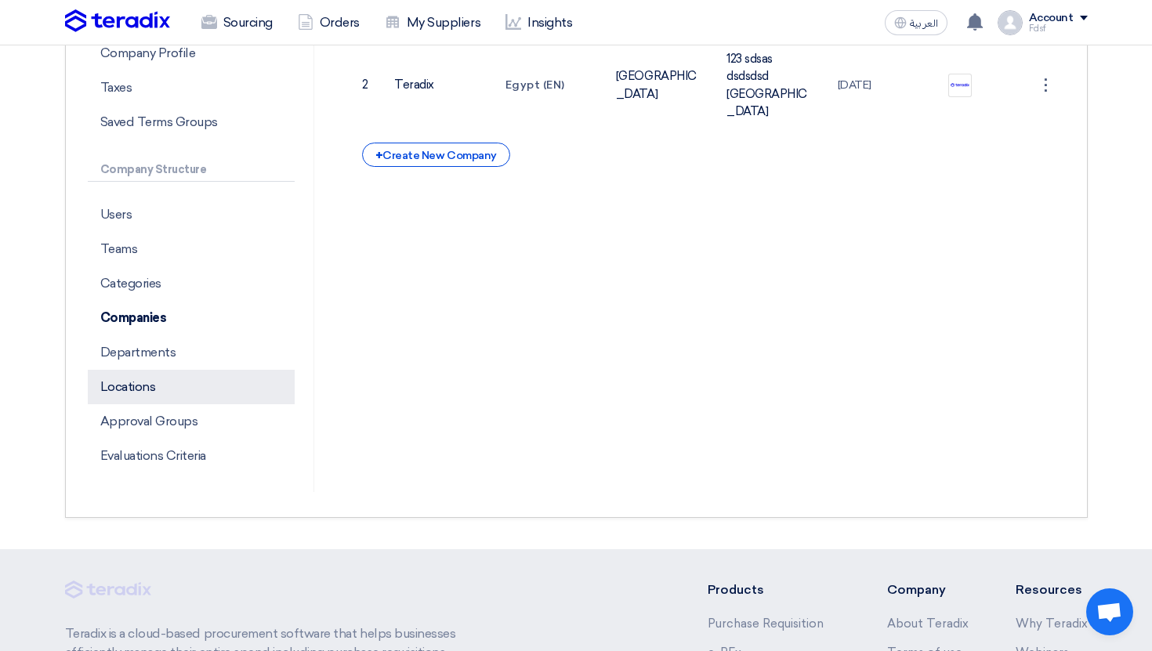
click at [262, 381] on p "Locations" at bounding box center [191, 387] width 207 height 34
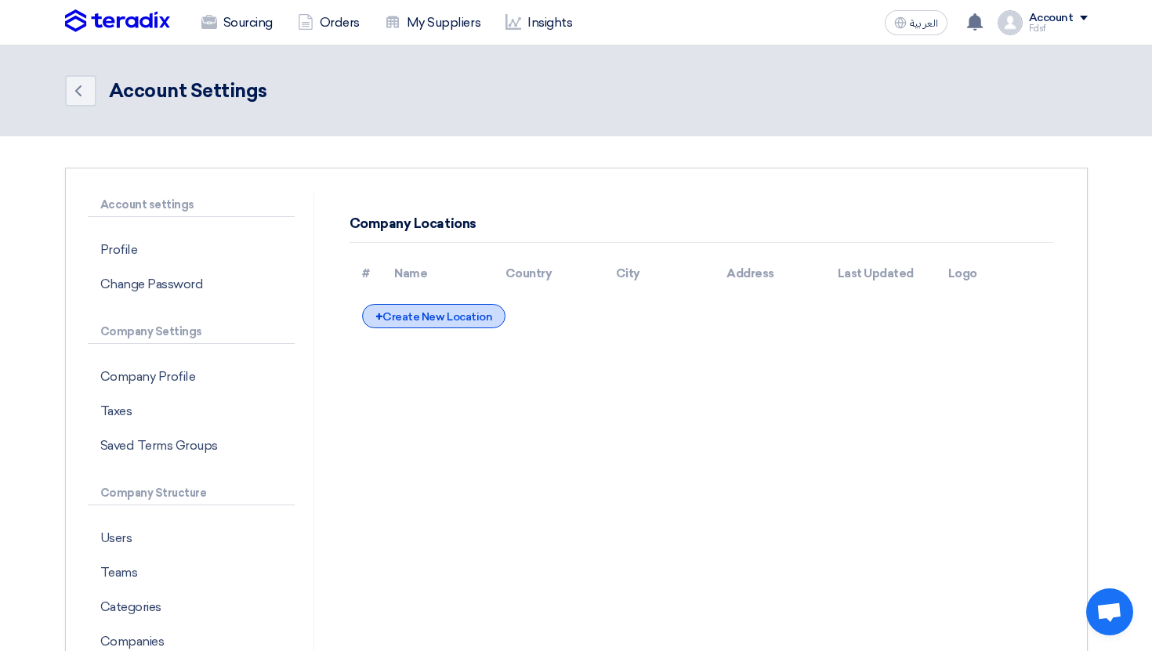
click at [415, 327] on div "+ Create New Location" at bounding box center [433, 316] width 143 height 24
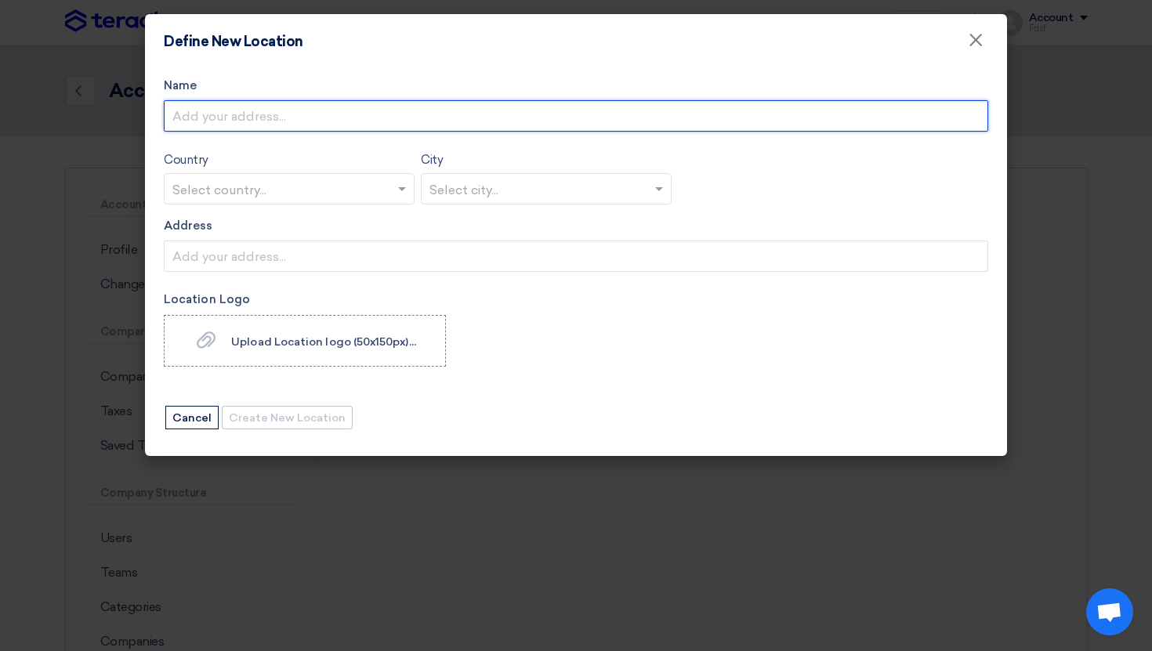
click at [278, 127] on input "Name" at bounding box center [576, 115] width 825 height 31
type input "Main"
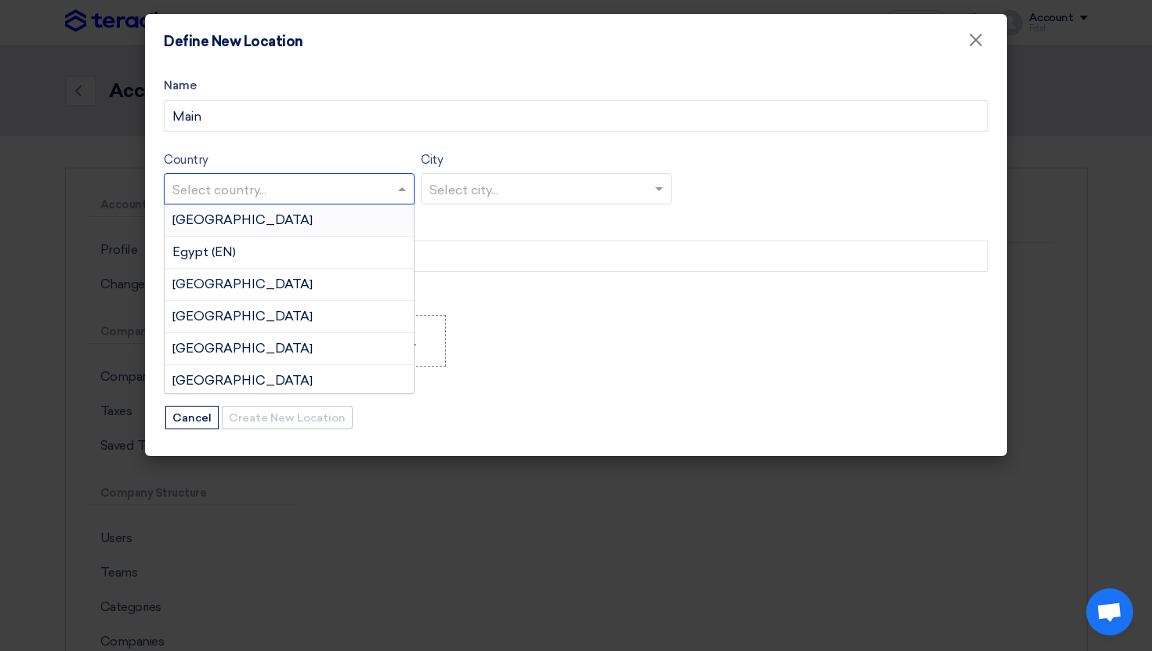
click at [274, 198] on input "text" at bounding box center [281, 190] width 218 height 26
click at [272, 221] on div "[GEOGRAPHIC_DATA]" at bounding box center [289, 221] width 249 height 32
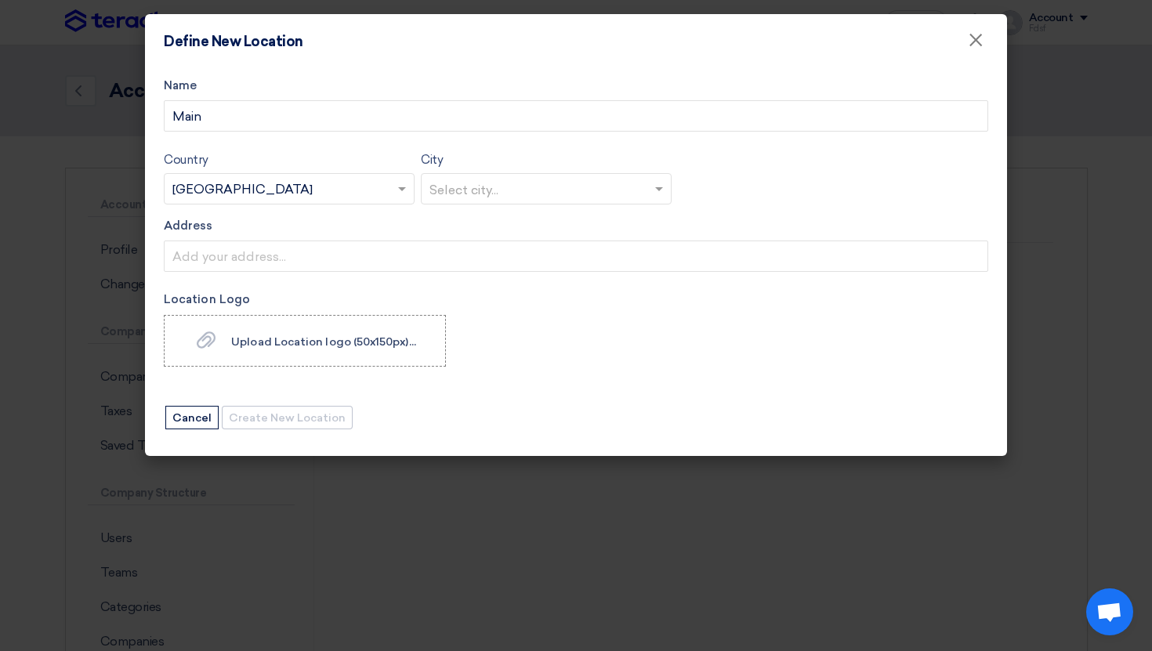
click at [281, 190] on input "text" at bounding box center [281, 190] width 218 height 26
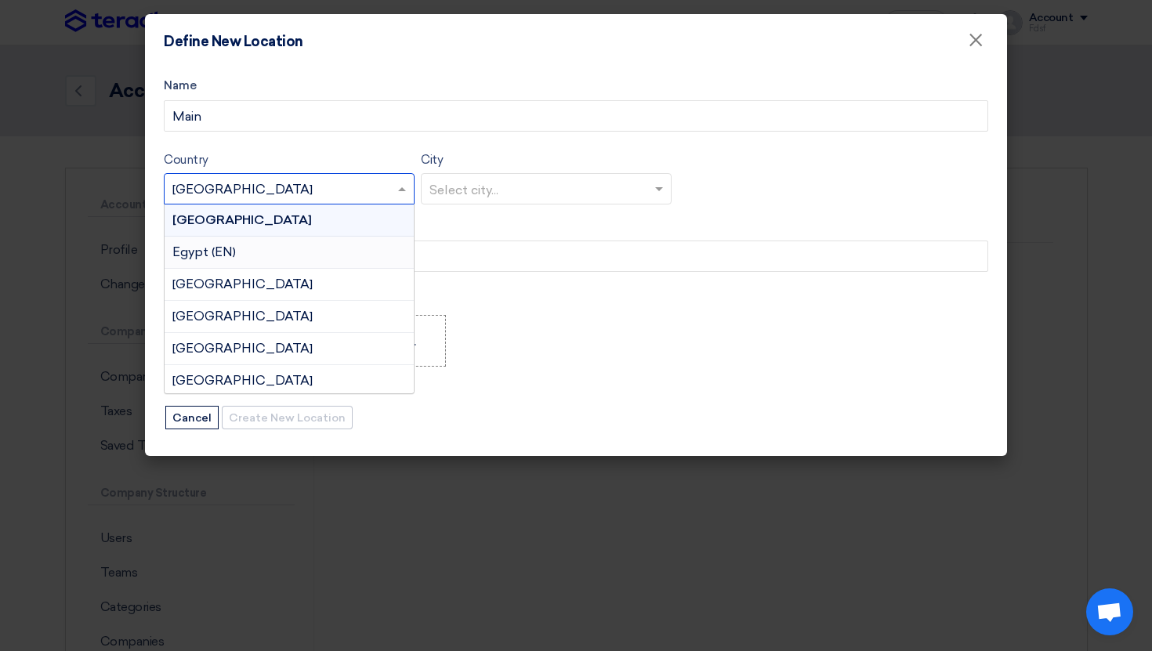
click at [271, 245] on div "Egypt (EN)" at bounding box center [289, 253] width 249 height 32
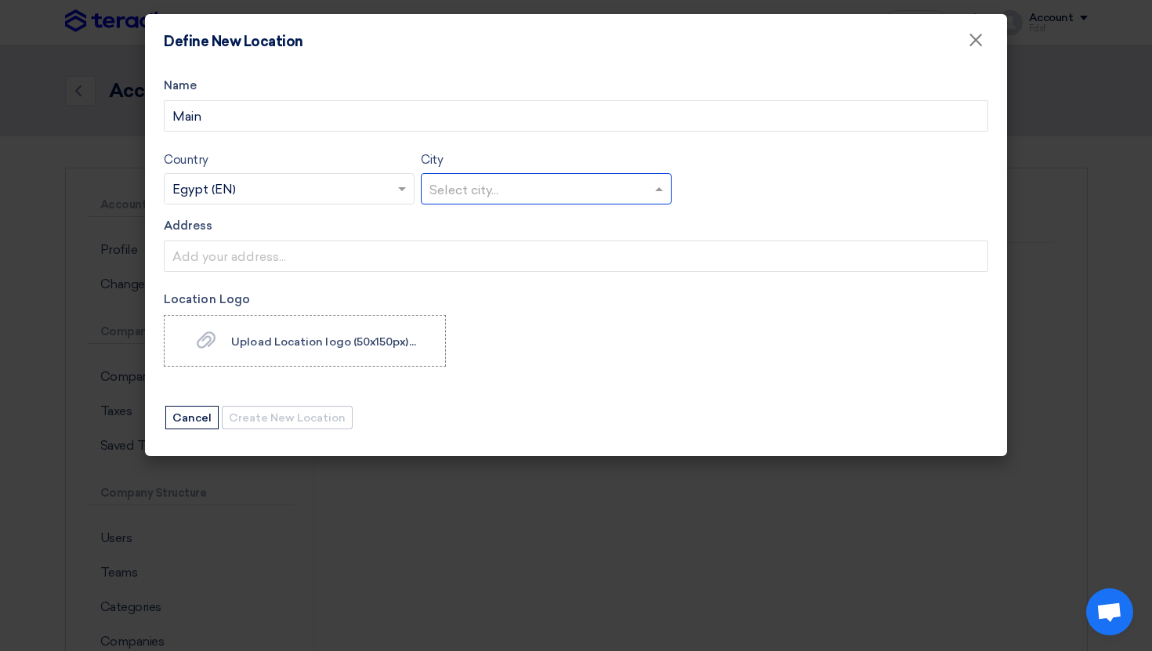
click at [452, 192] on input "text" at bounding box center [539, 190] width 218 height 26
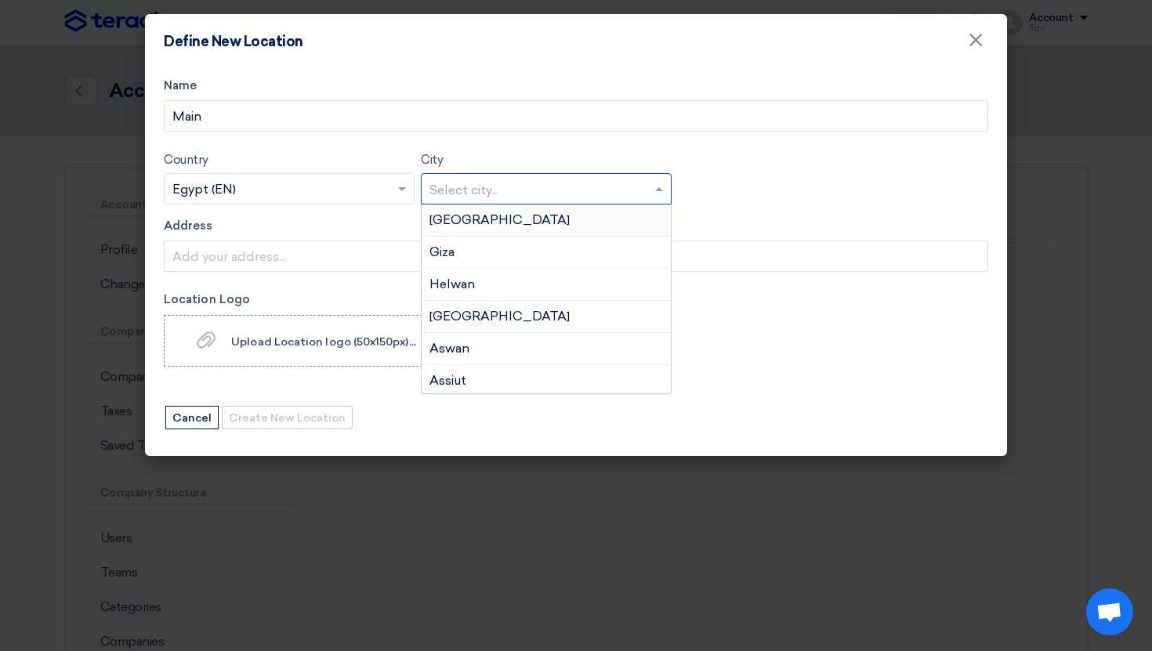
click at [452, 226] on span "[GEOGRAPHIC_DATA]" at bounding box center [500, 219] width 140 height 15
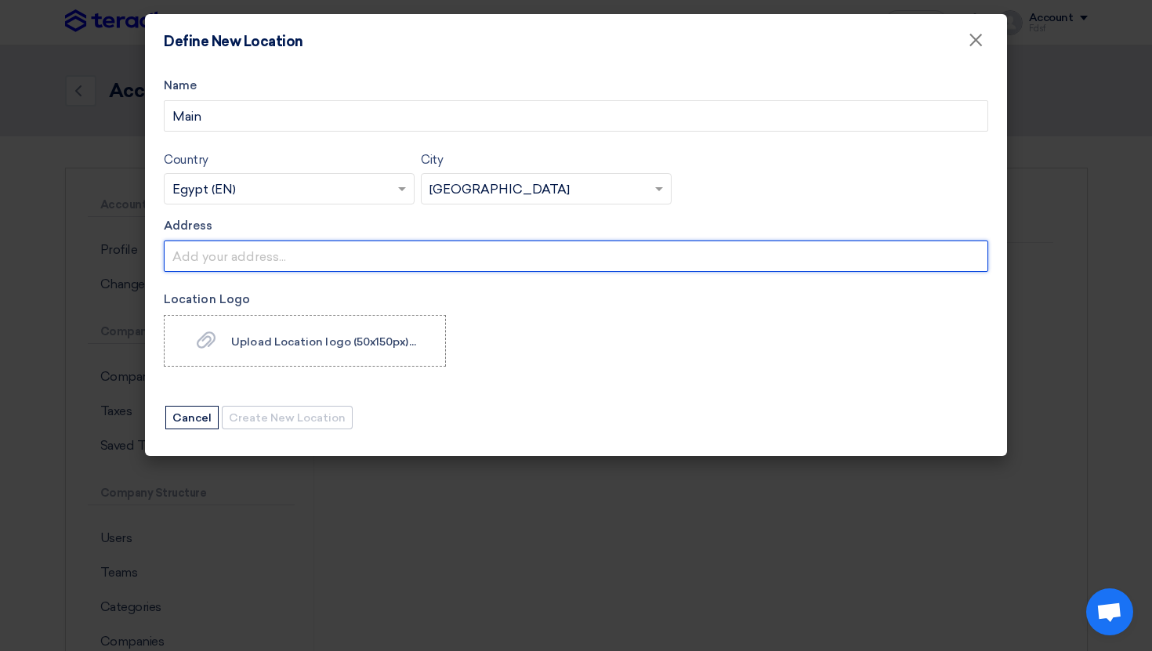
click at [230, 246] on input "Address" at bounding box center [576, 256] width 825 height 31
type input "123 432423434434"
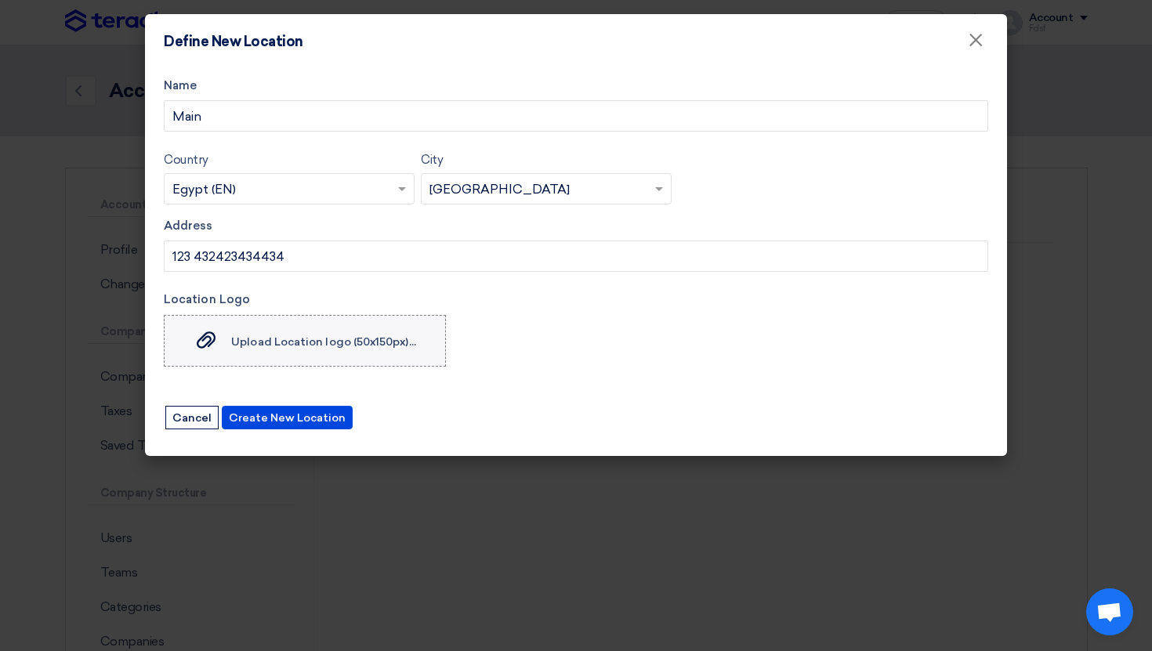
click at [302, 324] on label "Upload Location logo (50x150px)... Upload Location logo (50x150px)..." at bounding box center [305, 341] width 282 height 52
click at [0, 0] on input "Upload Location logo (50x150px)... Upload Location logo (50x150px)..." at bounding box center [0, 0] width 0 height 0
click at [280, 414] on button "Create New Location" at bounding box center [287, 418] width 131 height 24
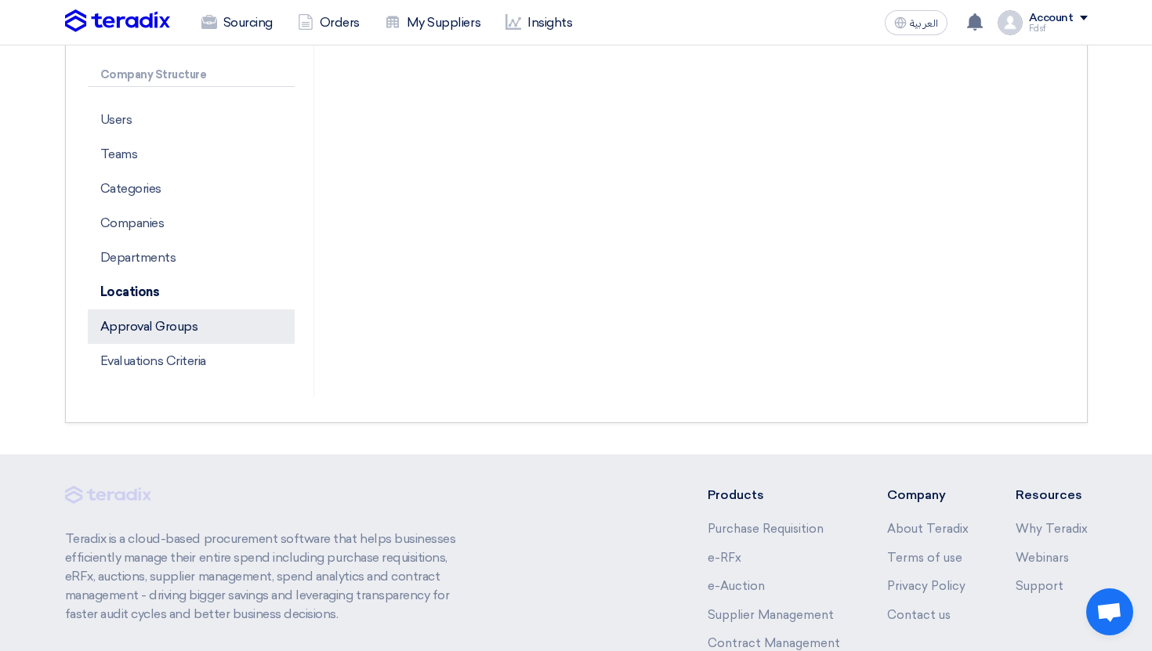
scroll to position [396, 0]
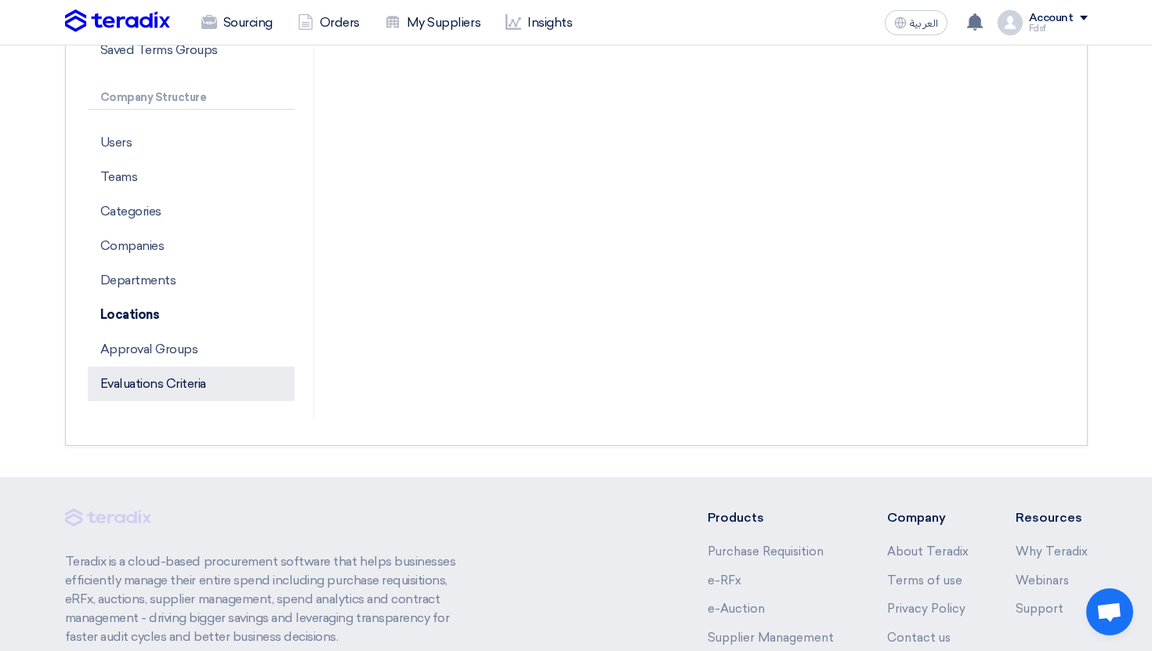
click at [204, 374] on p "Evaluations Criteria" at bounding box center [191, 384] width 207 height 34
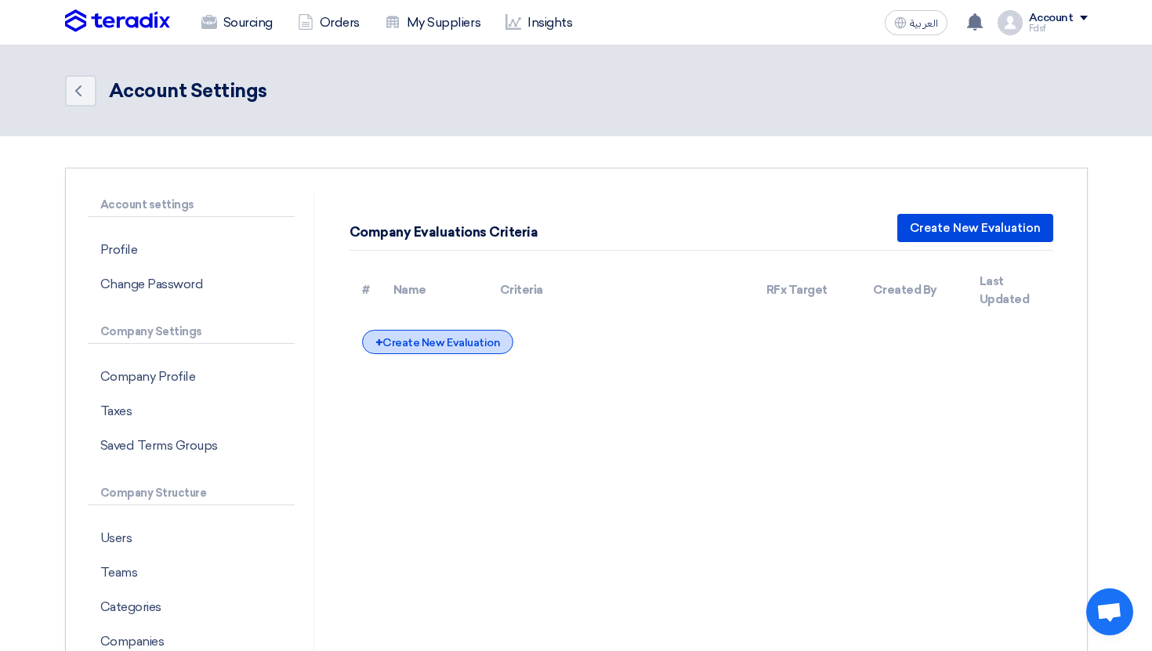
click at [447, 353] on div "+ Create New Evaluation" at bounding box center [437, 342] width 151 height 24
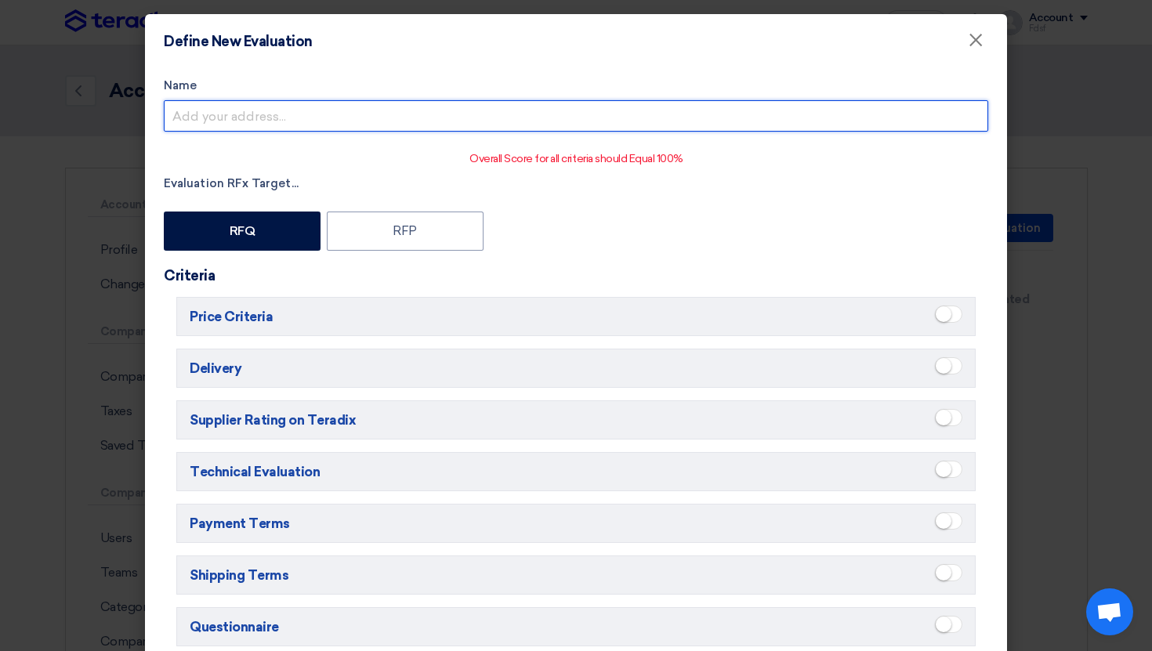
click at [270, 117] on input "Name" at bounding box center [576, 115] width 825 height 31
type input "Main"
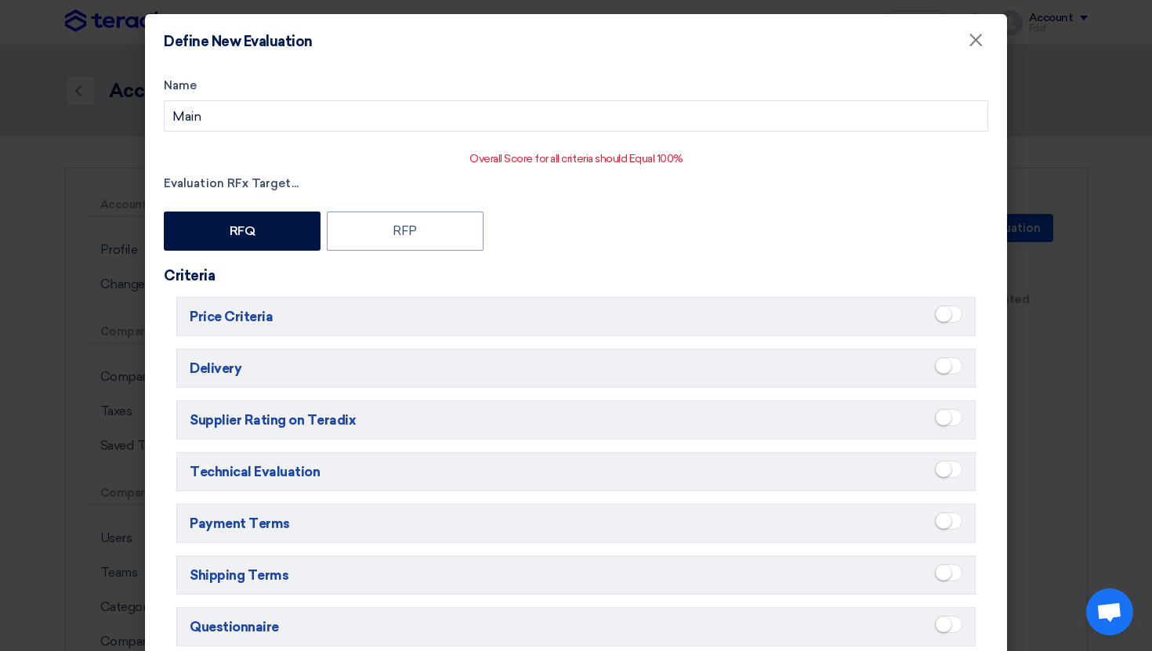
click at [956, 306] on ui-switch at bounding box center [948, 317] width 27 height 22
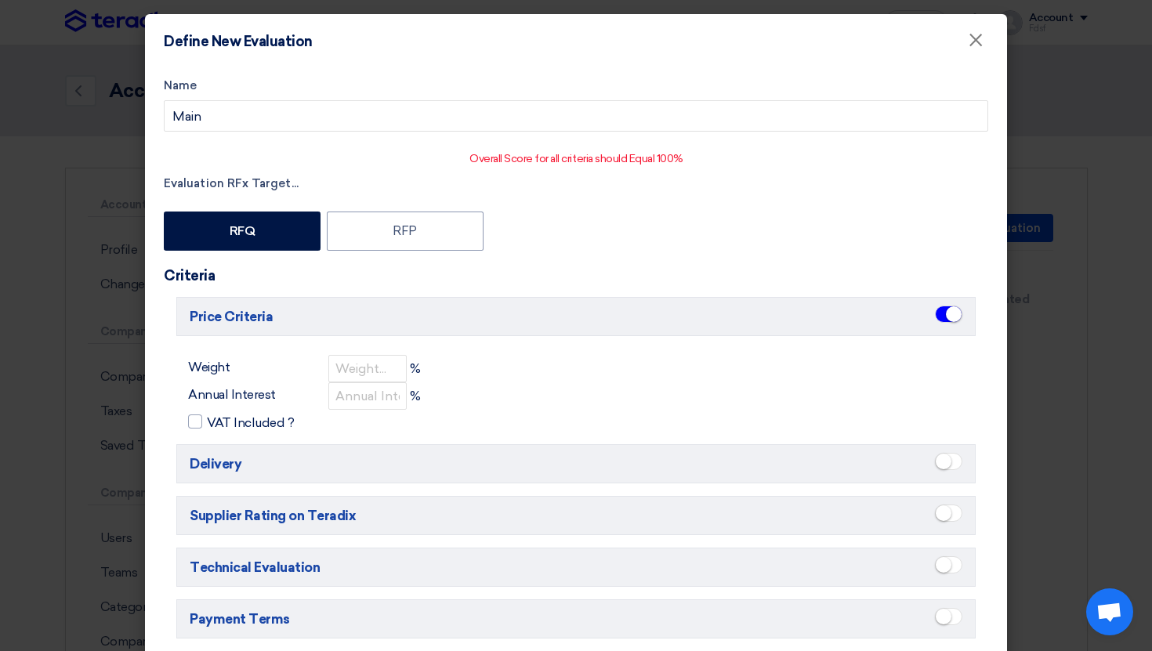
click at [950, 315] on small at bounding box center [954, 315] width 16 height 16
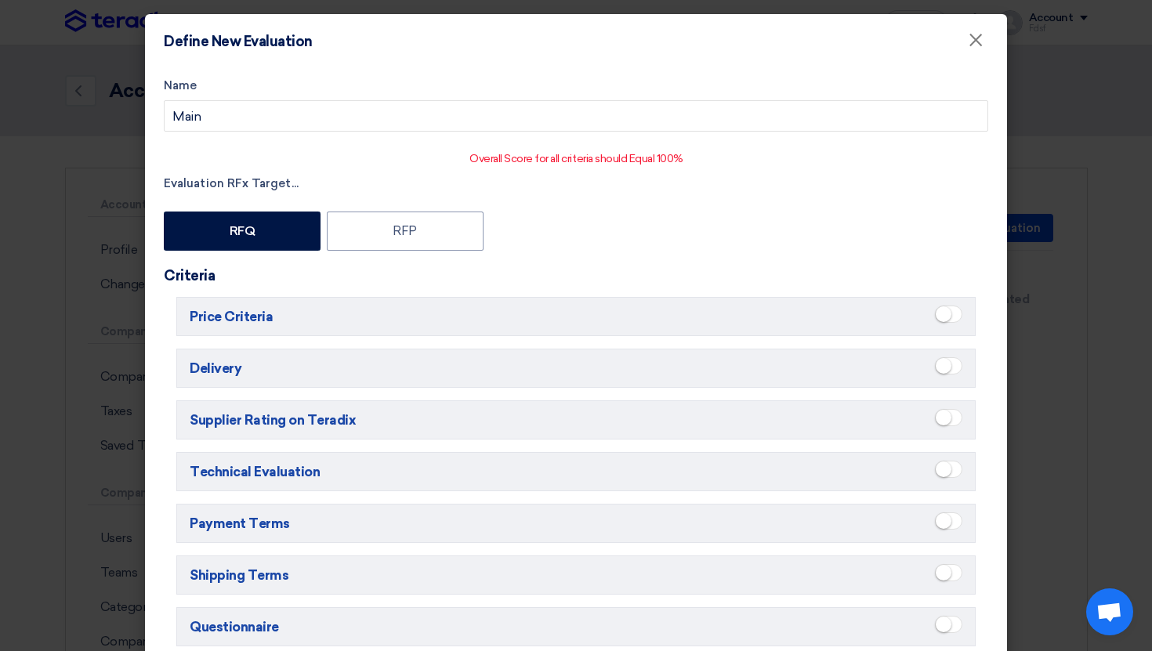
click at [975, 314] on h5 "Price Criteria" at bounding box center [576, 316] width 800 height 39
click at [958, 314] on span at bounding box center [948, 314] width 27 height 17
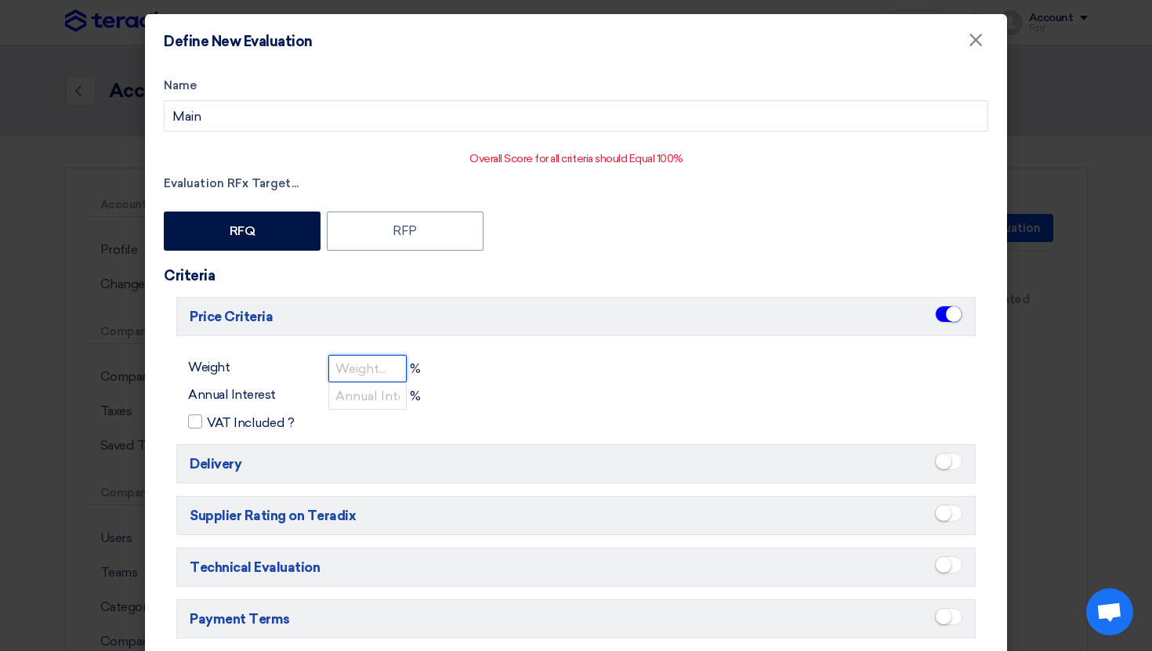
click at [364, 361] on input "number" at bounding box center [367, 368] width 78 height 27
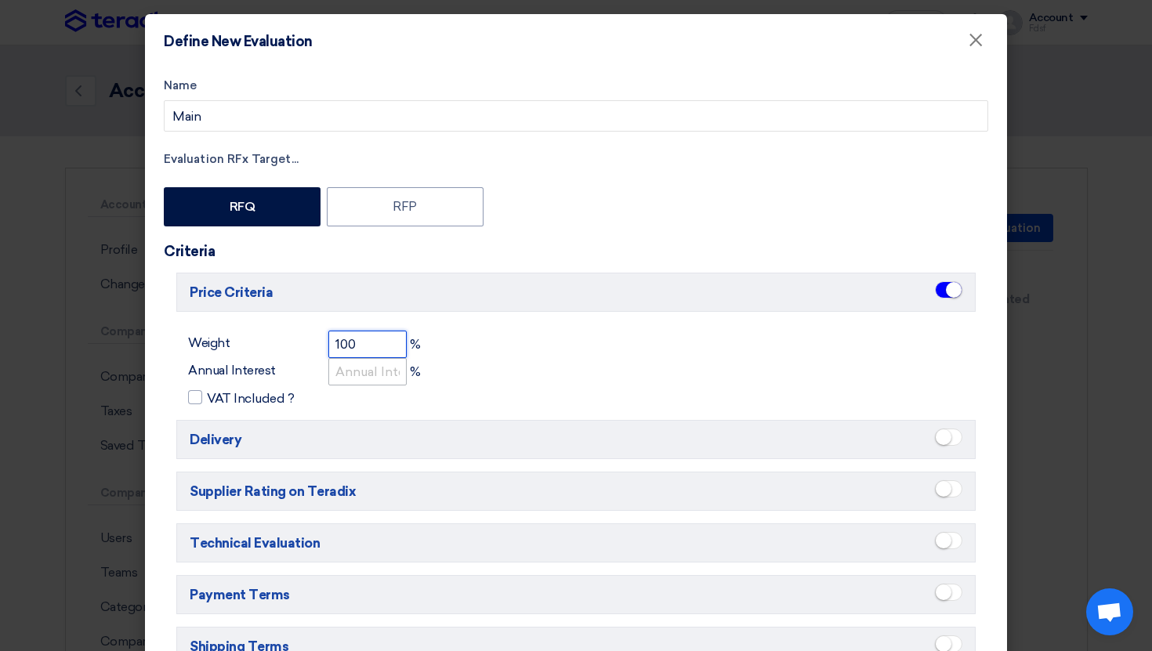
type input "100"
click at [361, 369] on input "number" at bounding box center [367, 371] width 78 height 27
type input "0"
click at [249, 398] on span "VAT Included ?" at bounding box center [250, 399] width 87 height 19
click at [217, 398] on input "VAT Included ?" at bounding box center [212, 394] width 10 height 10
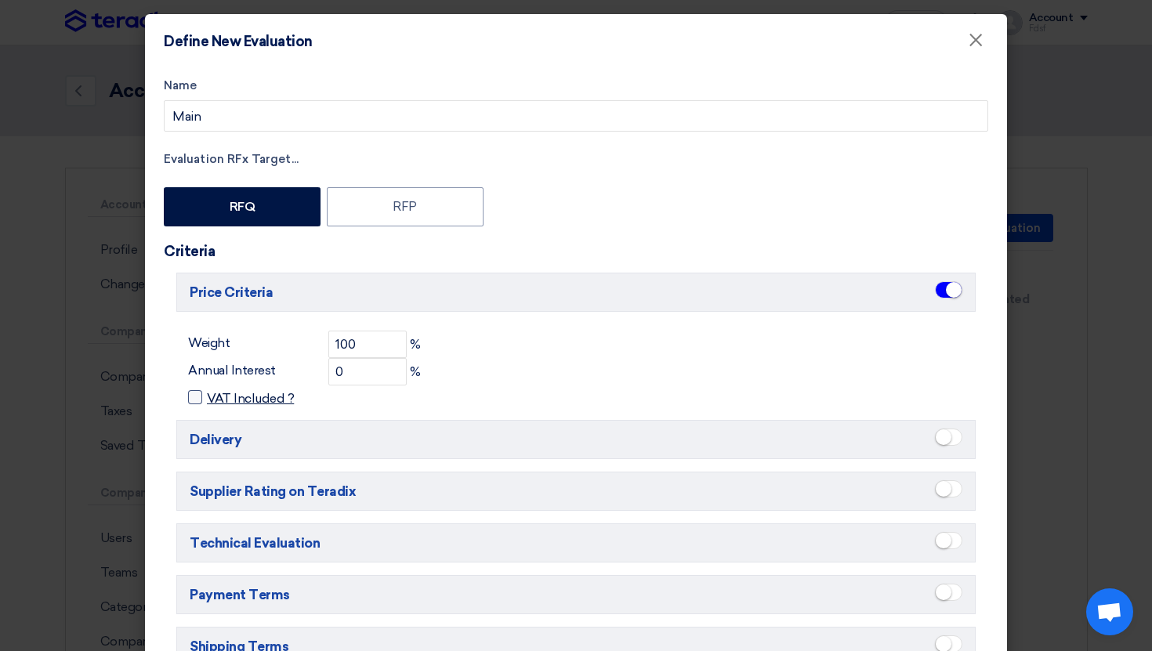
checkbox input "true"
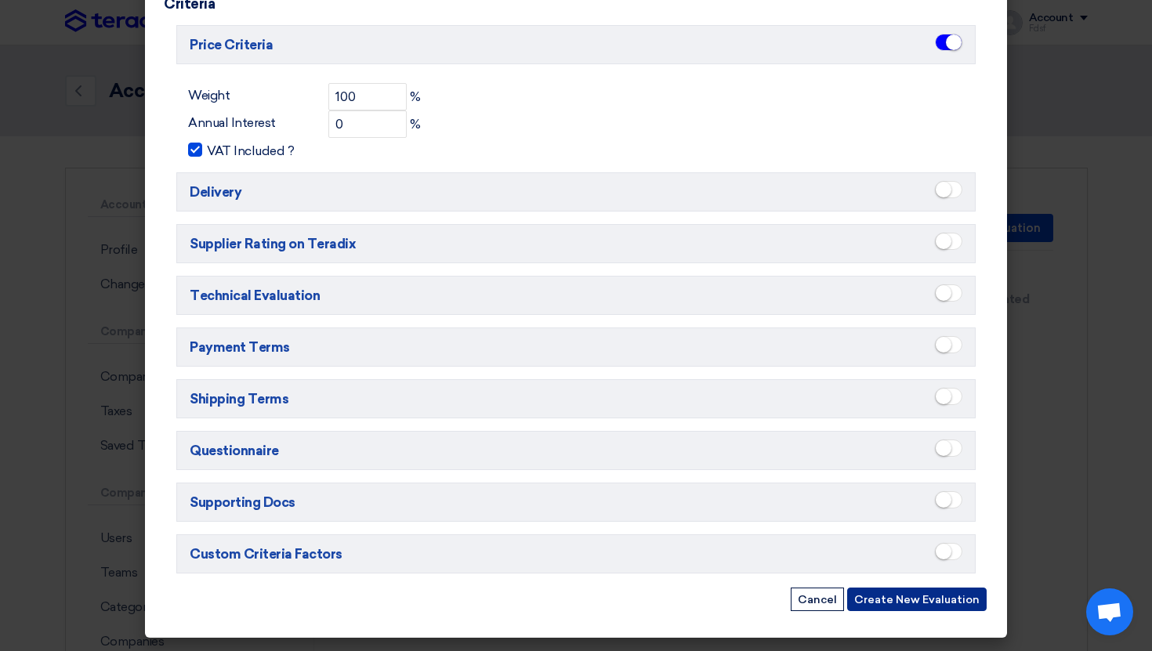
click at [902, 599] on button "Create New Evaluation" at bounding box center [917, 600] width 140 height 24
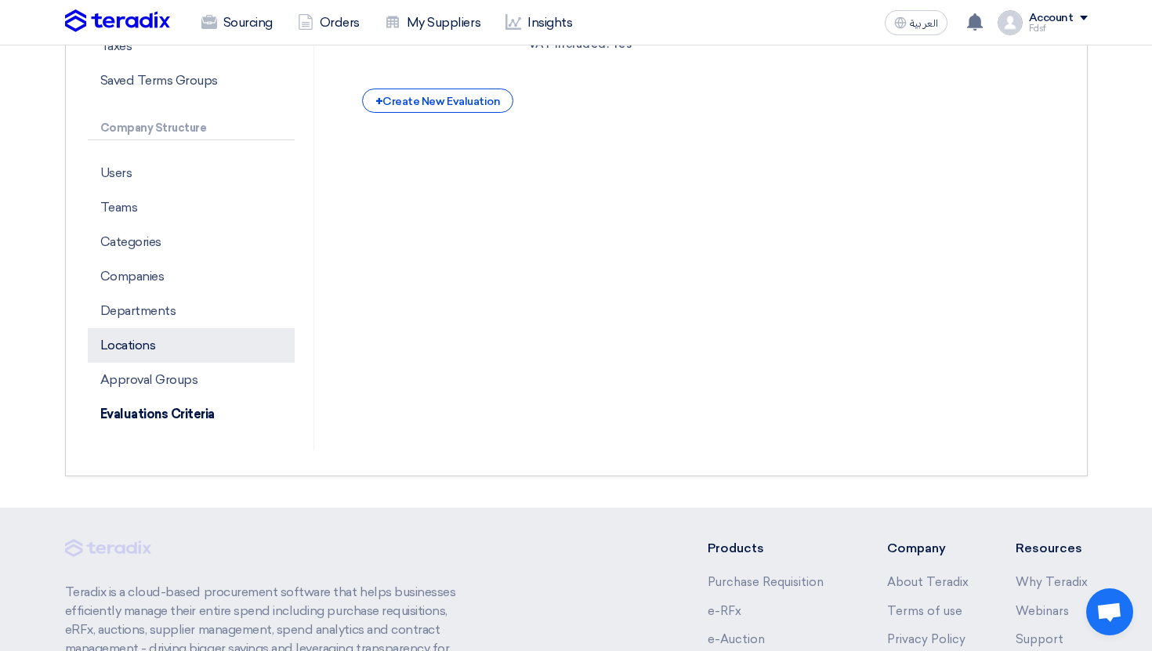
scroll to position [261, 0]
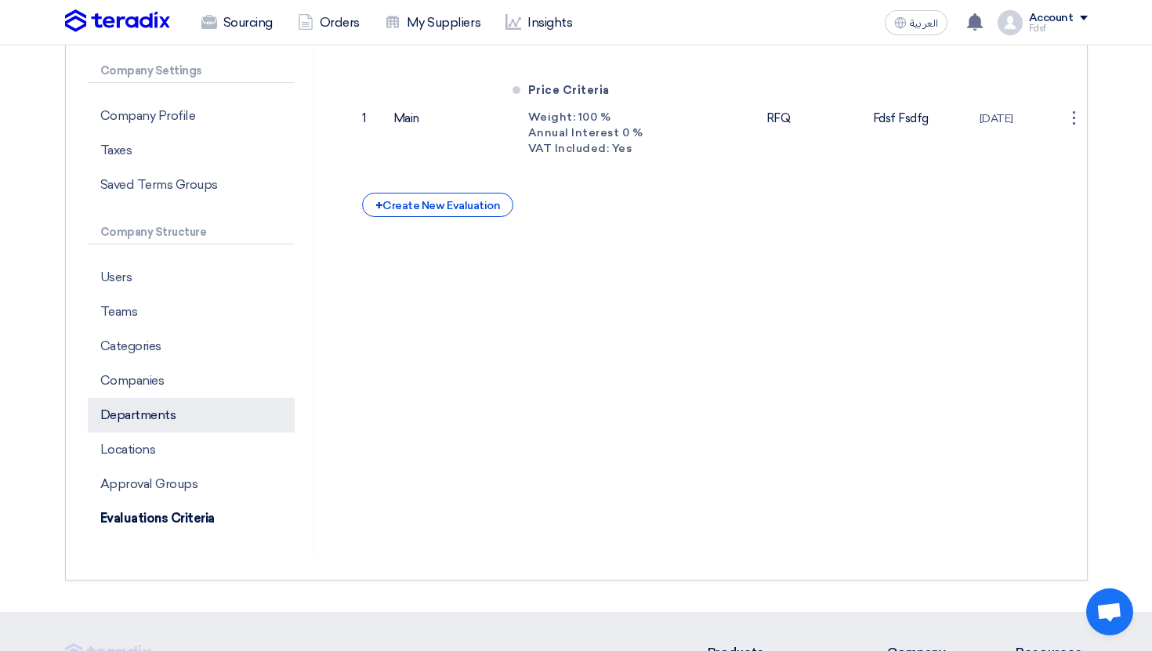
click at [180, 406] on p "Departments" at bounding box center [191, 415] width 207 height 34
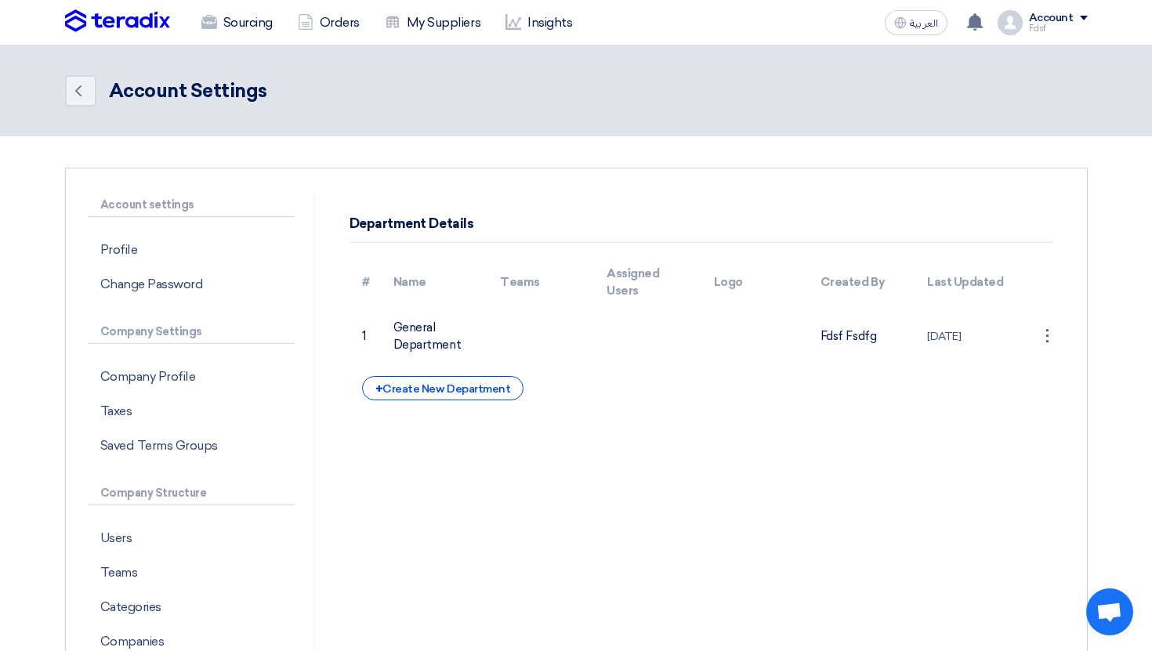
click at [431, 374] on div "# Name Teams Assigned Users Logo Created By Last Updated 1 General Department F…" at bounding box center [702, 328] width 704 height 145
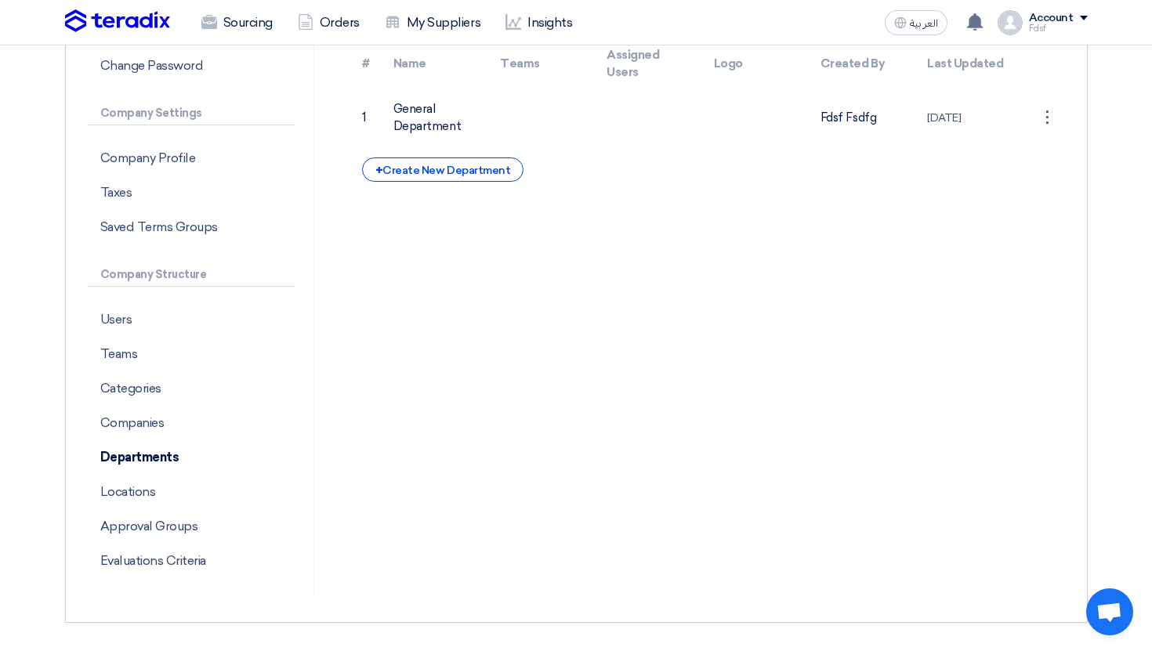
scroll to position [246, 0]
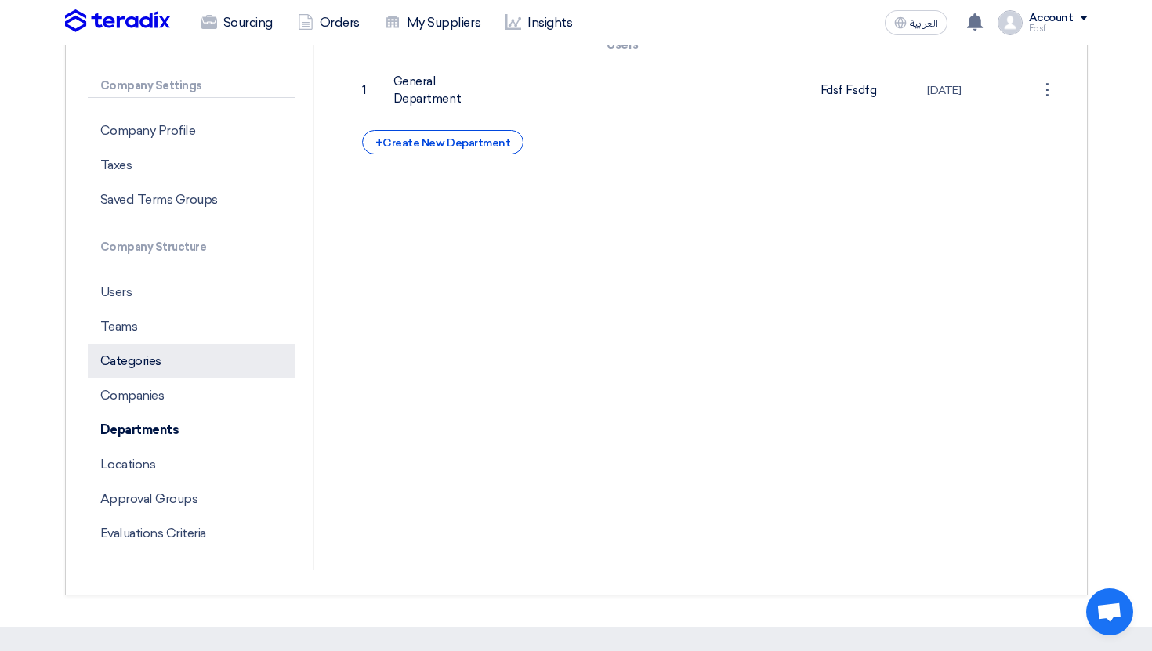
click at [171, 369] on p "Categories" at bounding box center [191, 361] width 207 height 34
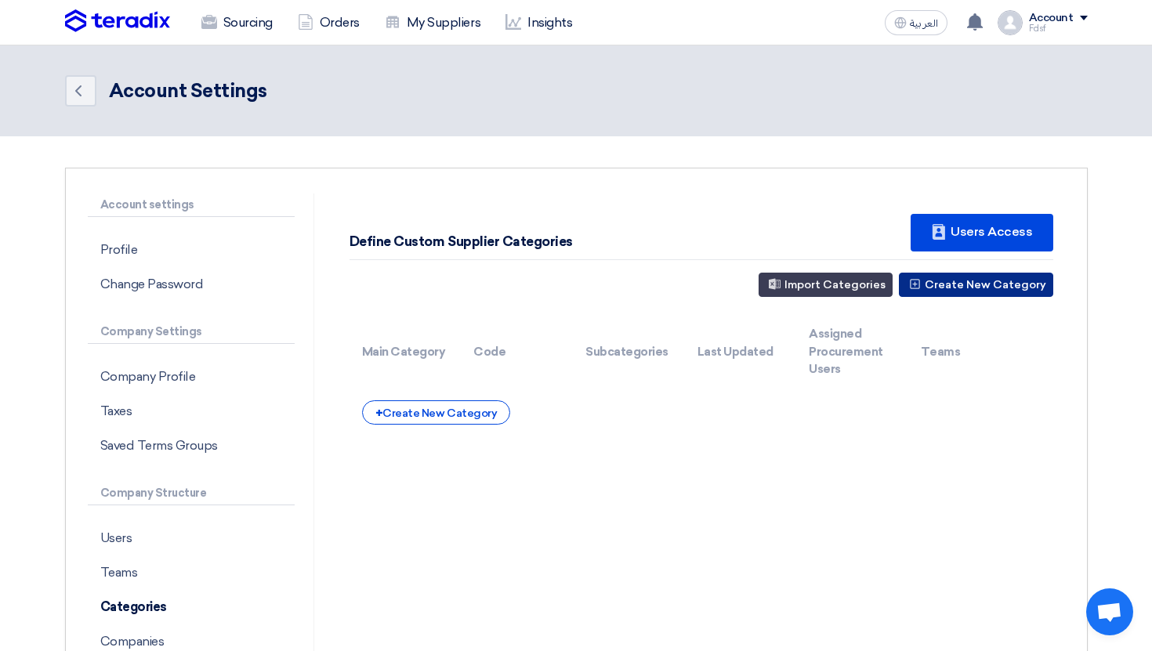
click at [963, 290] on button "Create New Category" at bounding box center [976, 285] width 154 height 24
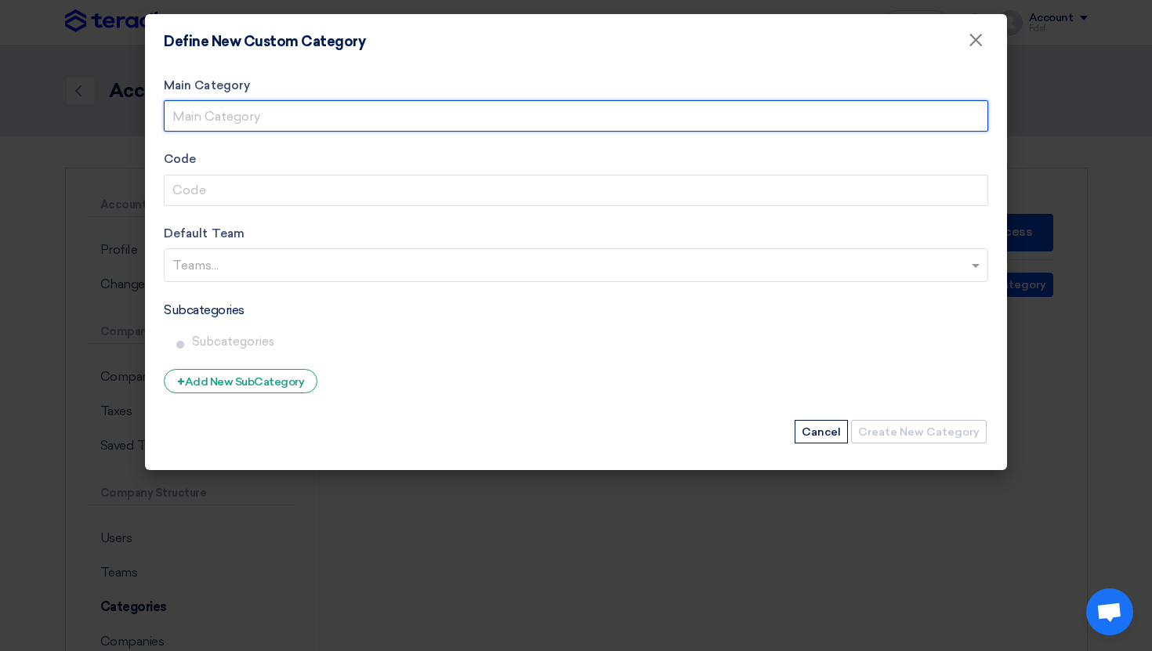
click at [281, 115] on input "Main Category" at bounding box center [576, 115] width 825 height 31
type input "IT"
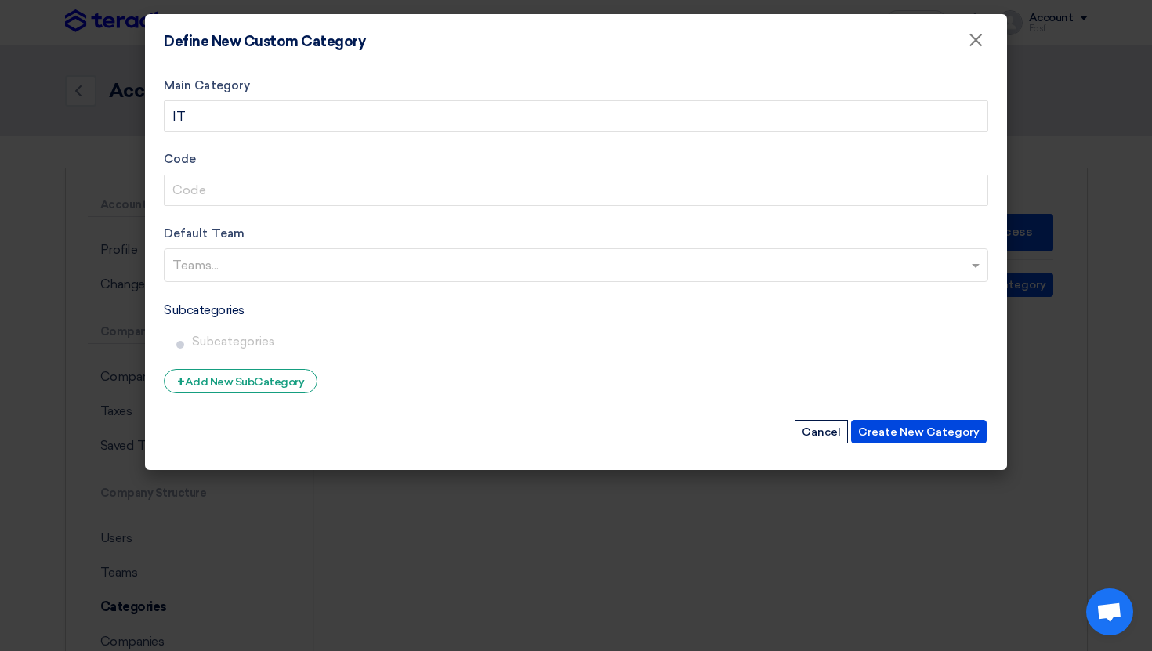
click at [238, 259] on input "text" at bounding box center [577, 267] width 811 height 26
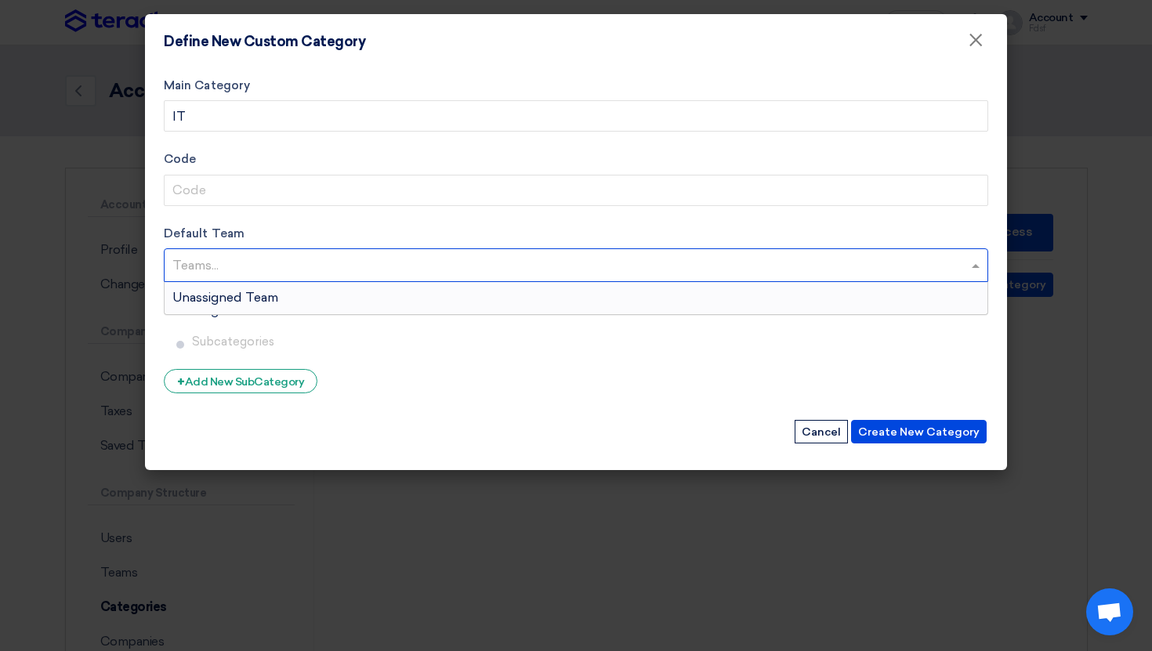
click at [257, 290] on span "Unassigned Team" at bounding box center [225, 297] width 106 height 15
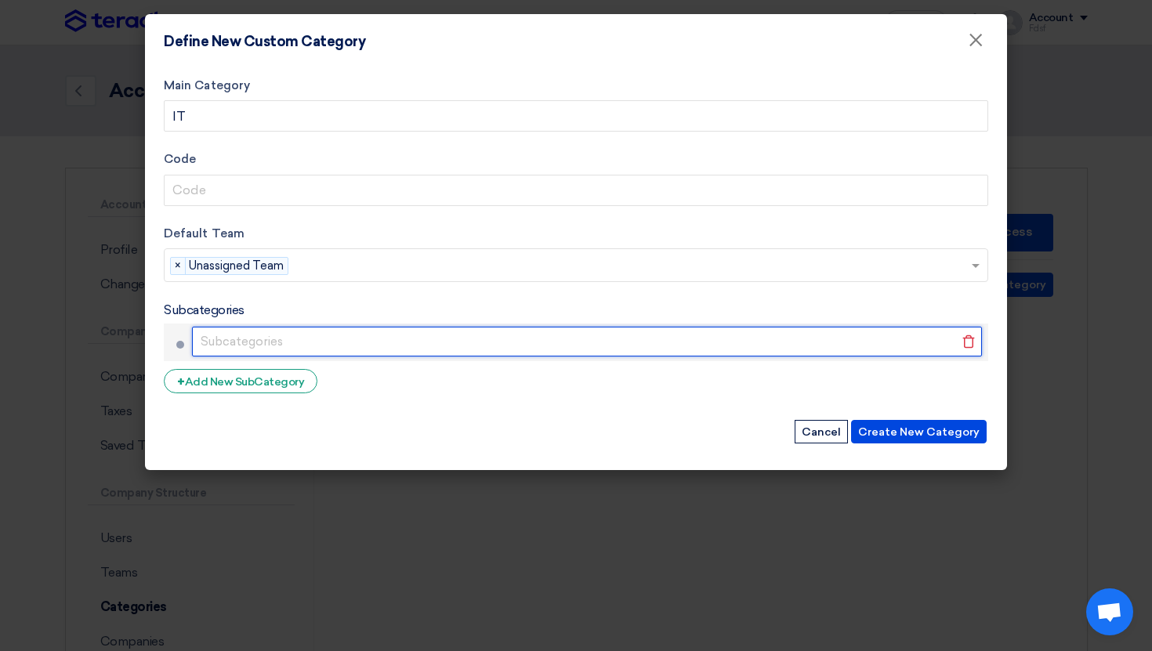
click at [245, 332] on input "text" at bounding box center [587, 342] width 790 height 30
type input "Laptop"
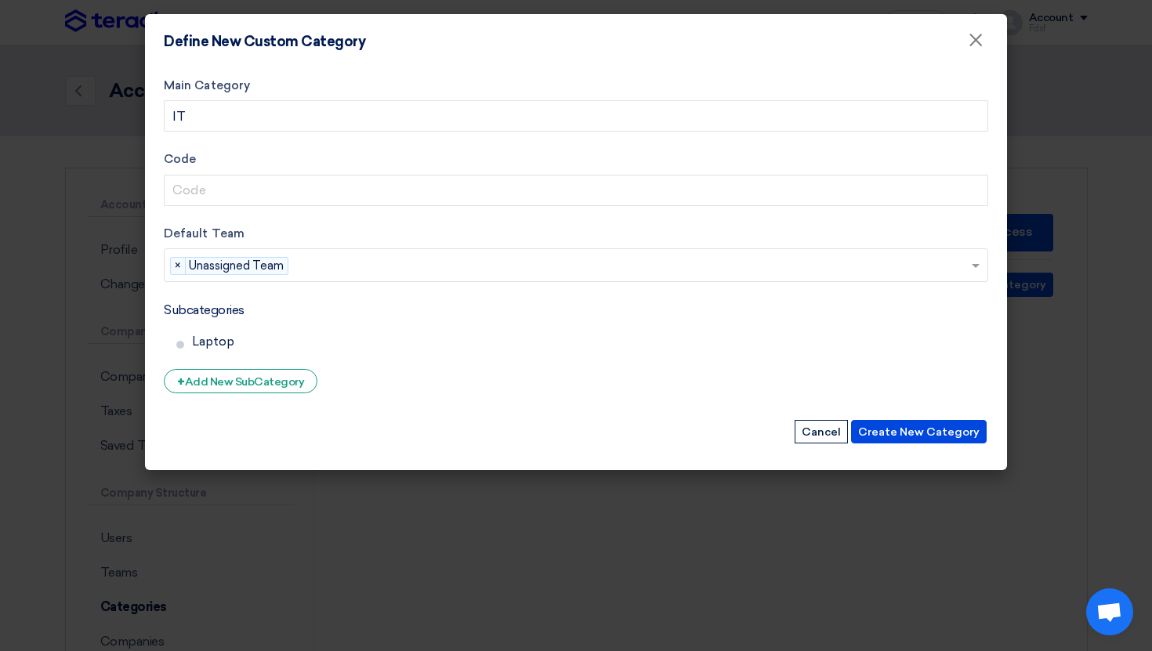
click at [916, 444] on div "Create New Category Cancel" at bounding box center [576, 432] width 825 height 27
click at [910, 420] on button "Create New Category" at bounding box center [919, 432] width 136 height 24
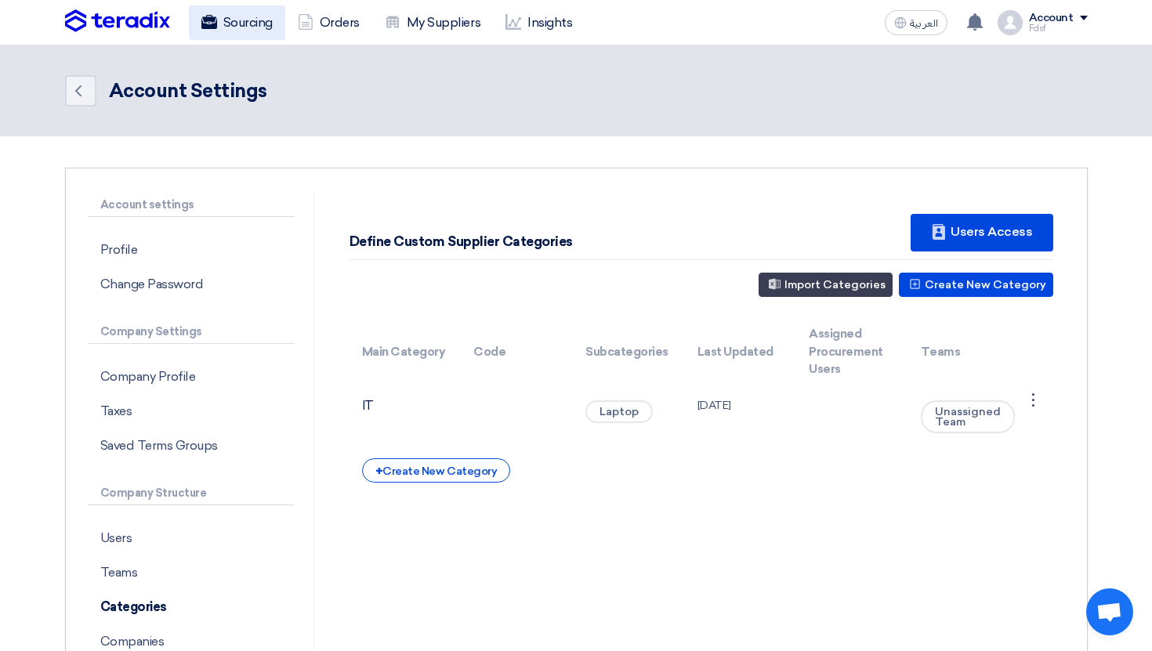
click at [226, 27] on link "Sourcing" at bounding box center [237, 22] width 96 height 34
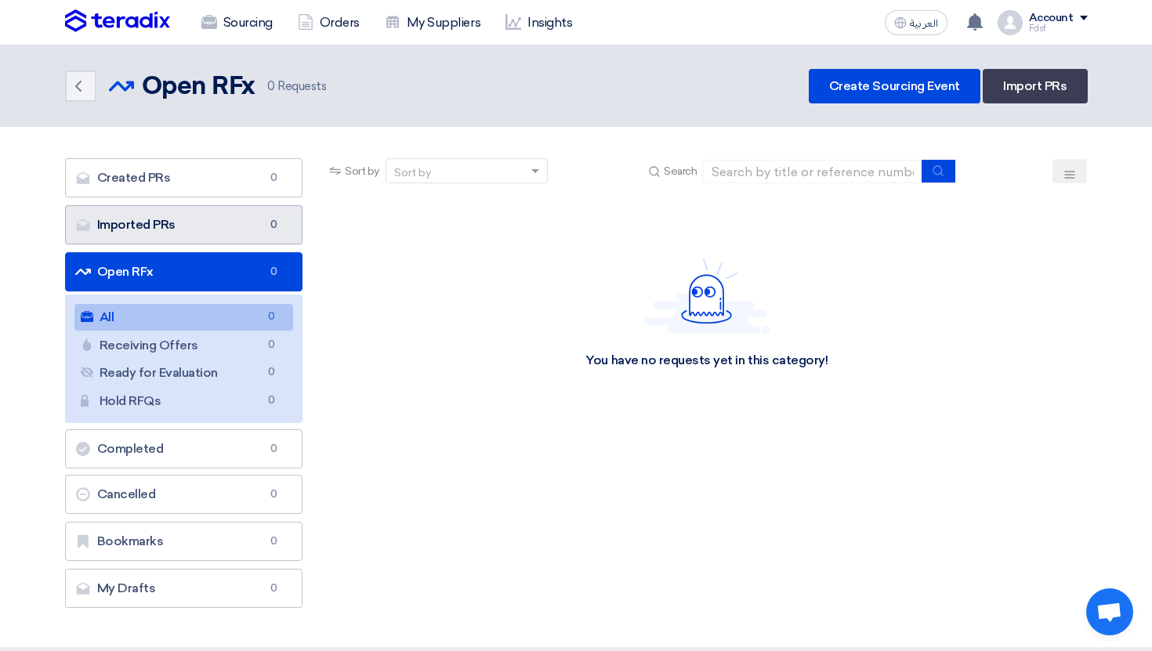
click at [216, 223] on link "Imported PRs Imported PRs 0" at bounding box center [184, 224] width 238 height 39
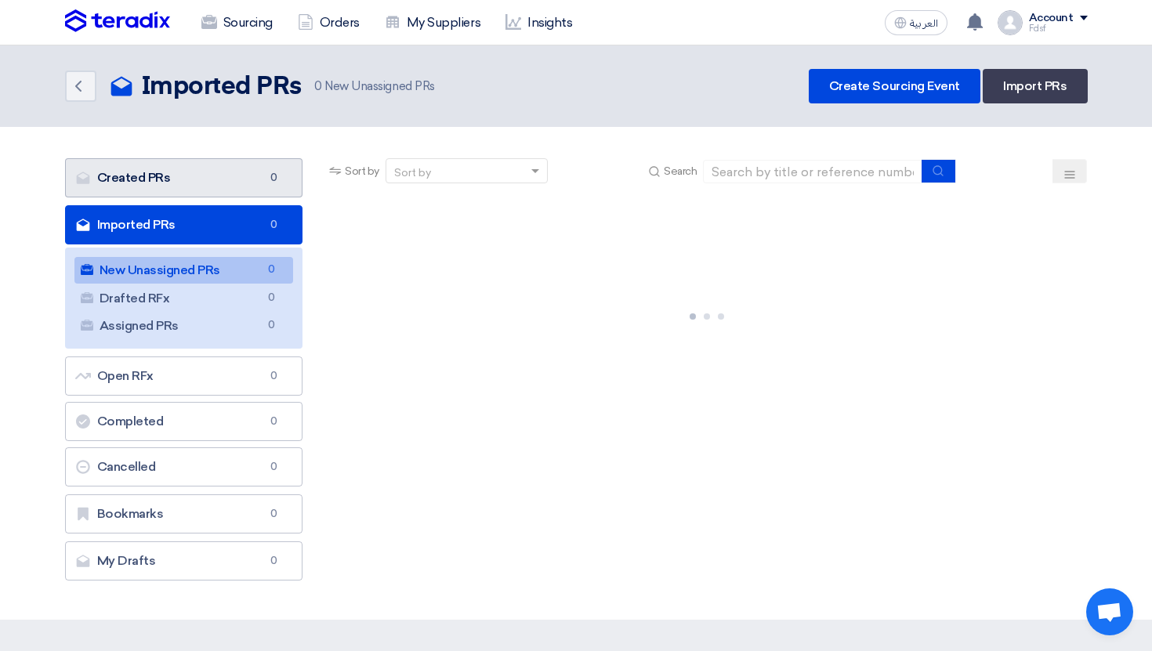
click at [204, 176] on link "Created PRs Created PRs 0" at bounding box center [184, 177] width 238 height 39
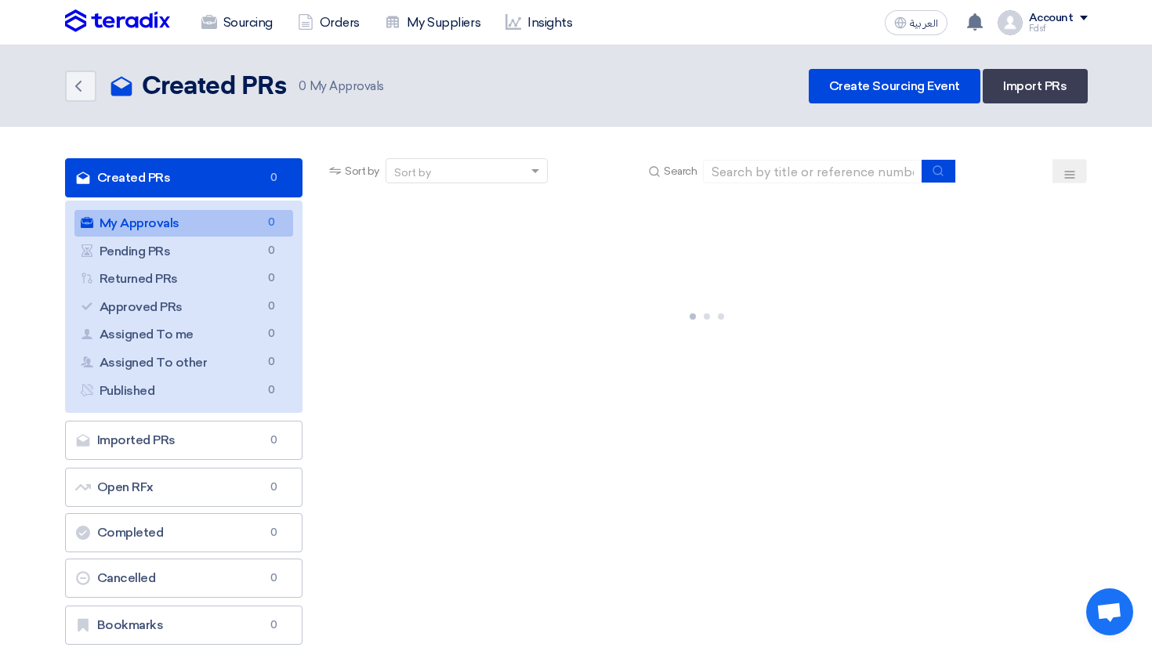
click at [265, 186] on link "Created PRs Created PRs 0" at bounding box center [184, 177] width 238 height 39
click at [402, 285] on div at bounding box center [706, 313] width 761 height 235
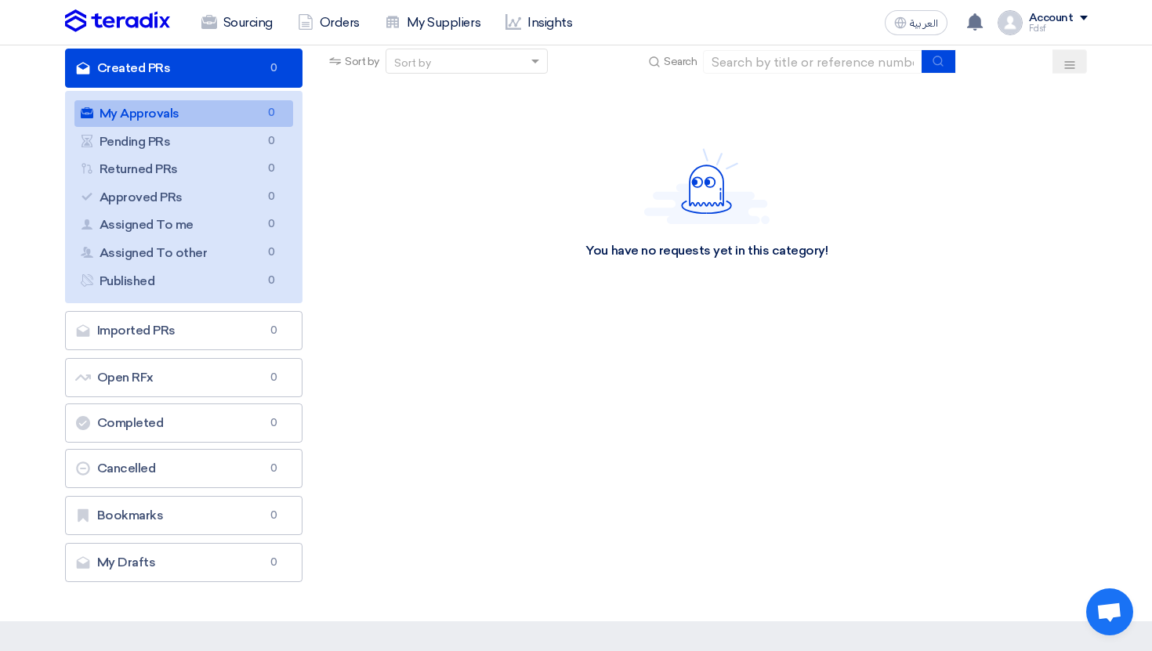
scroll to position [112, 0]
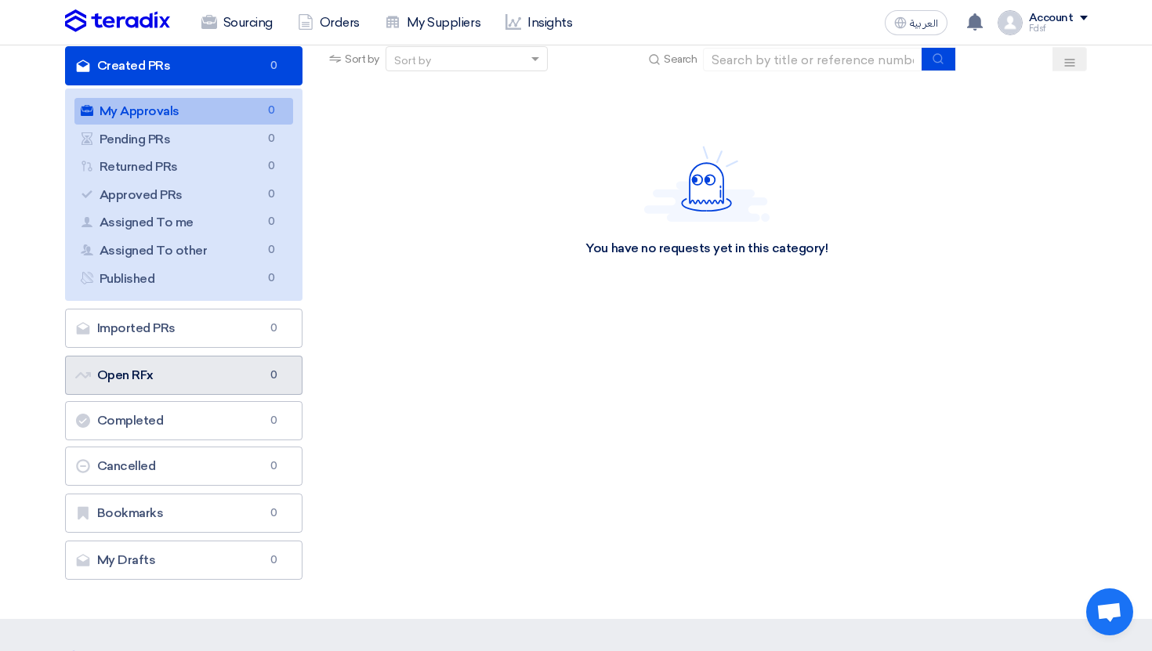
click at [203, 367] on link "Open RFx Open RFx 0" at bounding box center [184, 375] width 238 height 39
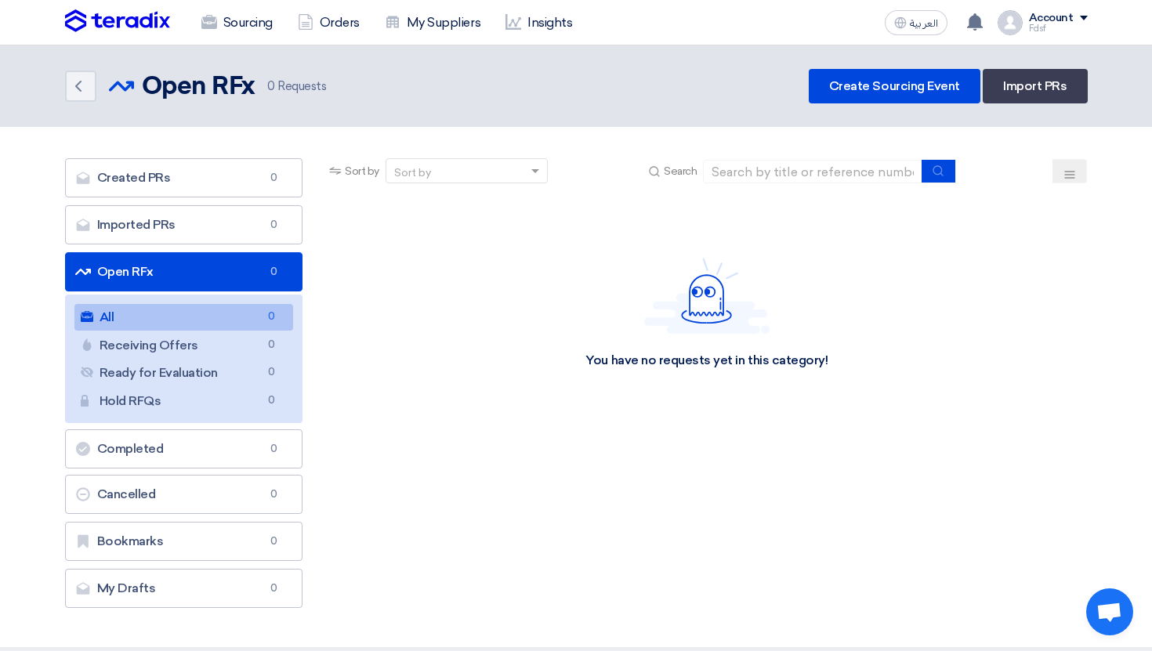
click at [389, 354] on div "You have no requests yet in this category!" at bounding box center [706, 313] width 761 height 235
click at [224, 272] on link "Open RFx Open RFx 0" at bounding box center [184, 271] width 238 height 39
click at [201, 264] on link "Open RFx Open RFx 0" at bounding box center [184, 271] width 238 height 39
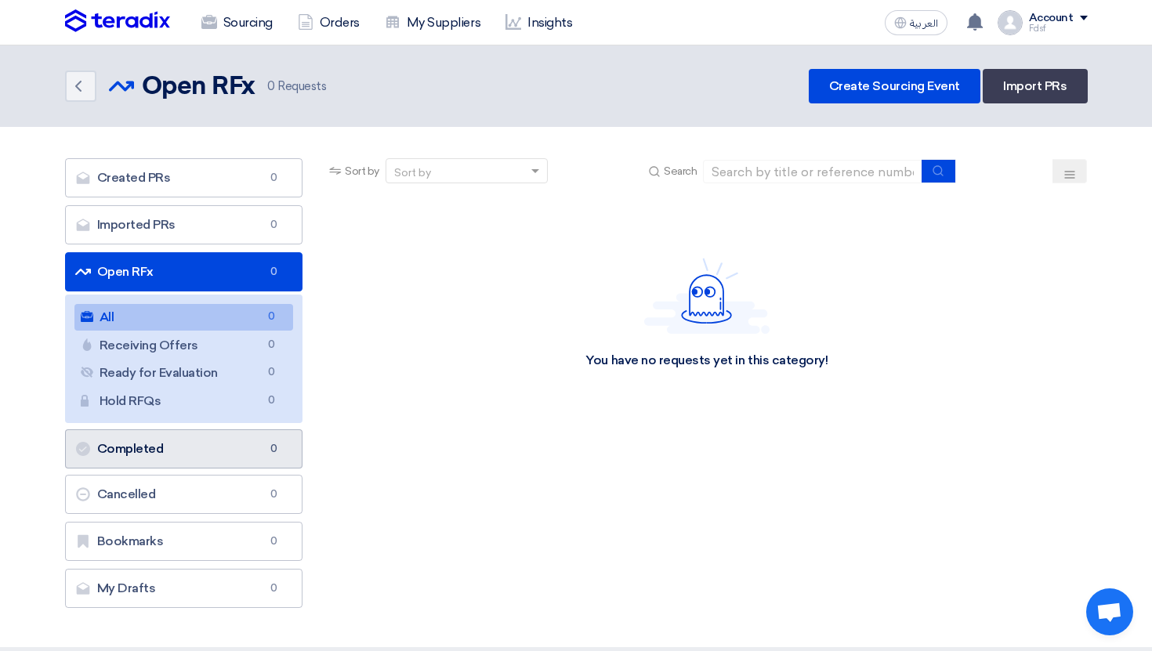
click at [222, 455] on link "Completed Completed 0" at bounding box center [184, 449] width 238 height 39
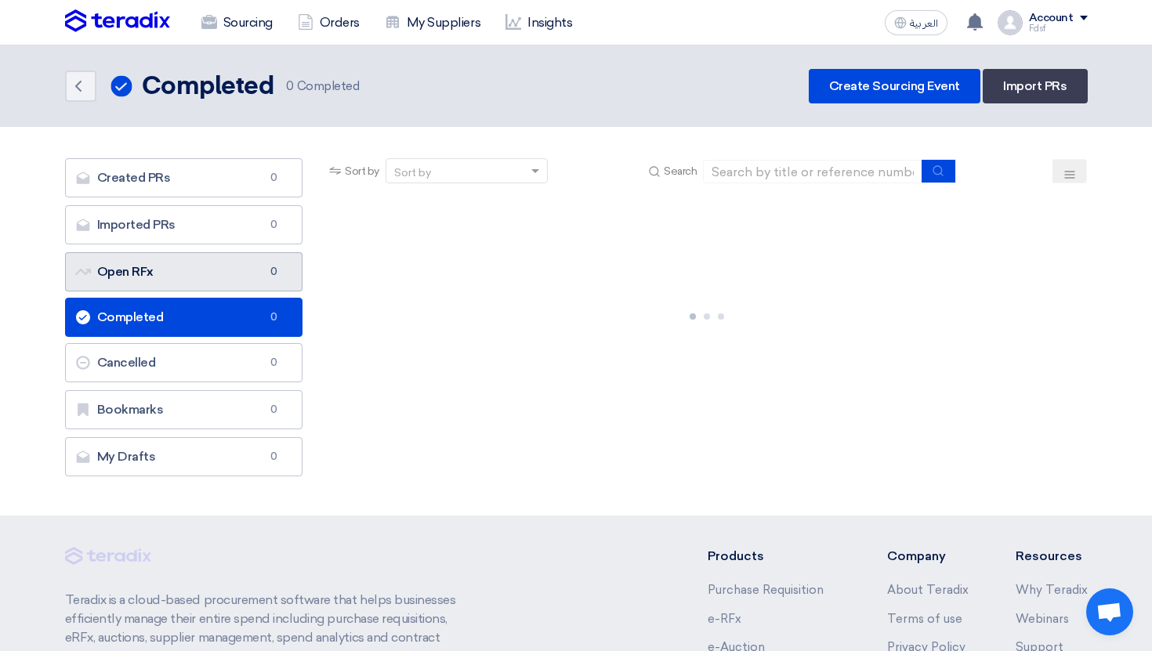
click at [143, 261] on link "Open RFx Open RFx 0" at bounding box center [184, 271] width 238 height 39
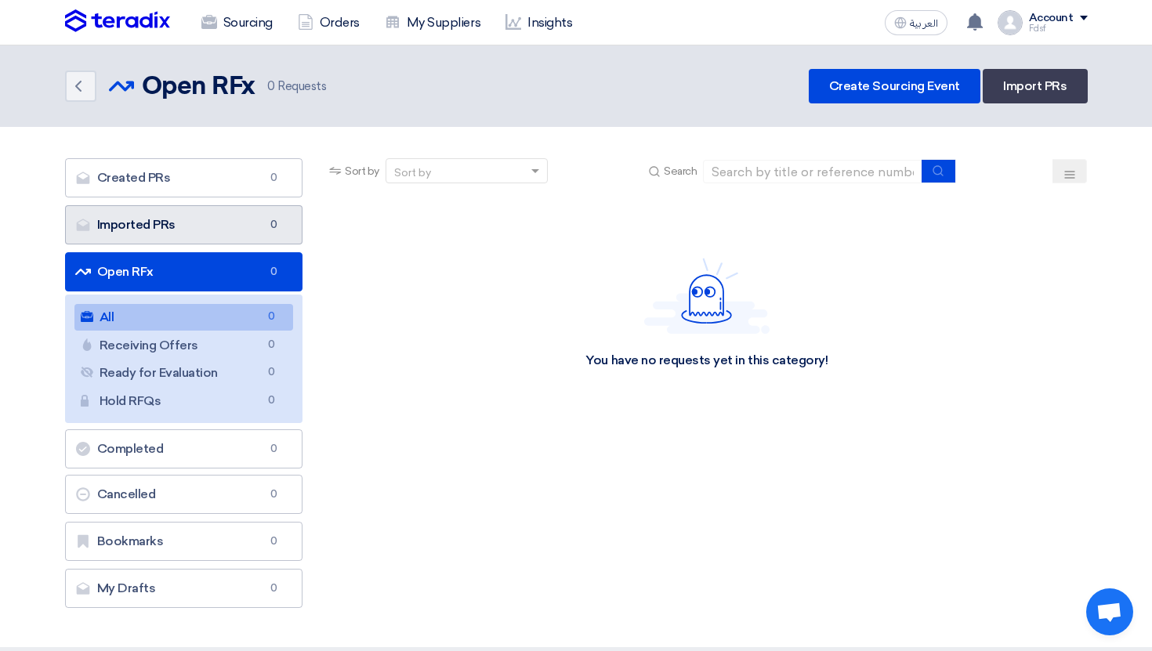
click at [297, 225] on link "Imported PRs Imported PRs 0" at bounding box center [184, 224] width 238 height 39
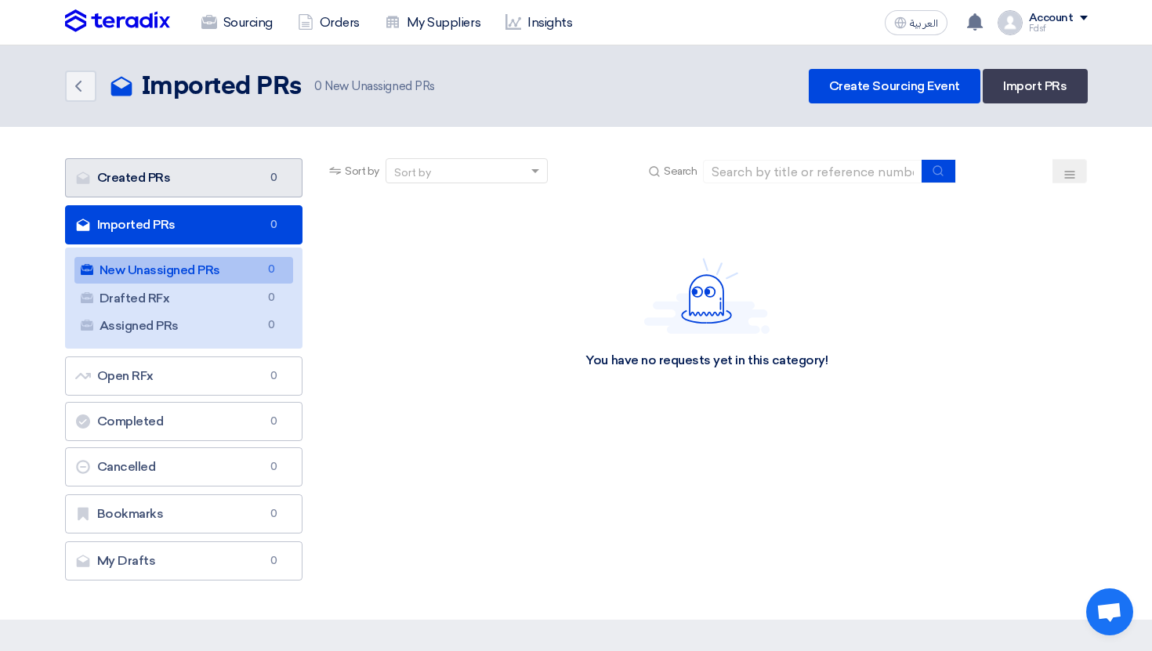
click at [241, 186] on link "Created PRs Created PRs 0" at bounding box center [184, 177] width 238 height 39
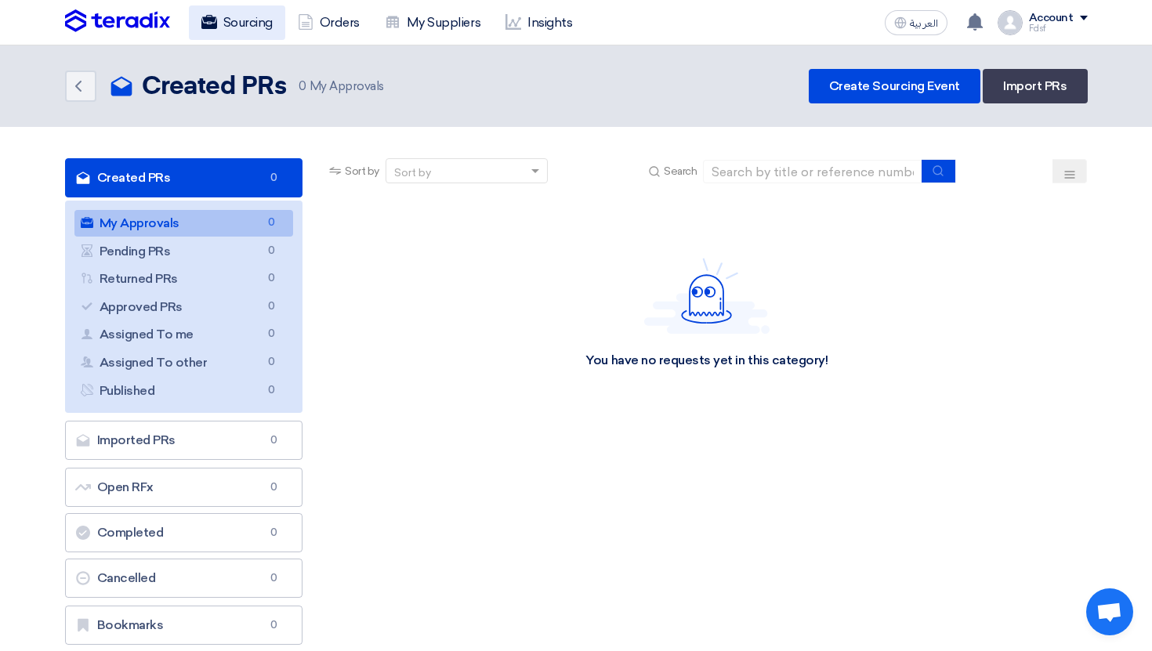
click at [213, 6] on link "Sourcing" at bounding box center [237, 22] width 96 height 34
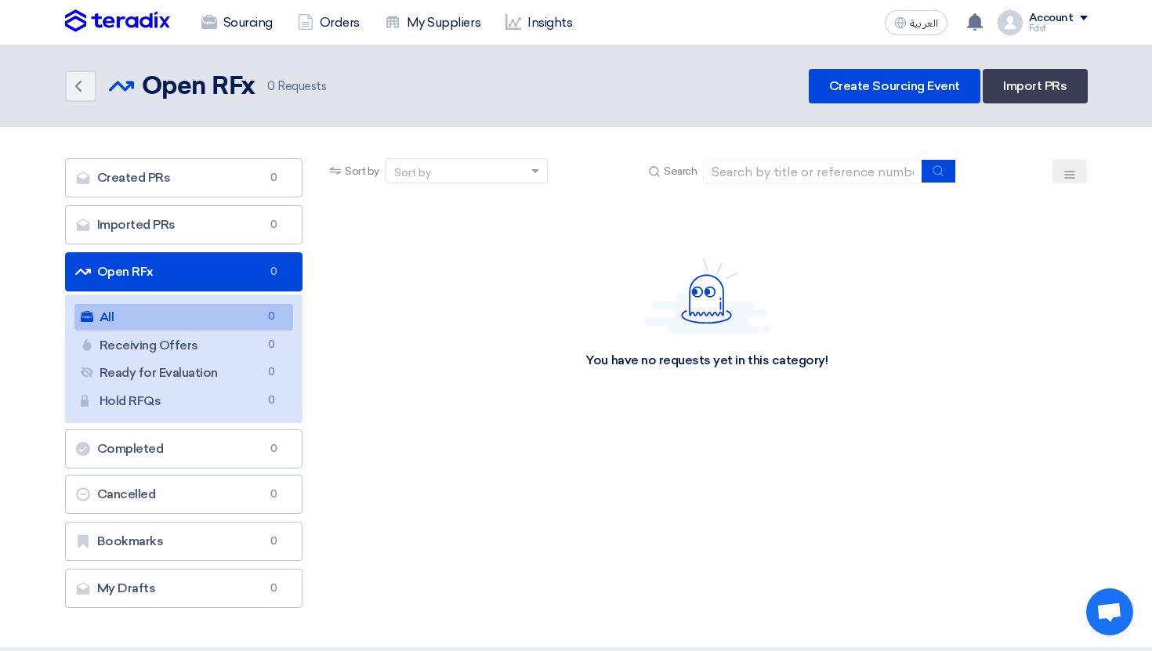
click at [451, 362] on div "You have no requests yet in this category!" at bounding box center [706, 313] width 761 height 235
click at [322, 24] on link "Orders" at bounding box center [328, 22] width 87 height 34
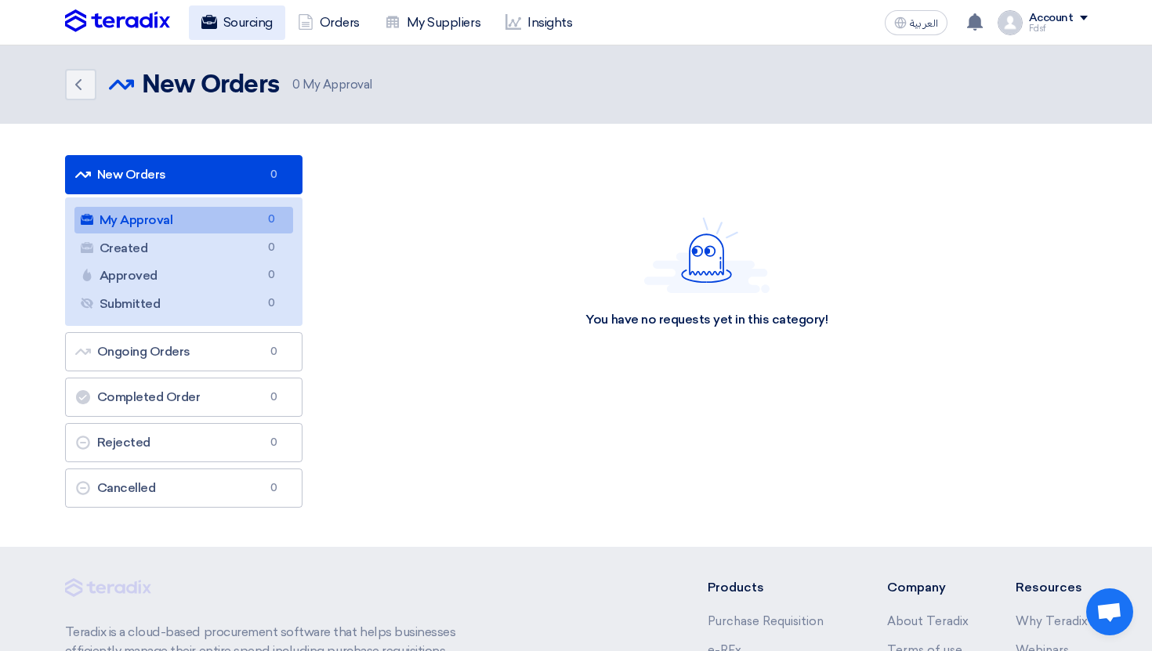
click at [252, 26] on link "Sourcing" at bounding box center [237, 22] width 96 height 34
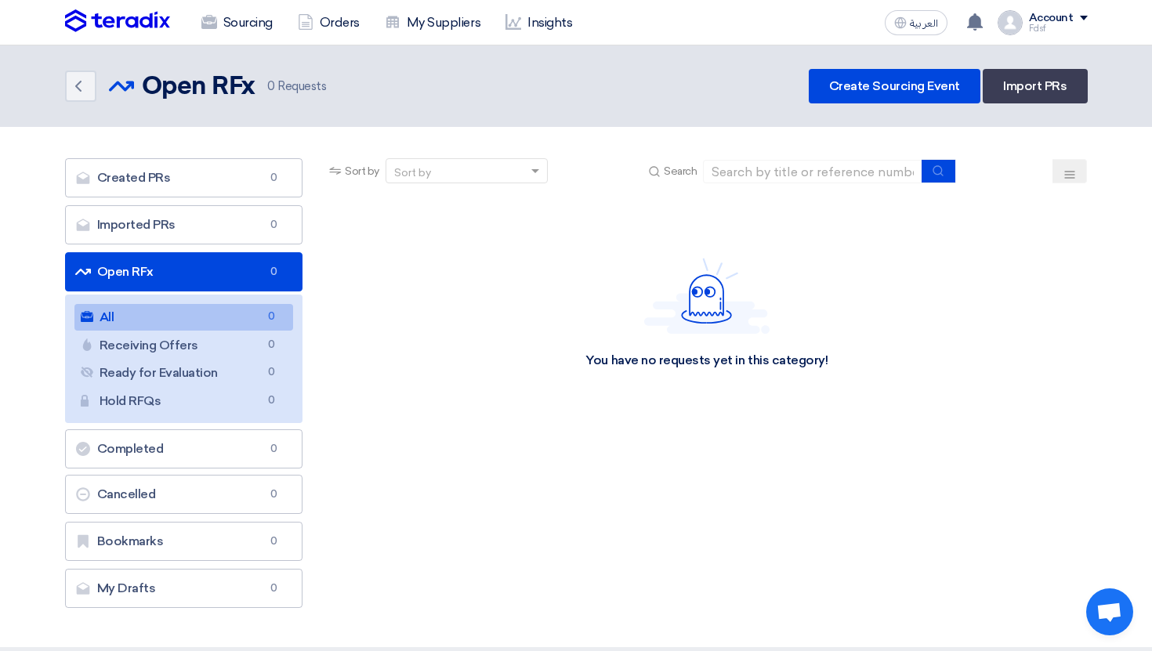
click at [1059, 176] on button at bounding box center [1070, 171] width 34 height 24
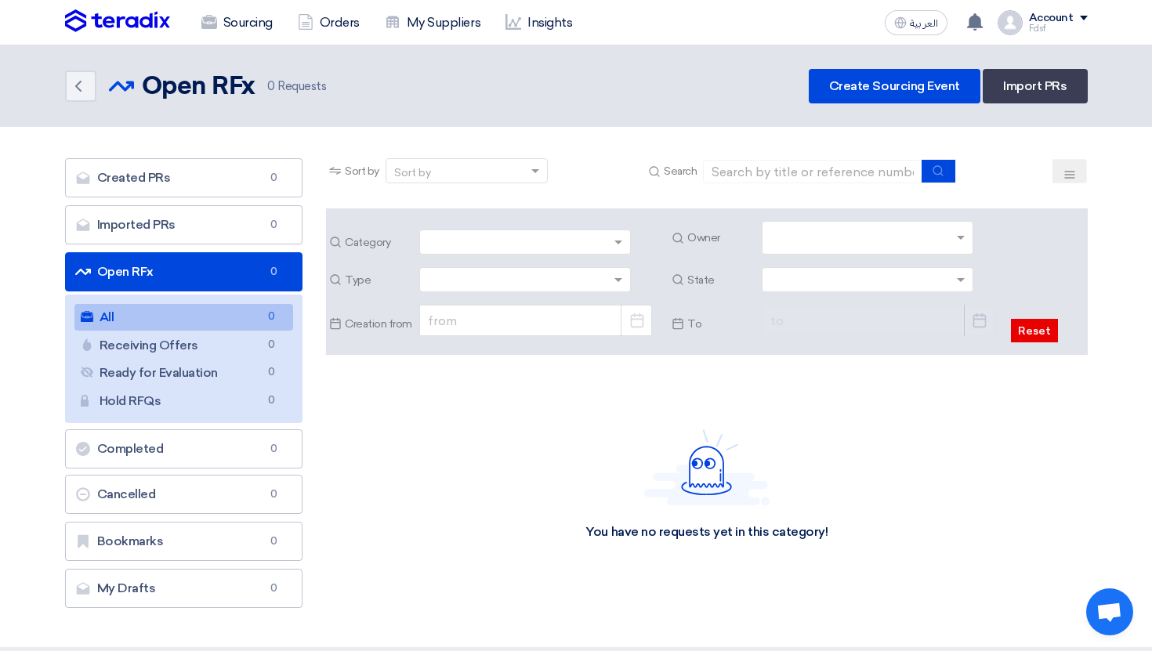
click at [1065, 176] on icon at bounding box center [1070, 175] width 13 height 13
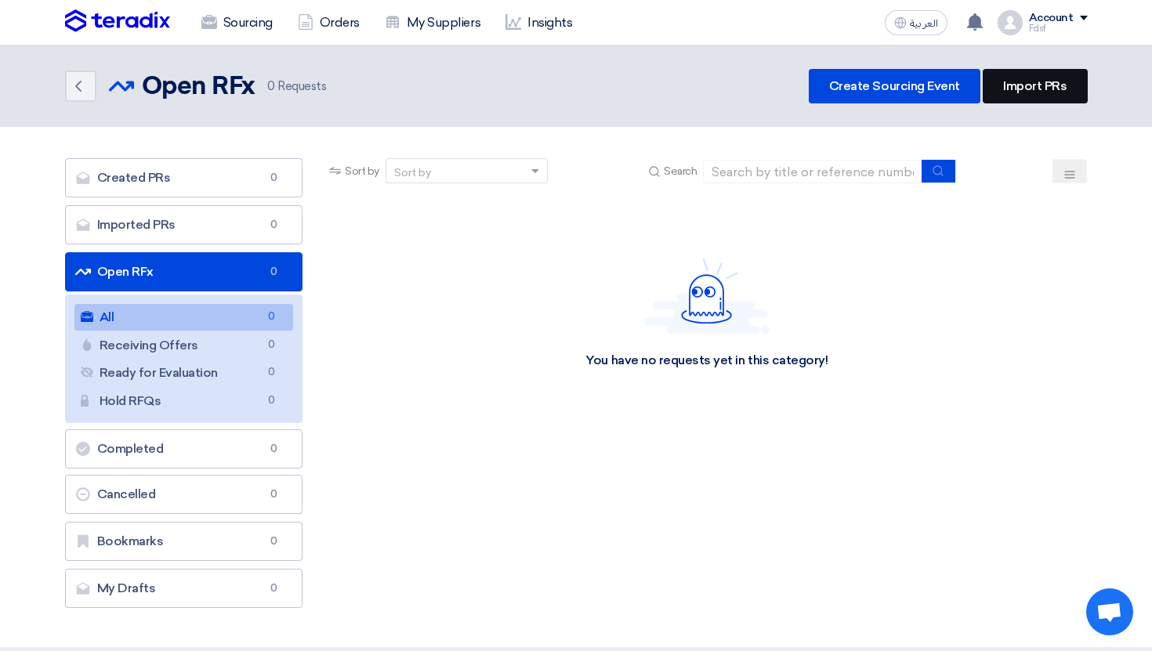
click at [1041, 98] on link "Import PRs" at bounding box center [1035, 86] width 104 height 34
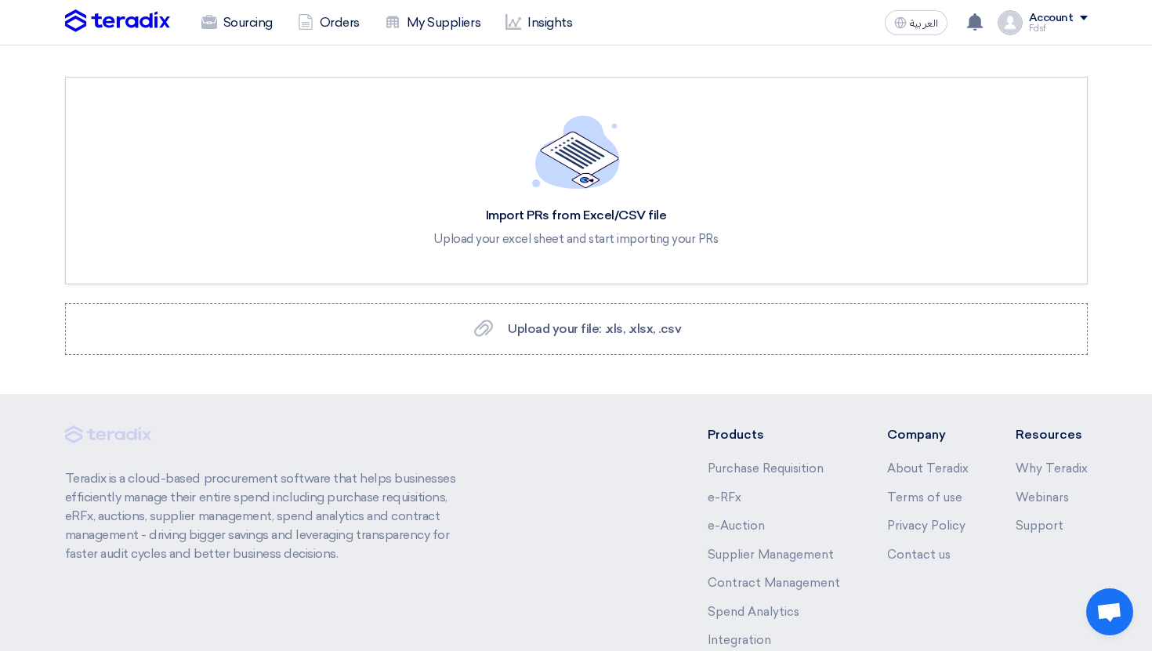
click at [1038, 28] on div "Fdsf" at bounding box center [1058, 28] width 59 height 9
click at [89, 32] on img at bounding box center [117, 21] width 105 height 24
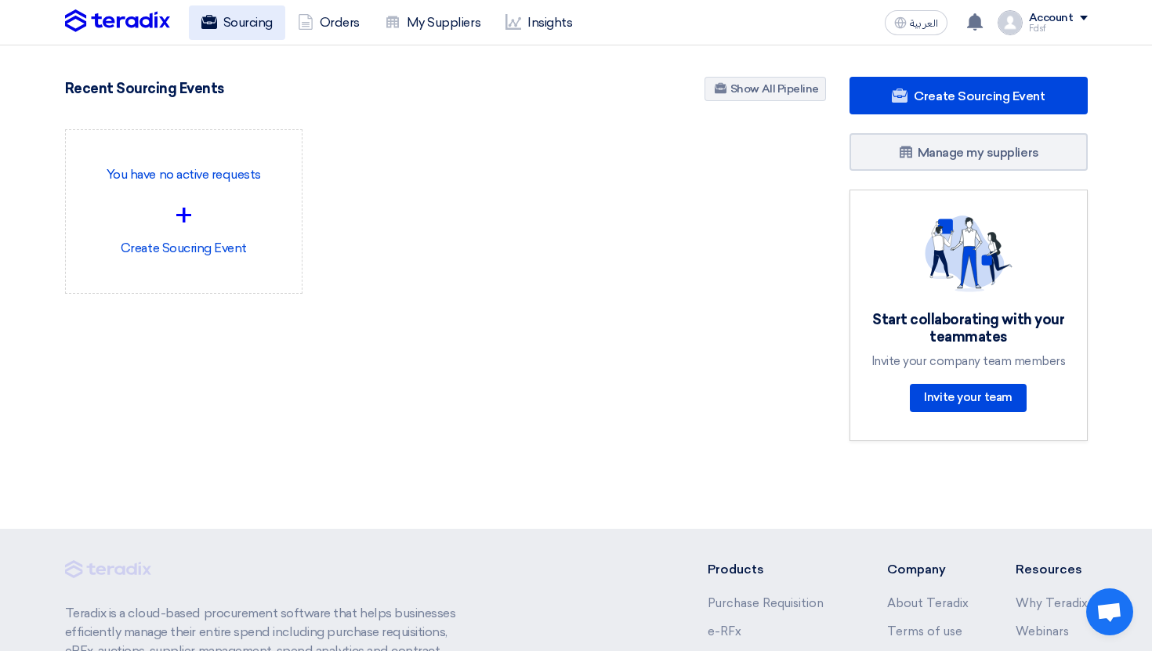
click at [221, 31] on link "Sourcing" at bounding box center [237, 22] width 96 height 34
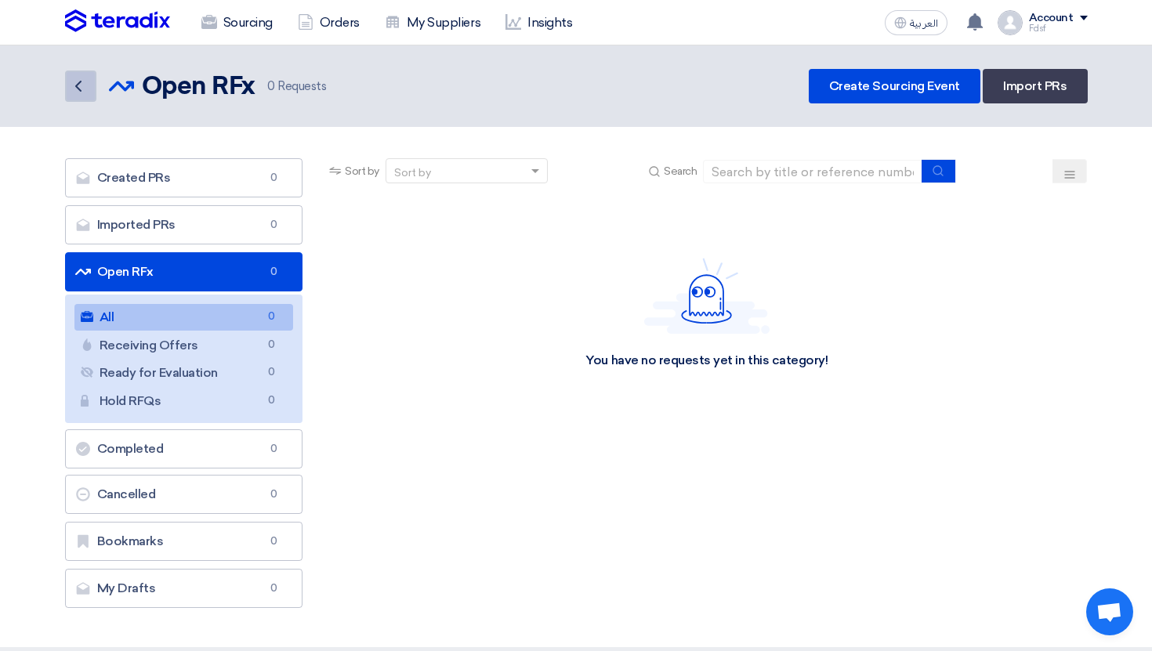
click at [82, 89] on icon "Back" at bounding box center [78, 86] width 19 height 19
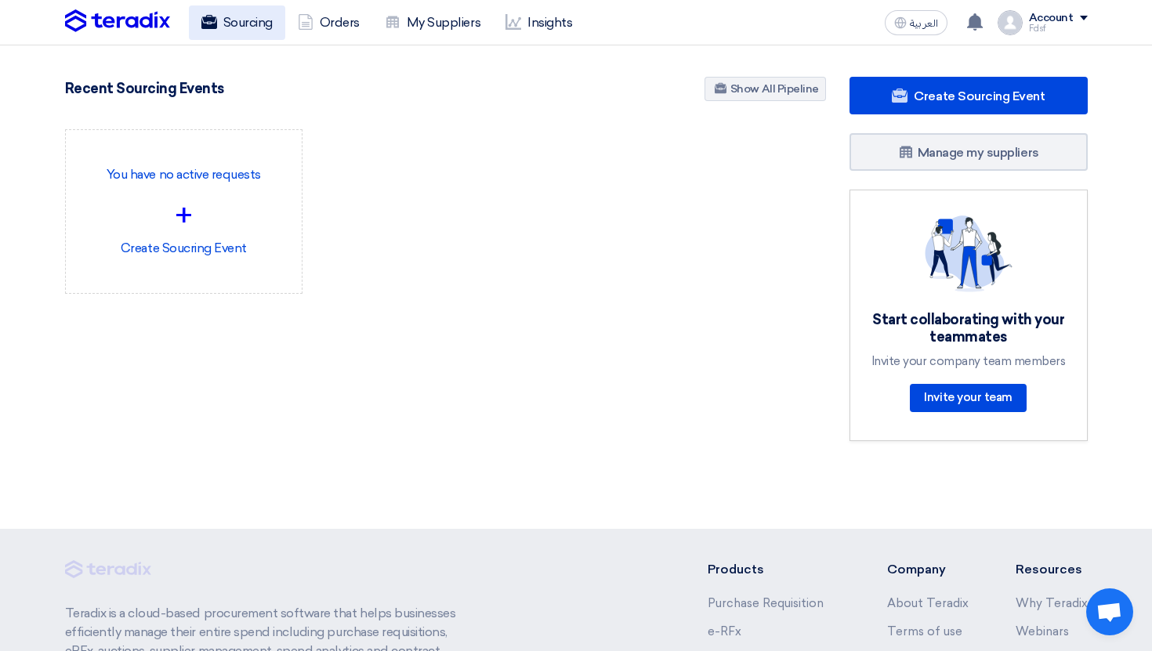
click at [249, 37] on link "Sourcing" at bounding box center [237, 22] width 96 height 34
